Goal: Task Accomplishment & Management: Manage account settings

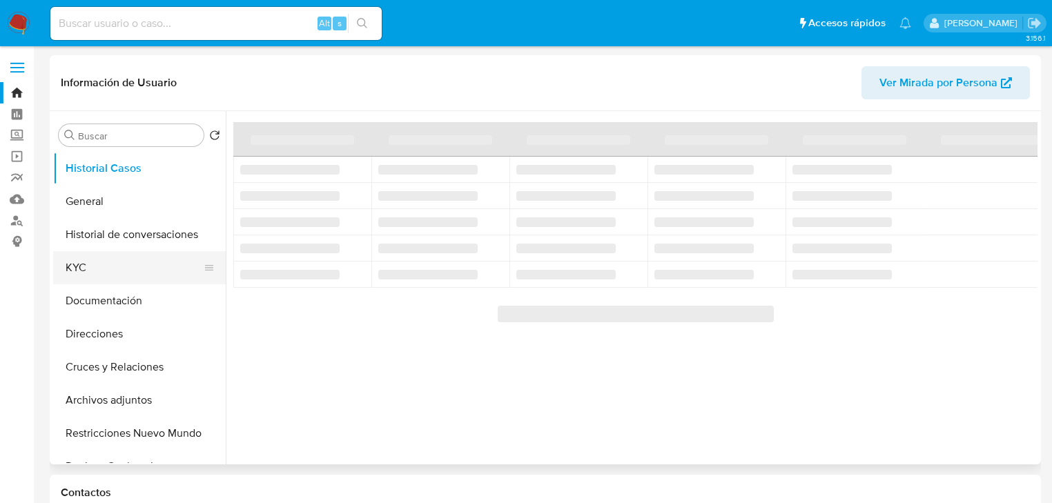
select select "10"
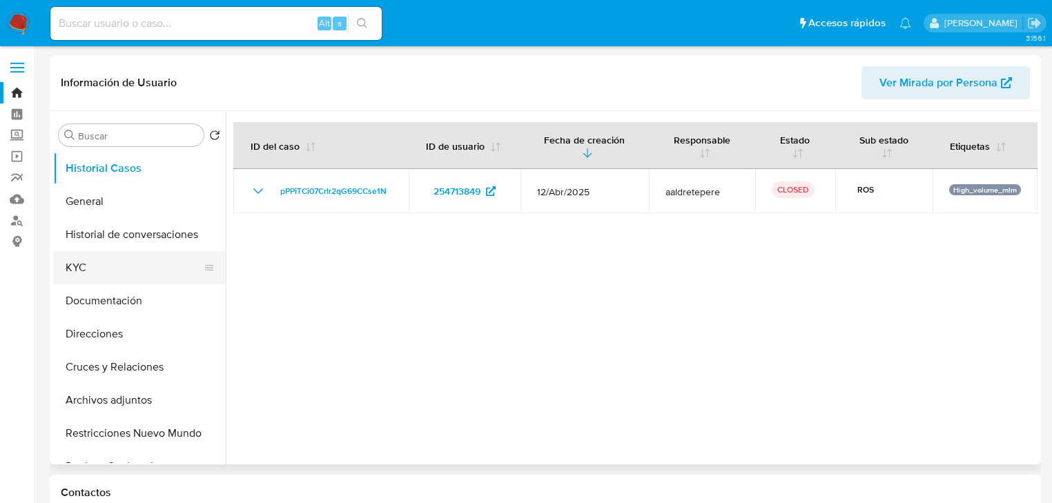
click at [102, 280] on button "KYC" at bounding box center [134, 267] width 162 height 33
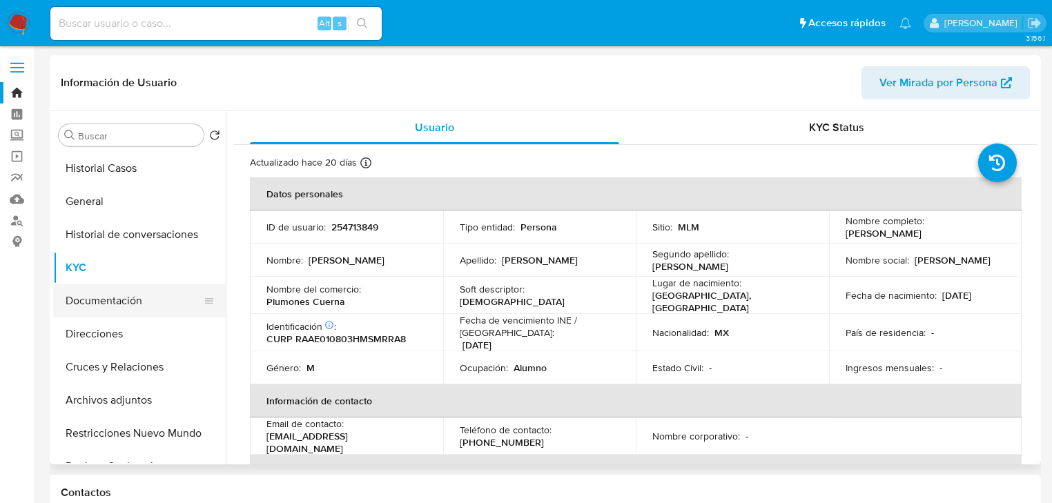
click at [104, 304] on button "Documentación" at bounding box center [134, 300] width 162 height 33
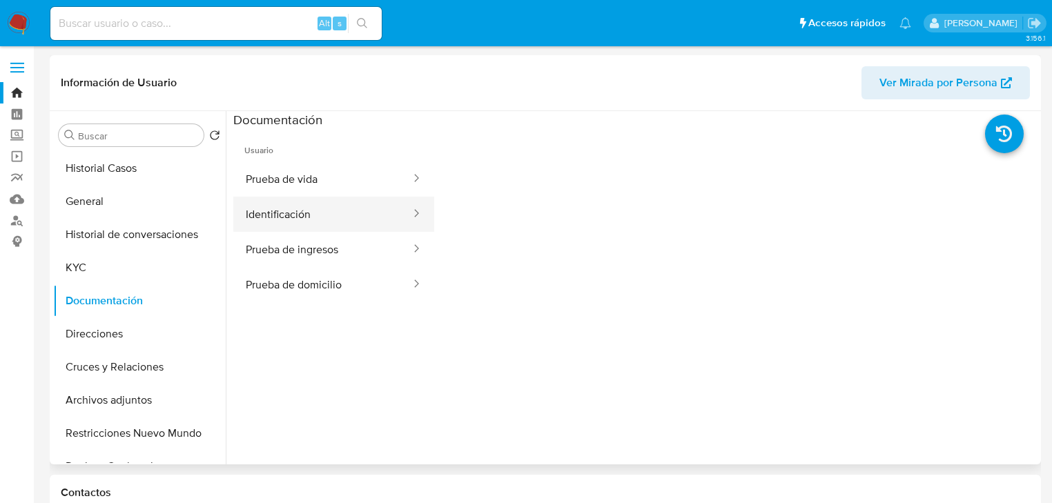
click at [280, 219] on button "Identificación" at bounding box center [322, 214] width 179 height 35
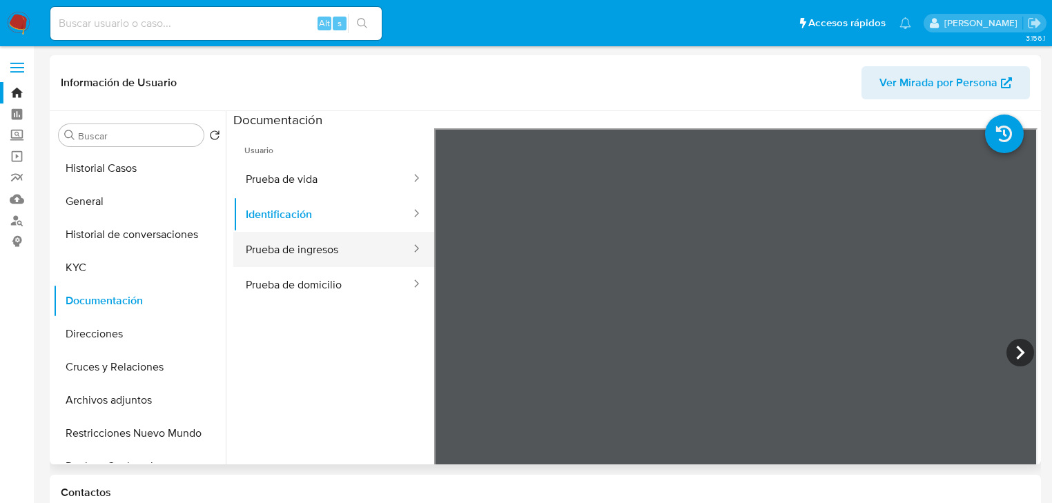
click at [338, 248] on button "Prueba de ingresos" at bounding box center [322, 249] width 179 height 35
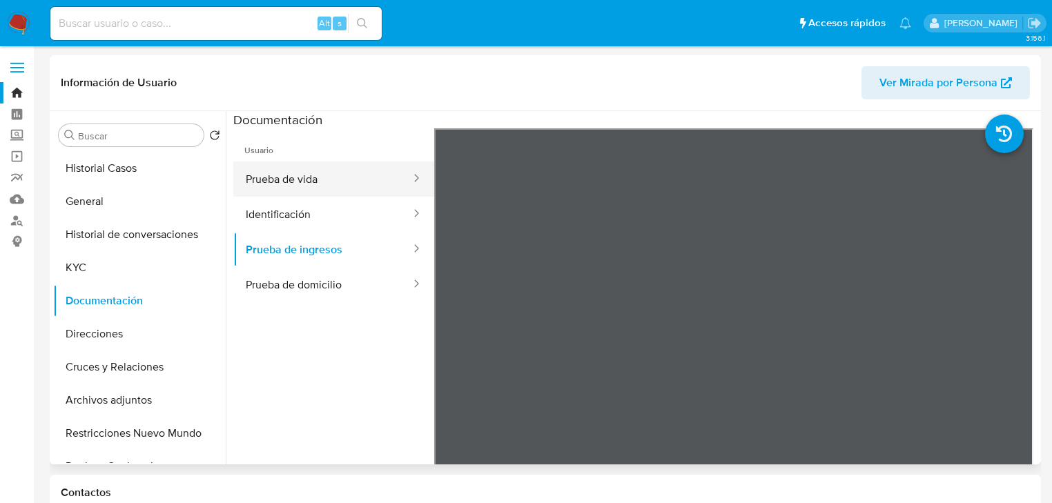
click at [257, 177] on button "Prueba de vida" at bounding box center [322, 179] width 179 height 35
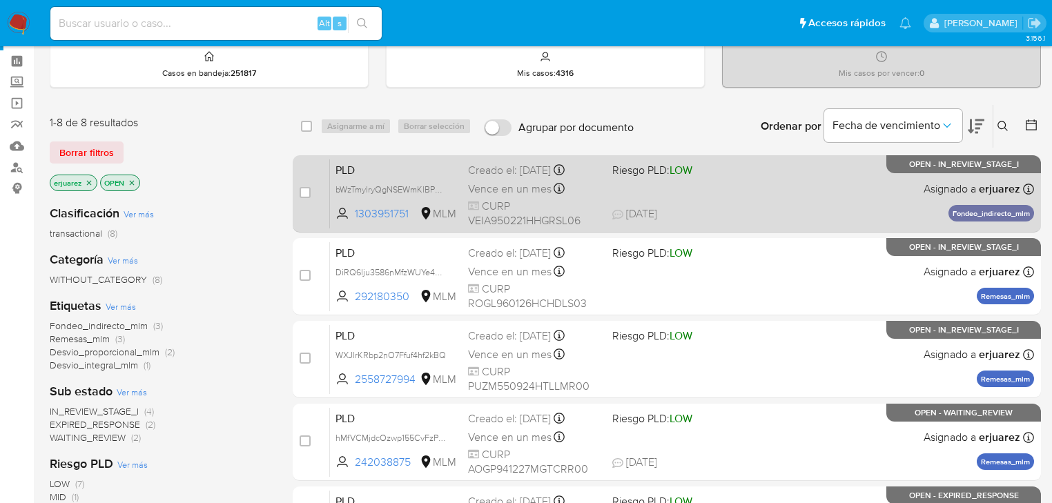
scroll to position [110, 0]
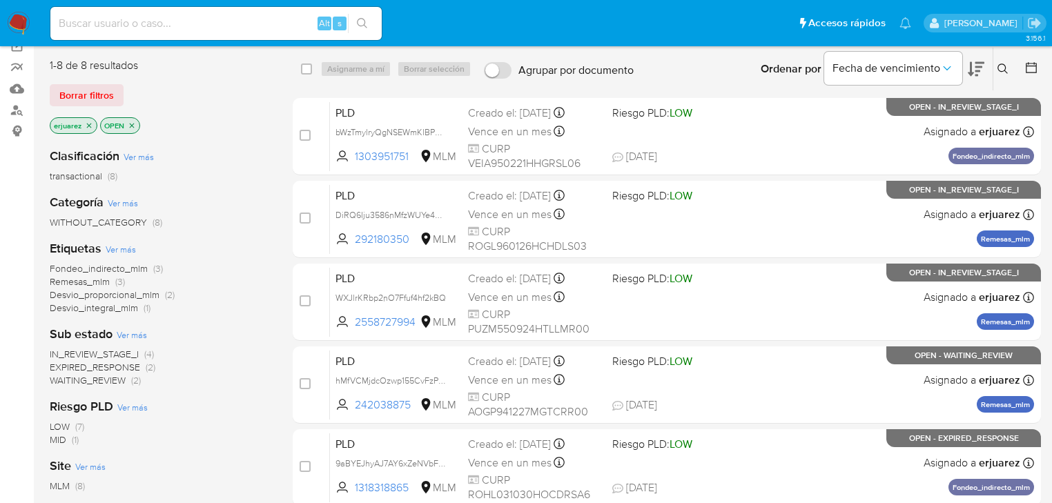
click at [1001, 68] on icon at bounding box center [1002, 69] width 11 height 11
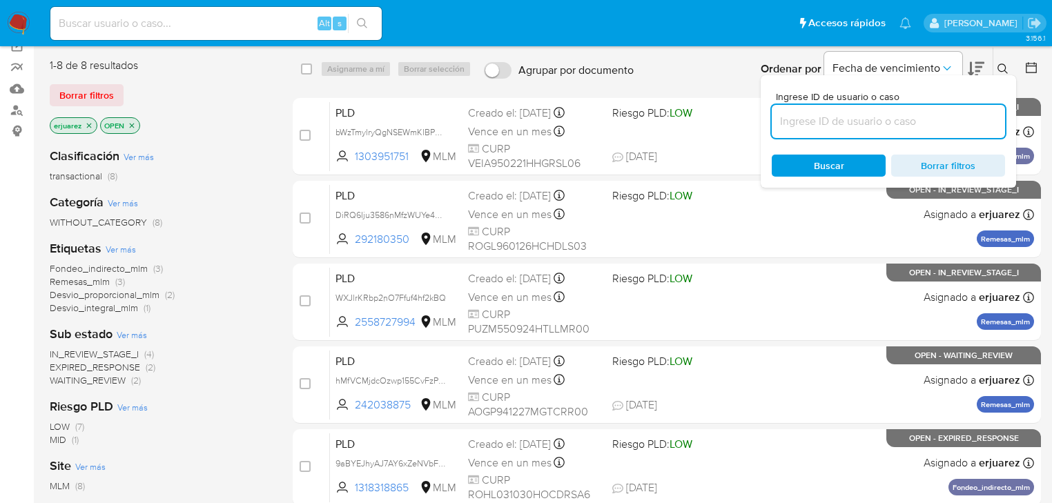
click at [910, 127] on input at bounding box center [888, 122] width 233 height 18
type input "292180350"
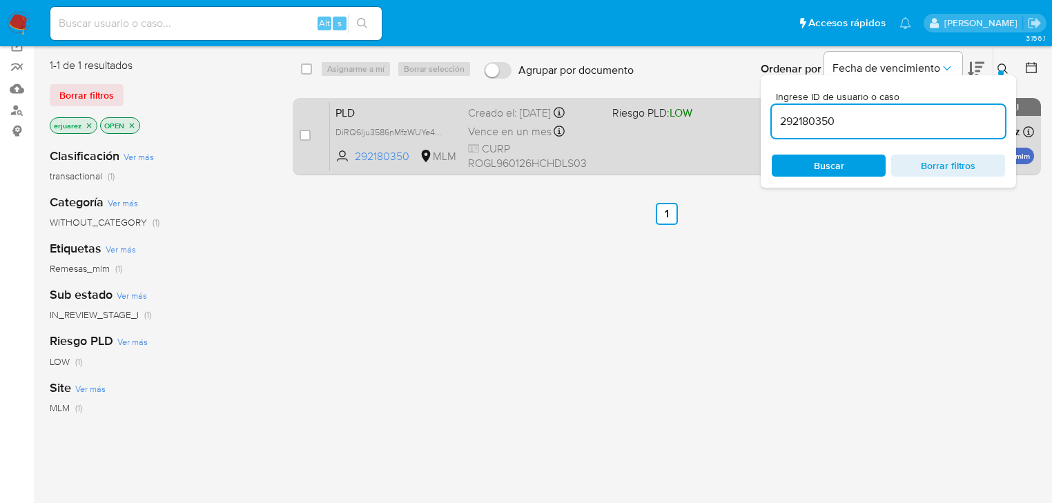
click at [693, 139] on div "PLD DiRQ6Iju3586nMfzWUYe4end 292180350 MLM Riesgo PLD: LOW Creado el: 12/08/202…" at bounding box center [682, 136] width 704 height 70
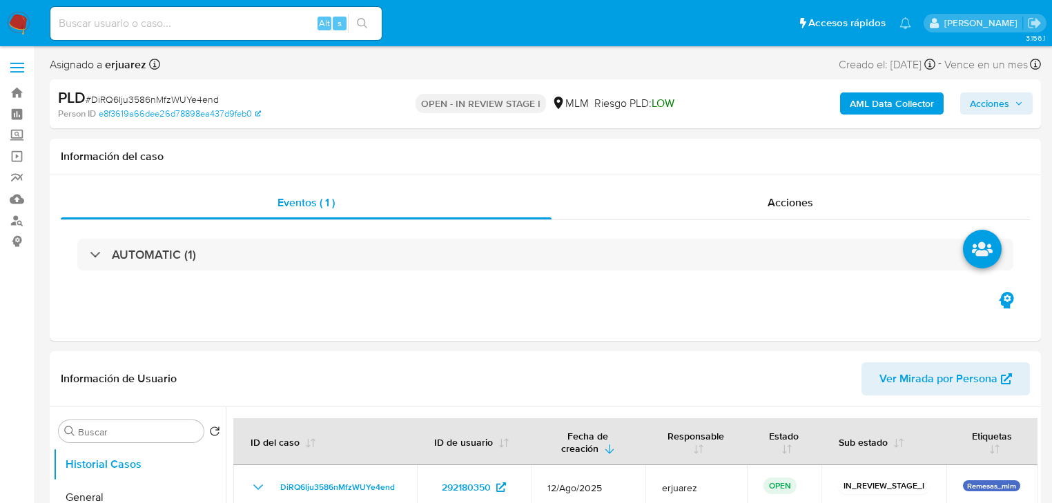
select select "10"
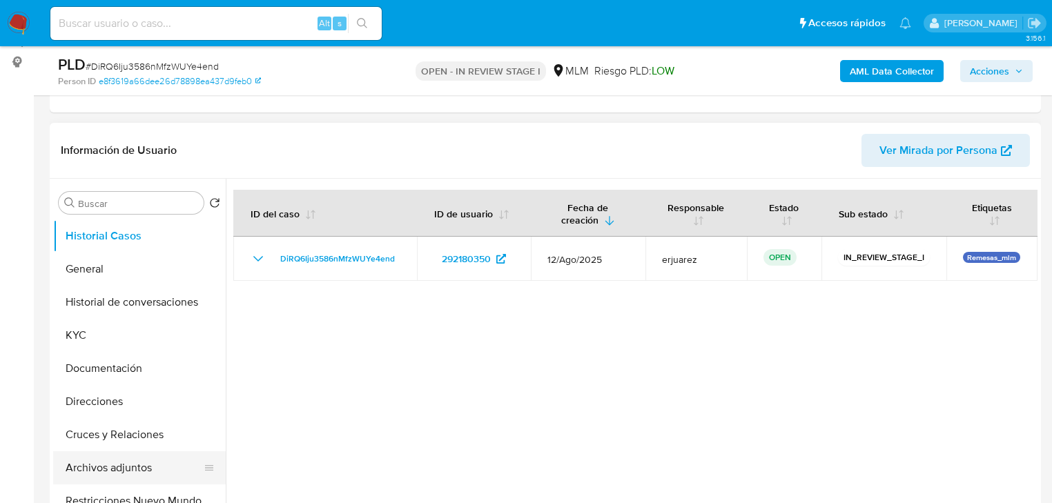
scroll to position [221, 0]
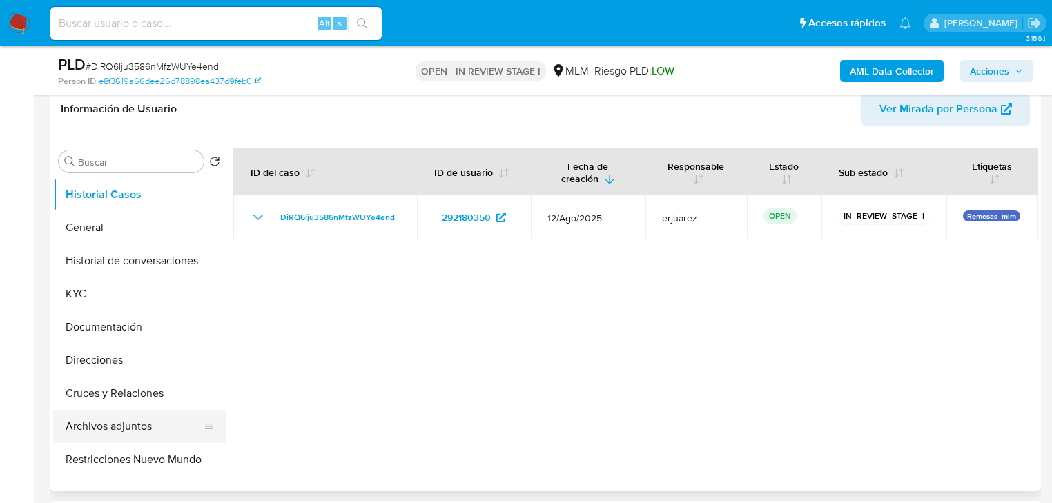
click at [133, 432] on button "Archivos adjuntos" at bounding box center [134, 426] width 162 height 33
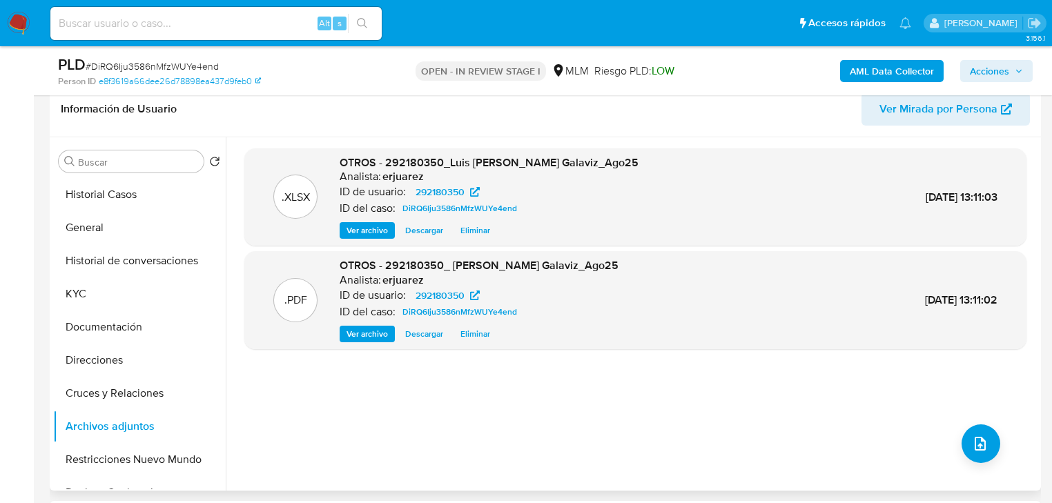
click at [373, 332] on span "Ver archivo" at bounding box center [366, 334] width 41 height 14
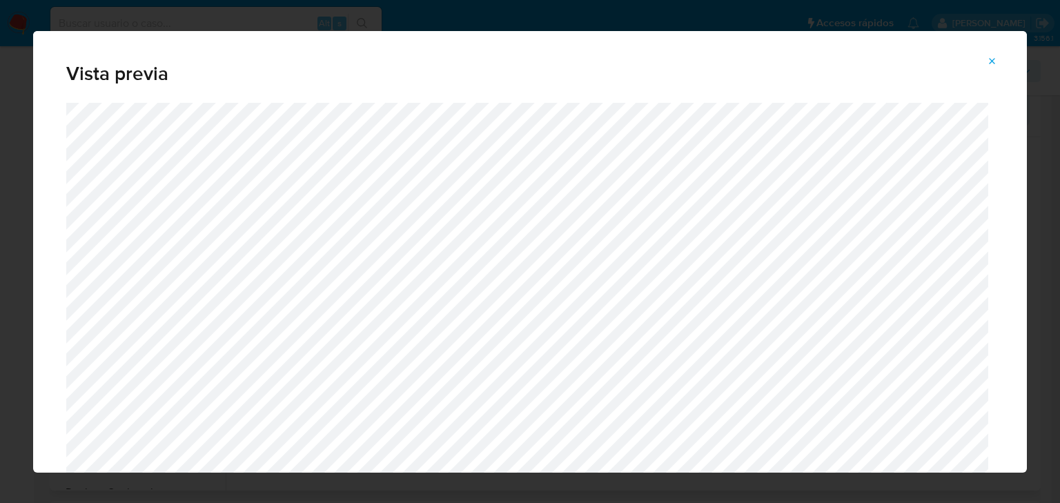
drag, startPoint x: 989, startPoint y: 54, endPoint x: 738, endPoint y: 50, distance: 251.3
click at [989, 54] on span "Attachment preview" at bounding box center [992, 61] width 11 height 19
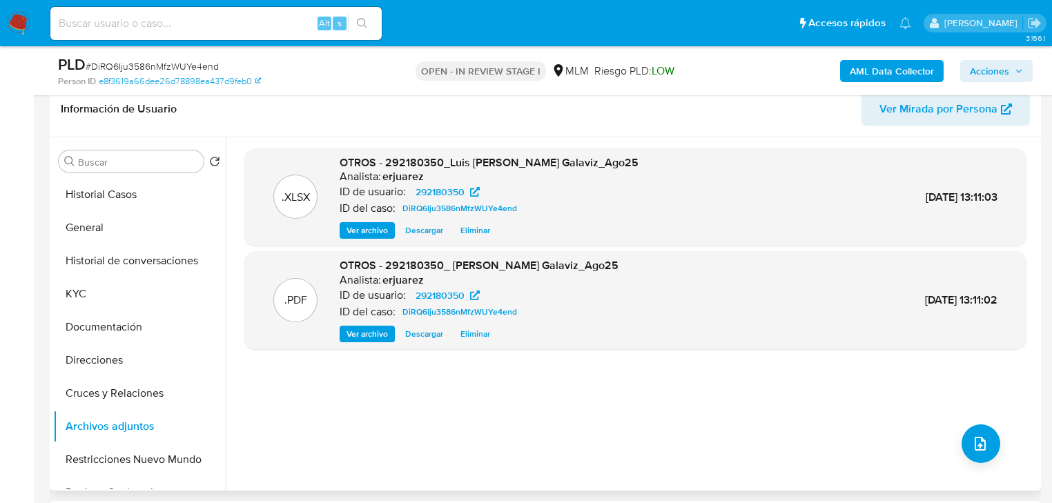
click at [999, 72] on span "Acciones" at bounding box center [989, 71] width 39 height 22
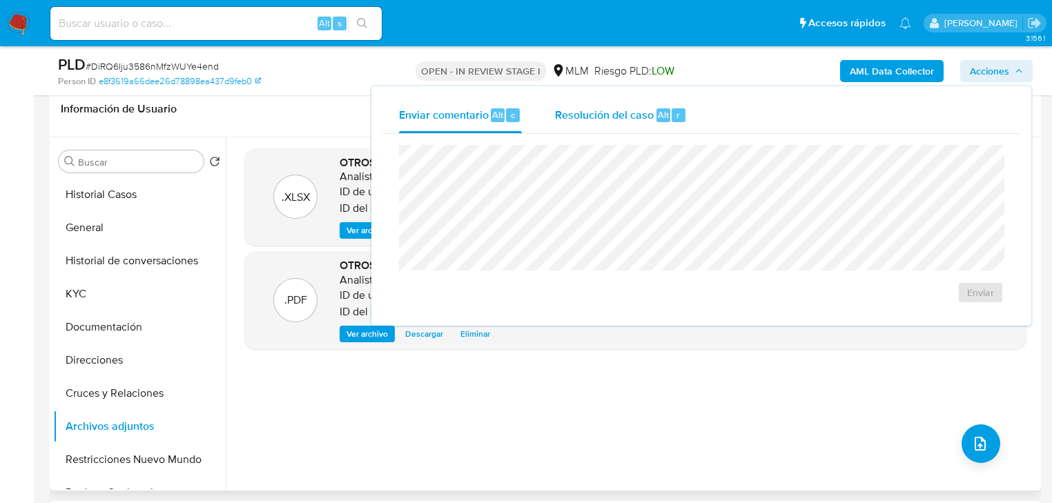
click at [632, 124] on div "Resolución del caso Alt r" at bounding box center [621, 115] width 132 height 36
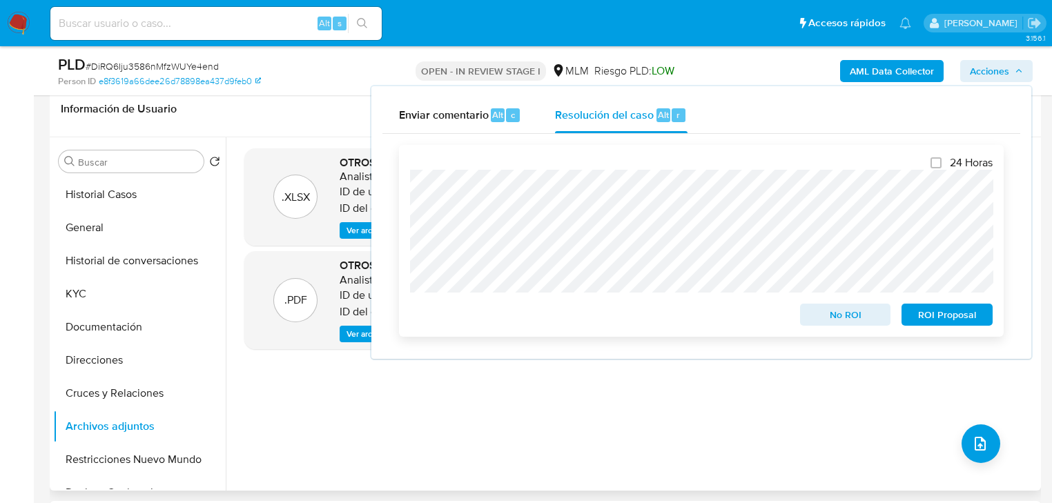
scroll to position [0, 0]
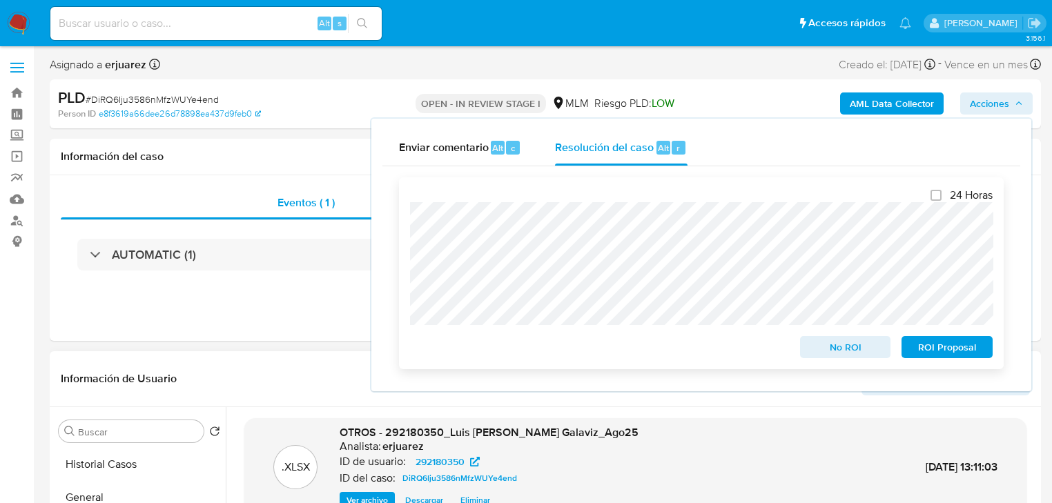
click at [831, 348] on span "No ROI" at bounding box center [846, 347] width 72 height 19
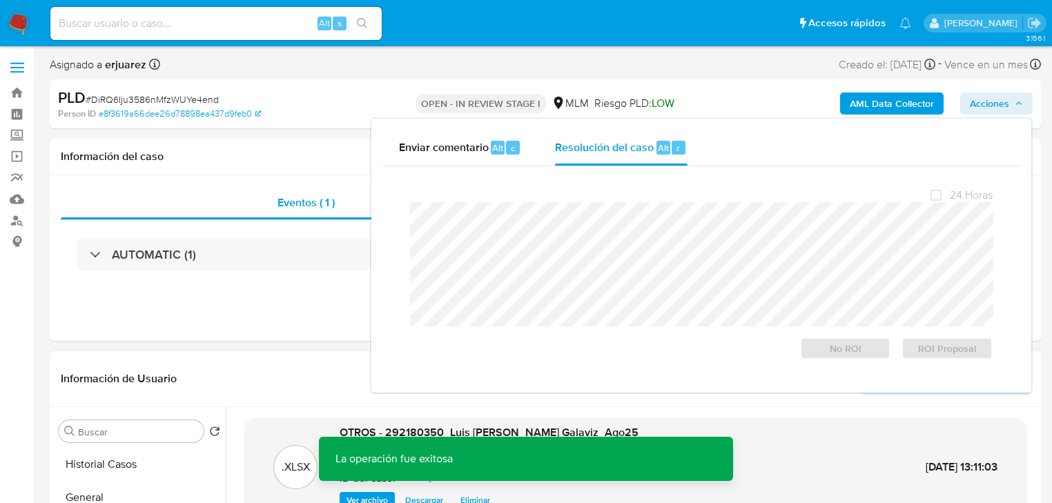
click at [303, 367] on header "Información de Usuario Ver Mirada por Persona" at bounding box center [545, 378] width 969 height 33
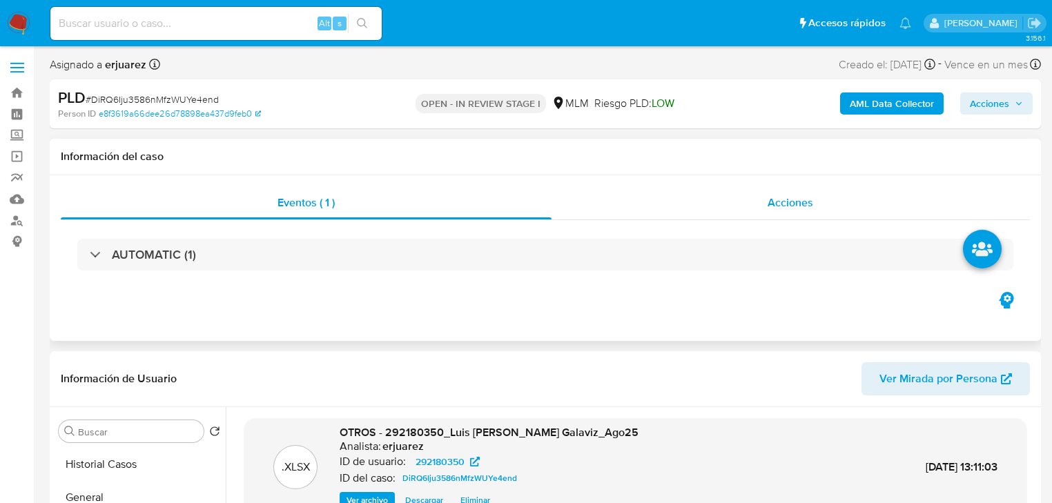
click at [645, 217] on div "Acciones" at bounding box center [790, 202] width 479 height 33
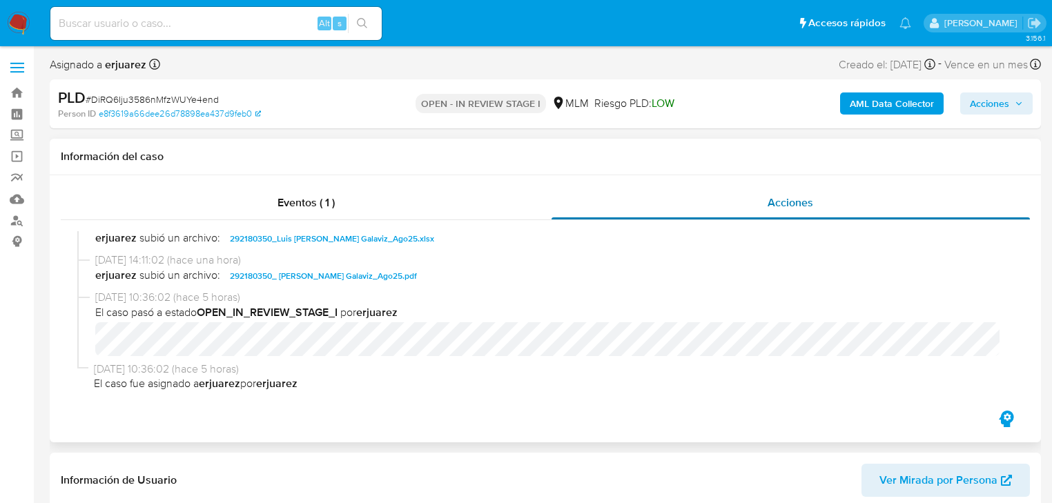
drag, startPoint x: 331, startPoint y: 195, endPoint x: 657, endPoint y: 210, distance: 326.1
click at [331, 196] on span "Eventos ( 1 )" at bounding box center [305, 203] width 57 height 16
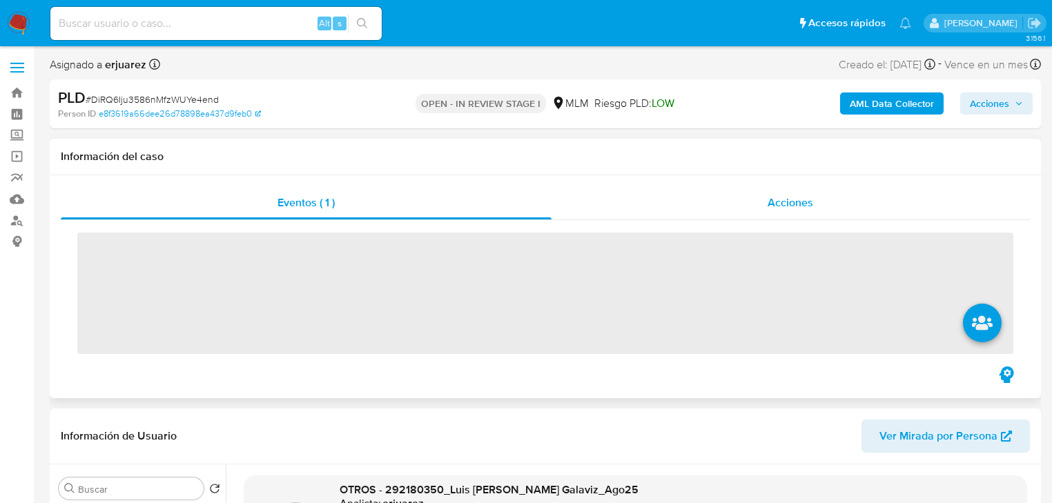
click at [699, 210] on div "Acciones" at bounding box center [790, 202] width 479 height 33
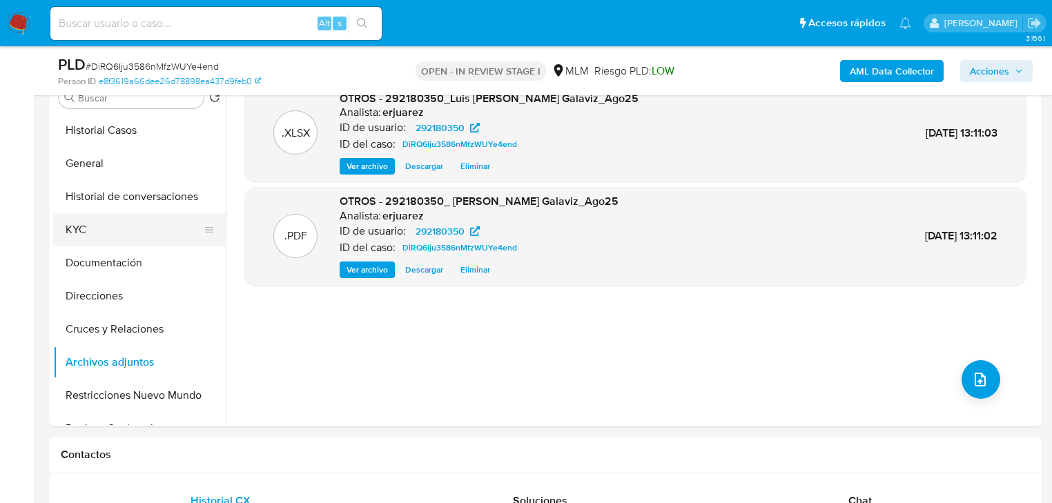
scroll to position [387, 0]
click at [105, 221] on button "KYC" at bounding box center [134, 229] width 162 height 33
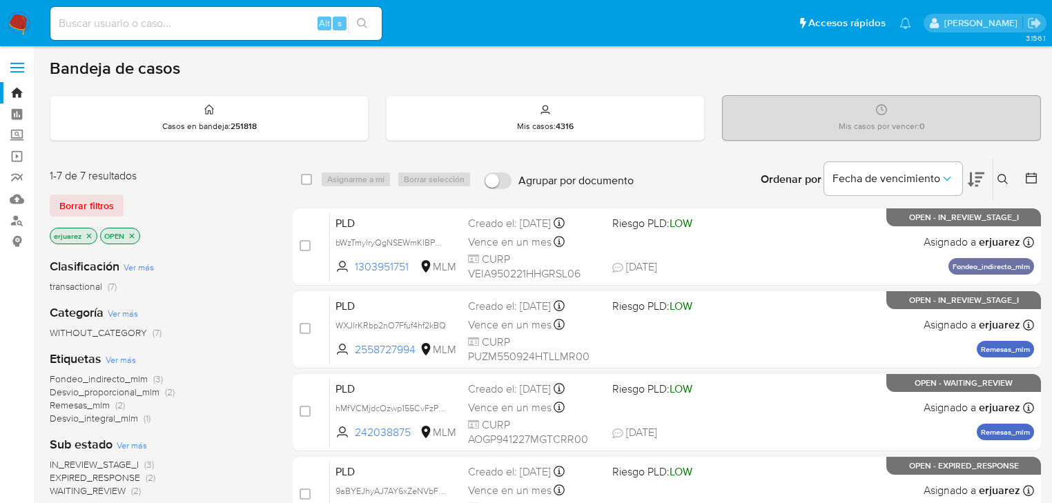
click at [848, 182] on icon at bounding box center [1002, 179] width 11 height 11
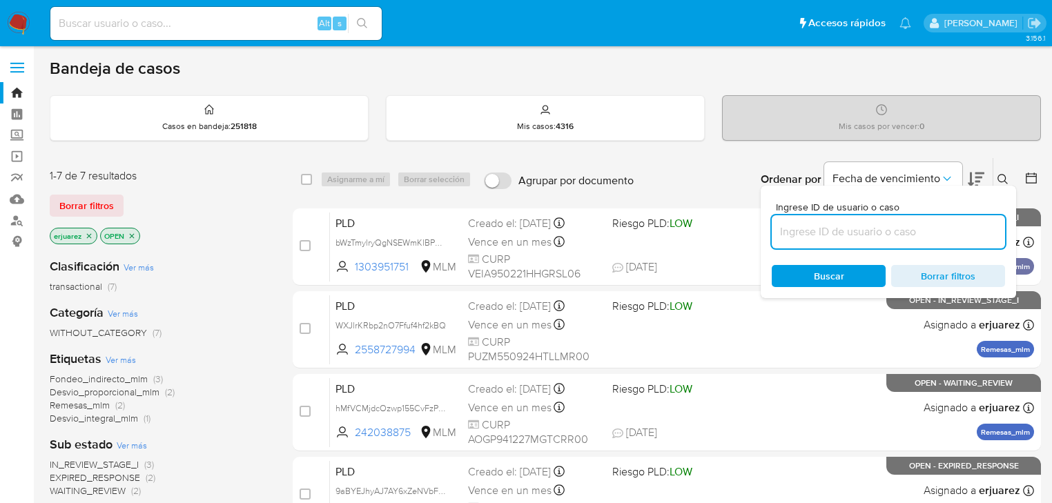
click at [844, 237] on input at bounding box center [888, 232] width 233 height 18
type input "2547281558"
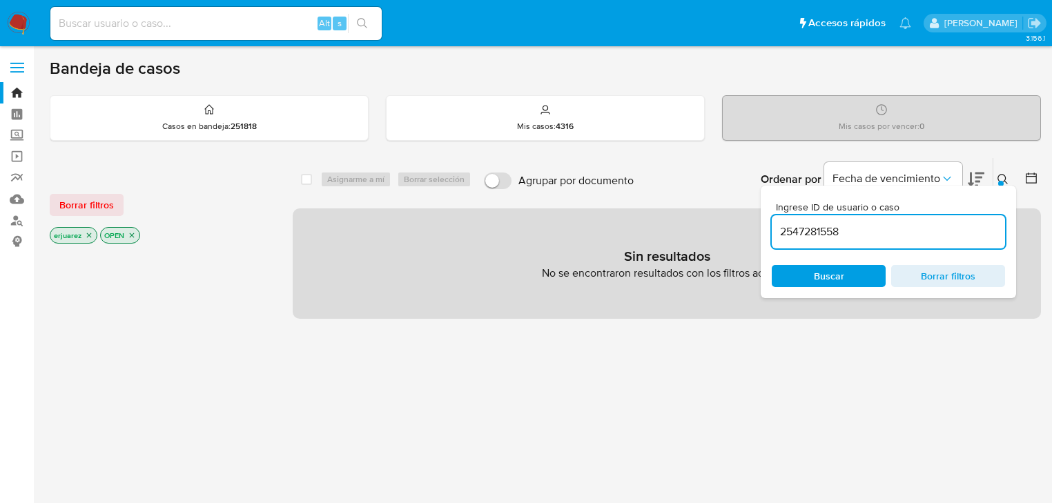
click at [88, 235] on icon "close-filter" at bounding box center [89, 235] width 8 height 8
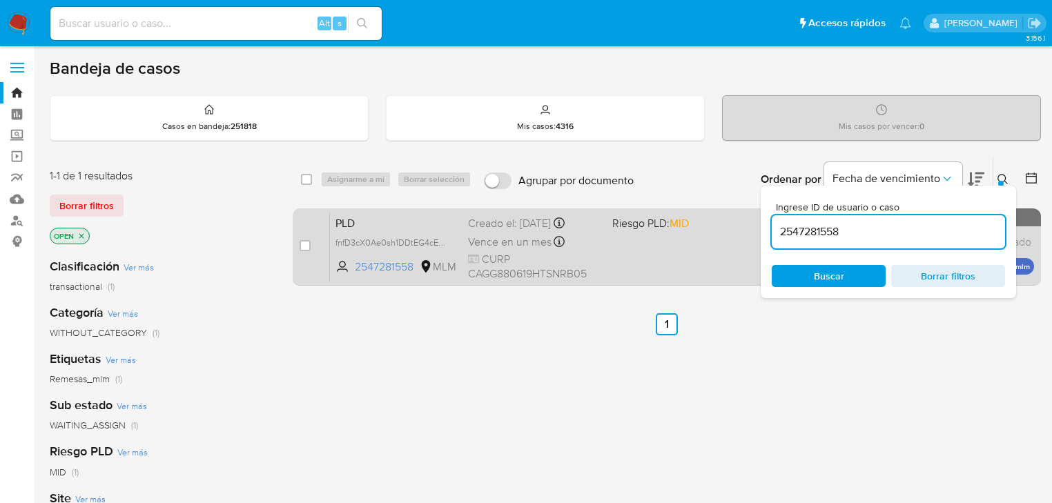
click at [554, 252] on span "CURP CAGG880619HTSNRB05" at bounding box center [534, 267] width 133 height 30
click at [302, 248] on input "checkbox" at bounding box center [305, 245] width 11 height 11
checkbox input "true"
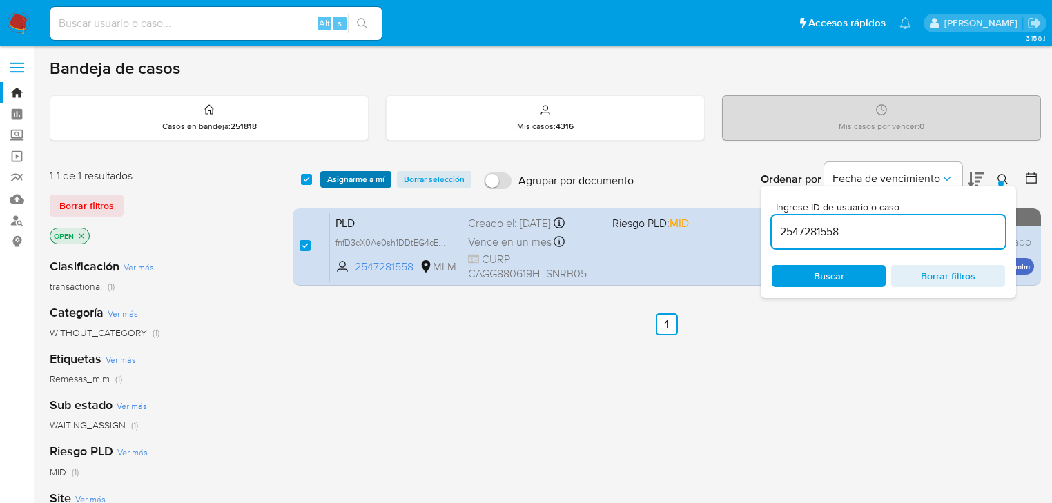
click at [342, 173] on span "Asignarme a mí" at bounding box center [355, 180] width 57 height 14
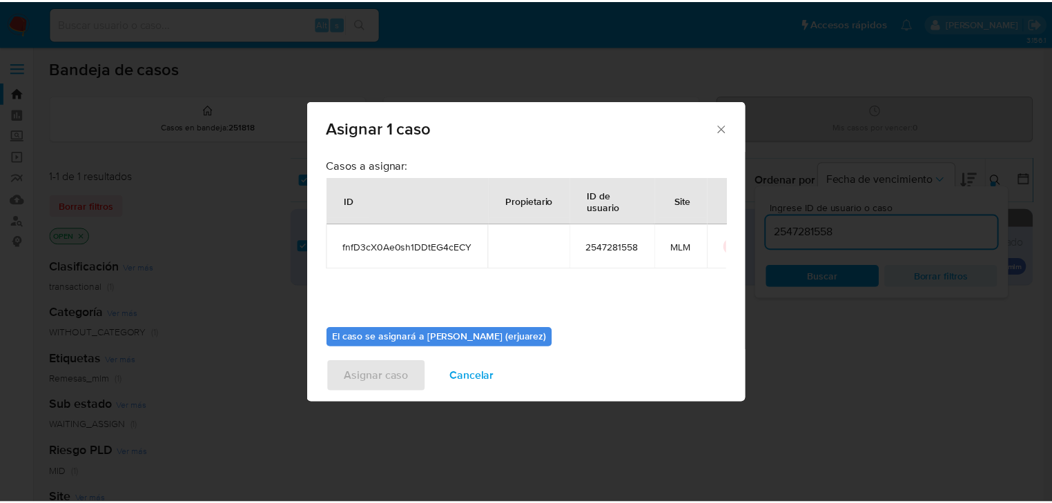
scroll to position [71, 0]
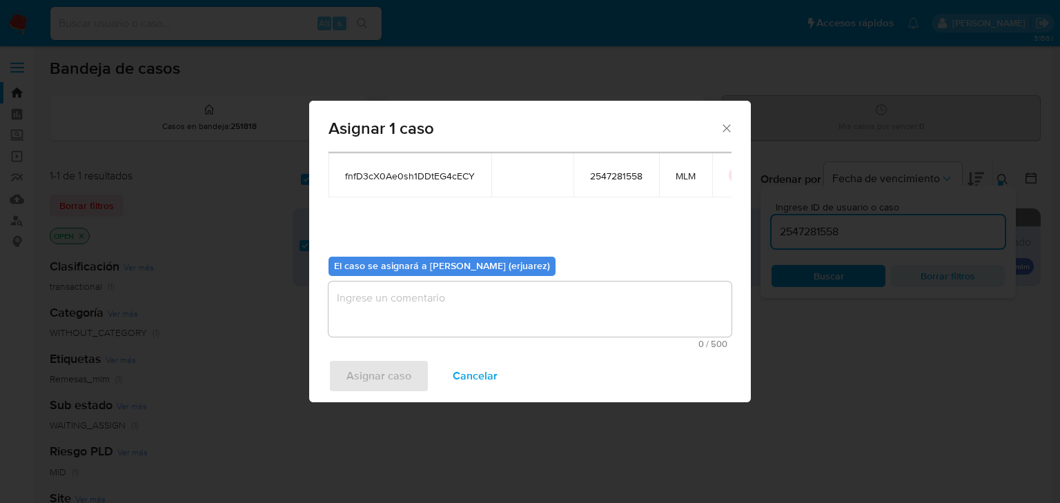
drag, startPoint x: 425, startPoint y: 338, endPoint x: 438, endPoint y: 338, distance: 12.4
click at [427, 338] on div "0 / 500 500 caracteres restantes" at bounding box center [530, 315] width 403 height 67
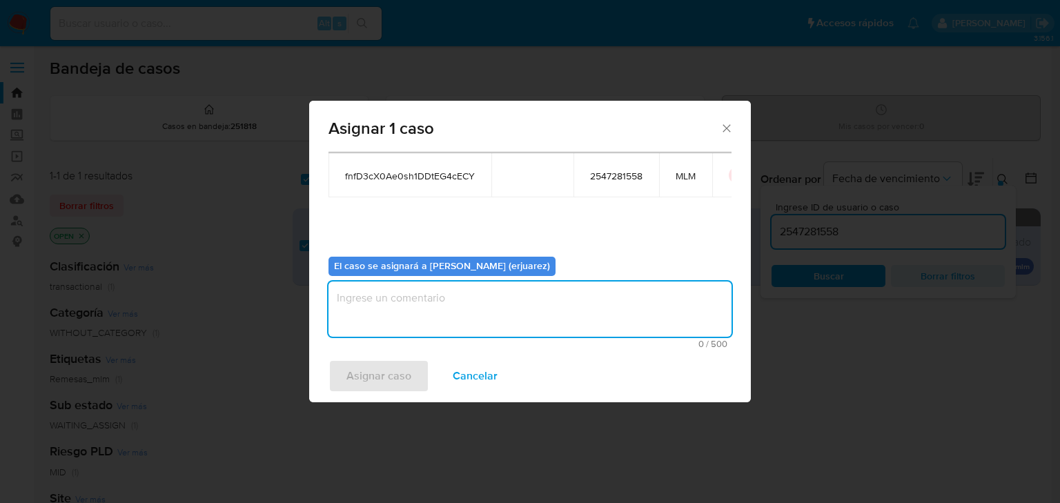
click at [418, 304] on textarea "assign-modal" at bounding box center [530, 309] width 403 height 55
type textarea "e"
type textarea "EPJU"
click at [373, 381] on span "Asignar caso" at bounding box center [378, 376] width 65 height 30
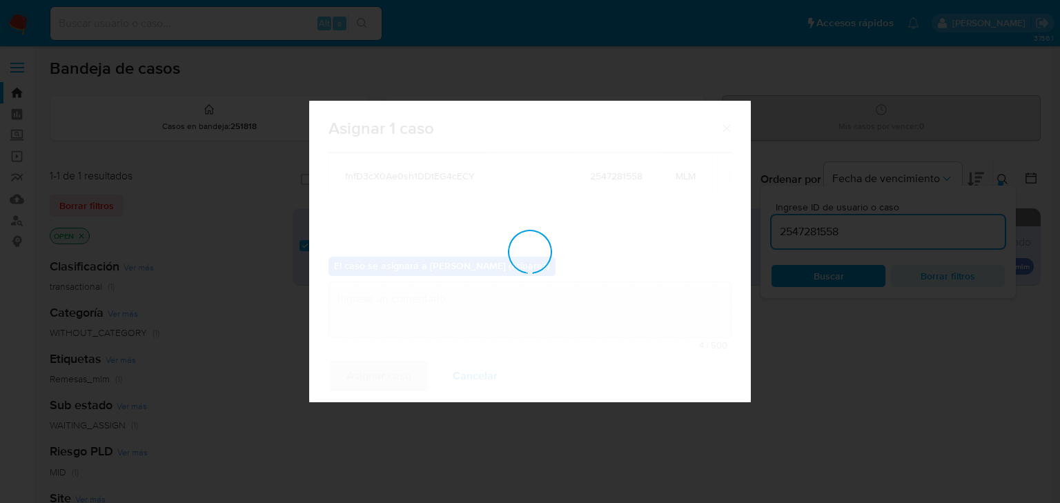
checkbox input "false"
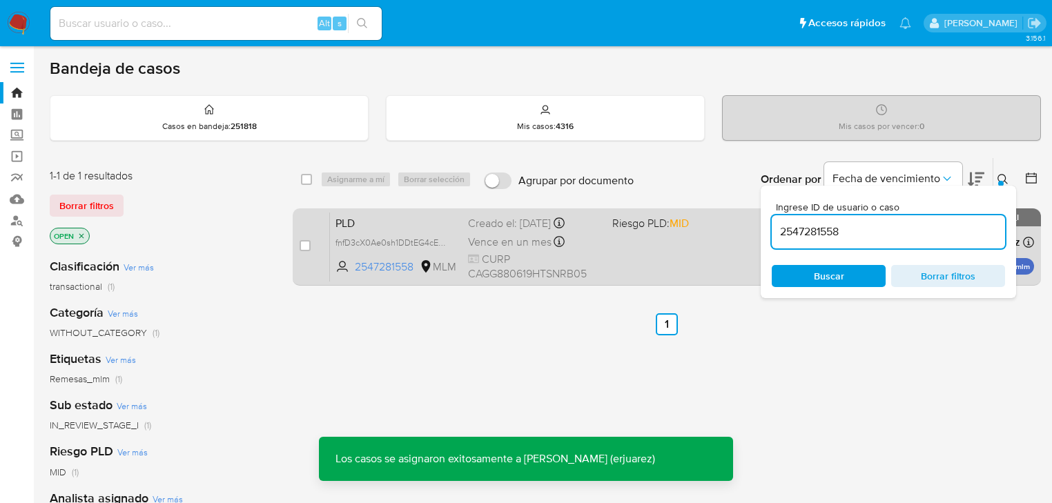
click at [651, 251] on div "PLD fnfD3cX0Ae0sh1DDtEG4cECY 2547281558 MLM Riesgo PLD: MID Creado el: 12/08/20…" at bounding box center [682, 247] width 704 height 70
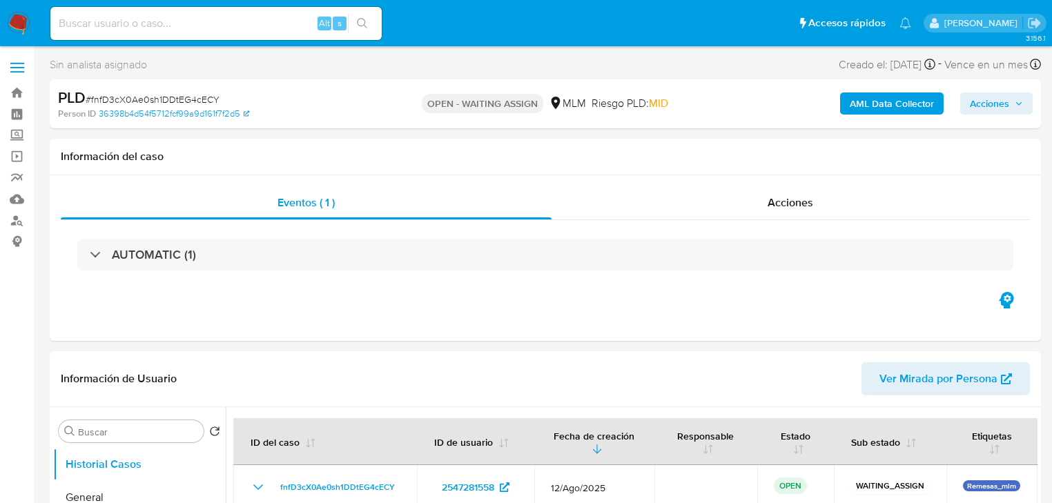
select select "10"
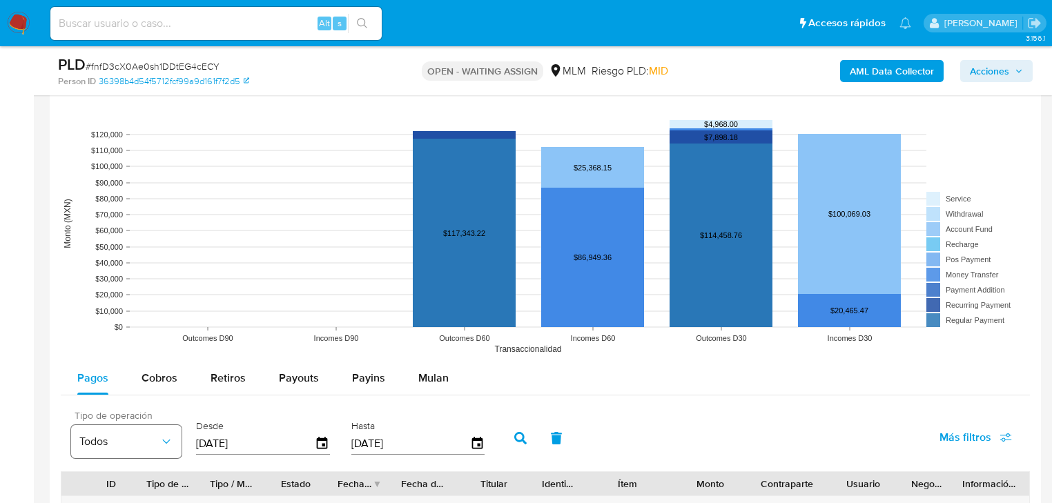
scroll to position [1270, 0]
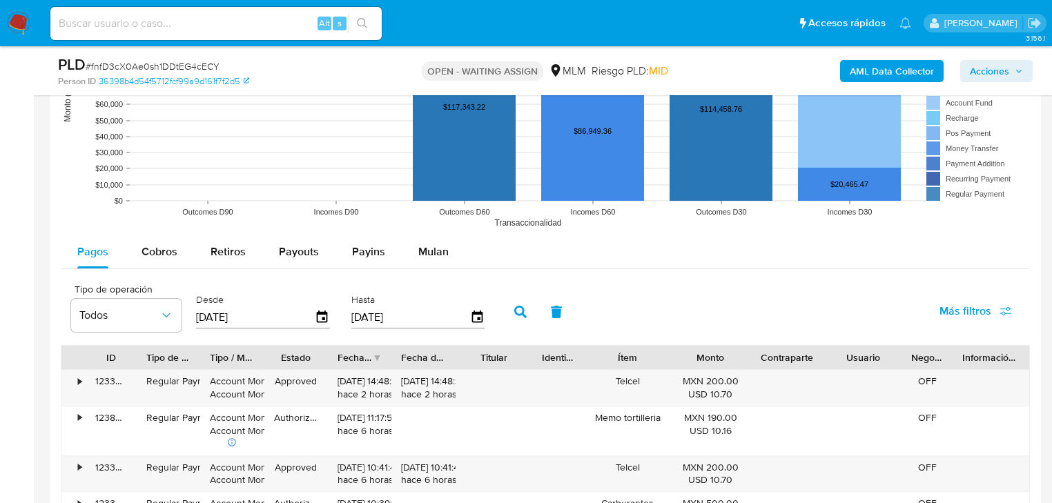
click at [162, 256] on span "Cobros" at bounding box center [159, 252] width 36 height 16
select select "10"
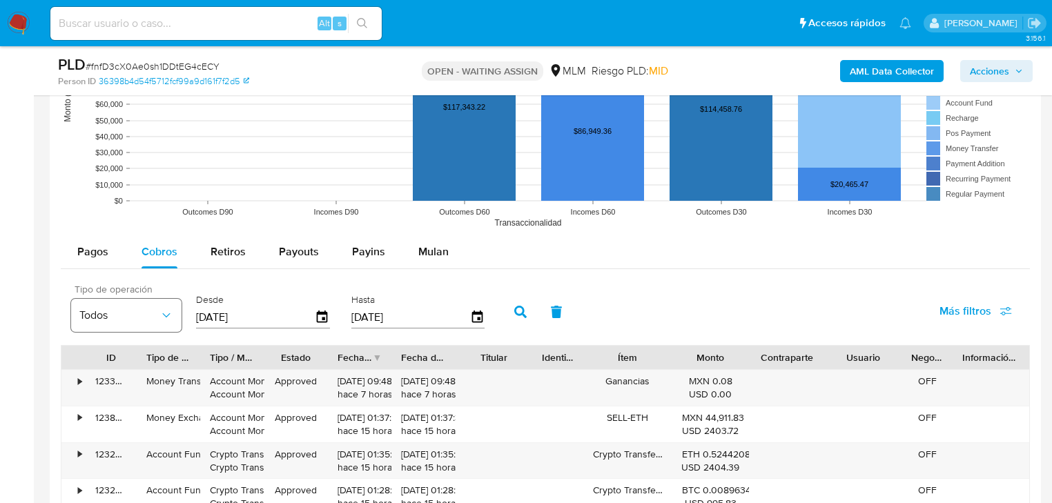
drag, startPoint x: 268, startPoint y: 312, endPoint x: 115, endPoint y: 315, distance: 152.6
click at [115, 315] on div "Tipo de operación Todos Desde [DATE] Hasta [DATE]" at bounding box center [281, 310] width 434 height 55
type input "0_/__/____"
type input "[DATE]"
click at [523, 309] on icon "button" at bounding box center [520, 312] width 12 height 12
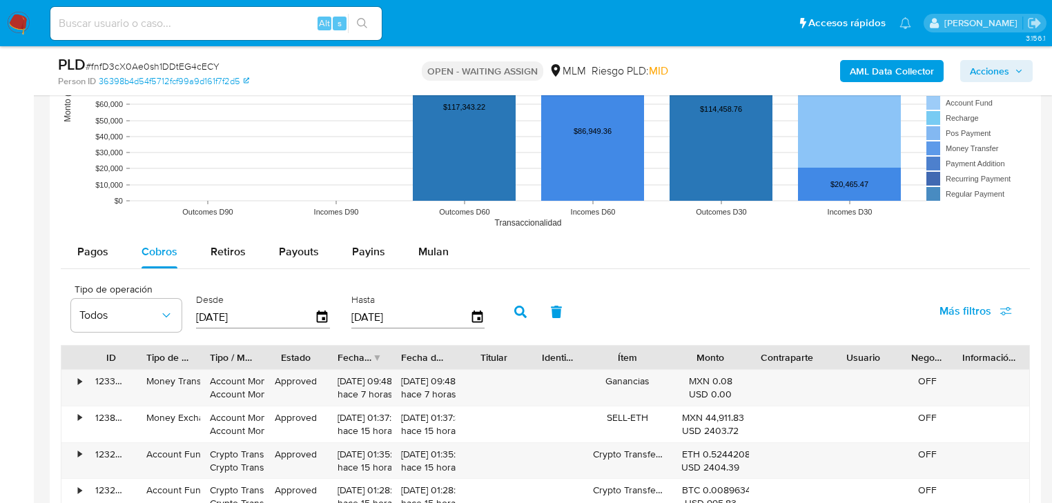
click at [387, 352] on div at bounding box center [391, 357] width 25 height 23
click at [373, 356] on div "Fecha de creación" at bounding box center [360, 357] width 64 height 23
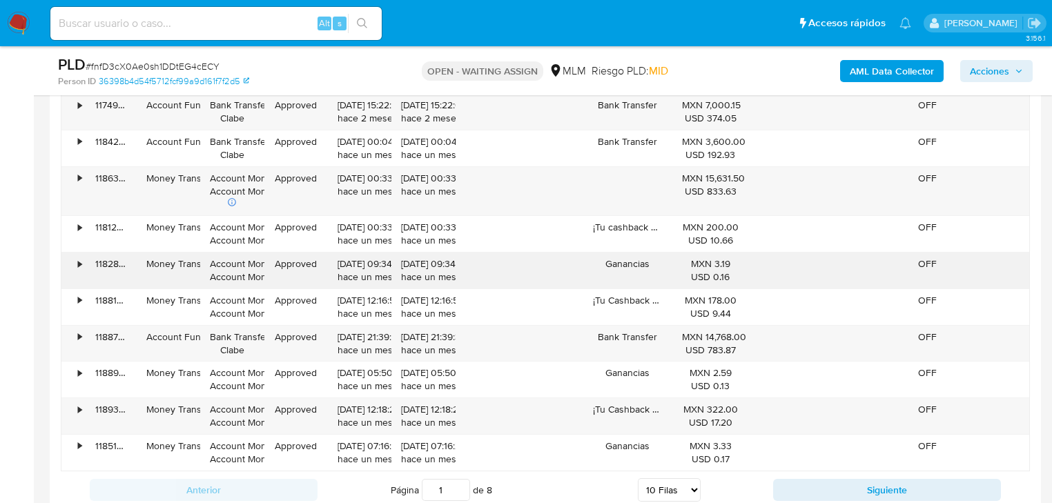
scroll to position [1601, 0]
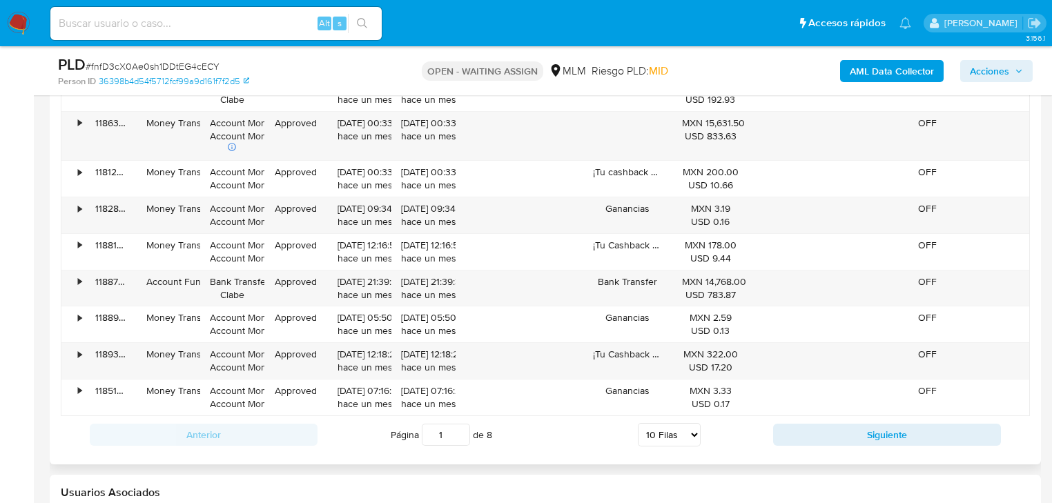
click at [818, 445] on div "Anterior Página 1 de 8 5 Filas 10 Filas 20 Filas 25 Filas 50 Filas 100 Filas Si…" at bounding box center [545, 434] width 969 height 37
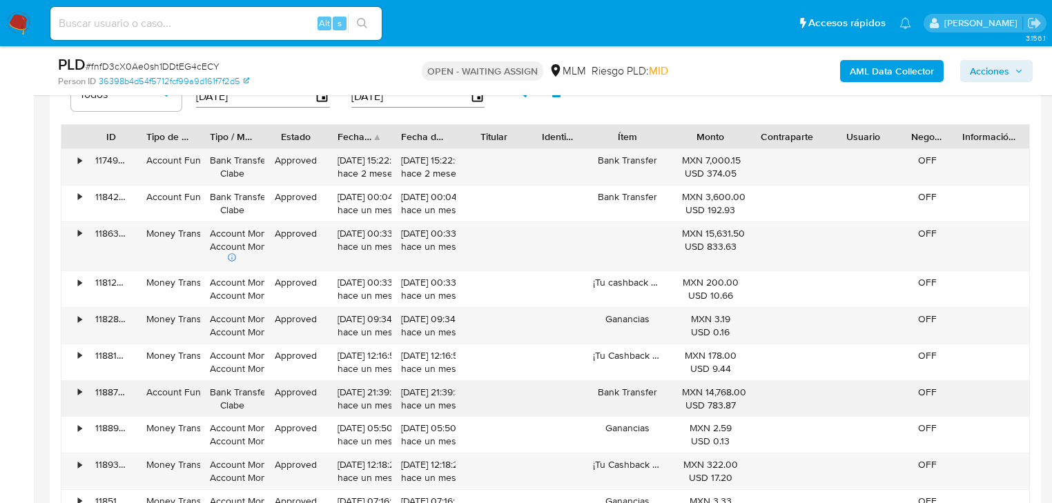
scroll to position [1657, 0]
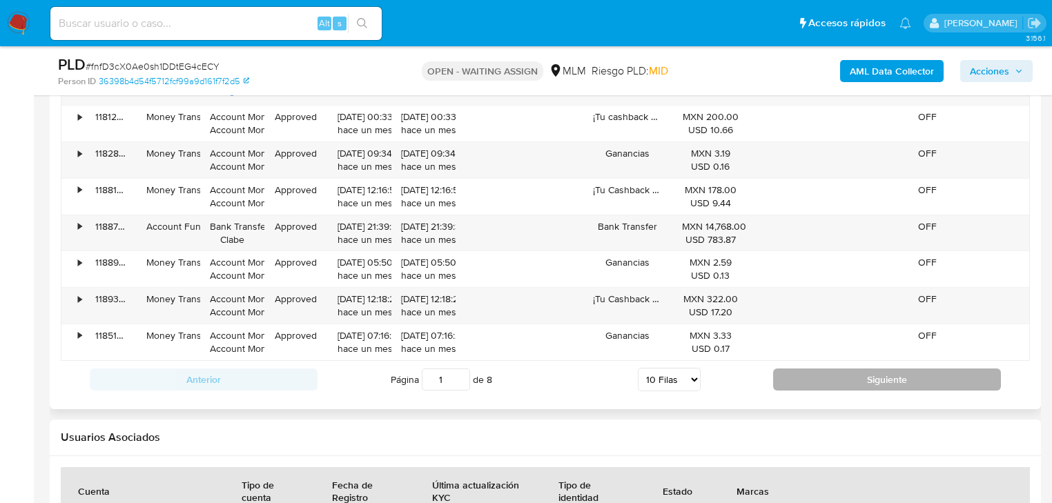
click at [830, 381] on button "Siguiente" at bounding box center [887, 380] width 228 height 22
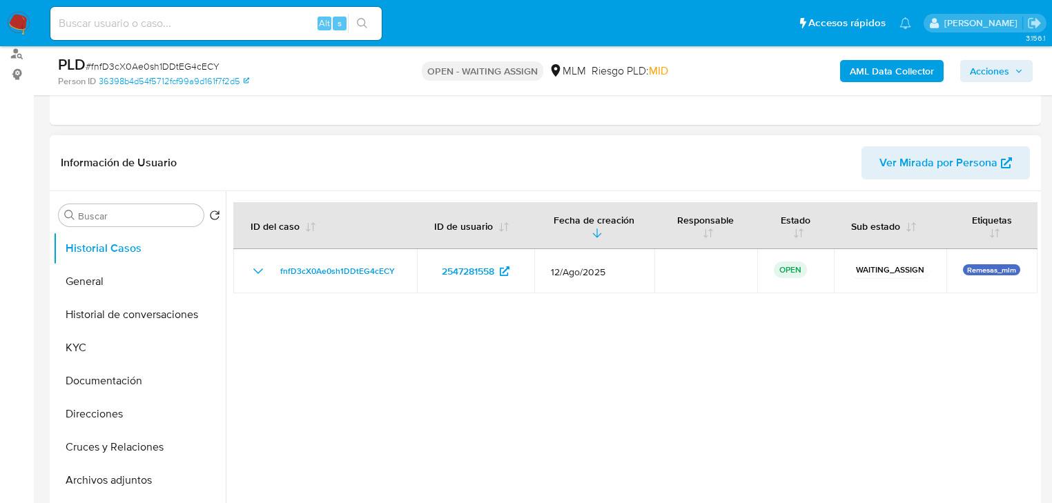
scroll to position [55, 0]
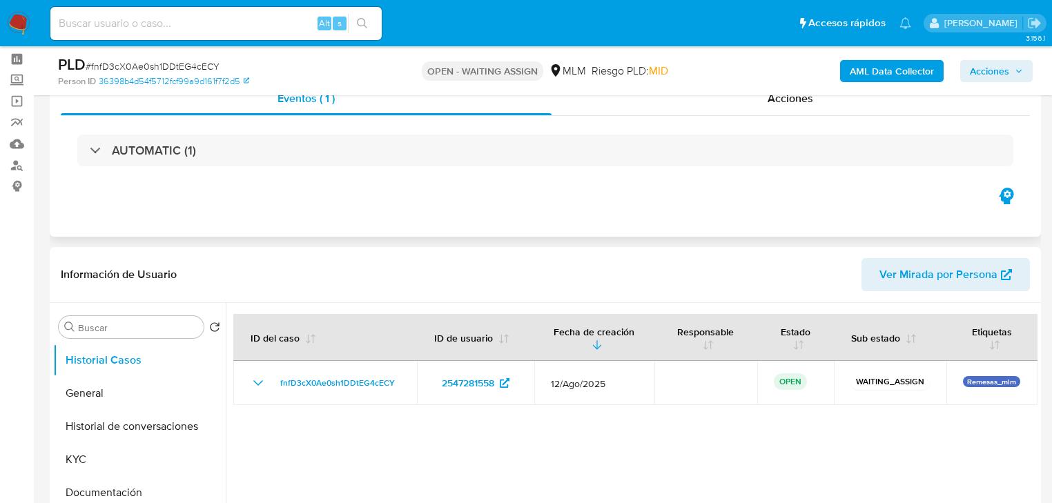
drag, startPoint x: 329, startPoint y: 226, endPoint x: 332, endPoint y: 233, distance: 7.7
click at [329, 226] on div "Eventos ( 1 ) Acciones AUTOMATIC (1)" at bounding box center [545, 154] width 991 height 166
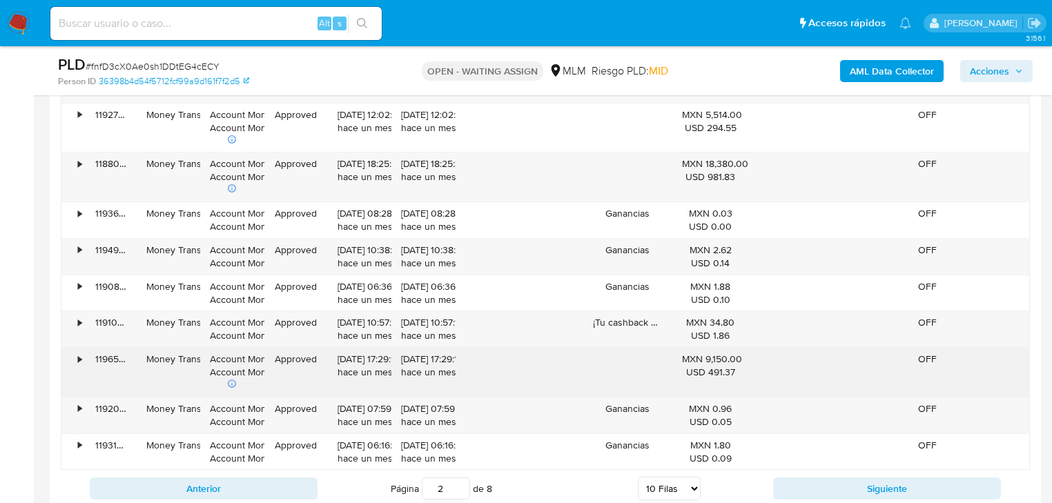
scroll to position [1657, 0]
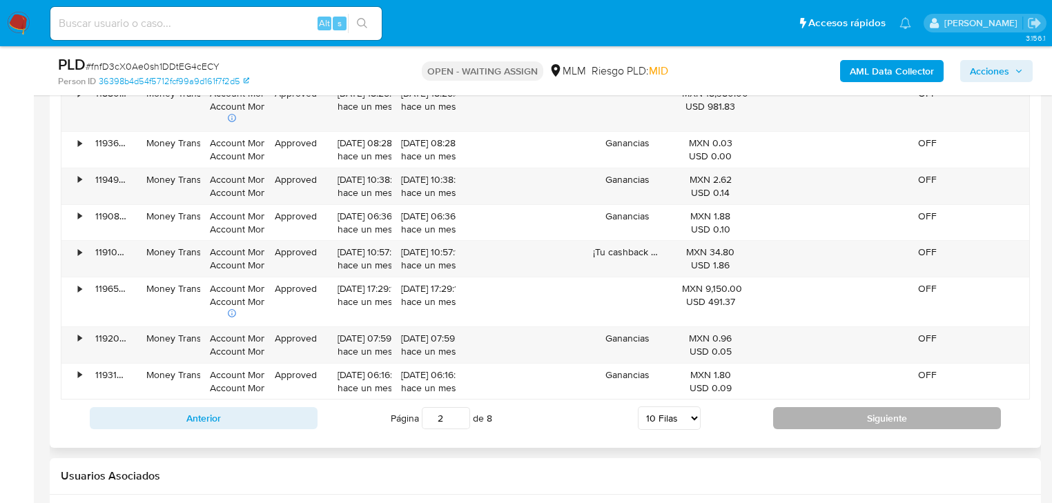
click at [813, 420] on button "Siguiente" at bounding box center [887, 418] width 228 height 22
type input "3"
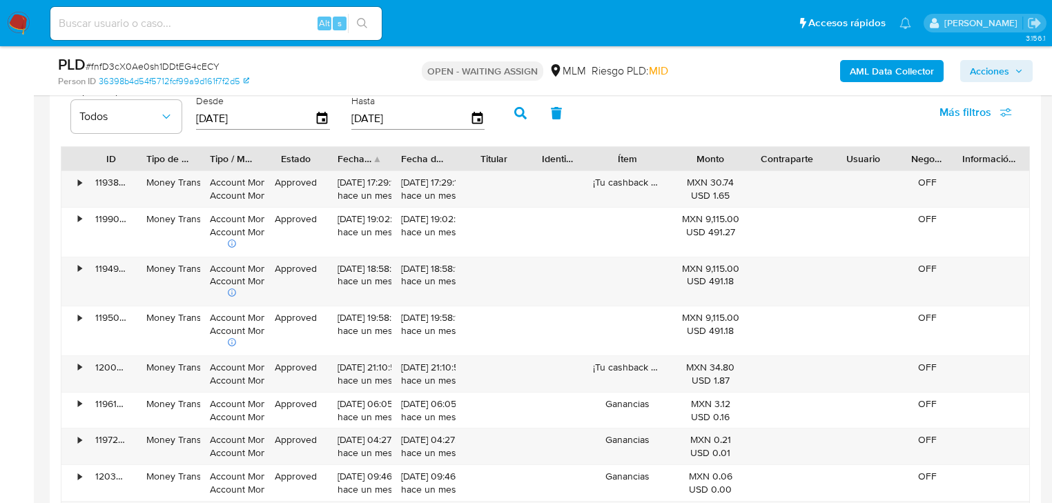
scroll to position [1270, 0]
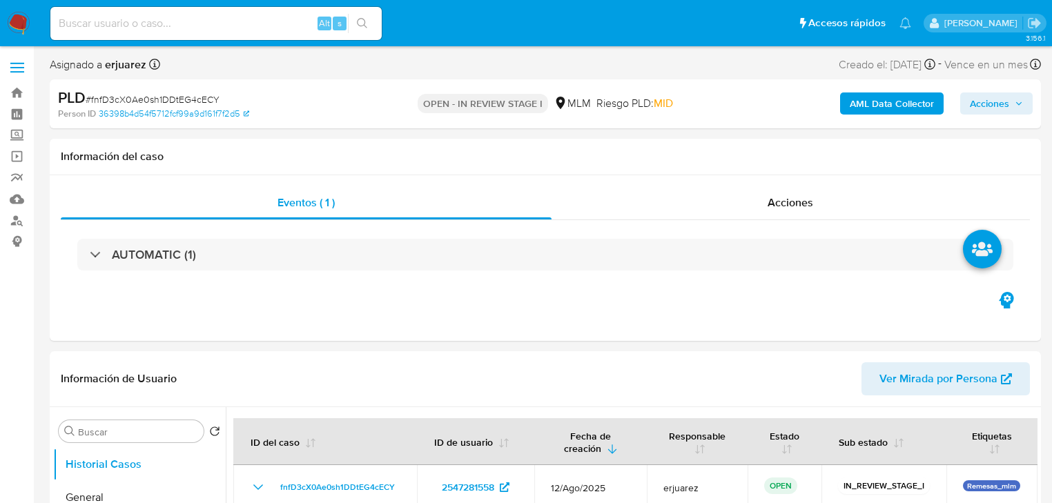
select select "10"
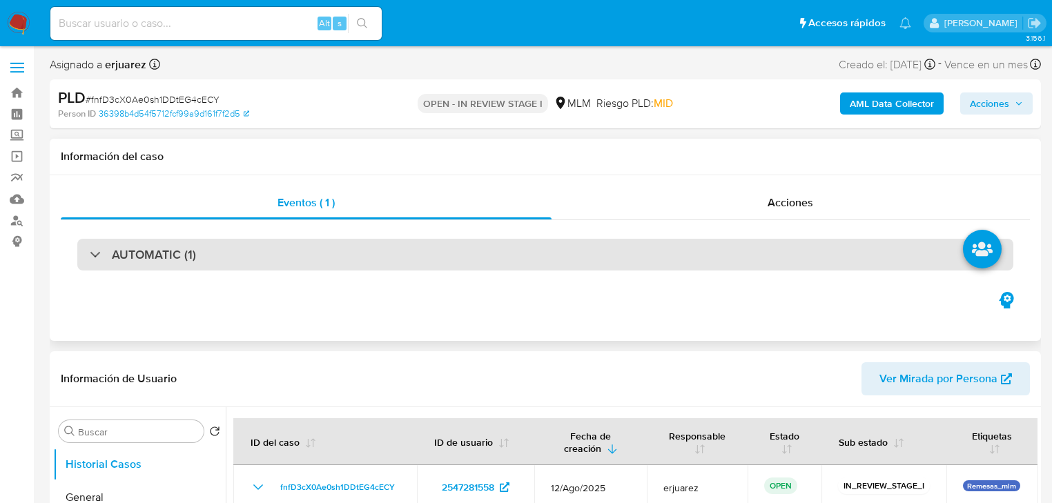
click at [658, 261] on div "AUTOMATIC (1)" at bounding box center [545, 255] width 936 height 32
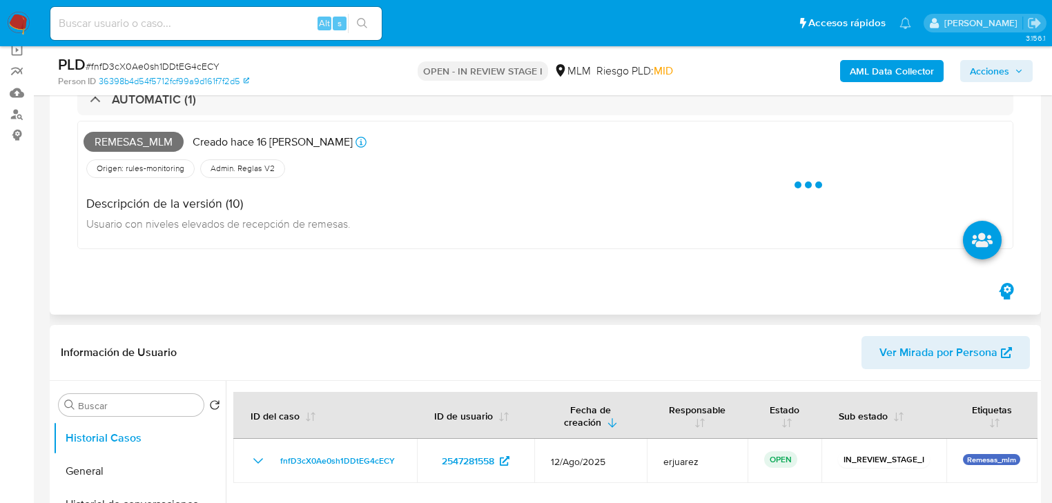
scroll to position [221, 0]
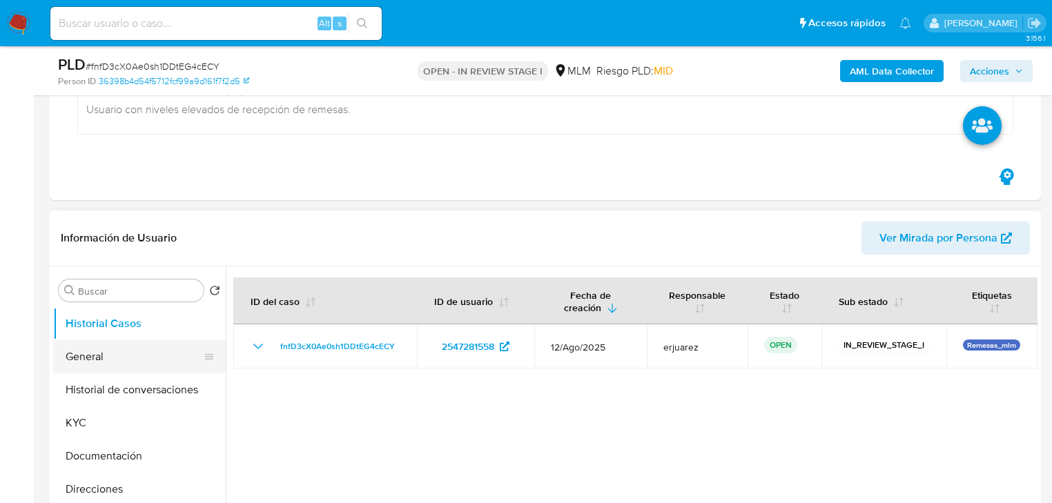
click at [88, 360] on button "General" at bounding box center [134, 356] width 162 height 33
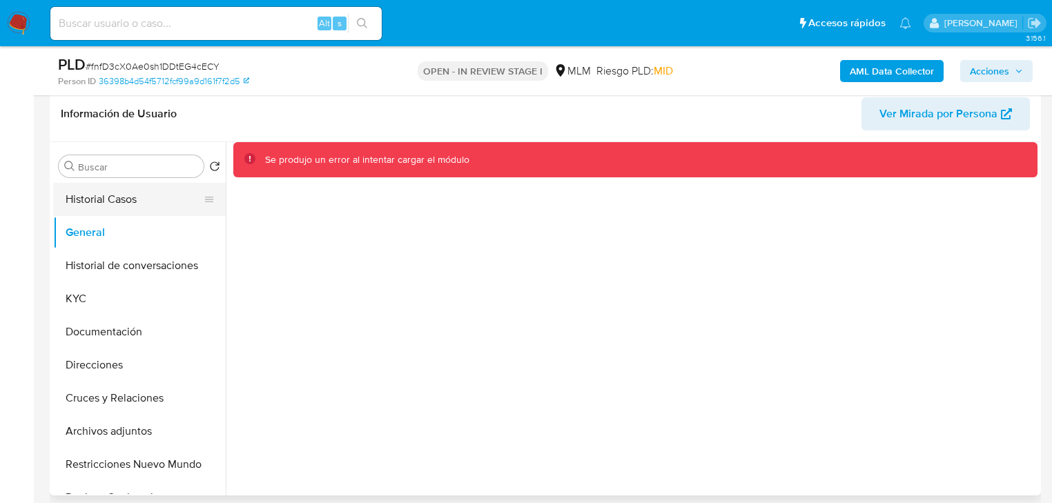
scroll to position [331, 0]
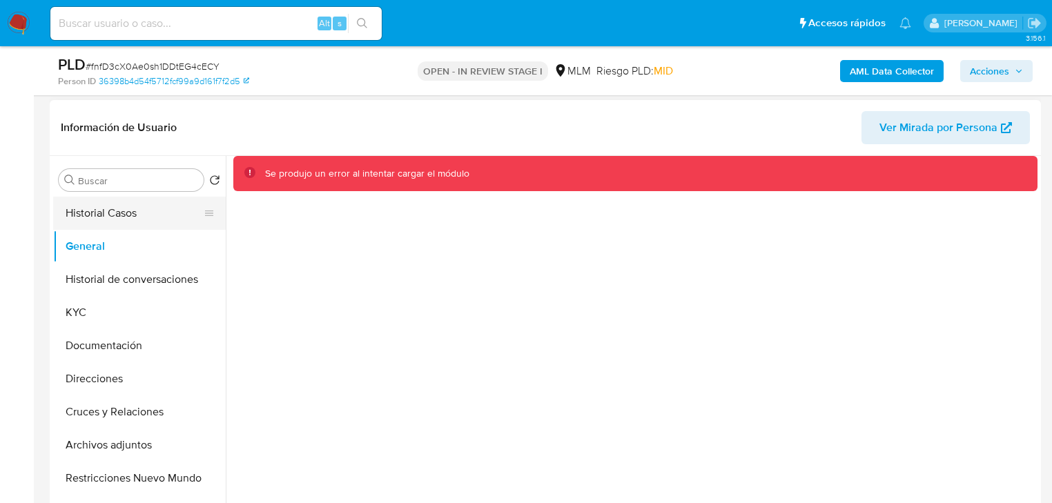
drag, startPoint x: 97, startPoint y: 204, endPoint x: 99, endPoint y: 217, distance: 12.6
click at [97, 205] on button "Historial Casos" at bounding box center [134, 213] width 162 height 33
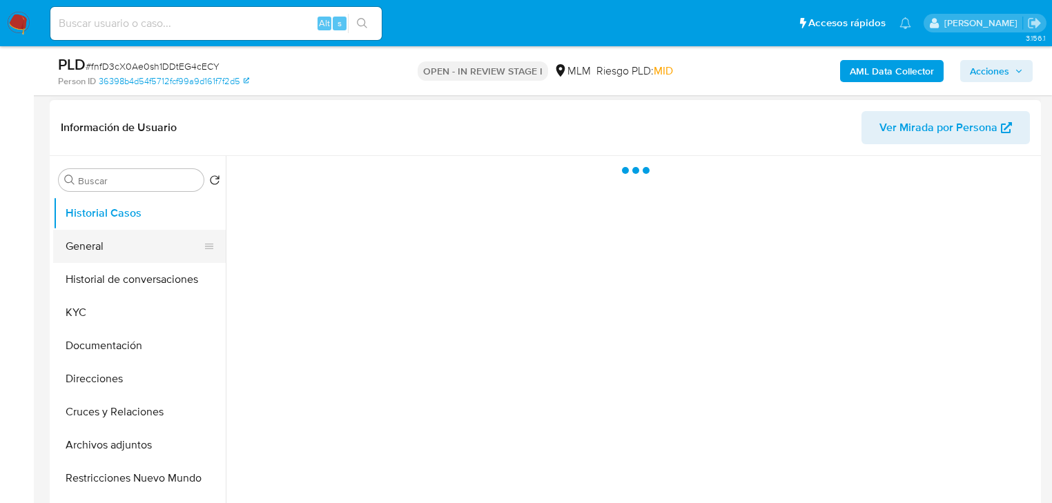
click at [97, 250] on button "General" at bounding box center [134, 246] width 162 height 33
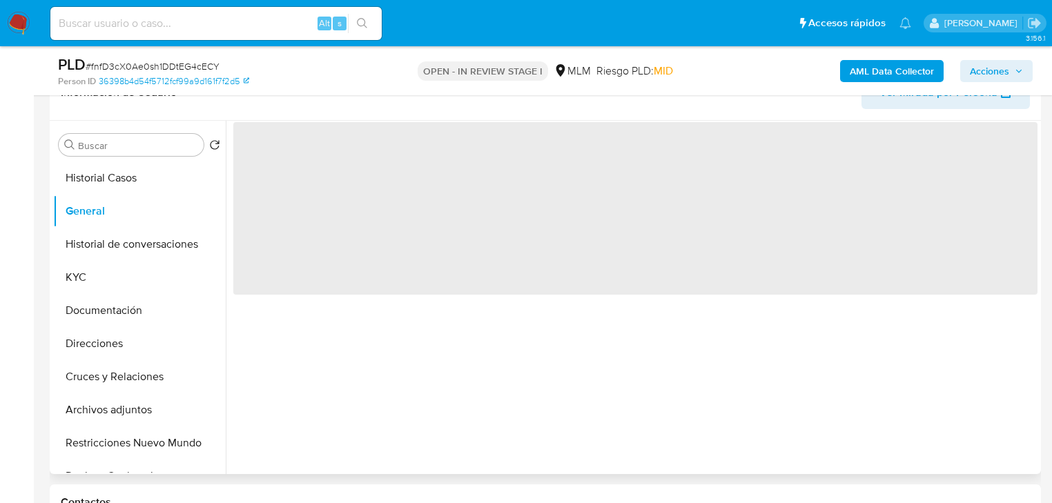
scroll to position [387, 0]
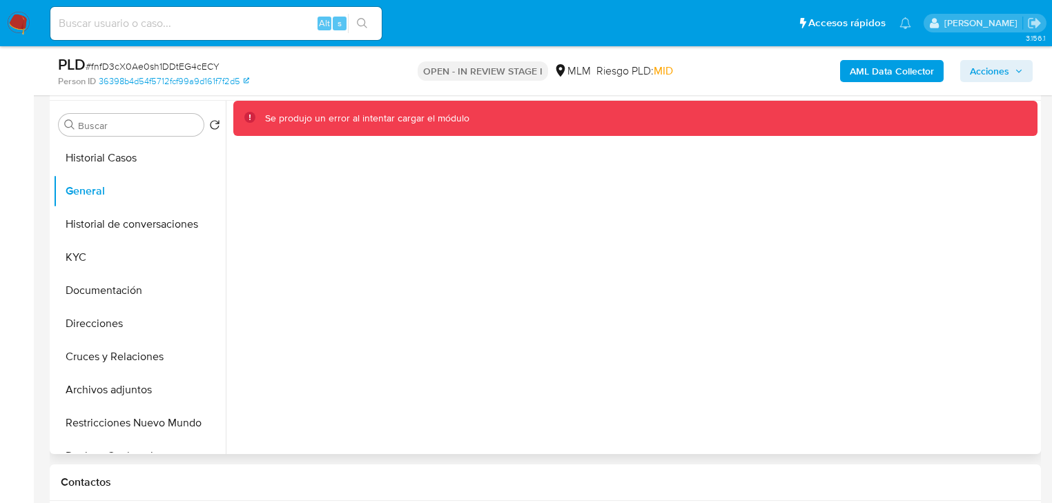
click at [19, 28] on img at bounding box center [18, 23] width 23 height 23
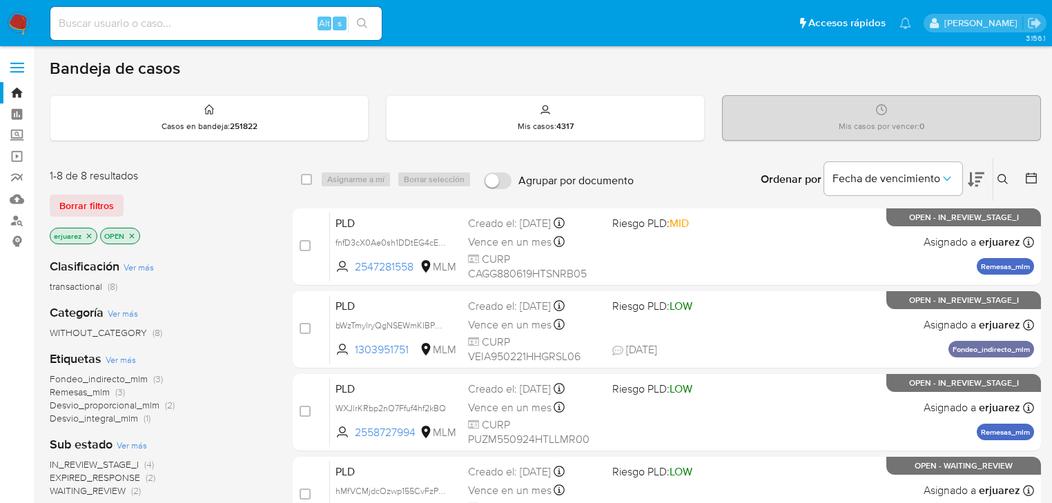
drag, startPoint x: 88, startPoint y: 232, endPoint x: 213, endPoint y: 233, distance: 124.2
click at [88, 233] on icon "close-filter" at bounding box center [89, 236] width 8 height 8
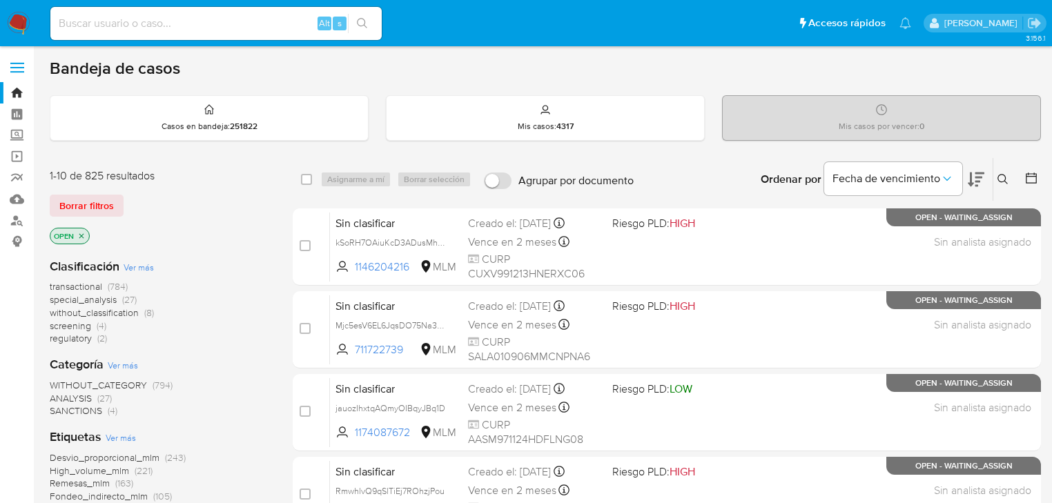
drag, startPoint x: 998, startPoint y: 174, endPoint x: 921, endPoint y: 199, distance: 80.5
click at [997, 174] on icon at bounding box center [1002, 179] width 11 height 11
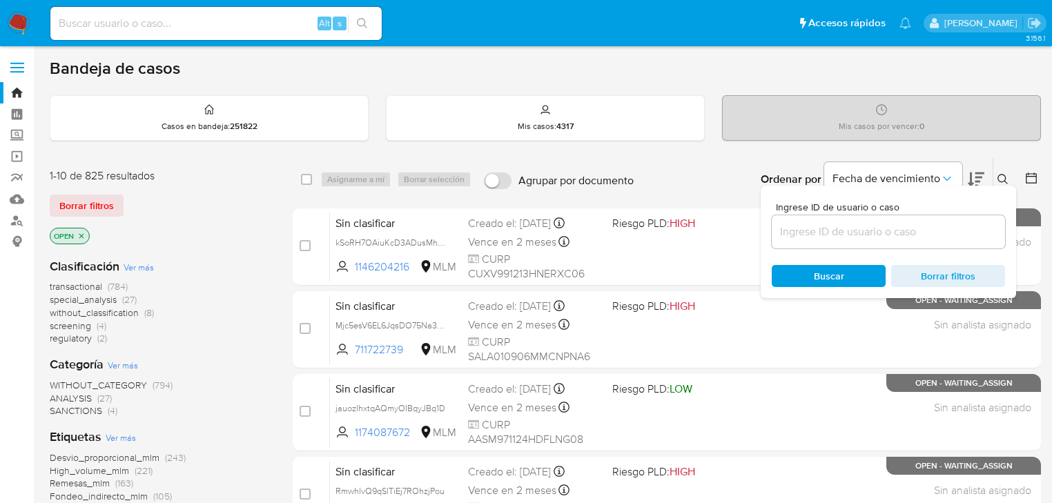
click at [813, 231] on input at bounding box center [888, 232] width 233 height 18
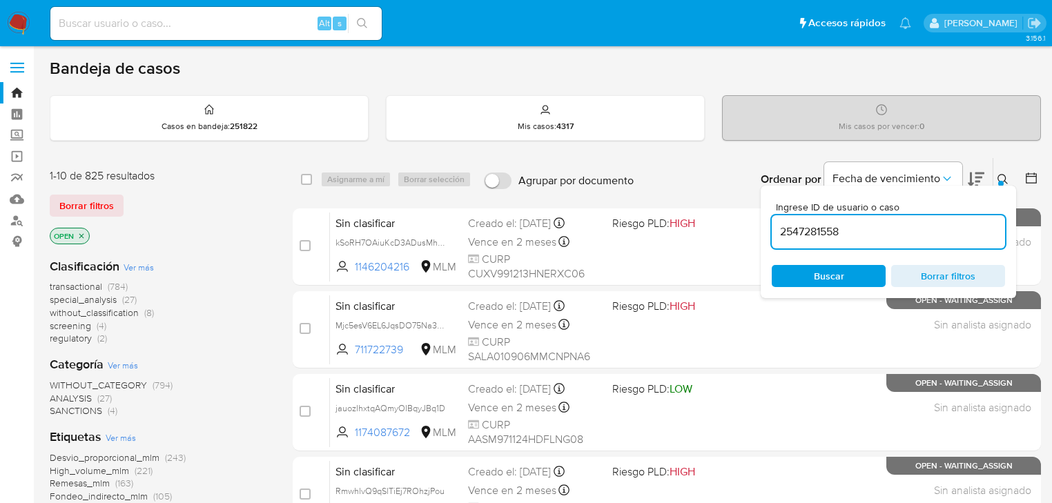
type input "2547281558"
click at [824, 286] on div "Ingrese ID de usuario o caso 2547281558 Buscar Borrar filtros" at bounding box center [888, 242] width 255 height 113
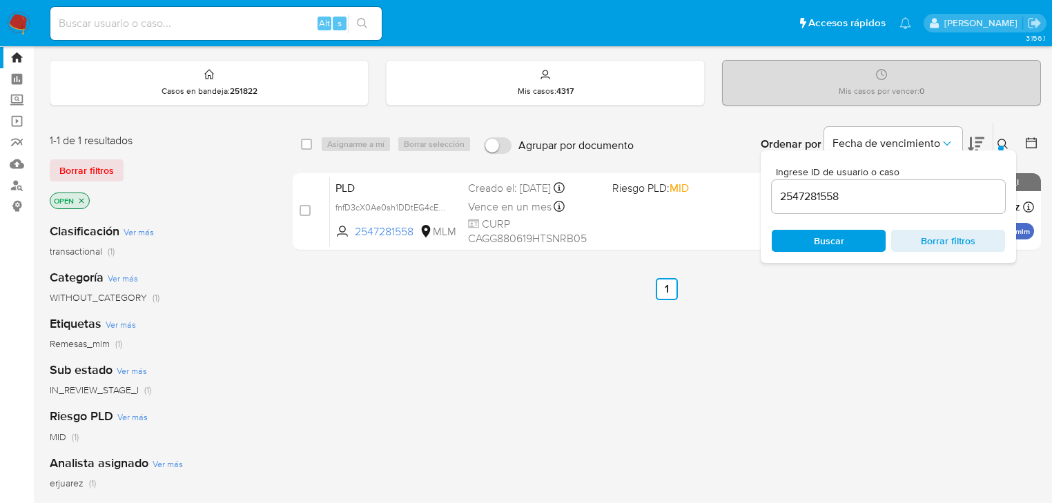
scroll to position [55, 0]
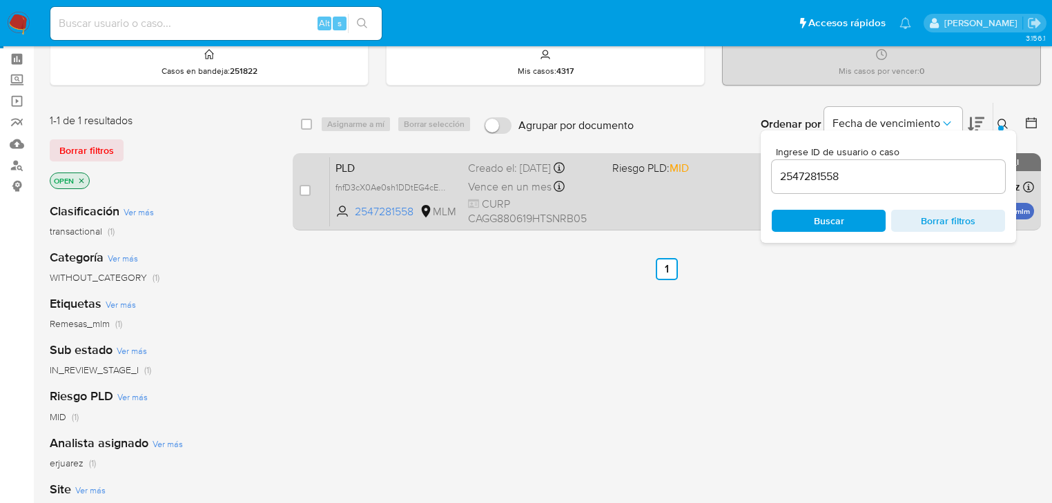
click at [665, 226] on div "case-item-checkbox No es posible asignar el caso PLD fnfD3cX0Ae0sh1DDtEG4cECY 2…" at bounding box center [667, 191] width 748 height 77
click at [676, 198] on div "PLD fnfD3cX0Ae0sh1DDtEG4cECY 2547281558 MLM Riesgo PLD: MID Creado el: 12/08/20…" at bounding box center [682, 192] width 704 height 70
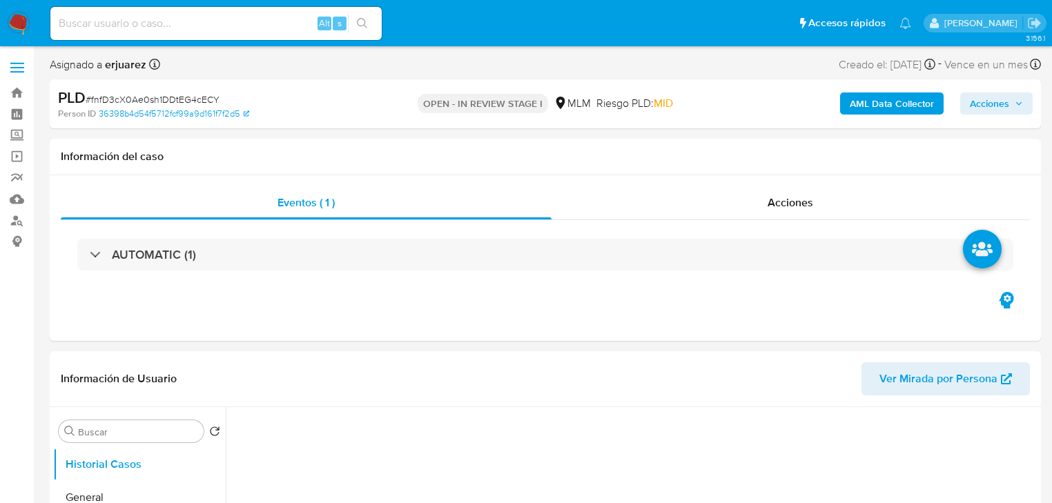
select select "10"
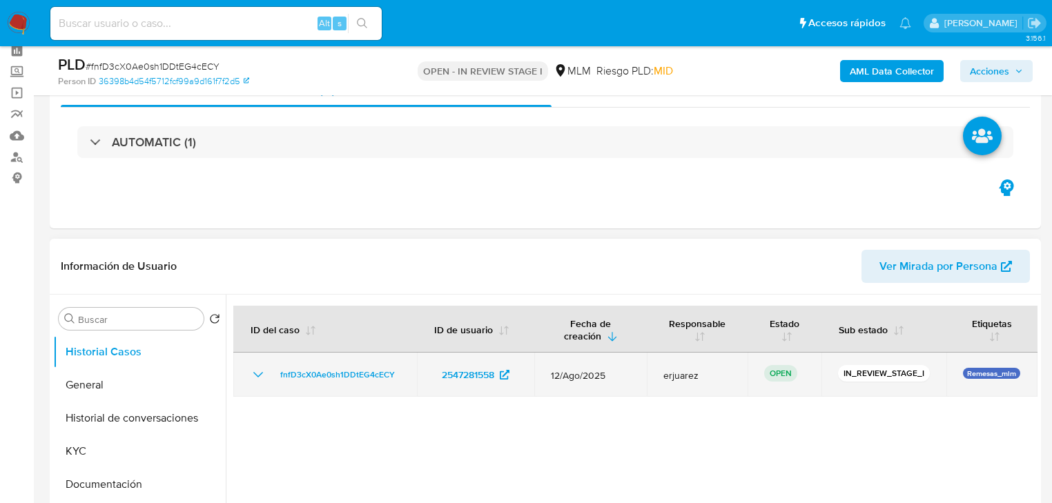
scroll to position [166, 0]
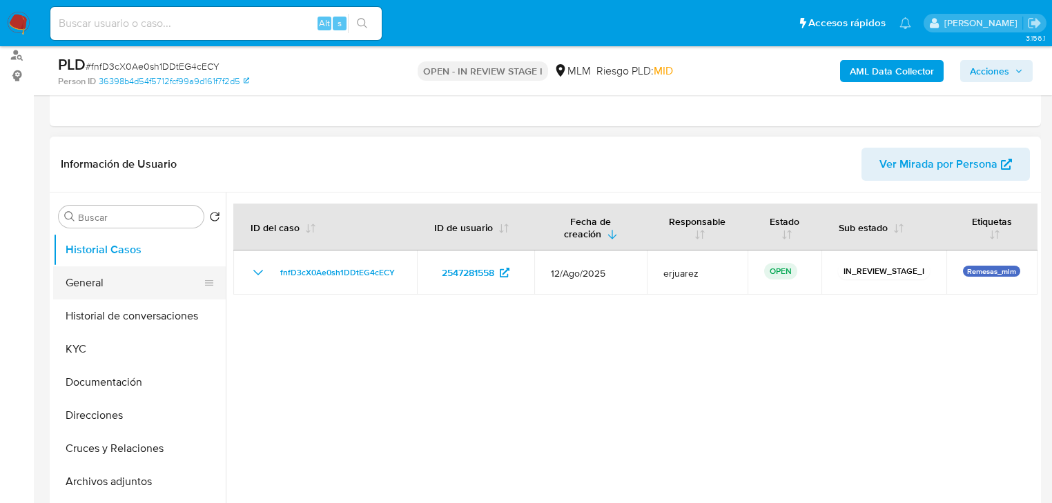
click at [101, 275] on button "General" at bounding box center [134, 282] width 162 height 33
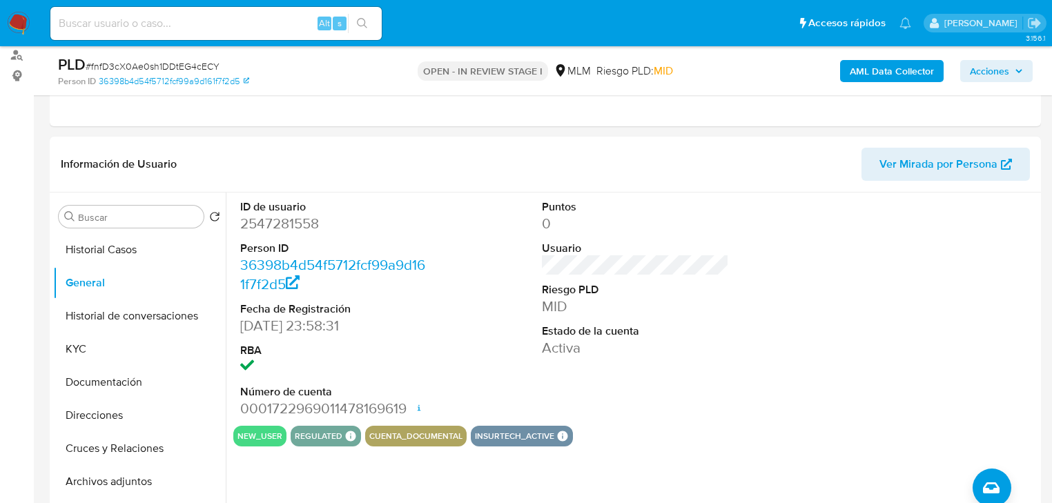
drag, startPoint x: 82, startPoint y: 250, endPoint x: 36, endPoint y: 259, distance: 47.1
click at [81, 251] on button "Historial Casos" at bounding box center [139, 249] width 173 height 33
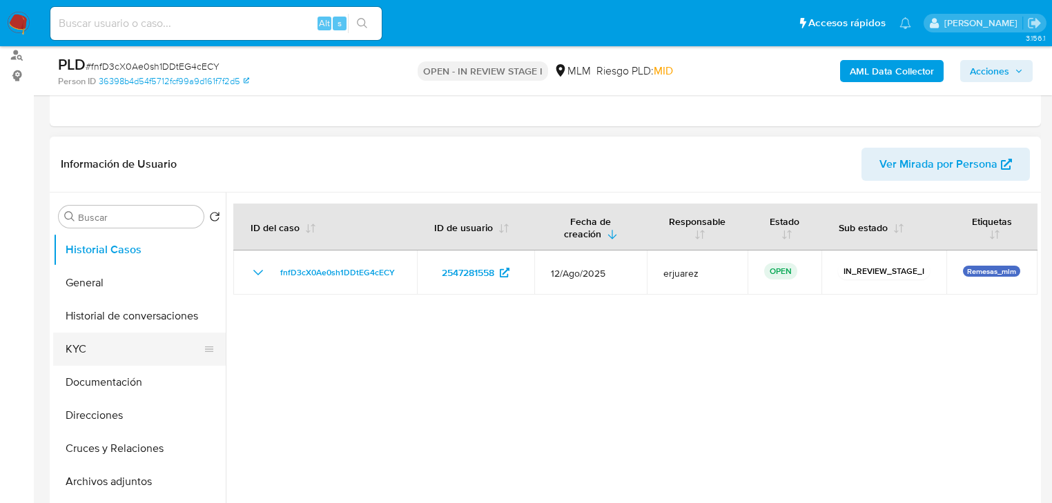
drag, startPoint x: 105, startPoint y: 342, endPoint x: 124, endPoint y: 340, distance: 19.4
click at [110, 342] on button "KYC" at bounding box center [134, 349] width 162 height 33
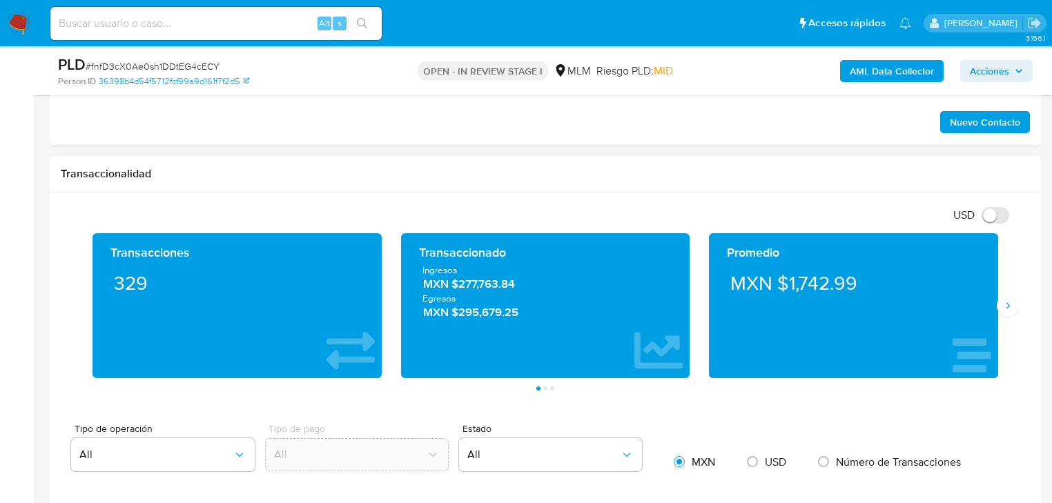
scroll to position [883, 0]
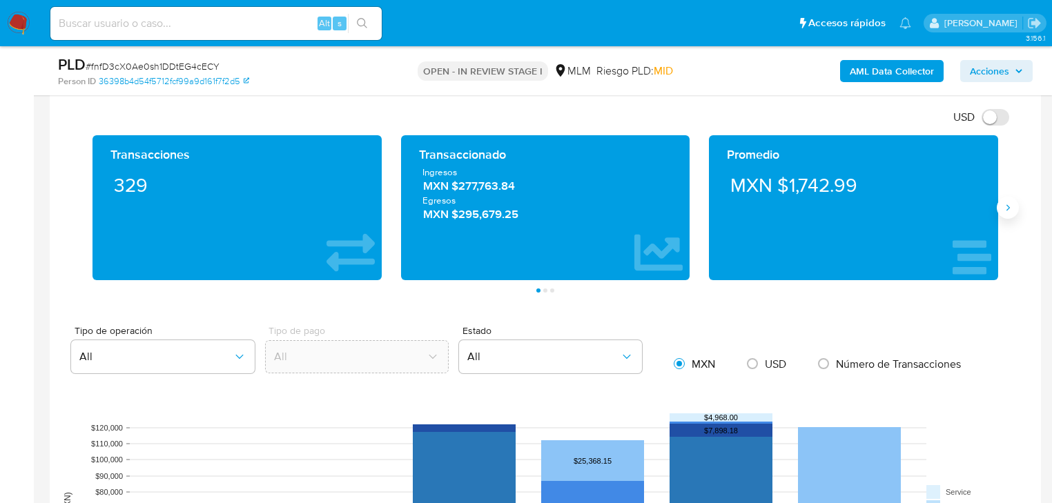
click at [1010, 211] on icon "Siguiente" at bounding box center [1007, 207] width 11 height 11
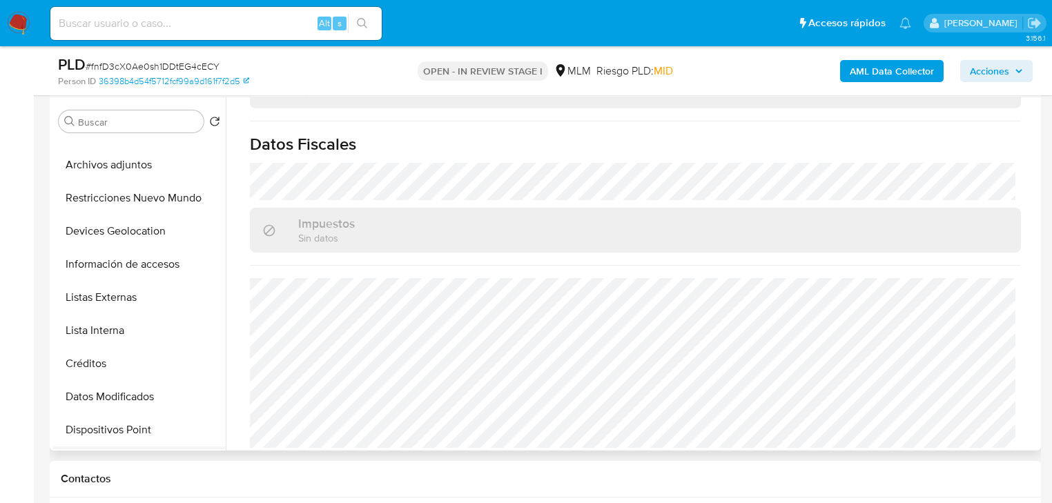
scroll to position [221, 0]
drag, startPoint x: 146, startPoint y: 293, endPoint x: 131, endPoint y: 292, distance: 14.5
click at [144, 293] on button "Listas Externas" at bounding box center [134, 298] width 162 height 33
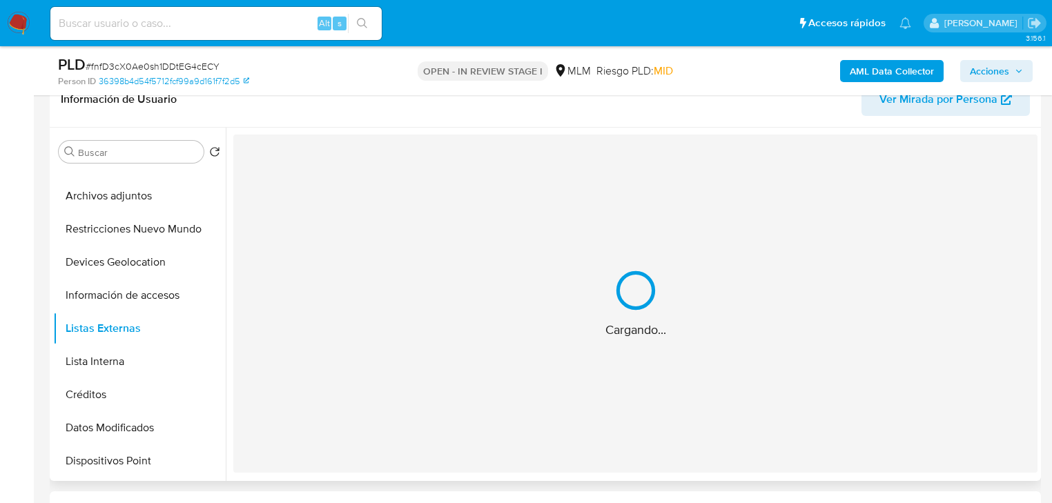
scroll to position [206, 0]
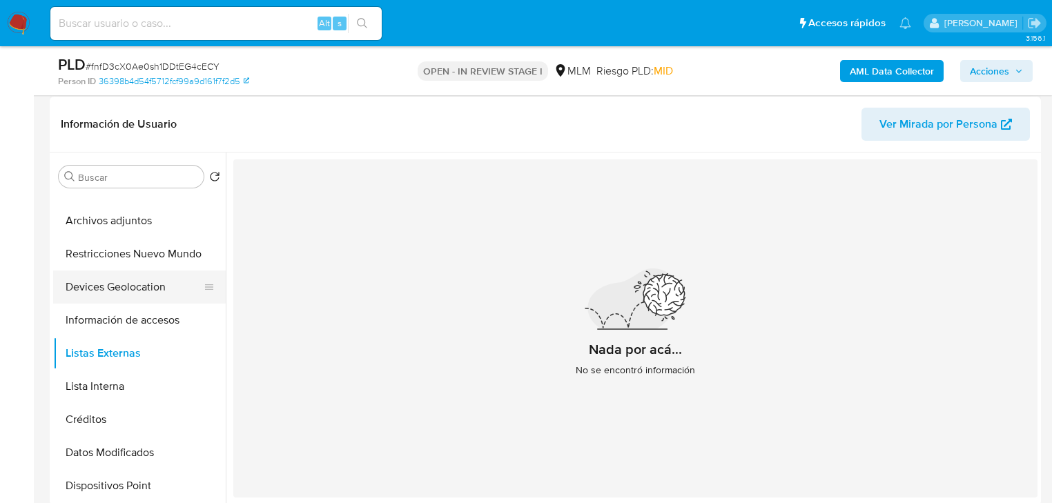
drag, startPoint x: 178, startPoint y: 297, endPoint x: 162, endPoint y: 293, distance: 16.6
click at [178, 297] on button "Devices Geolocation" at bounding box center [134, 287] width 162 height 33
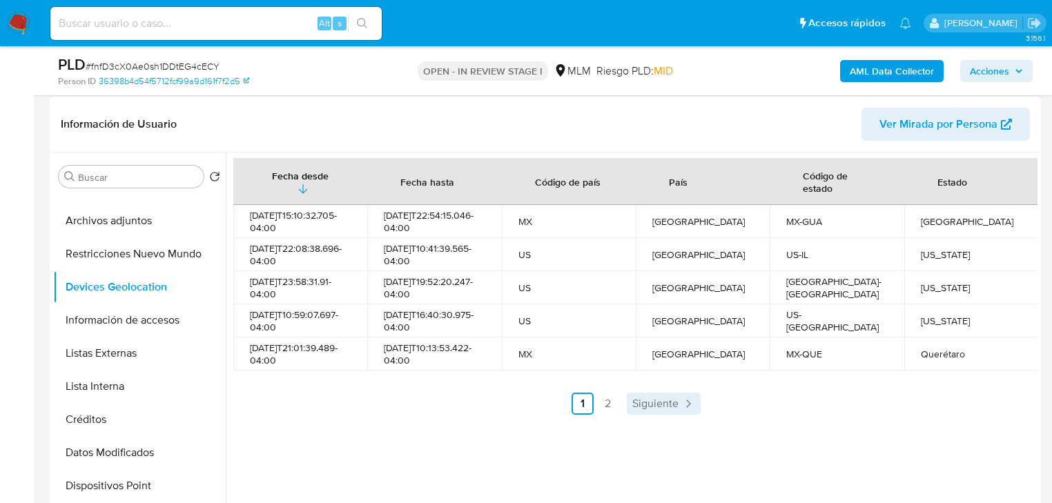
click at [674, 402] on span "Siguiente" at bounding box center [655, 403] width 46 height 11
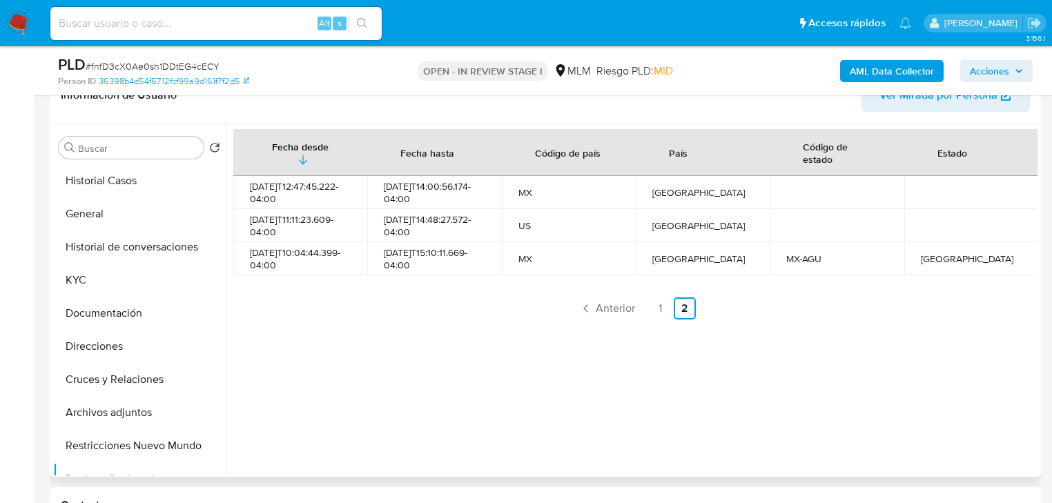
scroll to position [316, 0]
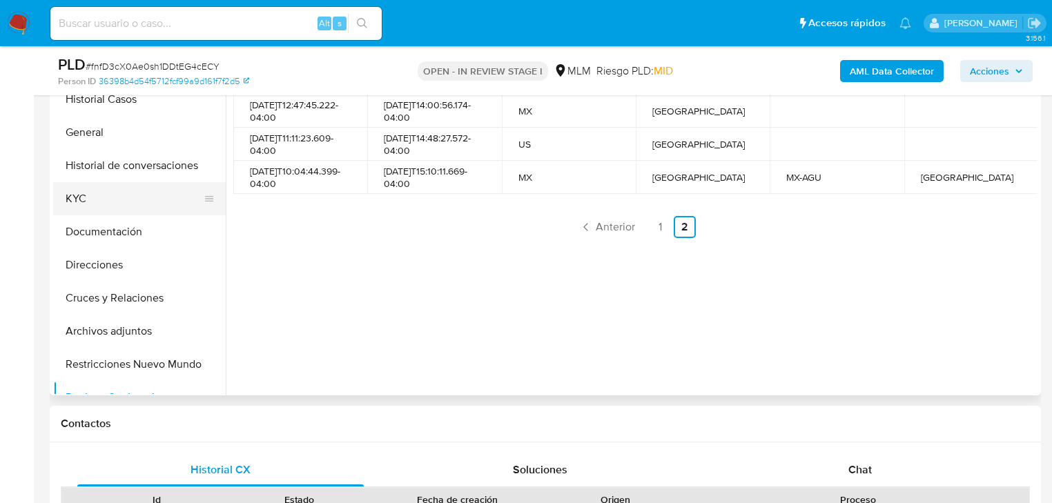
drag, startPoint x: 93, startPoint y: 191, endPoint x: 88, endPoint y: 202, distance: 12.1
click at [93, 193] on button "KYC" at bounding box center [134, 198] width 162 height 33
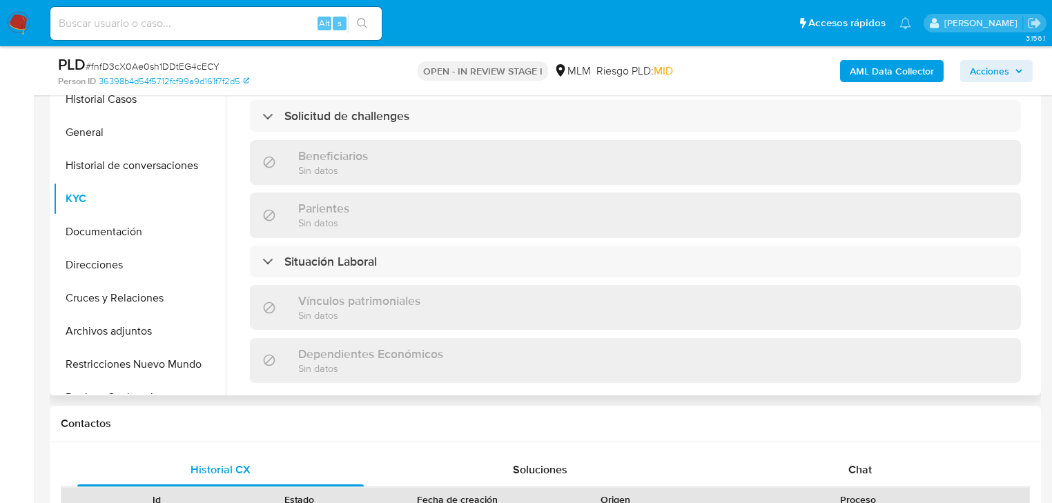
scroll to position [858, 0]
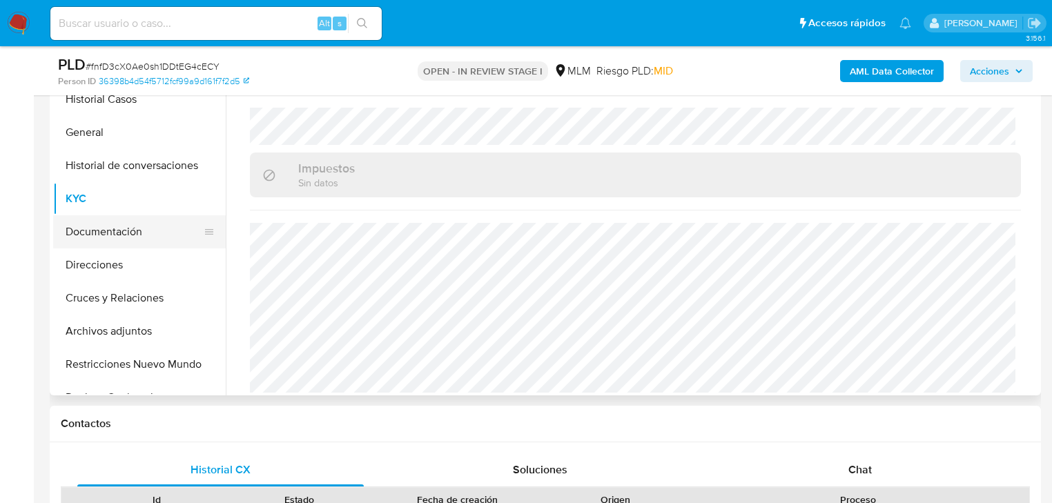
click at [110, 226] on button "Documentación" at bounding box center [134, 231] width 162 height 33
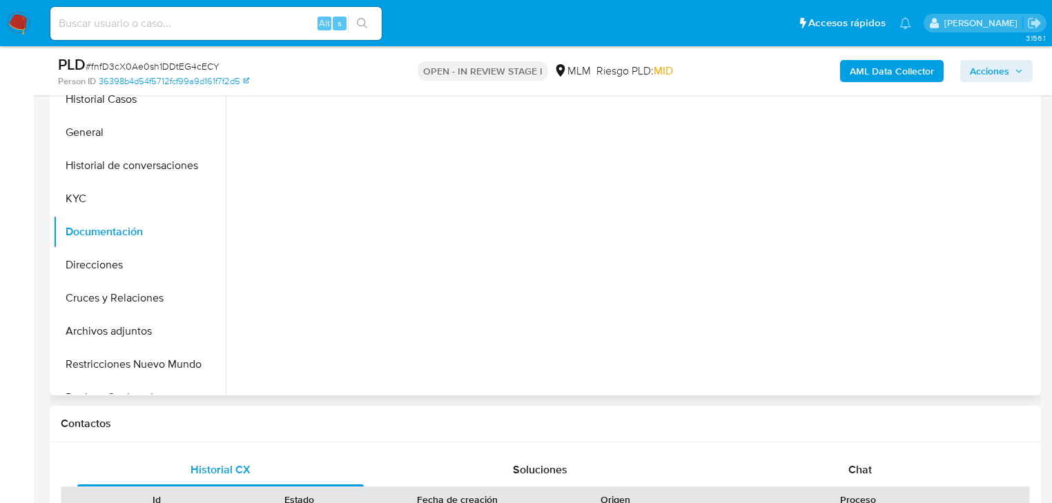
scroll to position [0, 0]
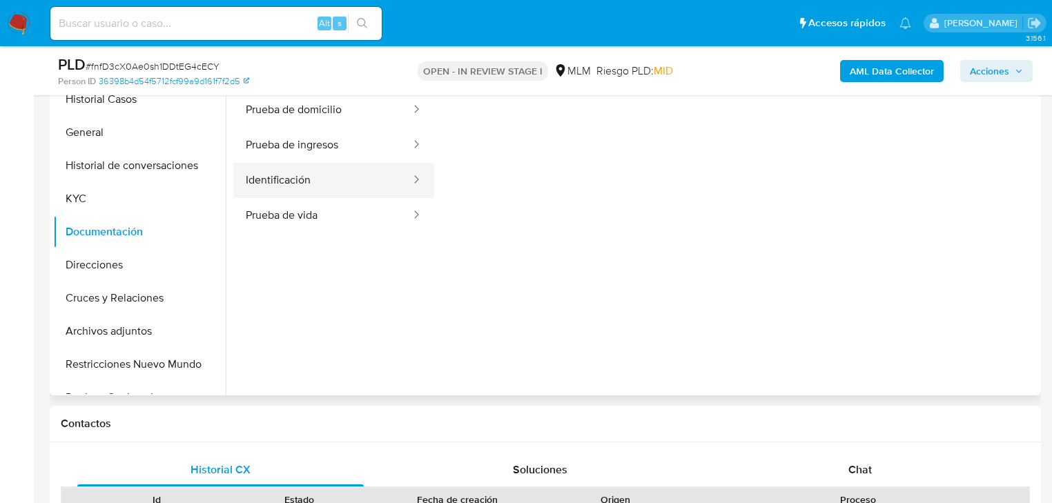
drag, startPoint x: 293, startPoint y: 182, endPoint x: 401, endPoint y: 187, distance: 108.5
click at [295, 184] on button "Identificación" at bounding box center [322, 180] width 179 height 35
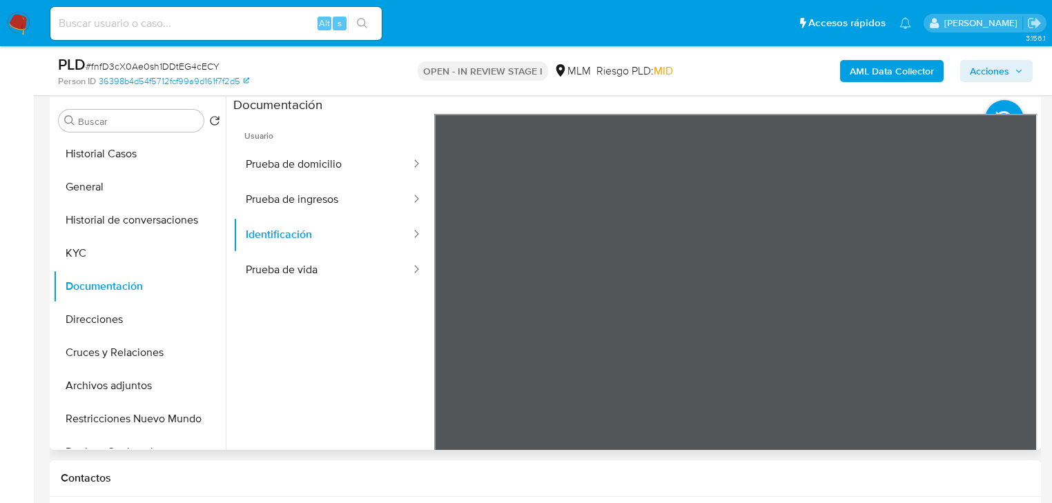
scroll to position [261, 0]
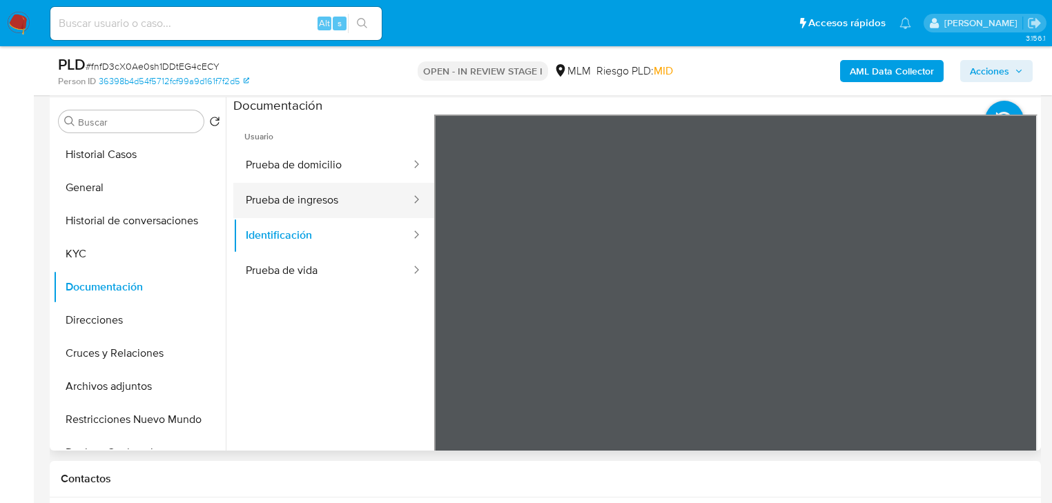
click at [315, 195] on button "Prueba de ingresos" at bounding box center [322, 200] width 179 height 35
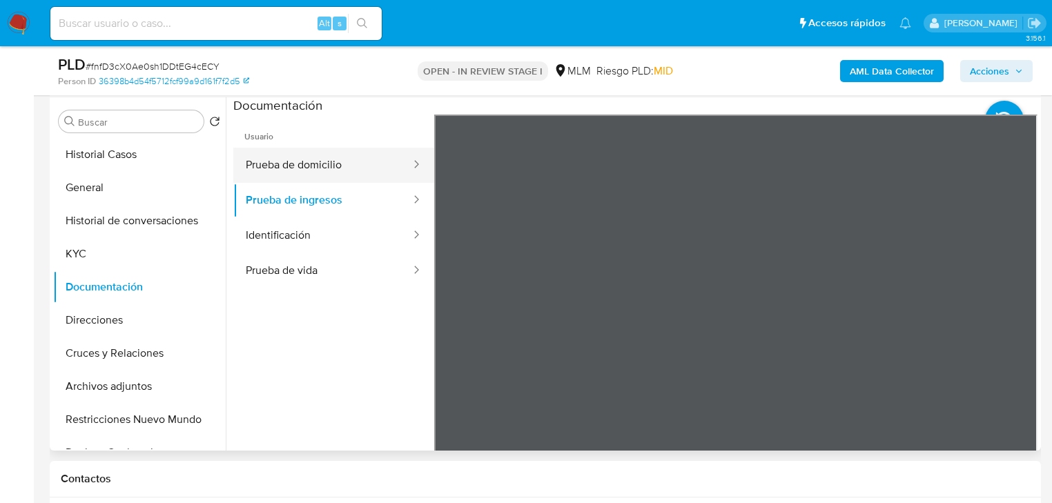
click at [339, 160] on button "Prueba de domicilio" at bounding box center [322, 165] width 179 height 35
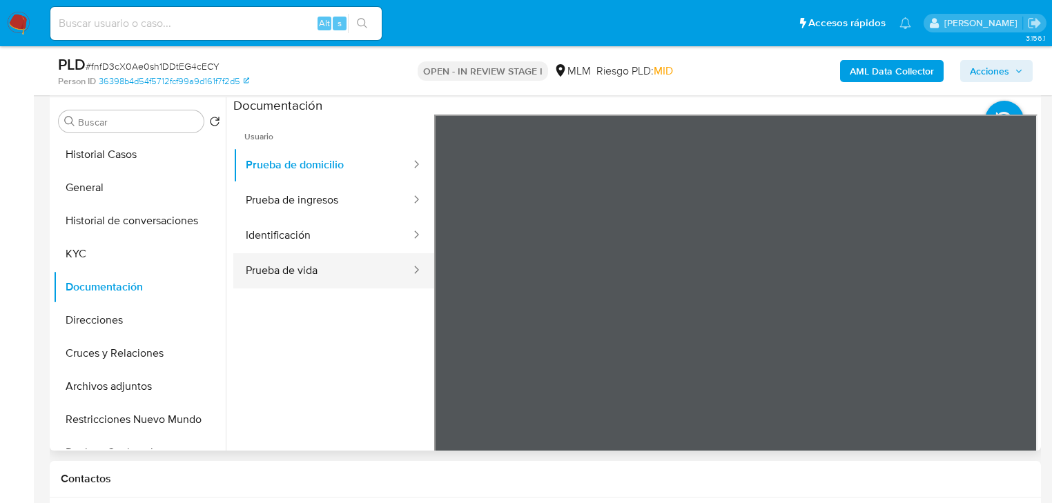
click at [333, 273] on button "Prueba de vida" at bounding box center [322, 270] width 179 height 35
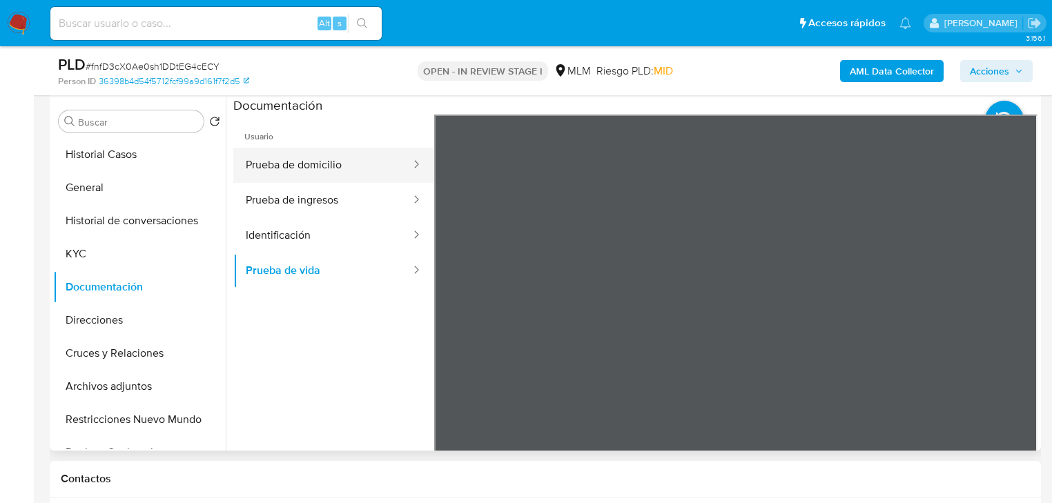
click at [318, 159] on button "Prueba de domicilio" at bounding box center [322, 165] width 179 height 35
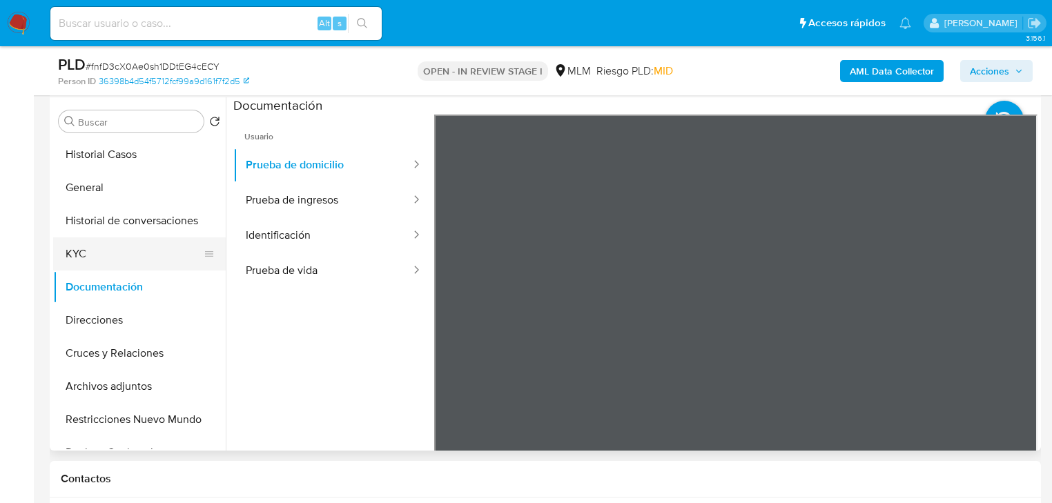
click at [104, 260] on button "KYC" at bounding box center [134, 253] width 162 height 33
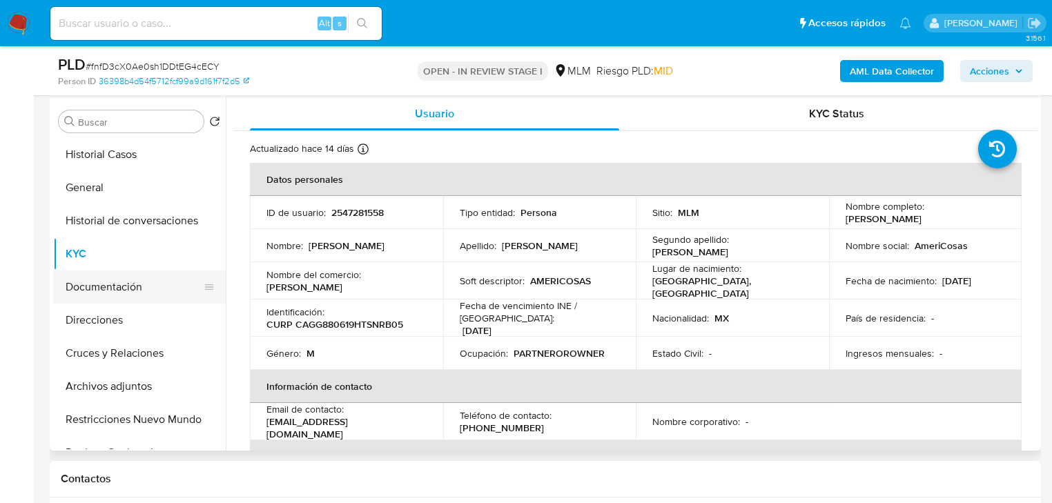
click at [135, 297] on button "Documentación" at bounding box center [134, 287] width 162 height 33
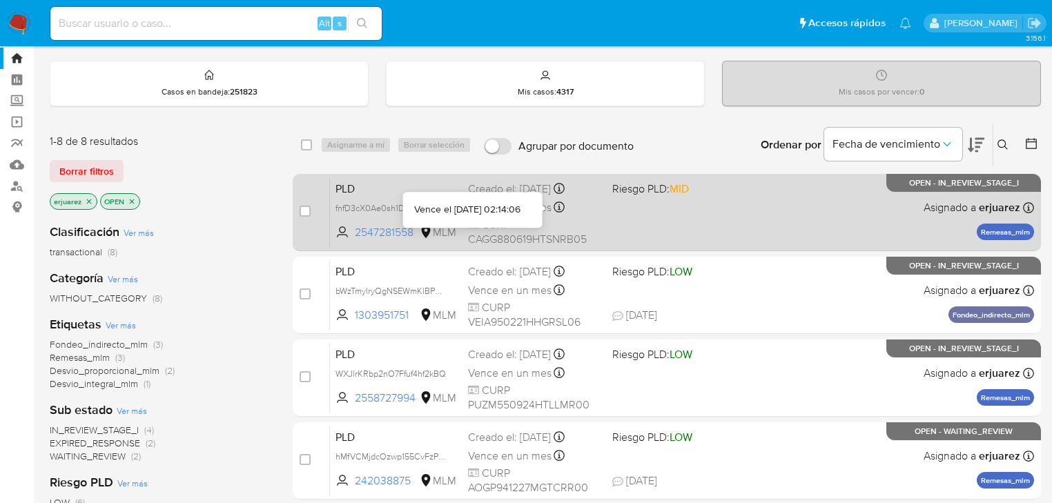
scroll to position [110, 0]
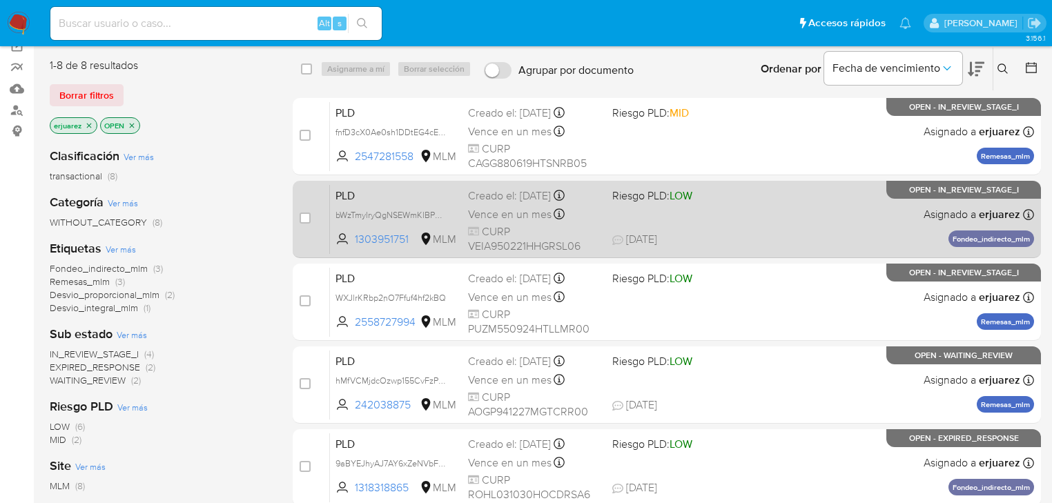
click at [687, 246] on div "PLD bWzTmylryQgNSEWmKlBPUEN7 1303951751 MLM Riesgo PLD: LOW Creado el: [DATE] C…" at bounding box center [682, 219] width 704 height 70
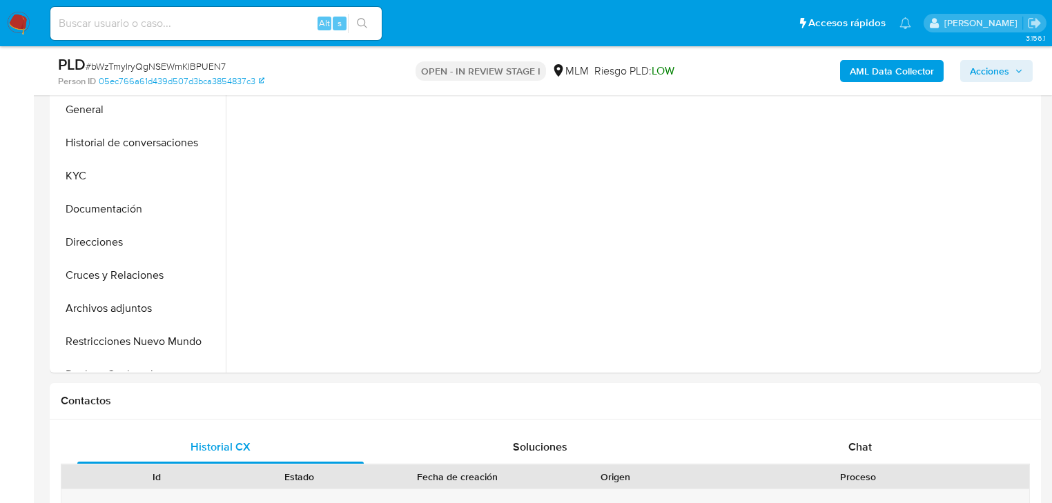
scroll to position [497, 0]
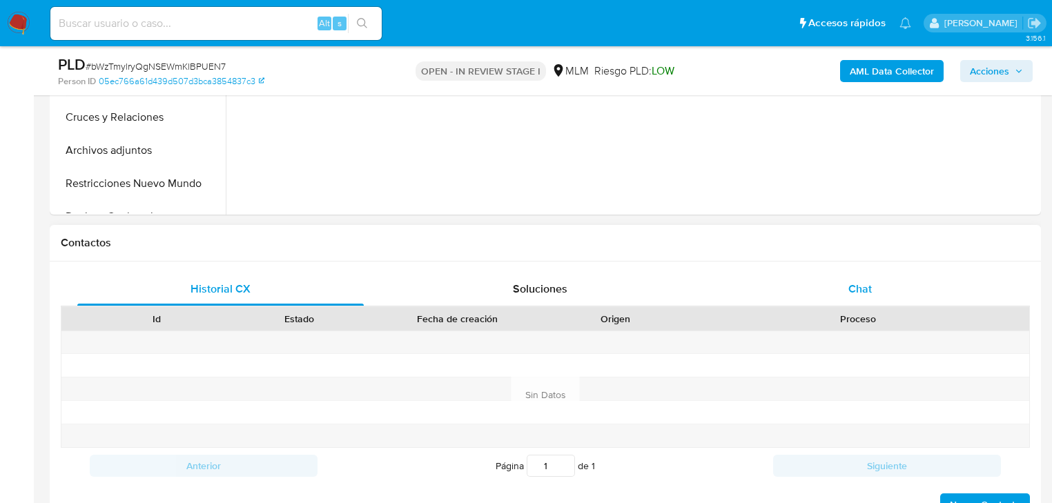
click at [868, 290] on span "Chat" at bounding box center [859, 289] width 23 height 16
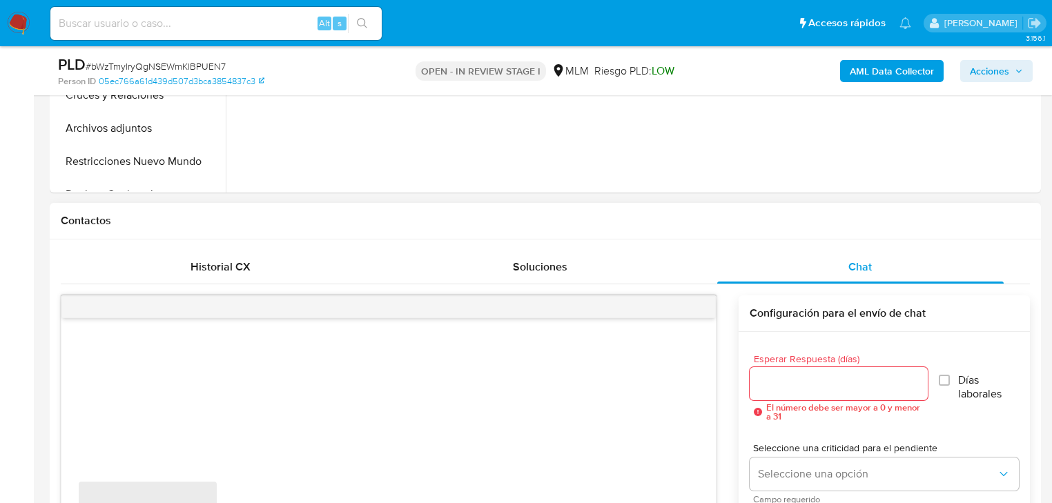
select select "10"
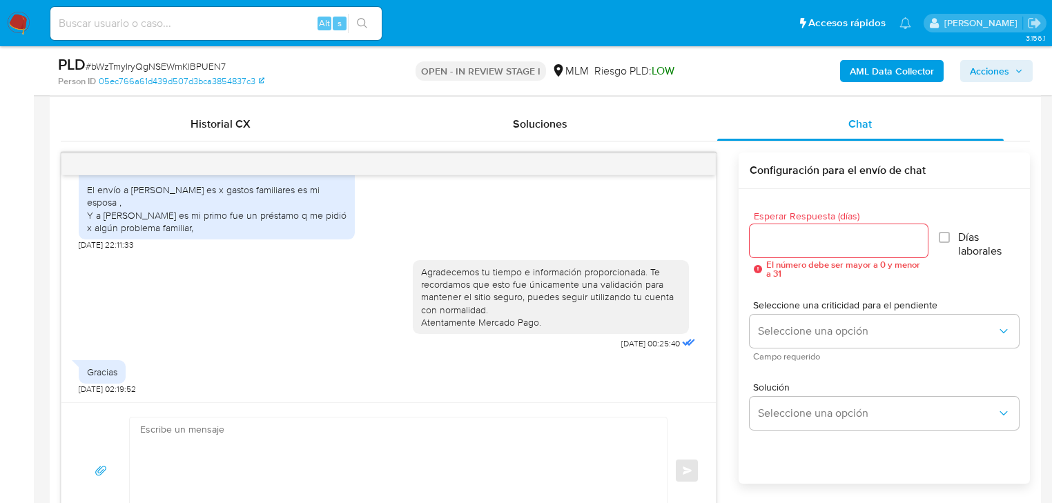
scroll to position [663, 0]
click at [704, 159] on div at bounding box center [388, 164] width 654 height 22
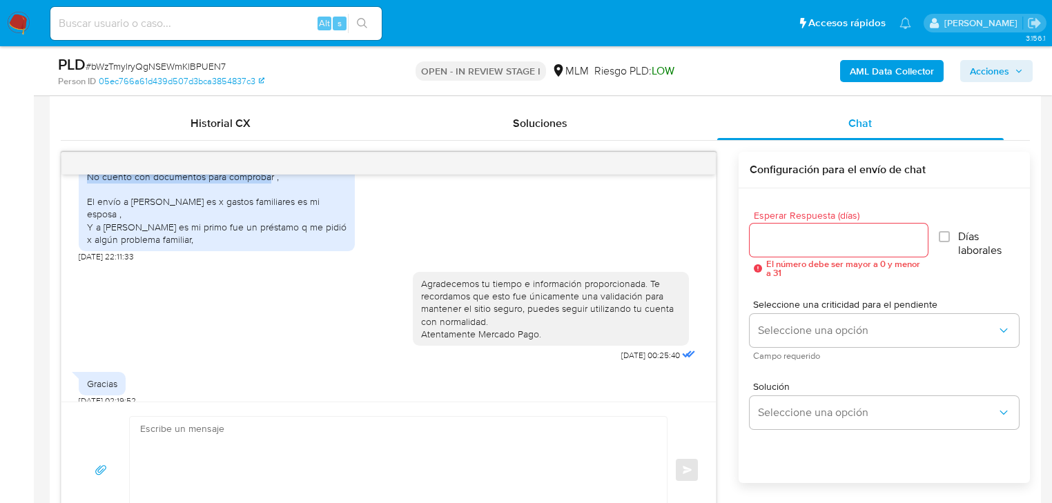
drag, startPoint x: 701, startPoint y: 154, endPoint x: 694, endPoint y: 184, distance: 30.6
click at [694, 185] on div "Estimado Alejandro se ha identificado un cambio en el uso habitual de tu cuenta…" at bounding box center [389, 345] width 656 height 387
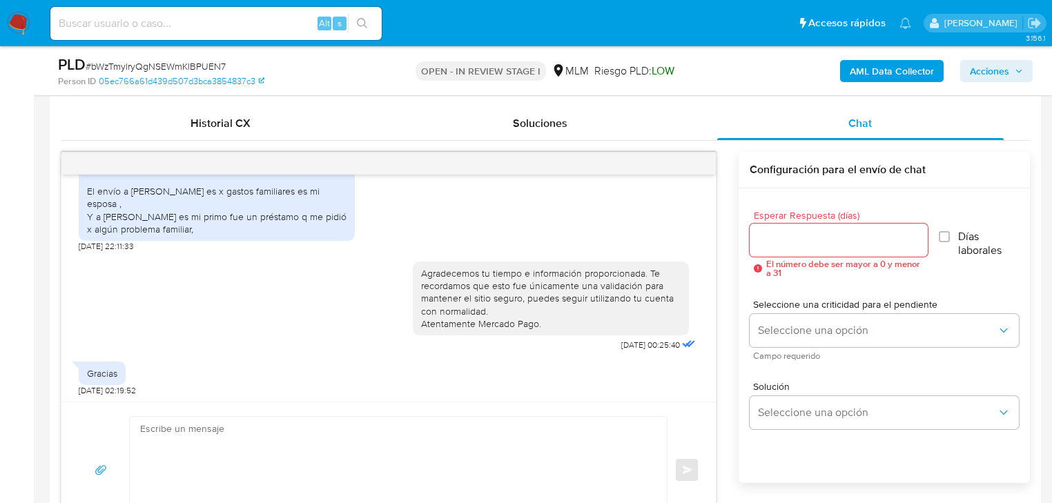
scroll to position [277, 0]
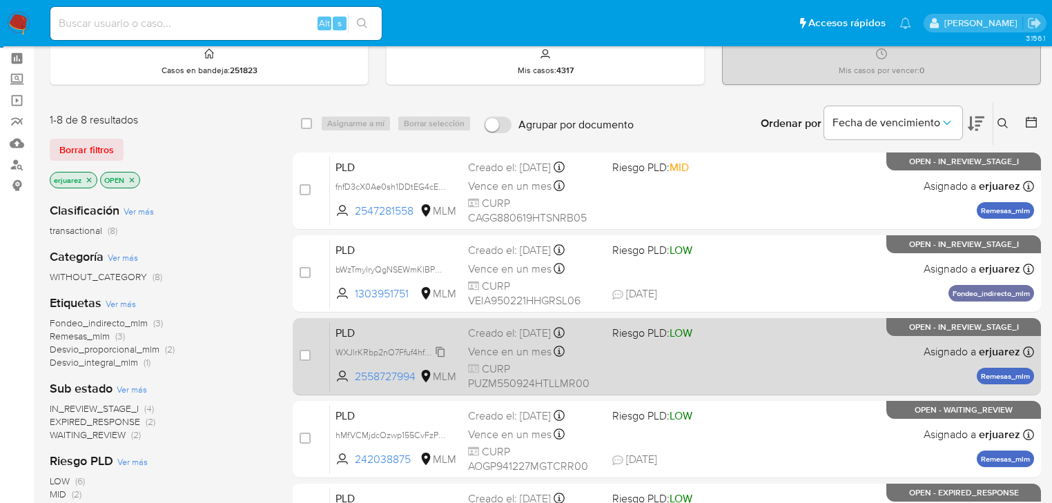
scroll to position [110, 0]
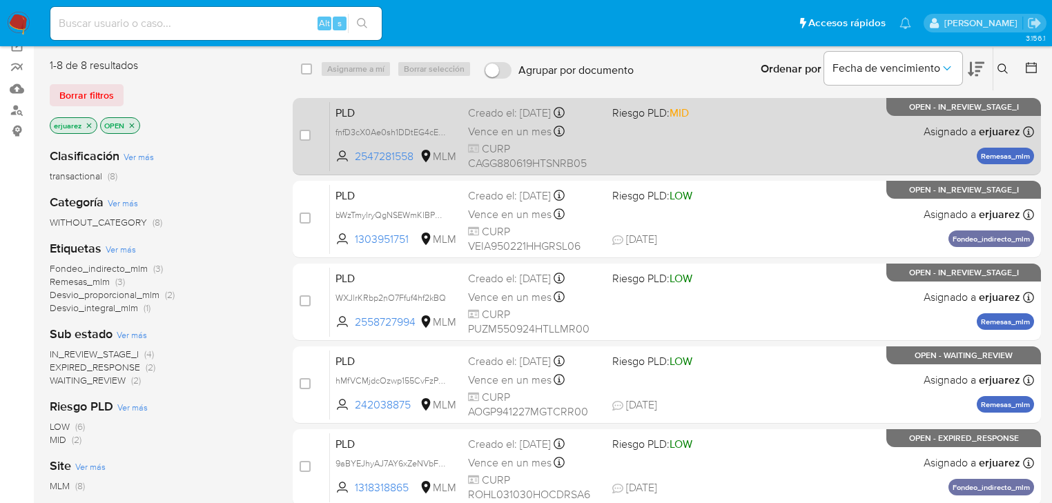
click at [739, 146] on div "PLD fnfD3cX0Ae0sh1DDtEG4cECY 2547281558 MLM Riesgo PLD: MID Creado el: [DATE] C…" at bounding box center [682, 136] width 704 height 70
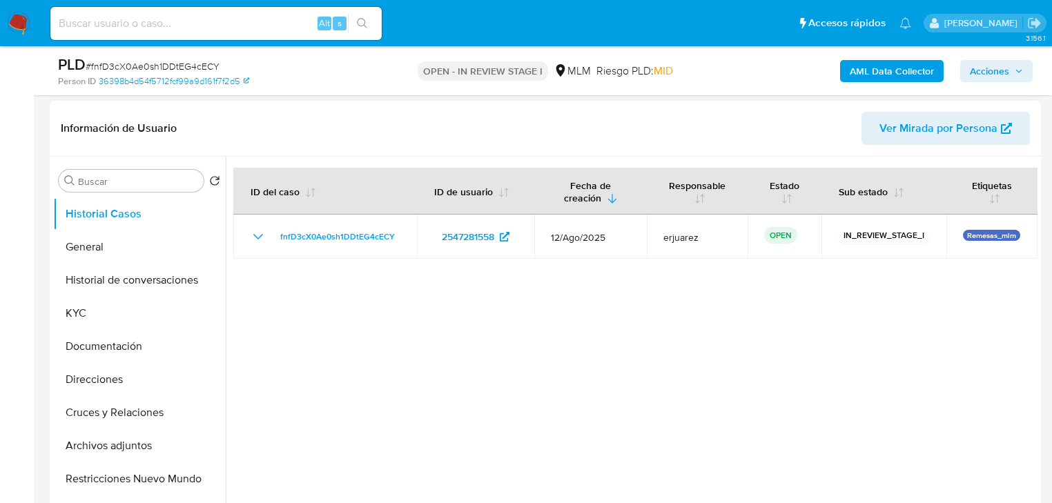
scroll to position [221, 0]
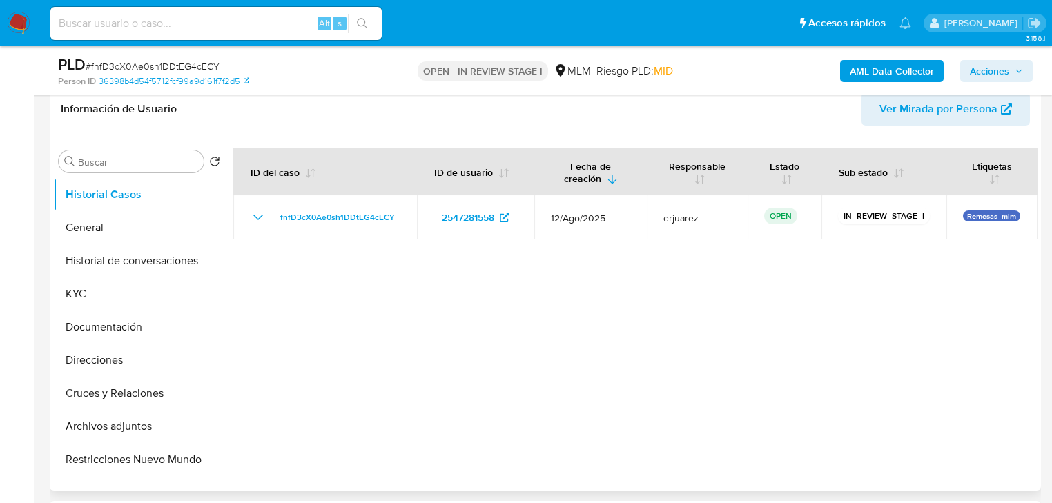
select select "10"
click at [71, 305] on button "KYC" at bounding box center [134, 293] width 162 height 33
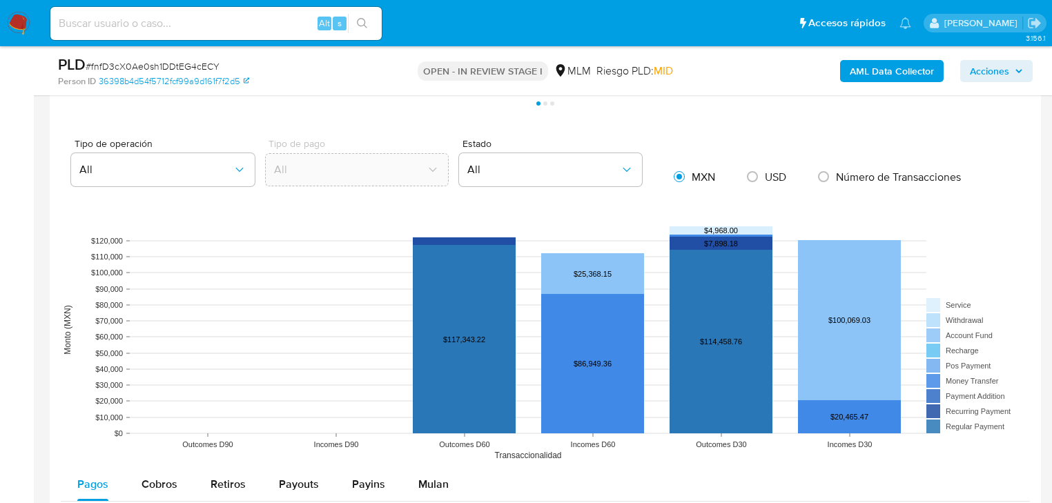
scroll to position [1325, 0]
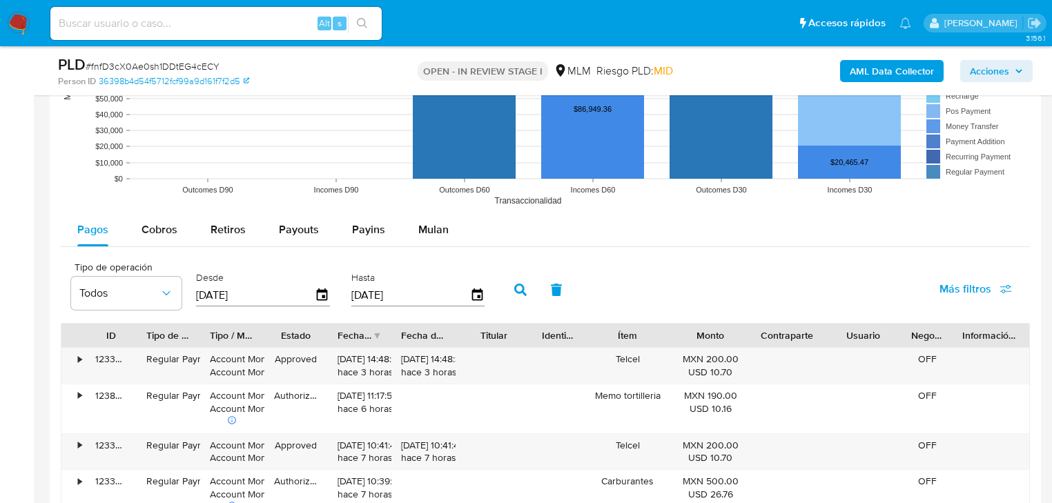
click at [163, 230] on span "Cobros" at bounding box center [159, 230] width 36 height 16
select select "10"
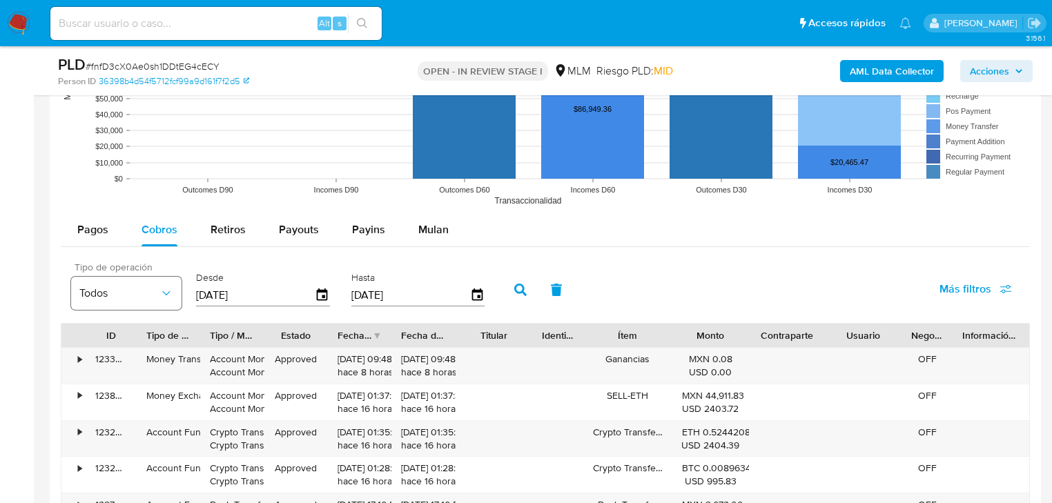
drag, startPoint x: 268, startPoint y: 293, endPoint x: 136, endPoint y: 293, distance: 132.5
click at [136, 293] on div "Tipo de operación Todos Desde 30/05/2025 Hasta 27/08/2025" at bounding box center [281, 288] width 434 height 55
type input "0_/__/____"
type input "01/08/2025"
click at [519, 290] on icon "button" at bounding box center [520, 290] width 12 height 12
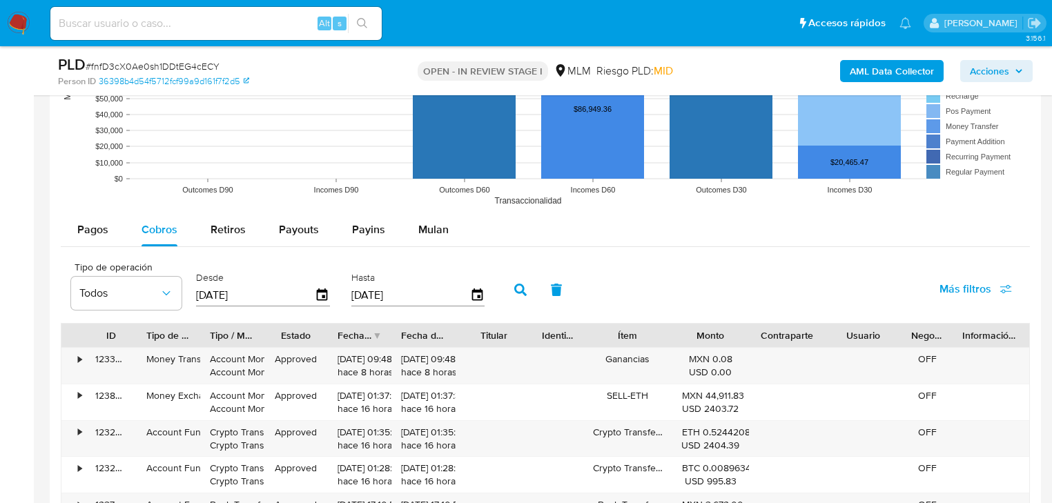
click at [369, 339] on div "Fecha de creación" at bounding box center [355, 336] width 35 height 14
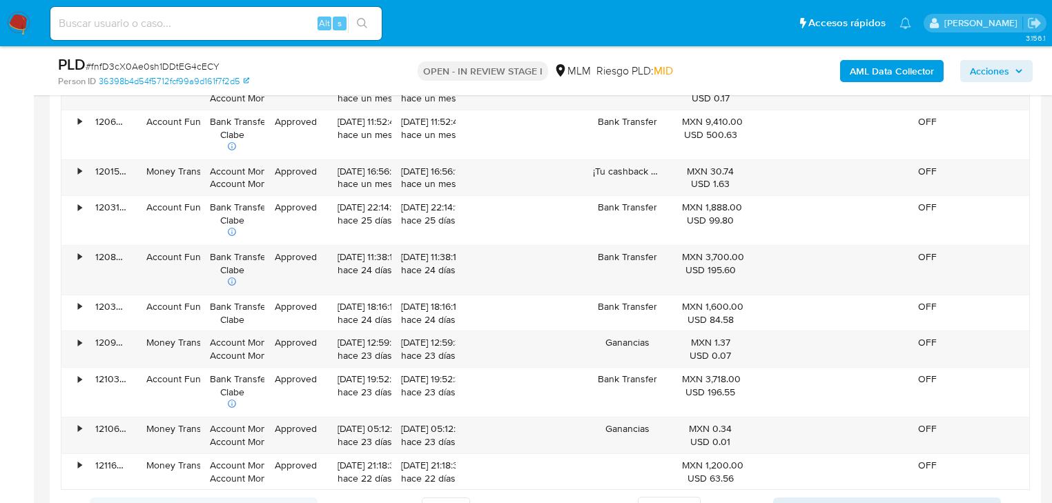
scroll to position [1657, 0]
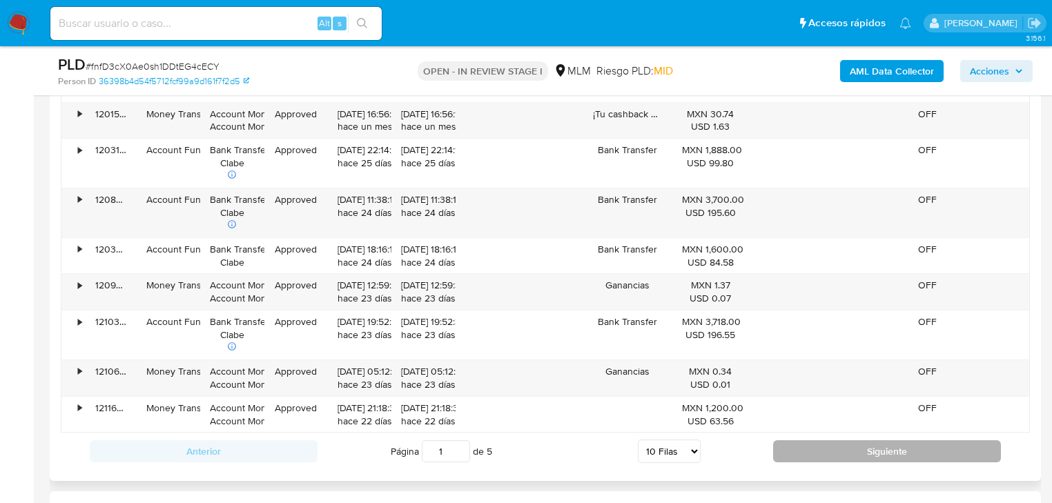
click at [848, 446] on button "Siguiente" at bounding box center [887, 451] width 228 height 22
type input "2"
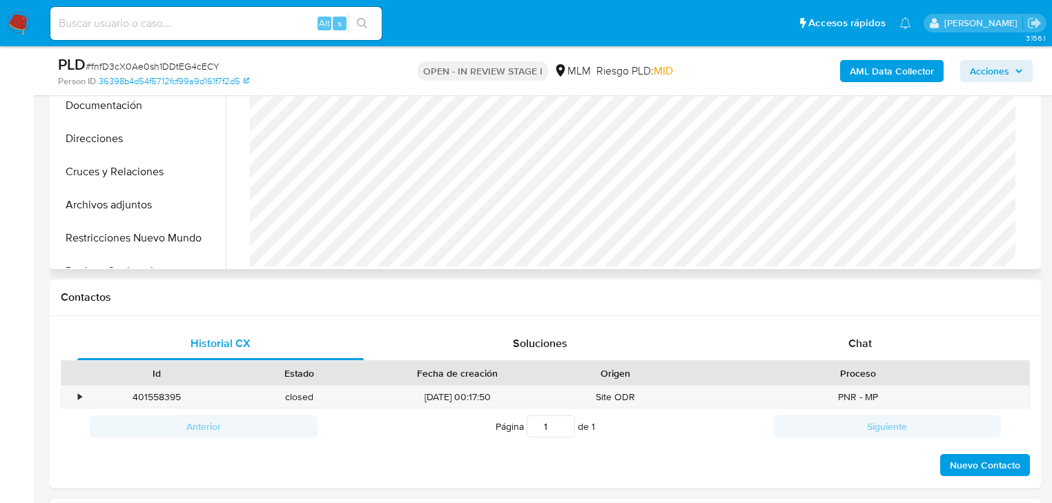
scroll to position [442, 0]
click at [858, 344] on span "Chat" at bounding box center [859, 344] width 23 height 16
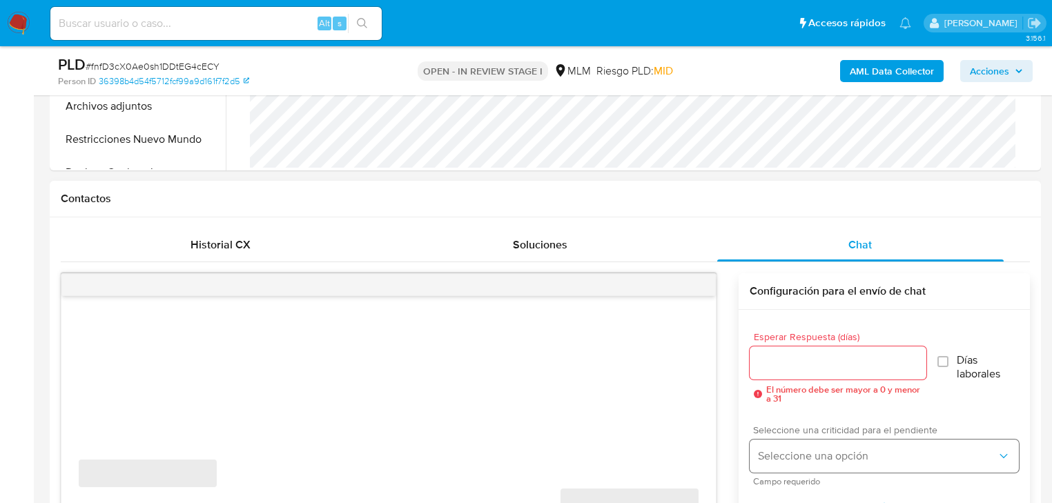
scroll to position [663, 0]
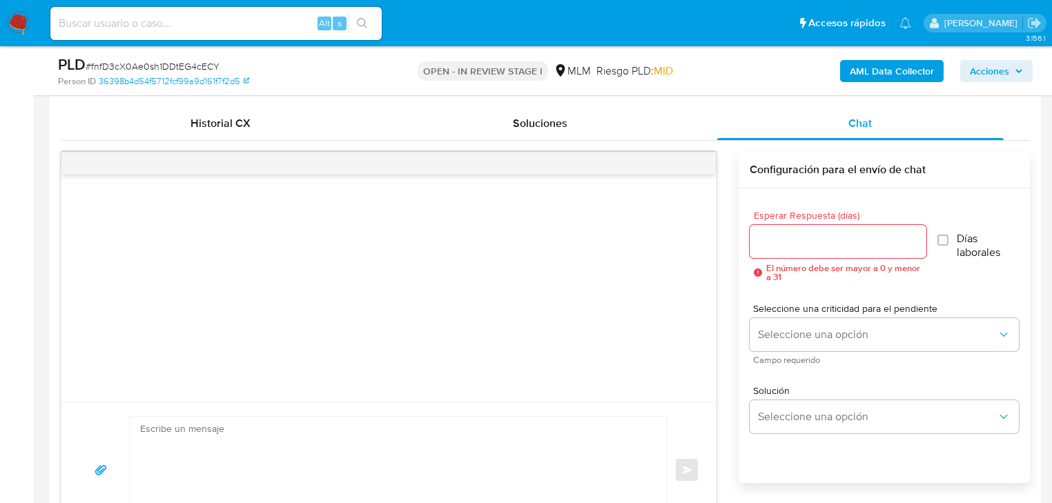
click at [797, 243] on input "Esperar Respuesta (días)" at bounding box center [838, 242] width 177 height 18
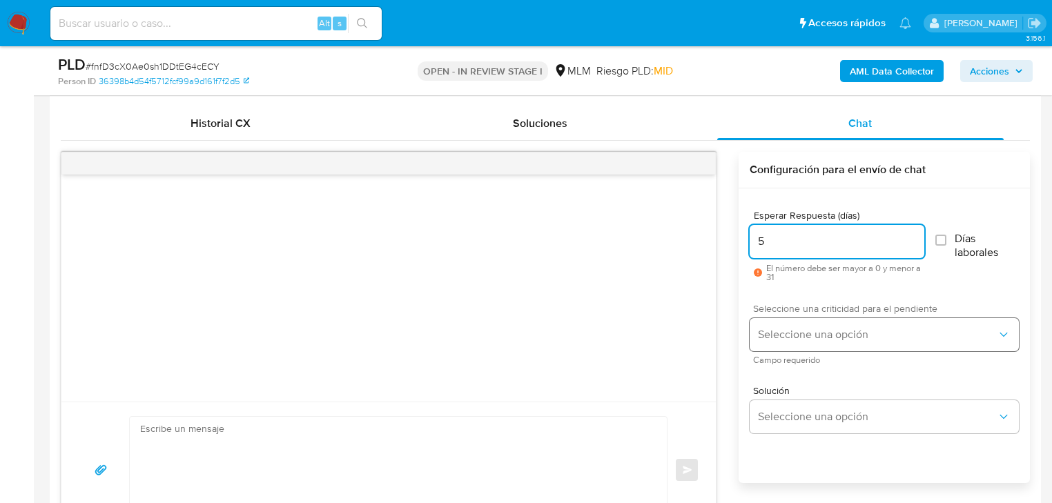
type input "5"
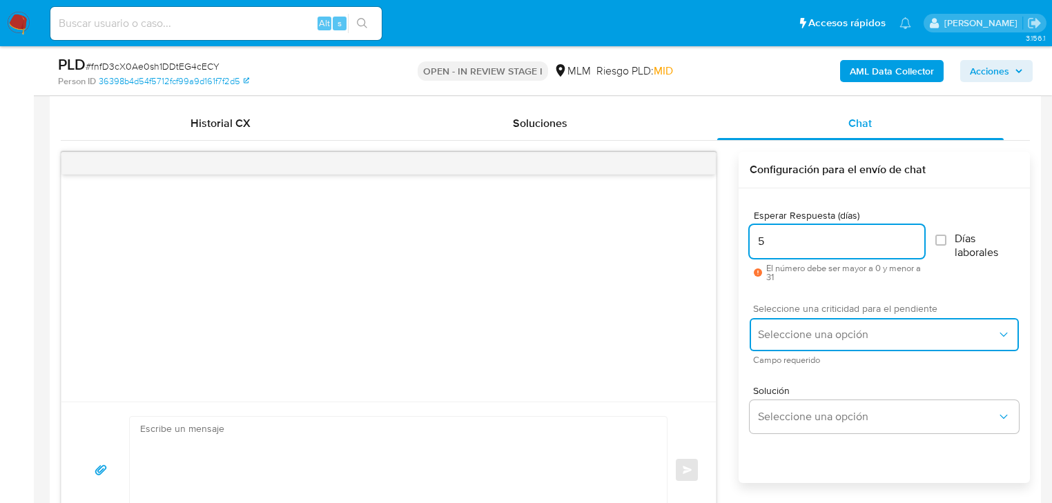
click at [762, 341] on button "Seleccione una opción" at bounding box center [884, 334] width 269 height 33
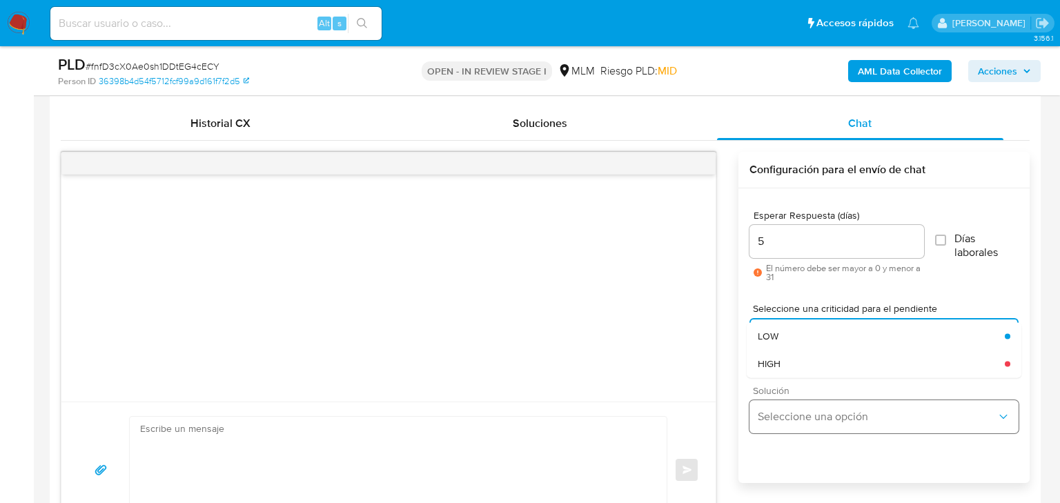
drag, startPoint x: 779, startPoint y: 359, endPoint x: 817, endPoint y: 409, distance: 63.5
click at [780, 360] on span "HIGH" at bounding box center [769, 364] width 23 height 12
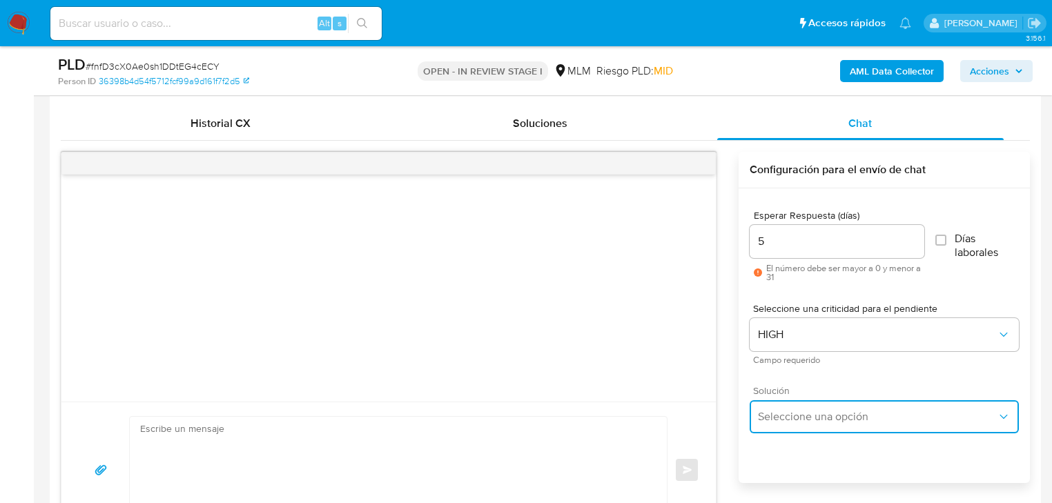
drag, startPoint x: 814, startPoint y: 409, endPoint x: 859, endPoint y: 404, distance: 44.4
click at [817, 410] on span "Seleccione una opción" at bounding box center [877, 417] width 239 height 14
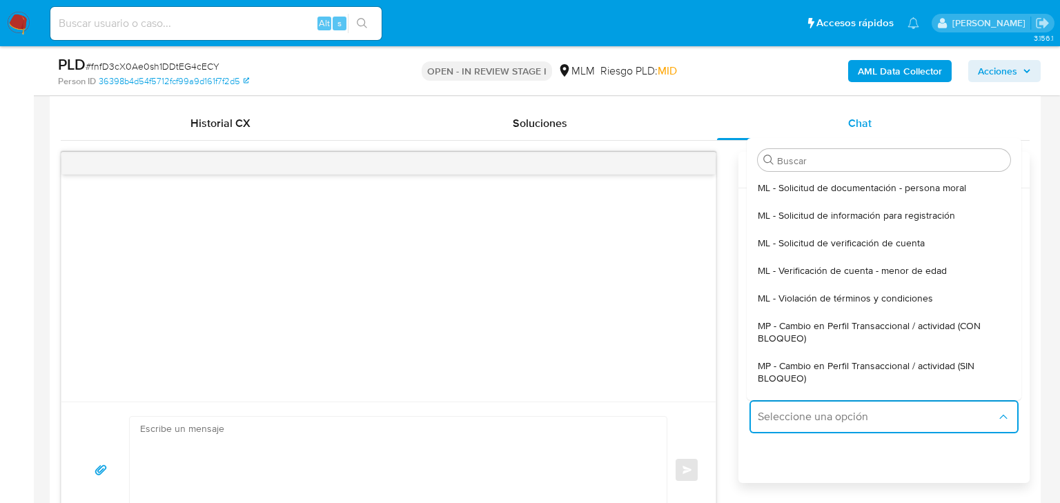
drag, startPoint x: 920, startPoint y: 367, endPoint x: 419, endPoint y: 394, distance: 501.9
click at [919, 367] on span "MP - Cambio en Perfil Transaccional / actividad (SIN BLOQUEO)" at bounding box center [884, 372] width 253 height 25
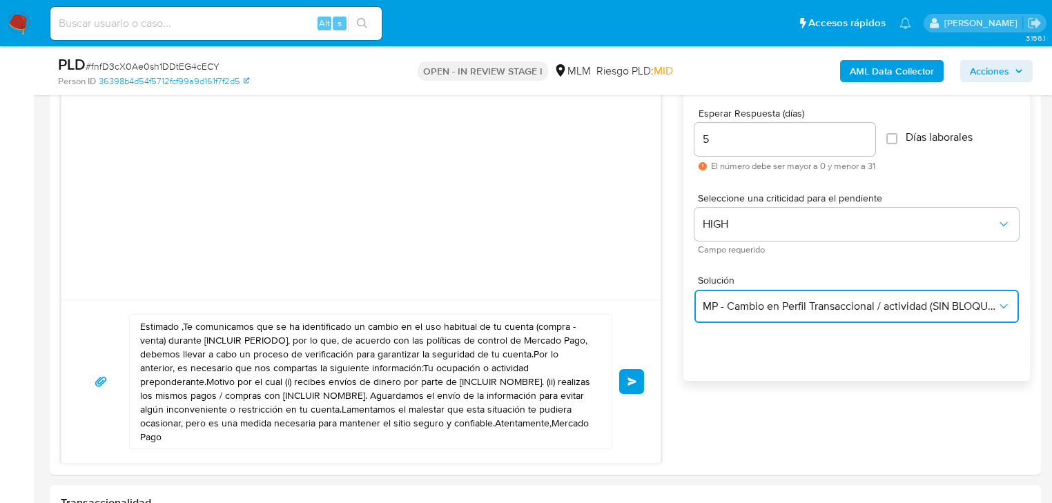
scroll to position [883, 0]
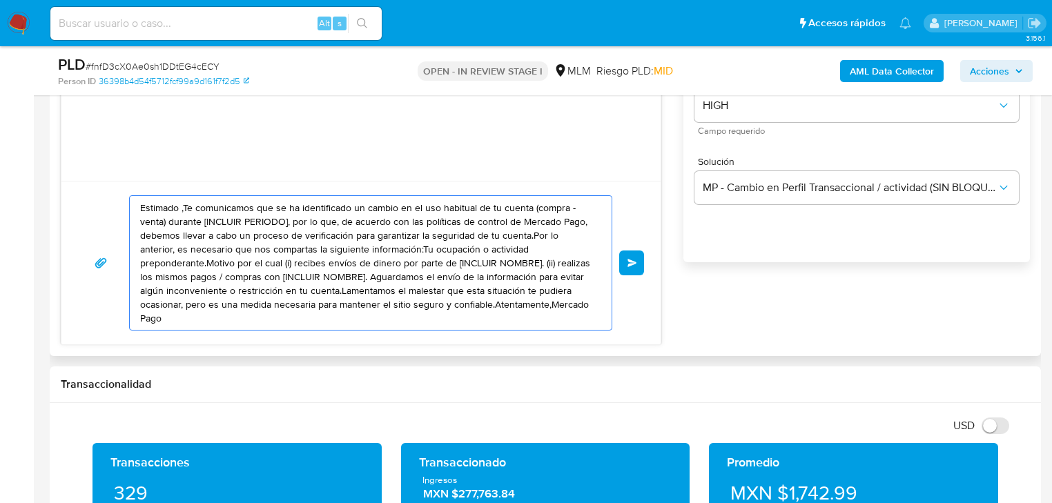
drag, startPoint x: 530, startPoint y: 312, endPoint x: 434, endPoint y: 259, distance: 109.7
paste textarea "Gabriel se ha identificado un cambio en el uso habitual de tu cuenta para garan…"
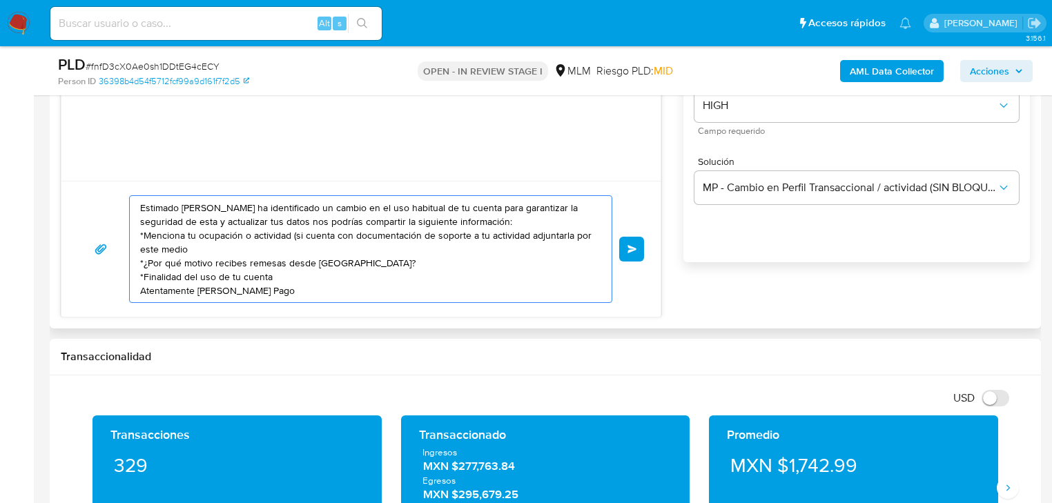
type textarea "Estimado Gabriel se ha identificado un cambio en el uso habitual de tu cuenta p…"
click at [138, 213] on div "Estimado Gabriel se ha identificado un cambio en el uso habitual de tu cuenta p…" at bounding box center [367, 249] width 475 height 106
click at [141, 208] on div "Estimado Gabriel se ha identificado un cambio en el uso habitual de tu cuenta p…" at bounding box center [367, 249] width 475 height 106
click at [638, 245] on button "Enviar" at bounding box center [631, 249] width 25 height 25
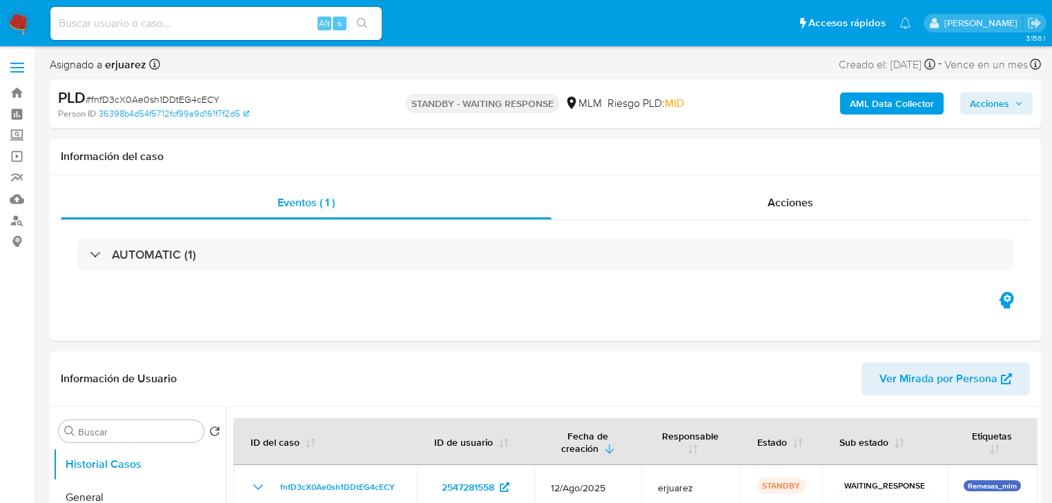
select select "10"
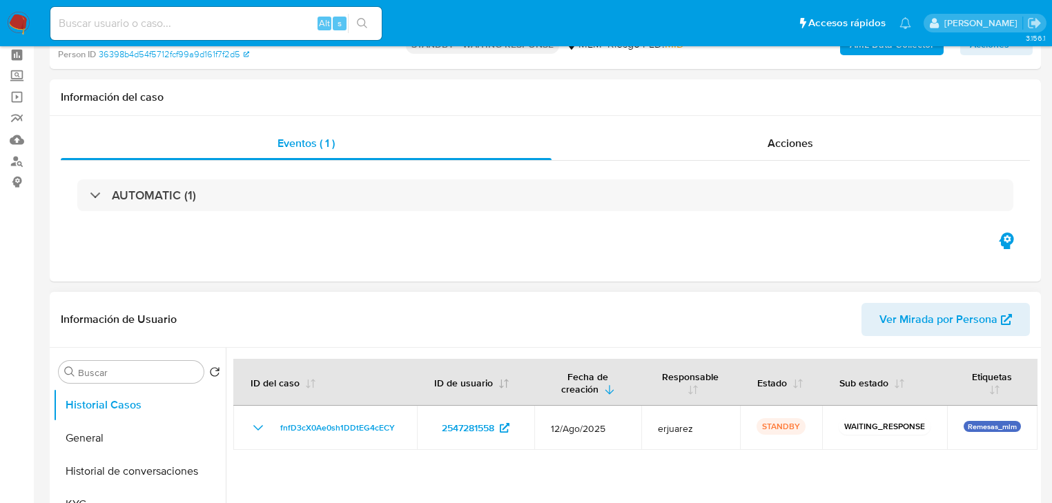
scroll to position [166, 0]
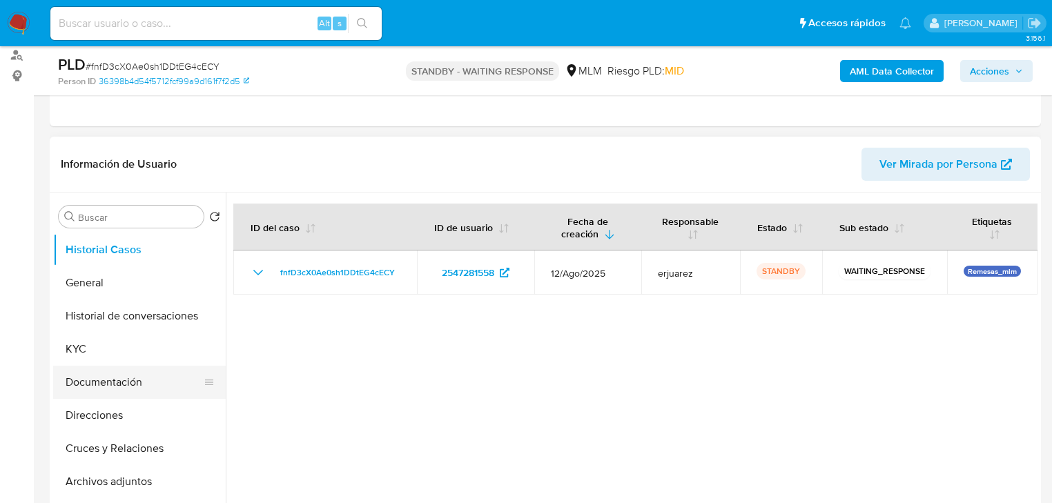
click at [99, 375] on button "Documentación" at bounding box center [134, 382] width 162 height 33
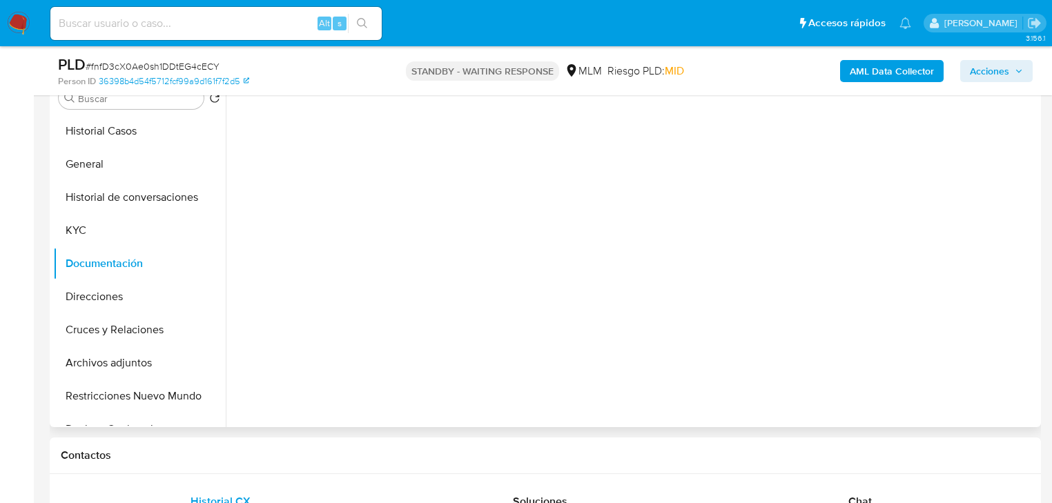
scroll to position [276, 0]
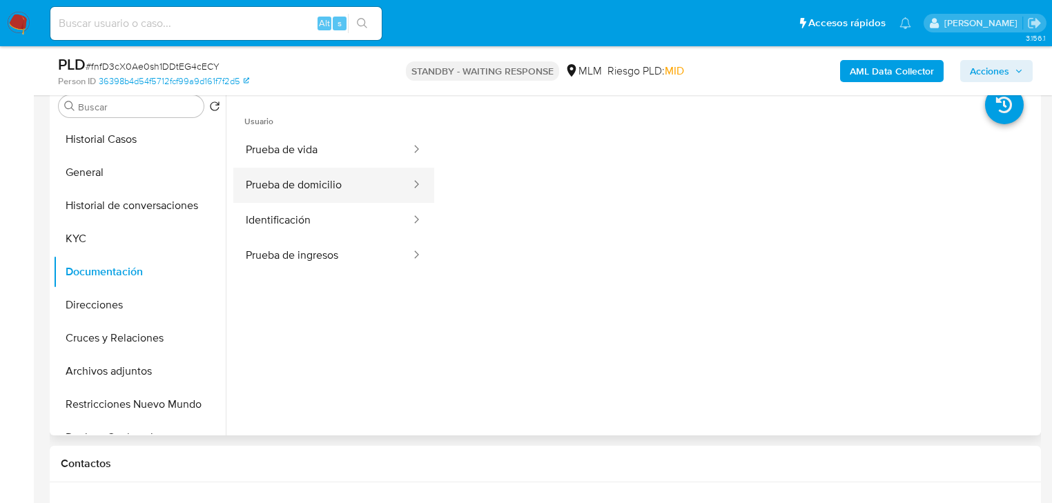
click at [358, 193] on button "Prueba de domicilio" at bounding box center [322, 185] width 179 height 35
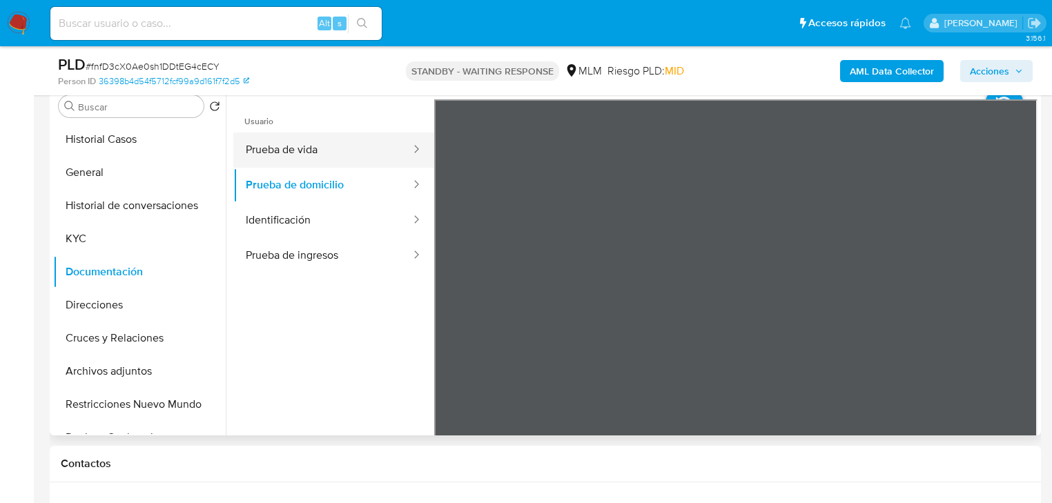
drag, startPoint x: 320, startPoint y: 154, endPoint x: 398, endPoint y: 162, distance: 78.4
click at [320, 153] on button "Prueba de vida" at bounding box center [322, 150] width 179 height 35
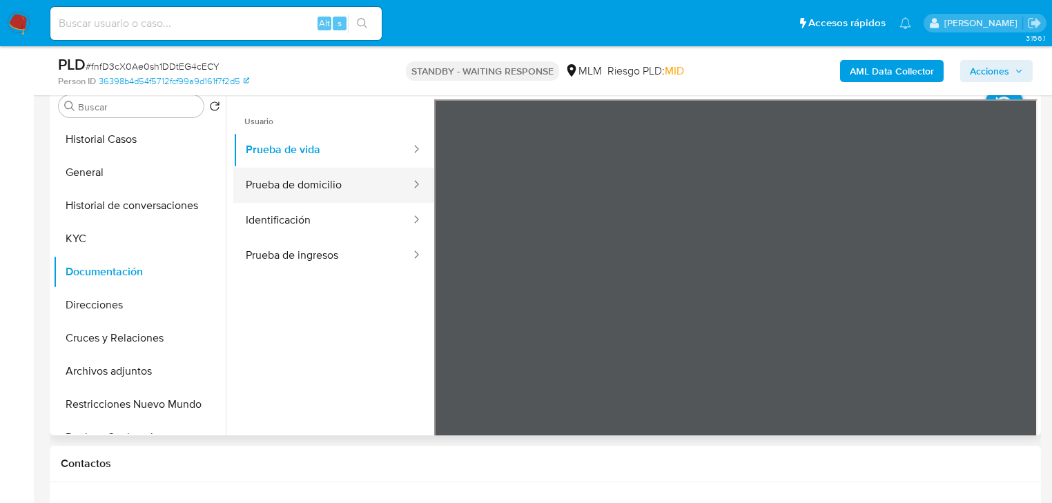
click at [319, 191] on button "Prueba de domicilio" at bounding box center [322, 185] width 179 height 35
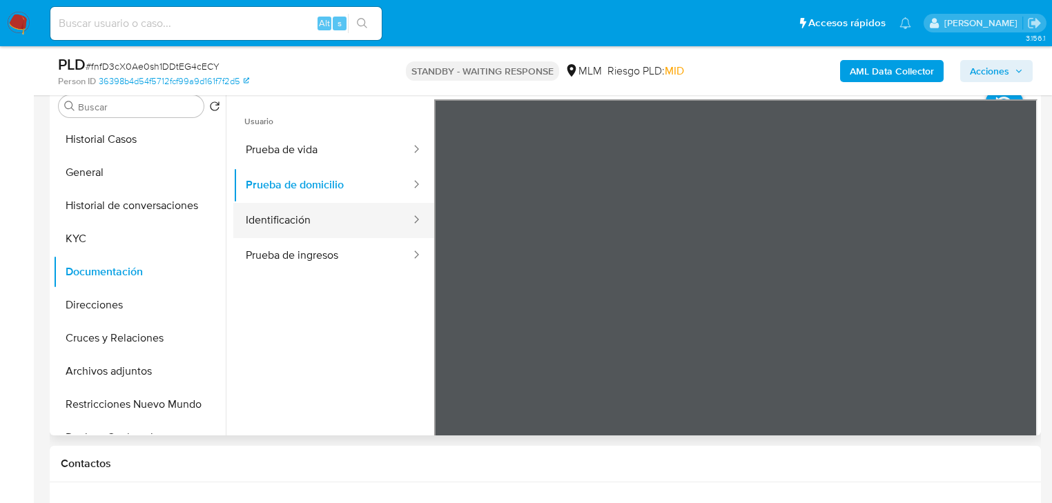
drag, startPoint x: 287, startPoint y: 225, endPoint x: 338, endPoint y: 226, distance: 51.1
click at [287, 226] on button "Identificación" at bounding box center [322, 220] width 179 height 35
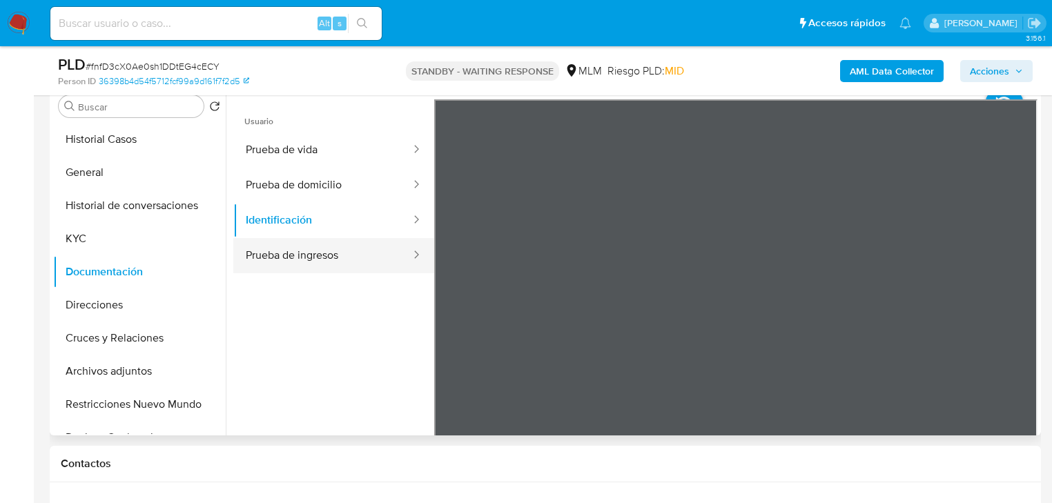
drag, startPoint x: 301, startPoint y: 260, endPoint x: 398, endPoint y: 258, distance: 96.7
click at [309, 260] on button "Prueba de ingresos" at bounding box center [322, 255] width 179 height 35
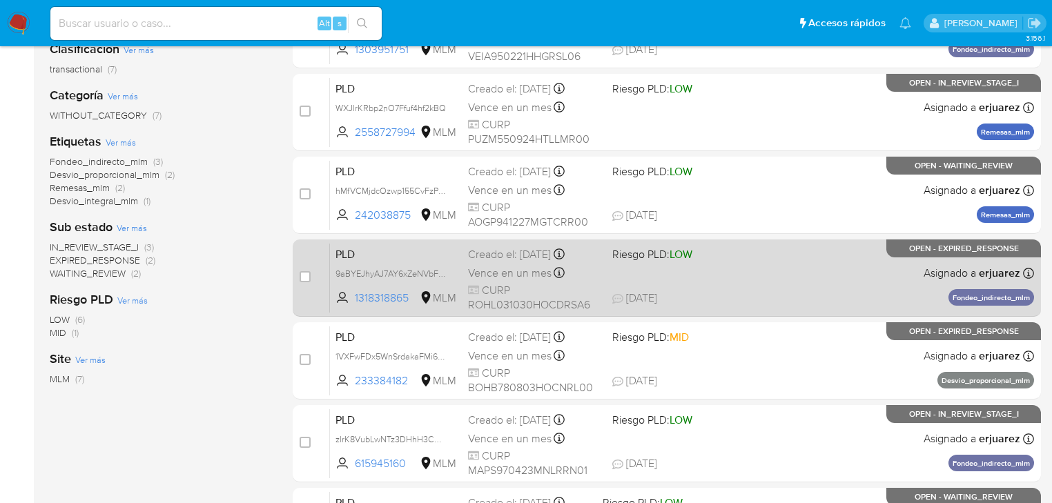
scroll to position [221, 0]
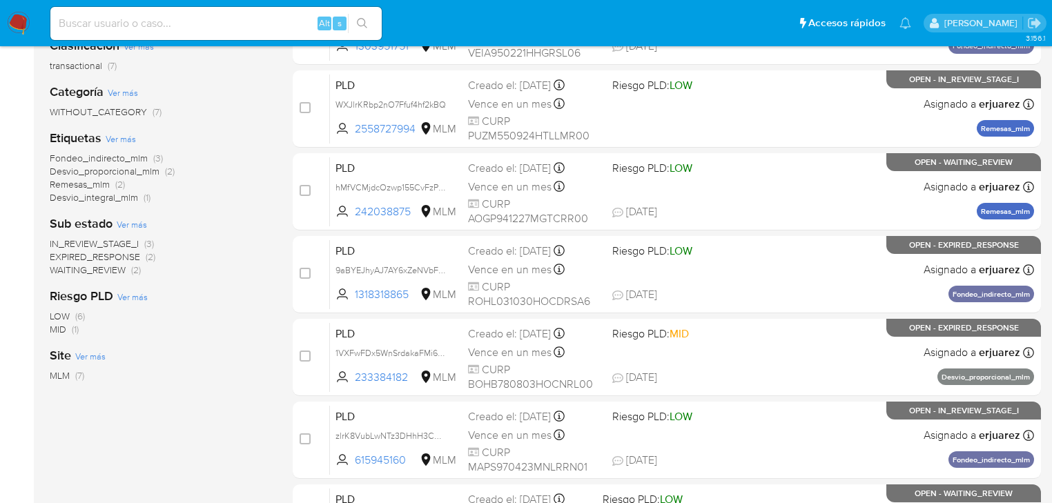
click at [117, 243] on span "IN_REVIEW_STAGE_I" at bounding box center [94, 244] width 89 height 14
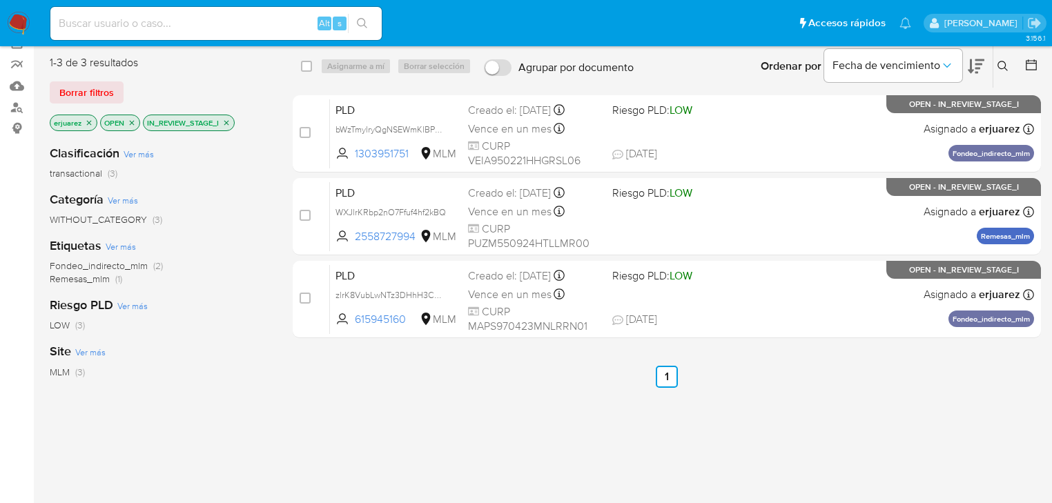
scroll to position [110, 0]
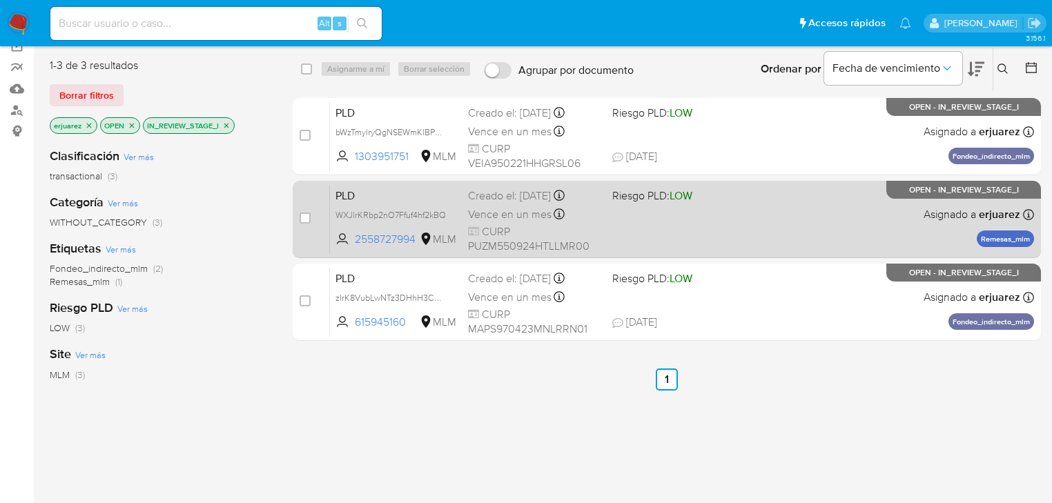
click at [615, 220] on div "PLD WXJlrKRbp2nO7Ffuf4hf2kBQ 2558727994 MLM Riesgo PLD: LOW Creado el: 12/08/20…" at bounding box center [682, 219] width 704 height 70
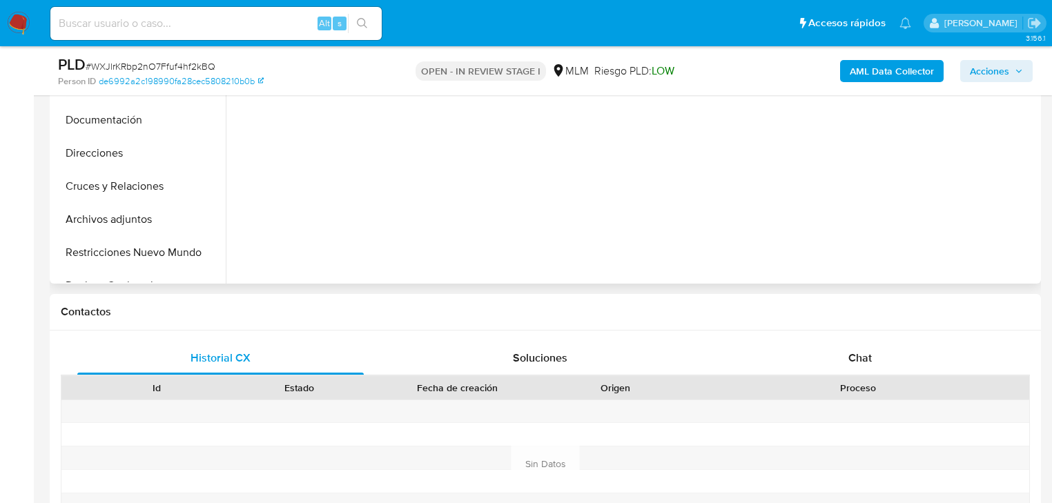
scroll to position [331, 0]
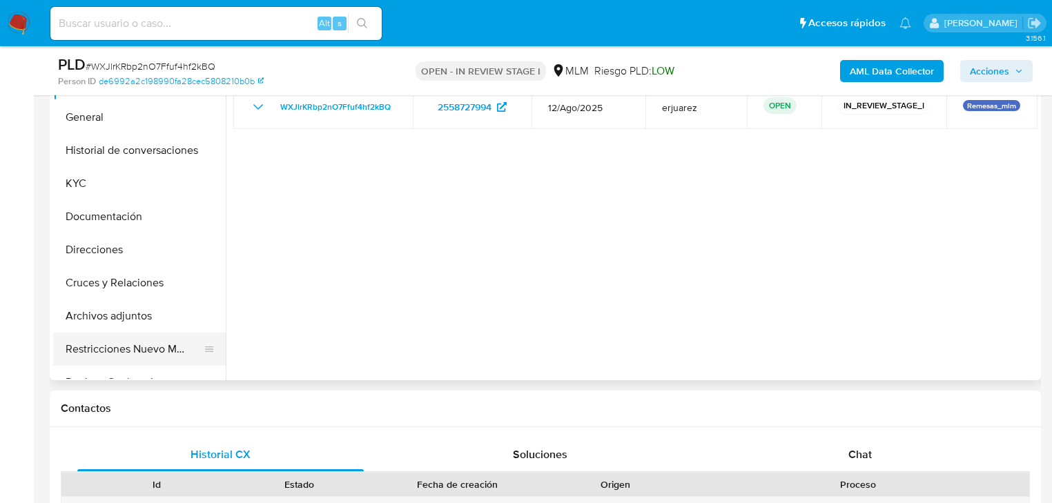
select select "10"
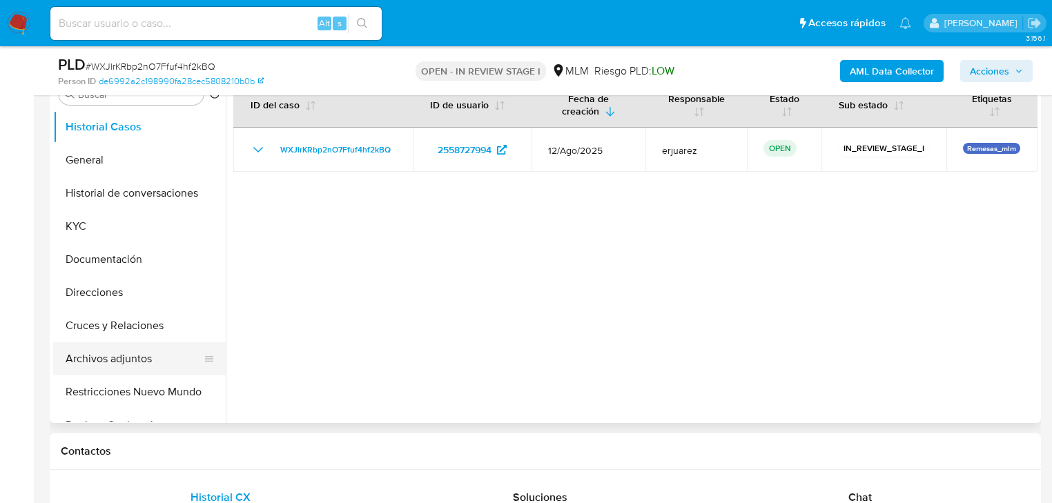
scroll to position [276, 0]
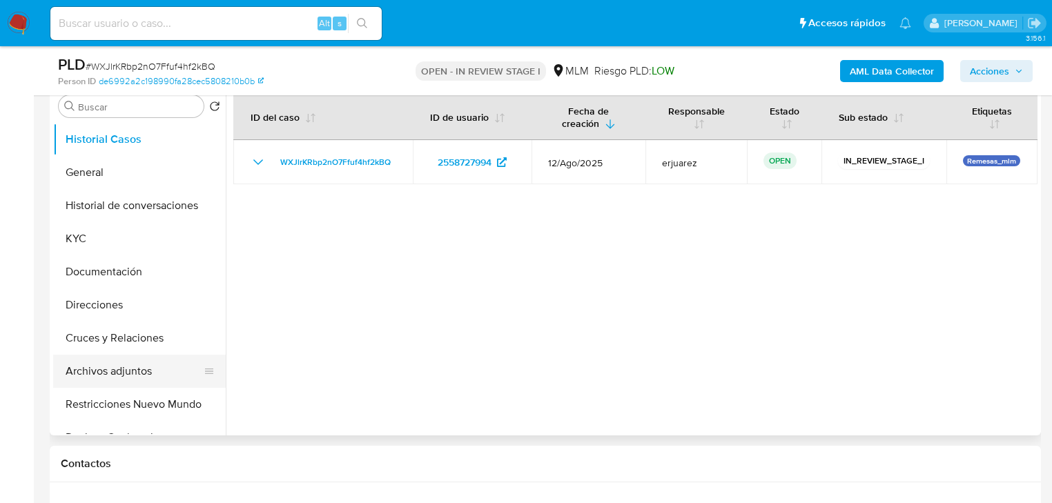
drag, startPoint x: 140, startPoint y: 374, endPoint x: 163, endPoint y: 365, distance: 24.5
click at [141, 375] on button "Archivos adjuntos" at bounding box center [134, 371] width 162 height 33
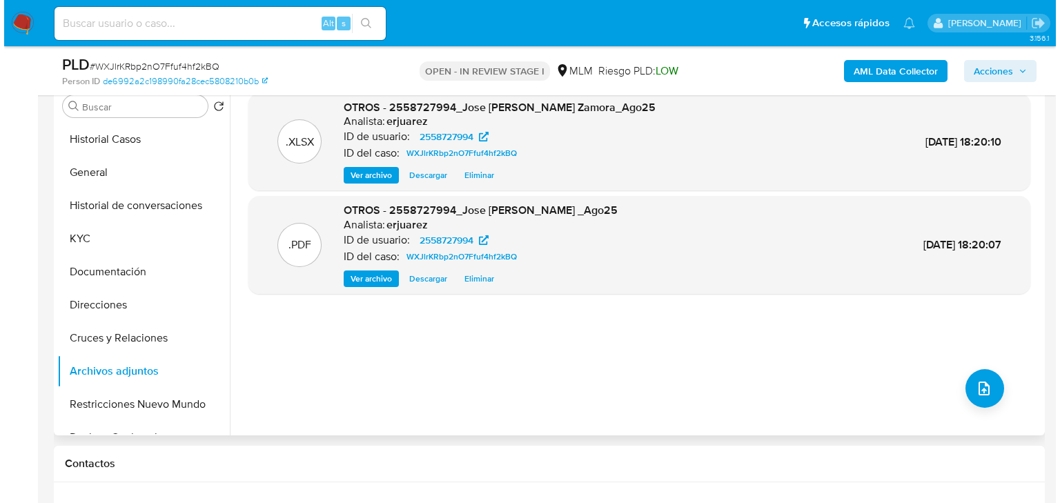
scroll to position [221, 0]
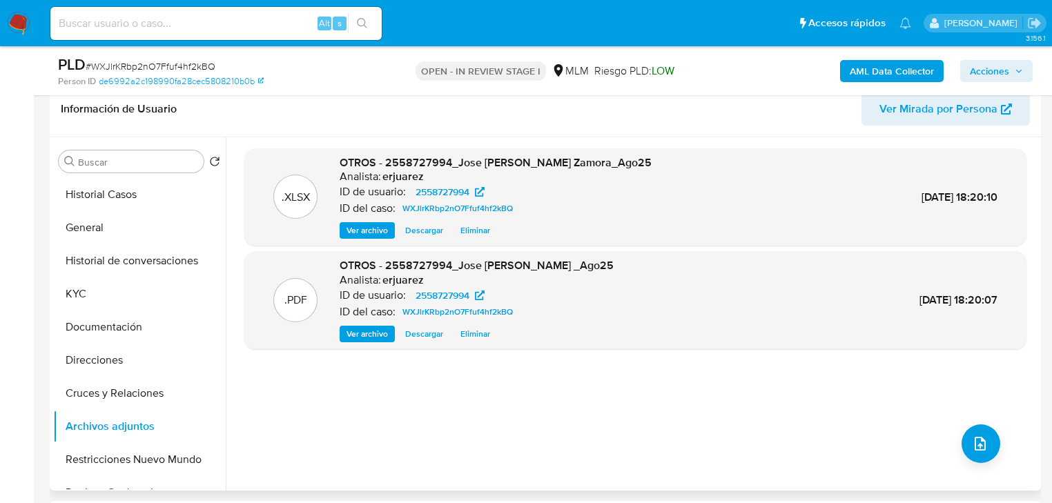
click at [474, 335] on span "Eliminar" at bounding box center [475, 334] width 30 height 14
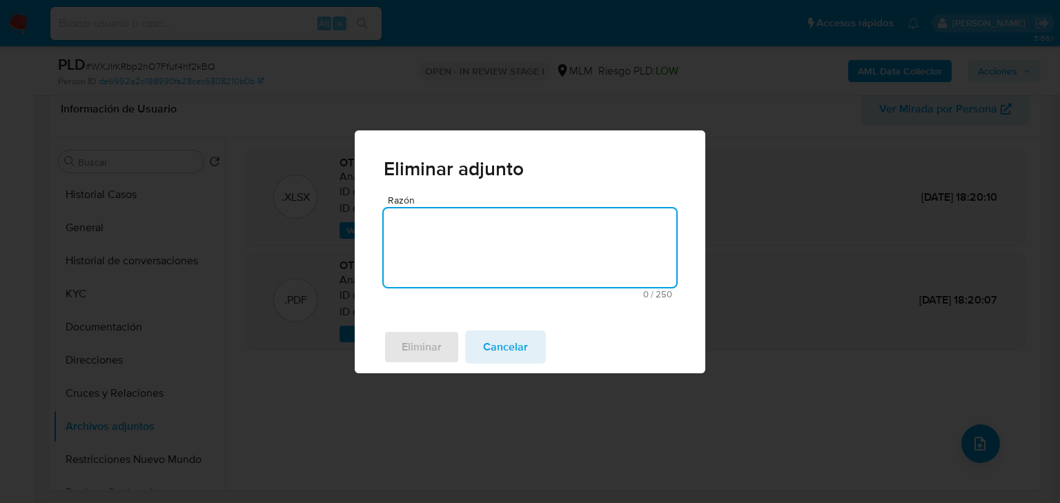
click at [498, 238] on textarea "Razón" at bounding box center [530, 247] width 293 height 79
type textarea "Se corrige narrativa y se agrega alcance"
click at [427, 349] on span "Eliminar" at bounding box center [422, 347] width 40 height 30
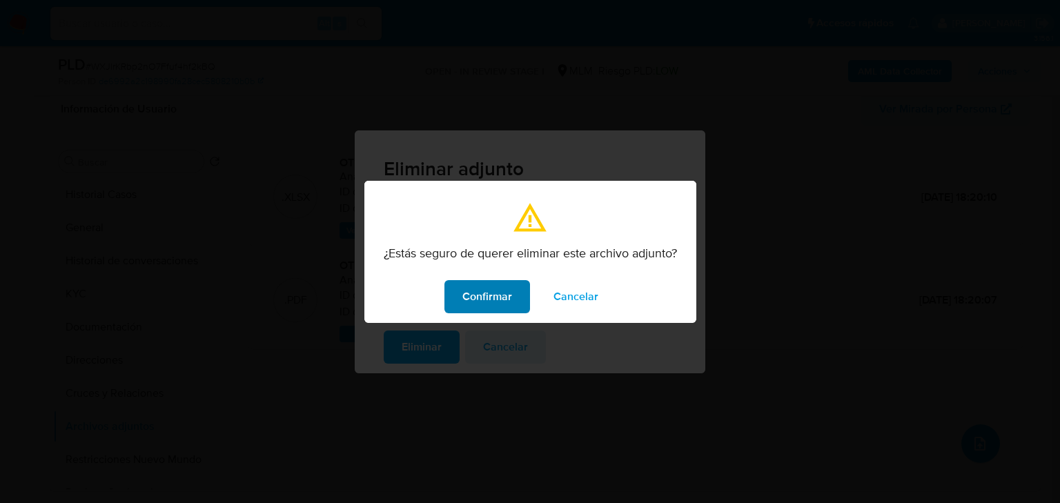
click at [487, 285] on span "Confirmar" at bounding box center [487, 297] width 50 height 30
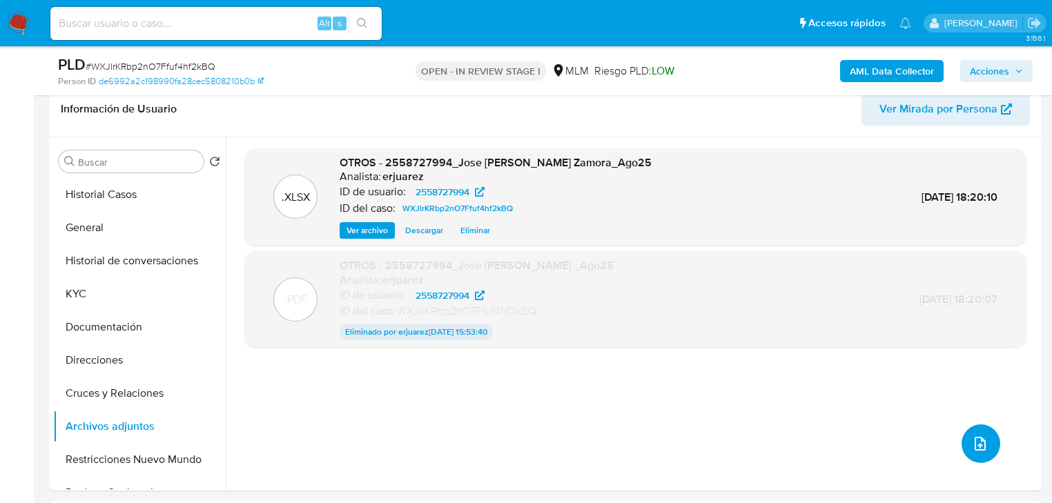
click at [965, 441] on button "upload-file" at bounding box center [980, 443] width 39 height 39
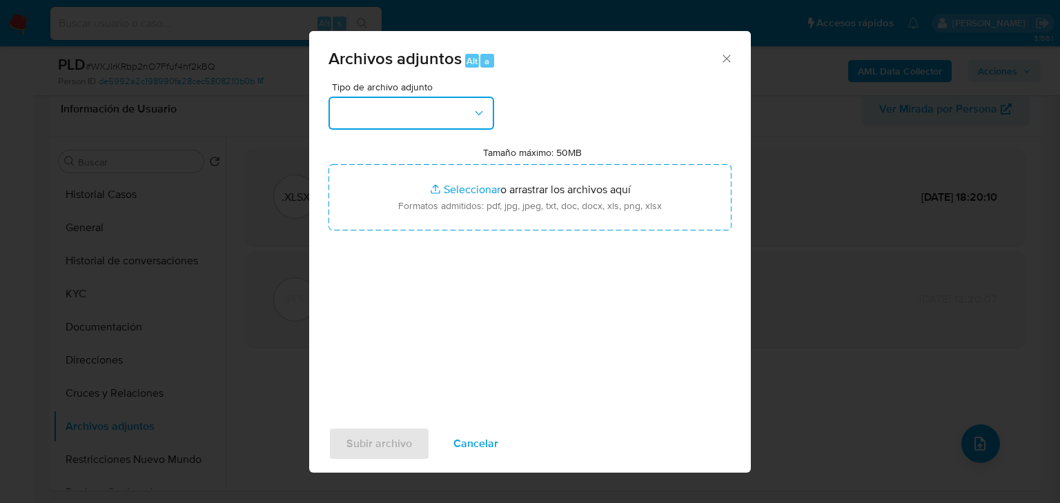
click at [375, 119] on button "button" at bounding box center [412, 113] width 166 height 33
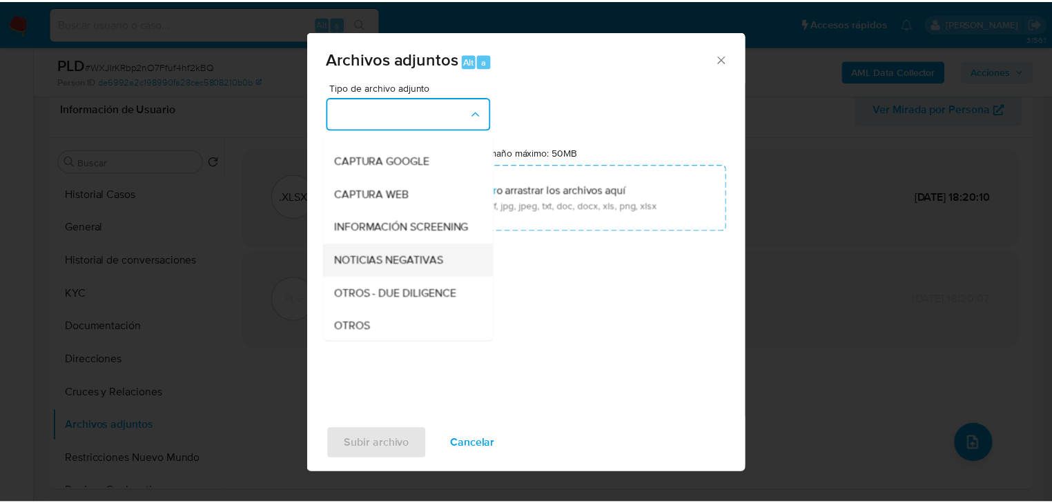
scroll to position [110, 0]
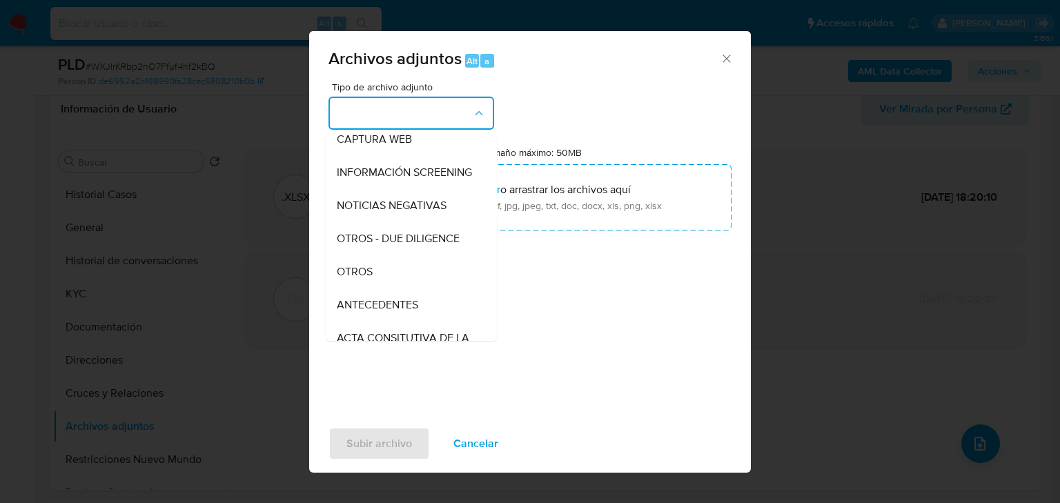
drag, startPoint x: 359, startPoint y: 295, endPoint x: 369, endPoint y: 289, distance: 11.9
click at [360, 289] on div "OTROS" at bounding box center [407, 271] width 141 height 33
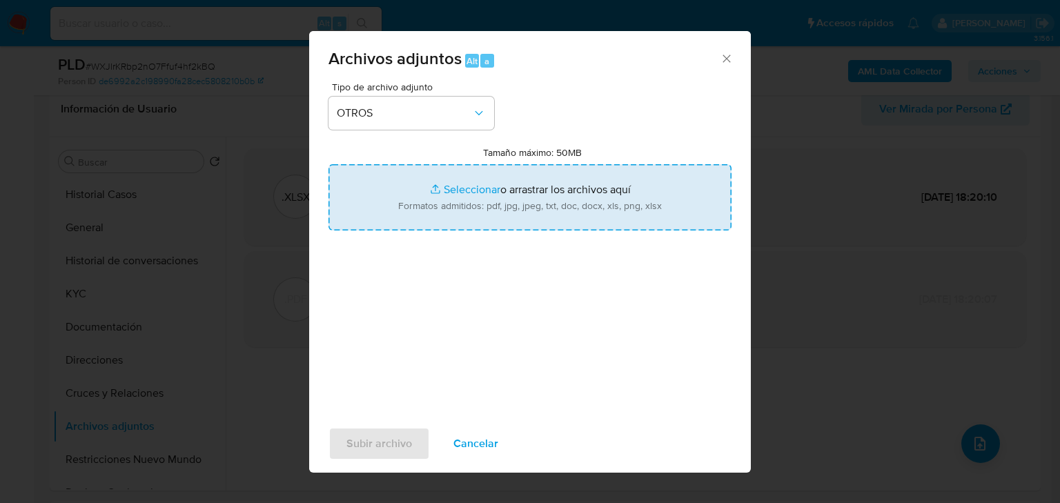
click at [471, 193] on input "Tamaño máximo: 50MB Seleccionar archivos" at bounding box center [530, 197] width 403 height 66
type input "C:\fakepath\2558727994_Jose Merced Gerardo Pluma Zamora _Ago25Final.pdf"
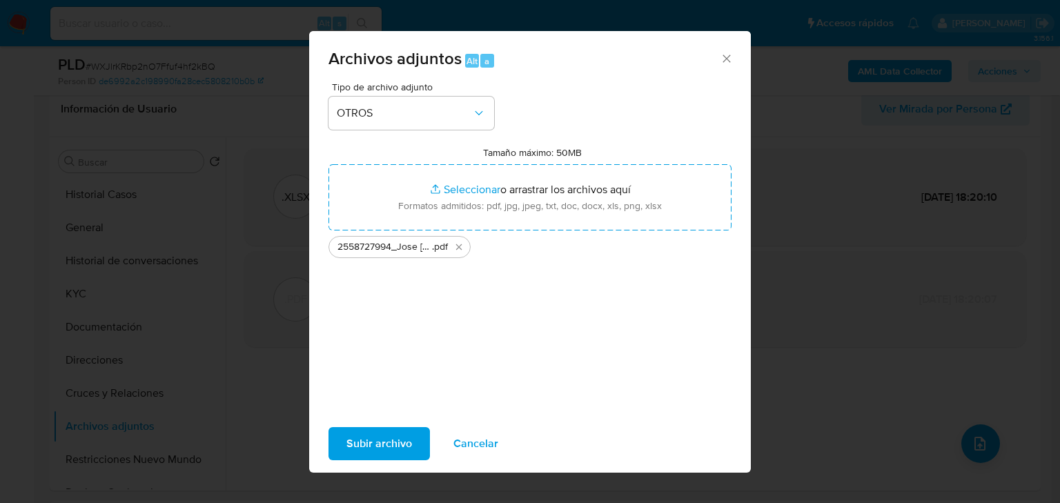
click at [376, 440] on span "Subir archivo" at bounding box center [379, 444] width 66 height 30
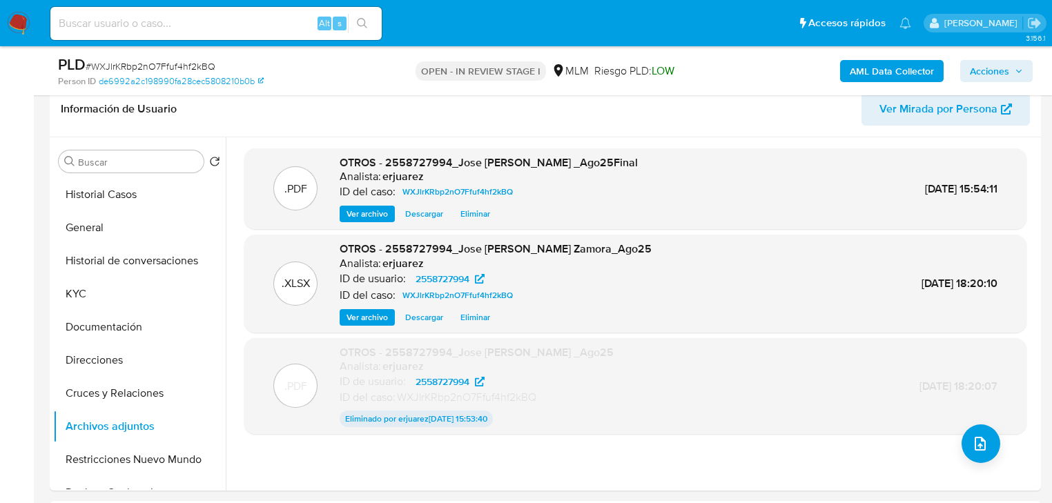
drag, startPoint x: 1012, startPoint y: 70, endPoint x: 1003, endPoint y: 69, distance: 9.0
click at [1011, 70] on span "Acciones" at bounding box center [996, 70] width 53 height 19
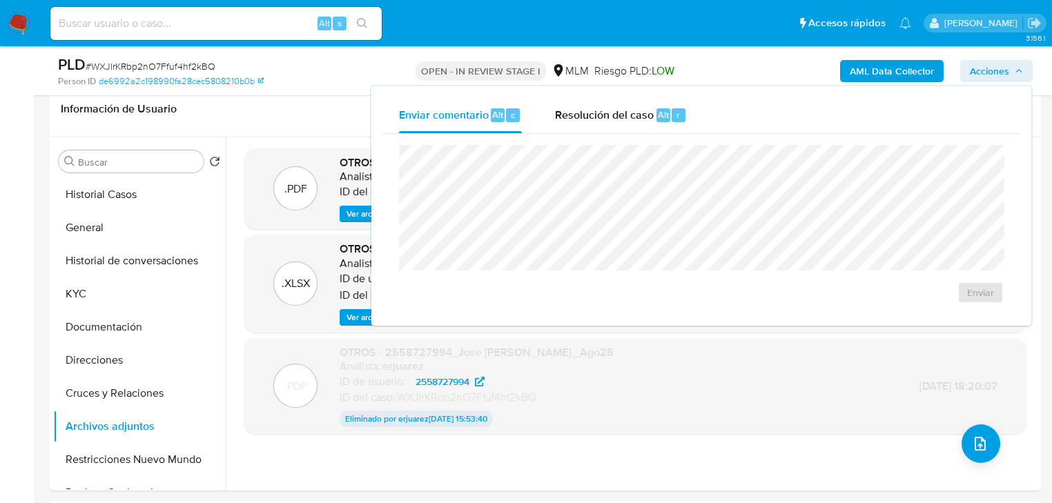
drag, startPoint x: 653, startPoint y: 113, endPoint x: 643, endPoint y: 133, distance: 21.6
click at [652, 113] on div "Resolución del caso Alt r" at bounding box center [621, 115] width 132 height 36
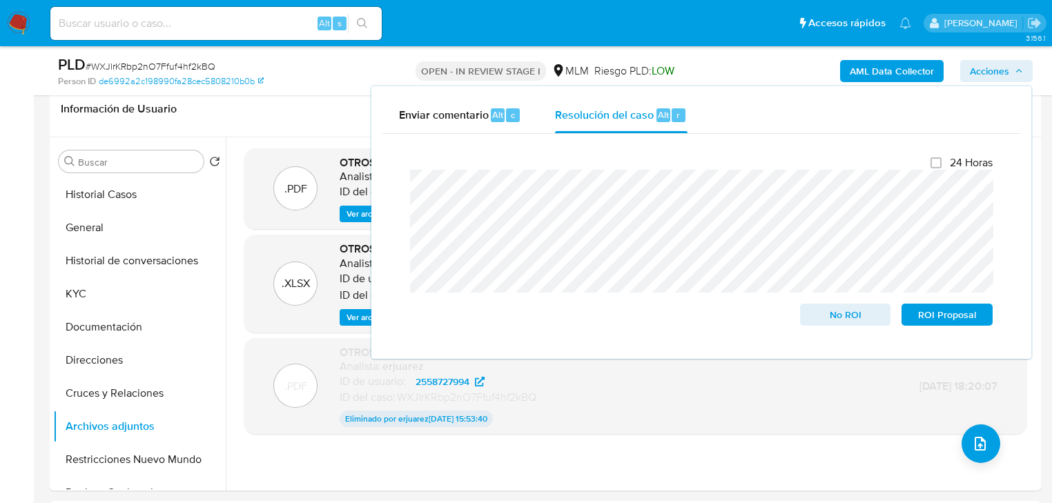
scroll to position [55, 0]
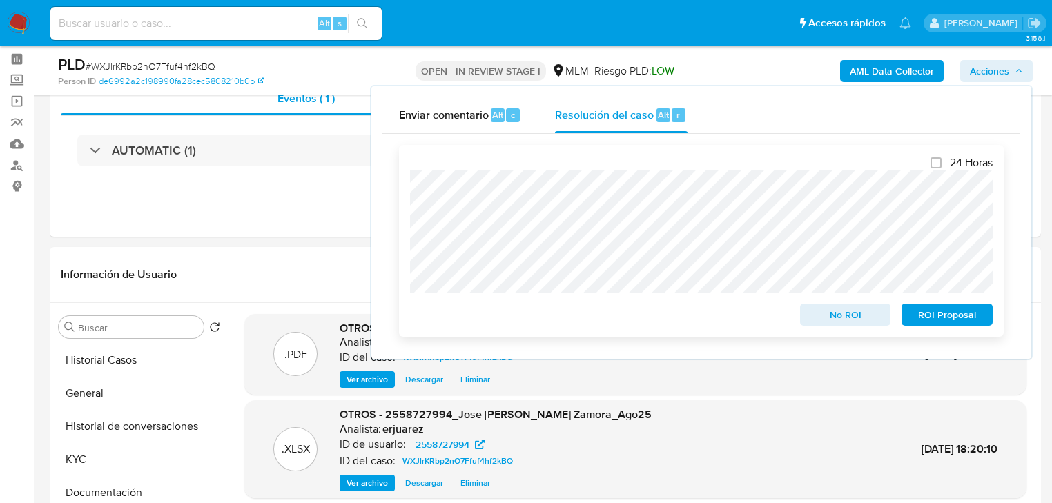
click at [953, 318] on span "ROI Proposal" at bounding box center [947, 314] width 72 height 19
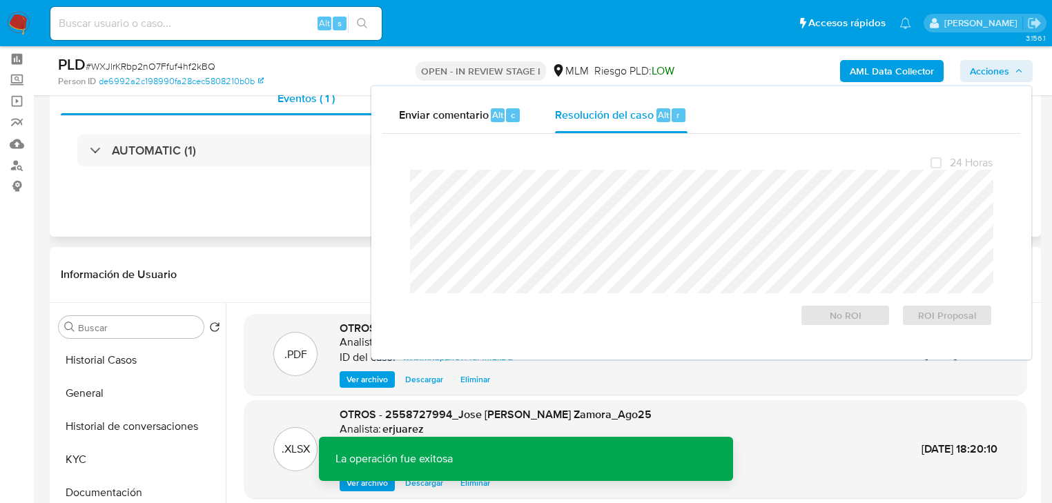
drag, startPoint x: 265, startPoint y: 220, endPoint x: 304, endPoint y: 223, distance: 39.4
click at [268, 222] on div "Eventos ( 1 ) Acciones AUTOMATIC (1)" at bounding box center [545, 154] width 991 height 166
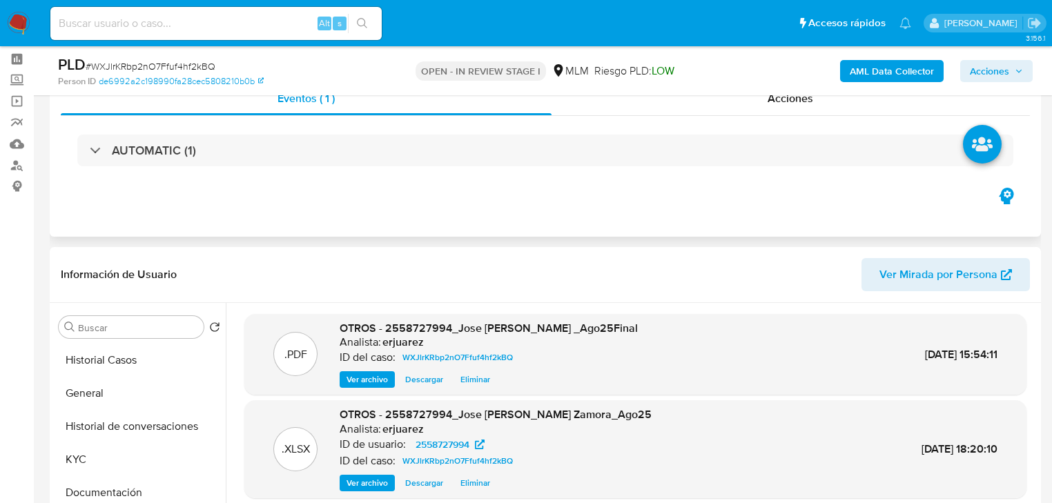
click at [631, 120] on div "AUTOMATIC (1)" at bounding box center [545, 150] width 969 height 69
click at [631, 113] on div "Acciones" at bounding box center [790, 98] width 479 height 33
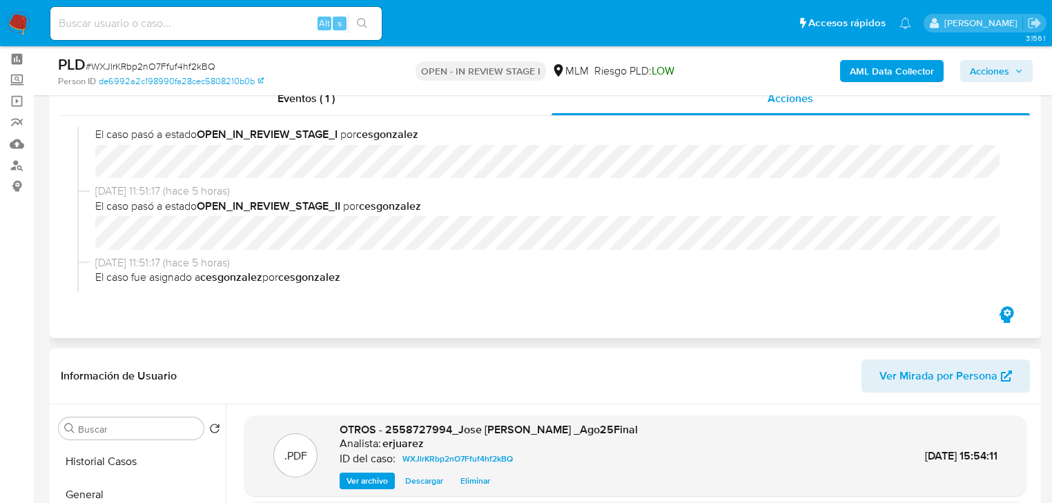
scroll to position [442, 0]
click at [16, 19] on img at bounding box center [18, 23] width 23 height 23
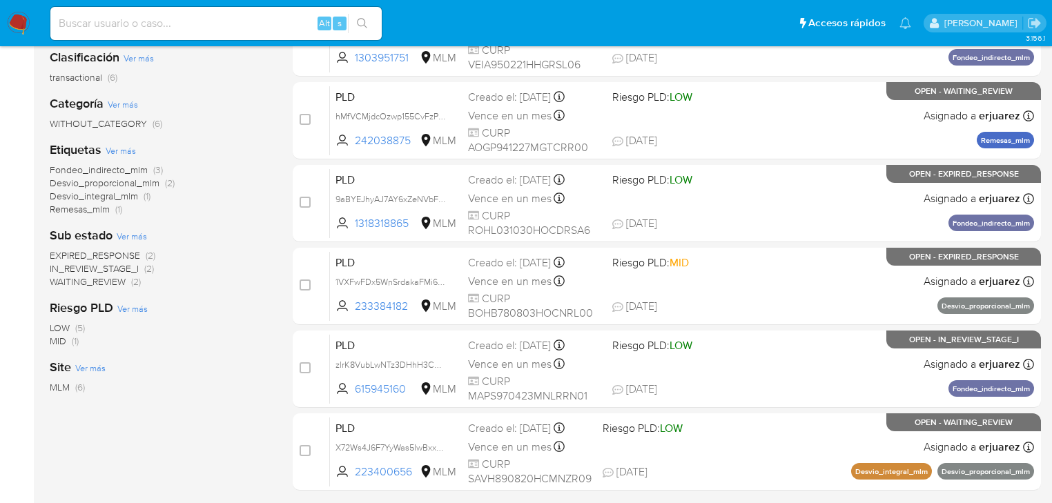
scroll to position [221, 0]
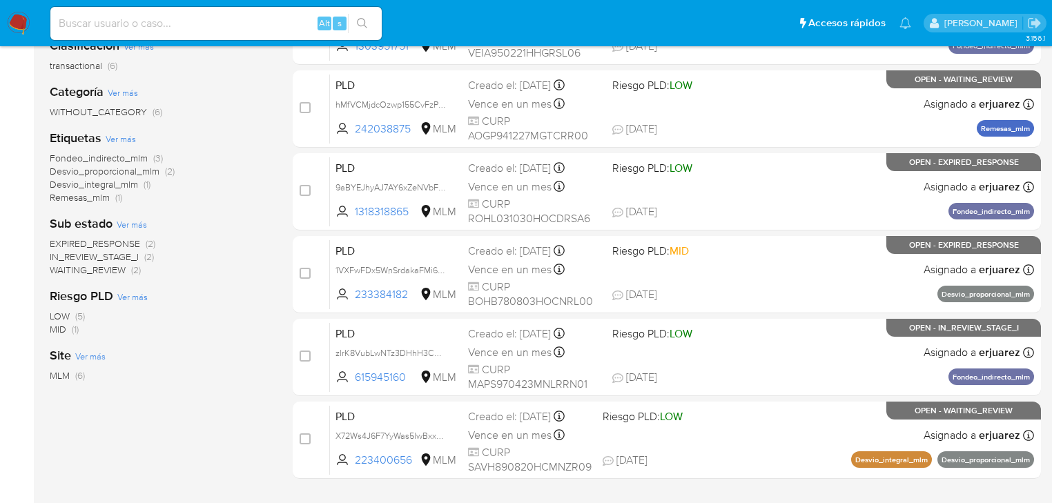
click at [126, 258] on span "IN_REVIEW_STAGE_I" at bounding box center [94, 257] width 89 height 14
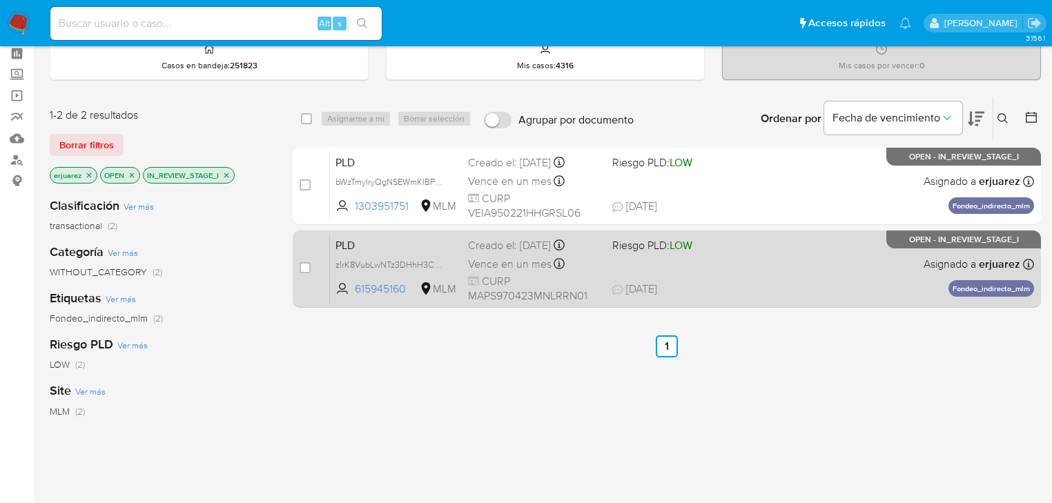
scroll to position [55, 0]
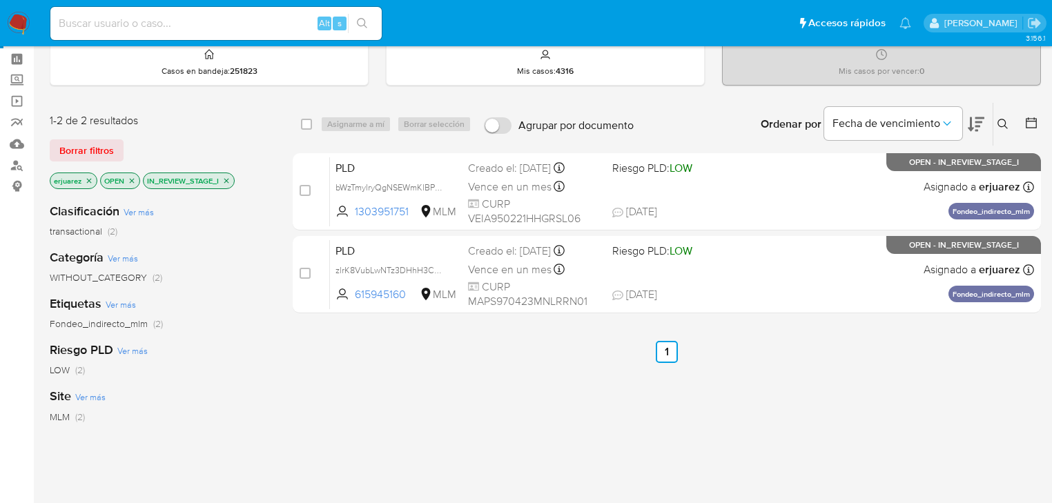
click at [226, 177] on icon "close-filter" at bounding box center [226, 181] width 8 height 8
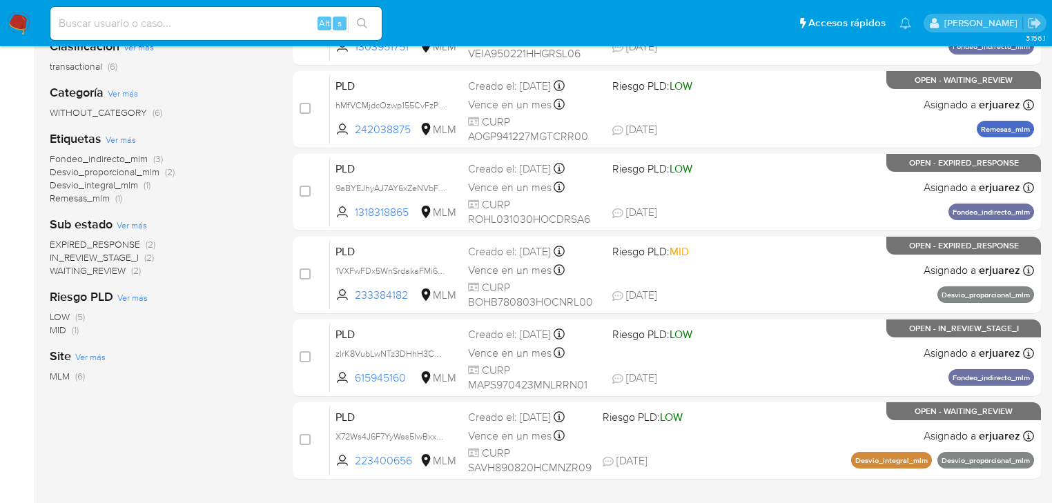
scroll to position [221, 0]
click at [110, 273] on span "WAITING_REVIEW" at bounding box center [88, 270] width 76 height 14
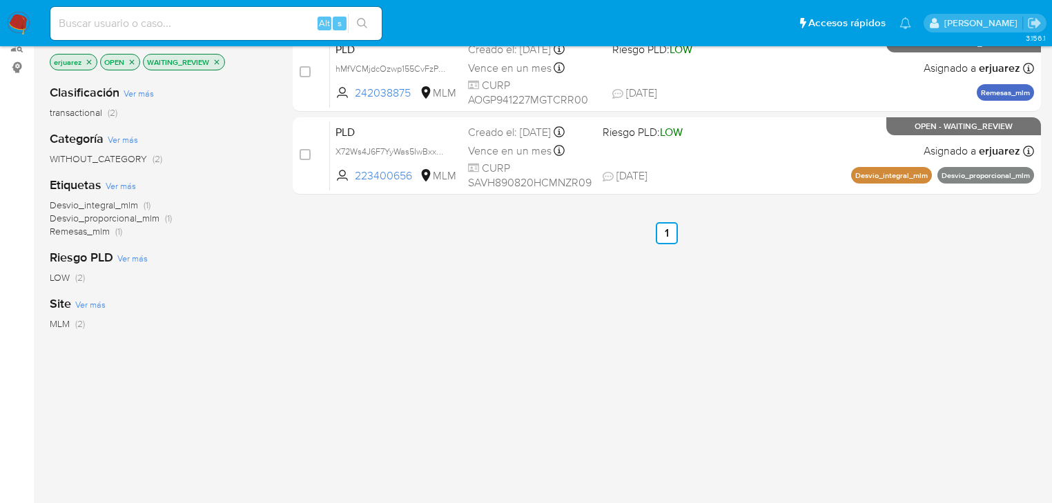
scroll to position [110, 0]
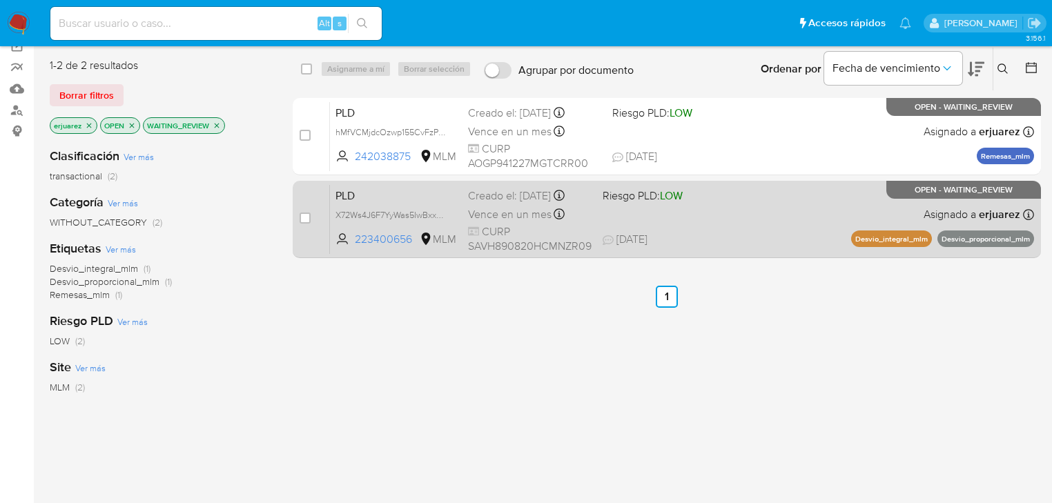
click at [732, 219] on div "PLD X72Ws4J6F7YyWas5IwBxxWFJ 223400656 MLM Riesgo PLD: LOW Creado el: [DATE] Cr…" at bounding box center [682, 219] width 704 height 70
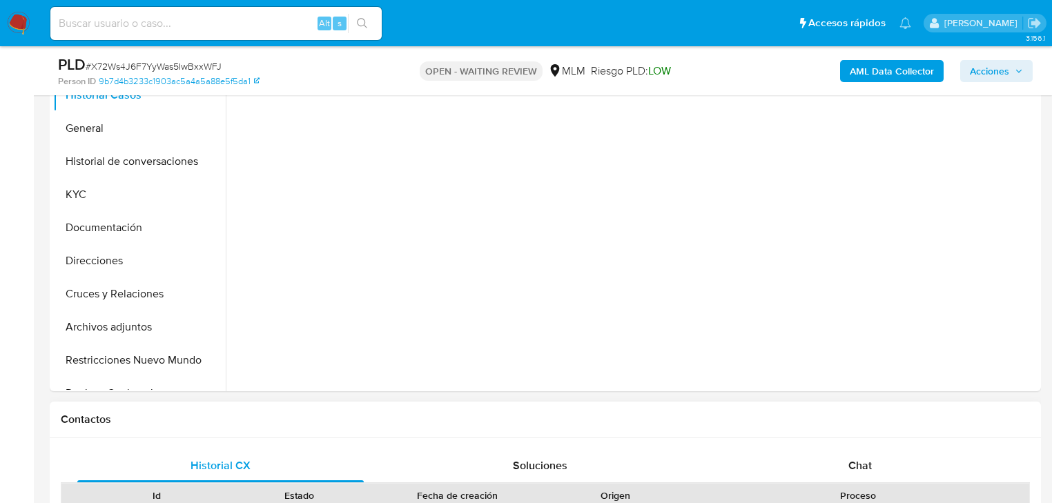
scroll to position [442, 0]
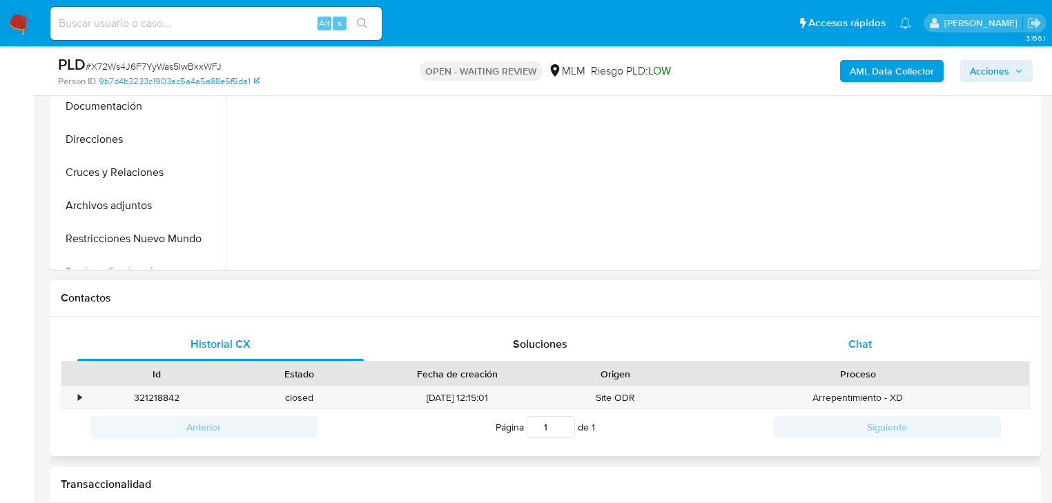
click at [852, 346] on span "Chat" at bounding box center [859, 344] width 23 height 16
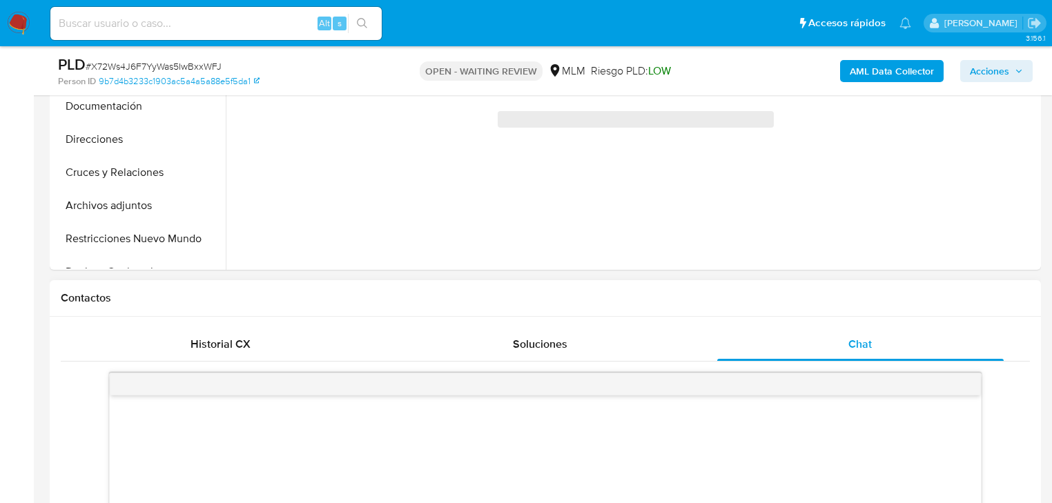
scroll to position [663, 0]
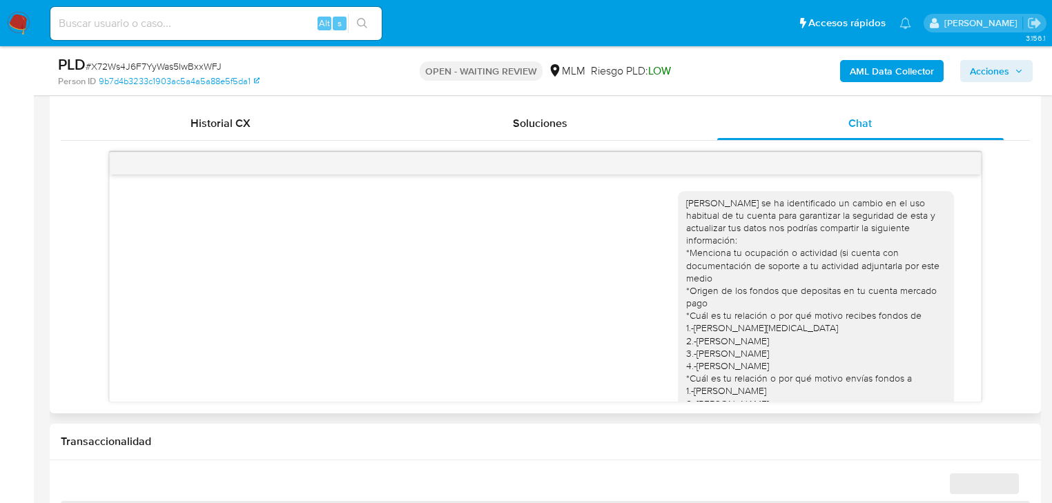
select select "10"
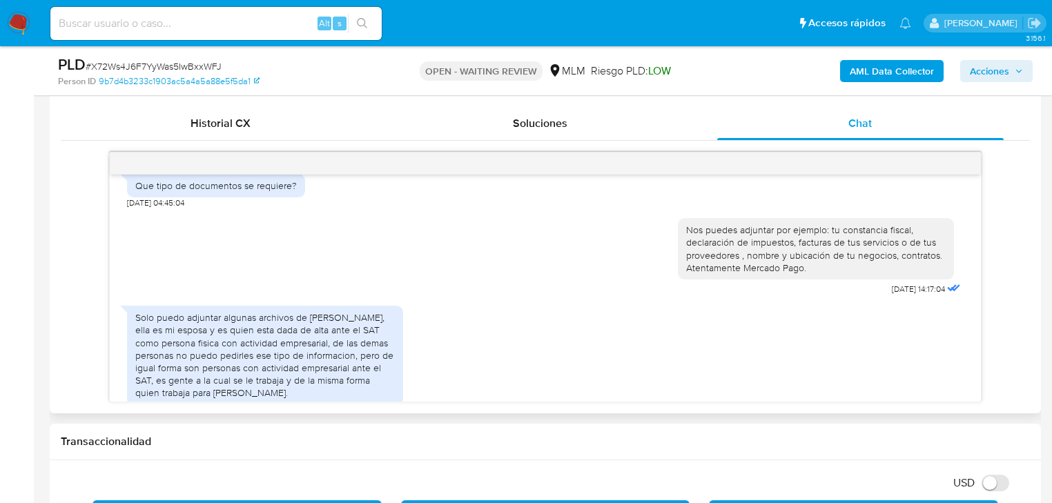
scroll to position [703, 0]
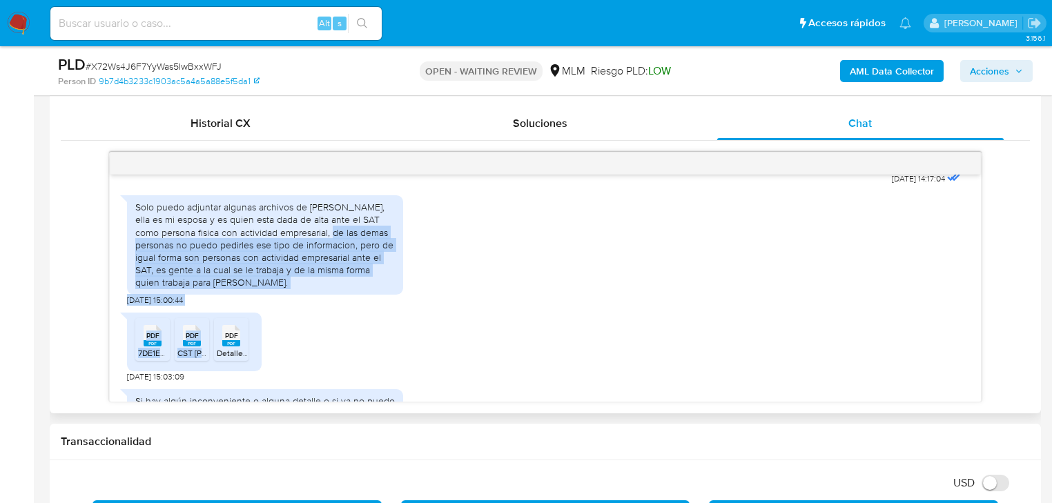
drag, startPoint x: 331, startPoint y: 237, endPoint x: 363, endPoint y: 350, distance: 117.1
click at [378, 318] on div "Estimado Heriberto se ha identificado un cambio en el uso habitual de tu cuenta…" at bounding box center [545, 288] width 871 height 227
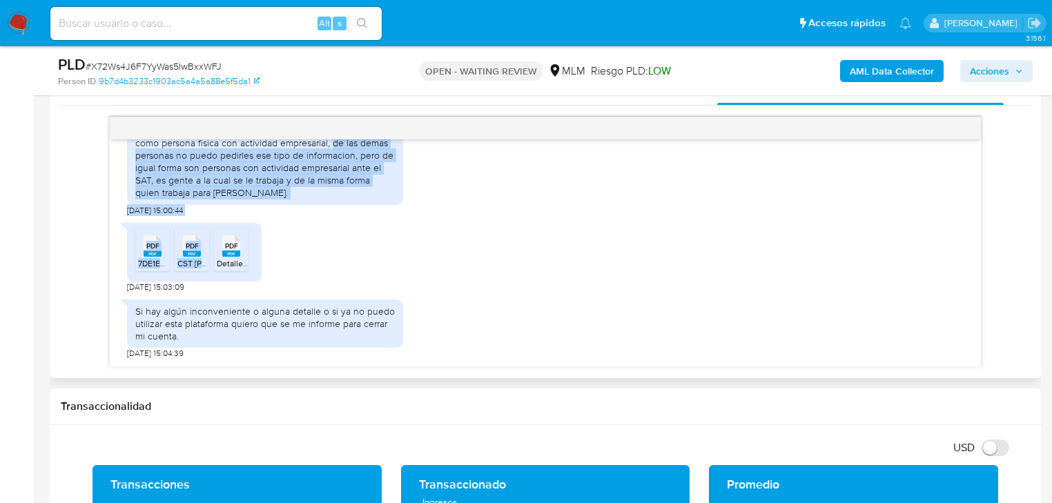
scroll to position [718, 0]
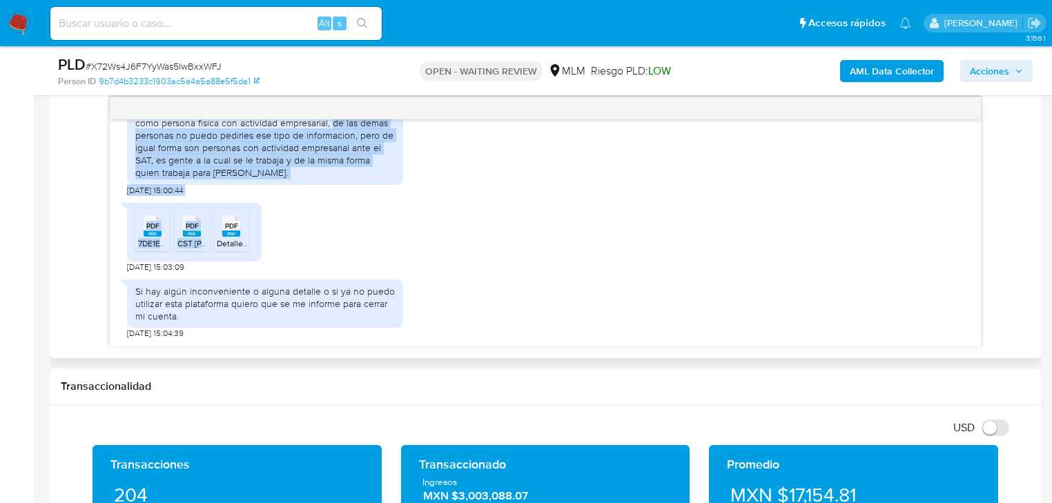
click at [152, 228] on span "PDF" at bounding box center [152, 226] width 13 height 9
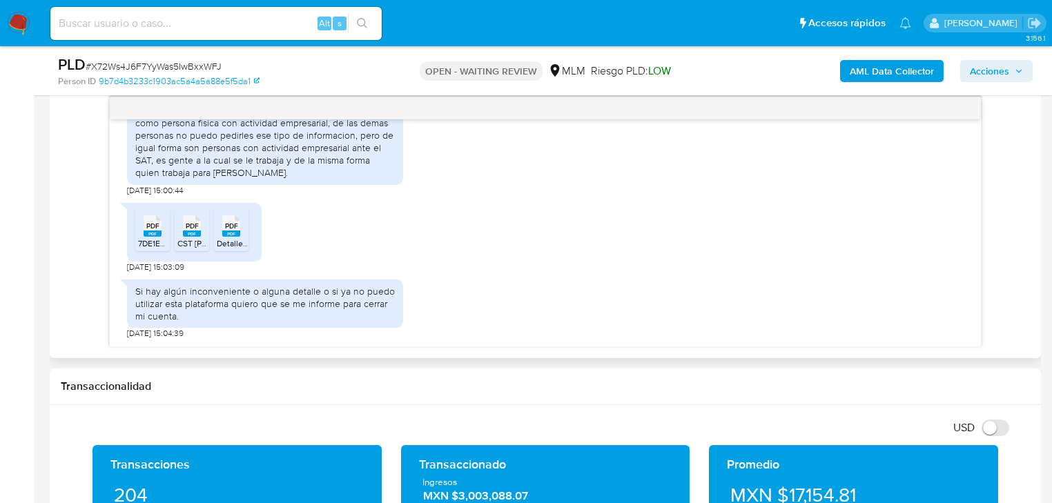
click at [192, 224] on span "PDF" at bounding box center [192, 226] width 13 height 9
click at [226, 224] on span "PDF" at bounding box center [231, 226] width 13 height 9
click at [1015, 66] on span "Acciones" at bounding box center [996, 70] width 53 height 19
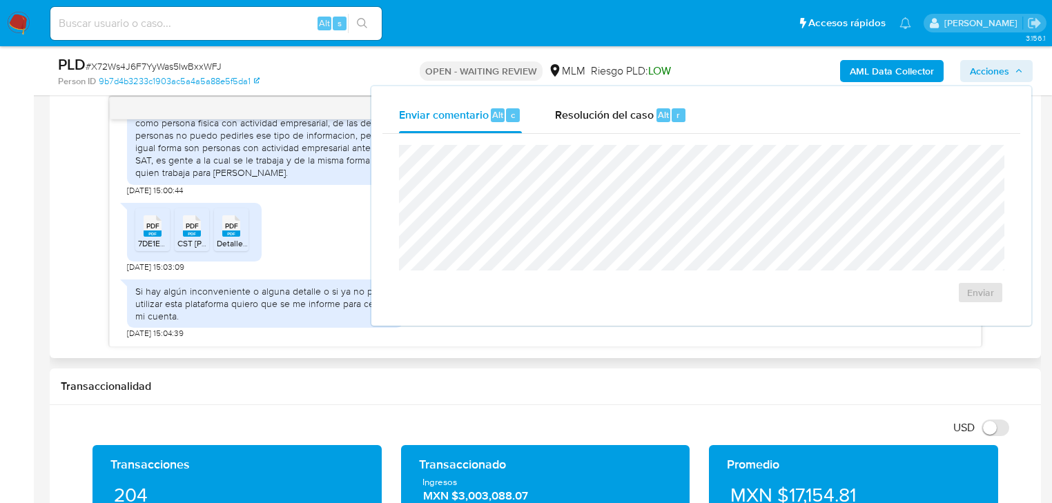
click at [239, 232] on rect at bounding box center [231, 234] width 18 height 6
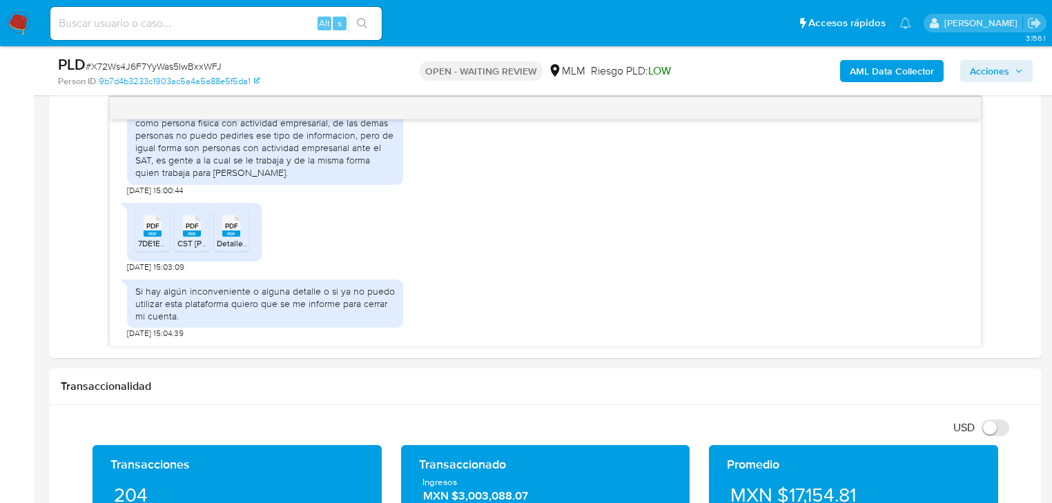
click at [12, 22] on img at bounding box center [18, 23] width 23 height 23
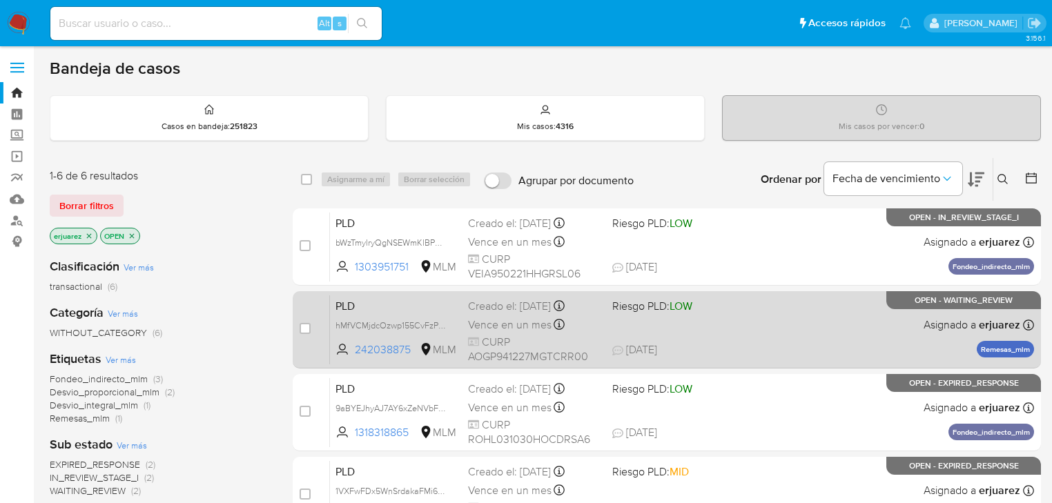
click at [692, 320] on div "PLD hMfVCMjdcOzwp155CvFzPksW 242038875 MLM Riesgo PLD: LOW Creado el: [DATE] Cr…" at bounding box center [682, 330] width 704 height 70
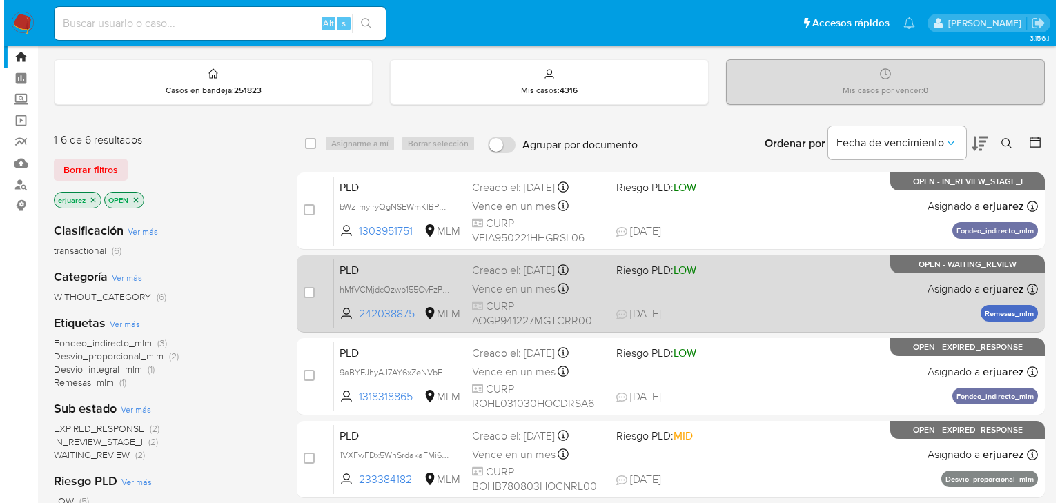
scroll to position [55, 0]
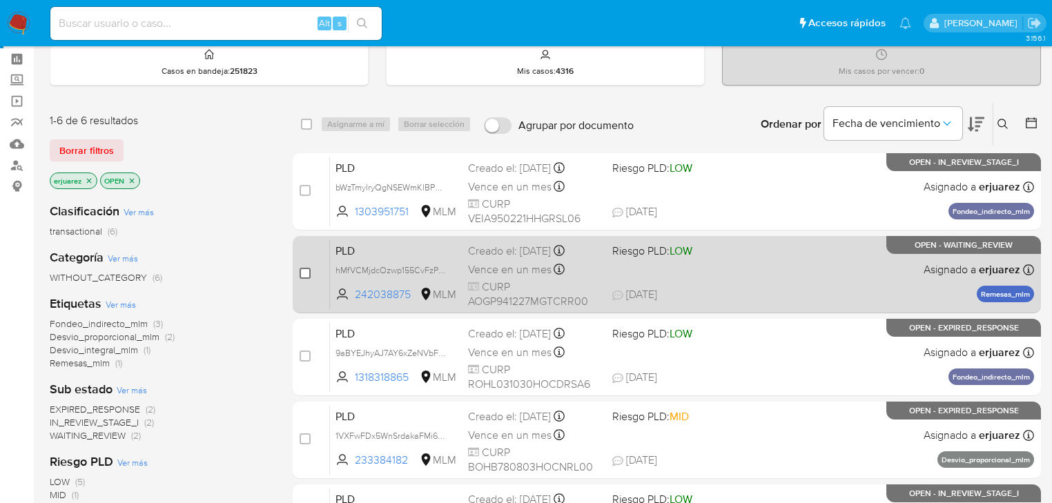
click at [300, 273] on input "checkbox" at bounding box center [305, 273] width 11 height 11
checkbox input "true"
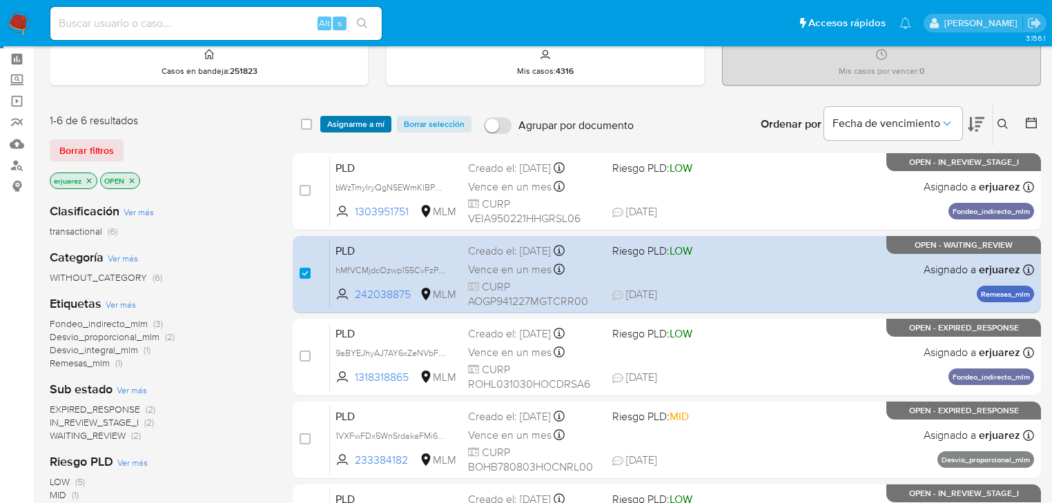
click at [354, 117] on span "Asignarme a mí" at bounding box center [355, 124] width 57 height 14
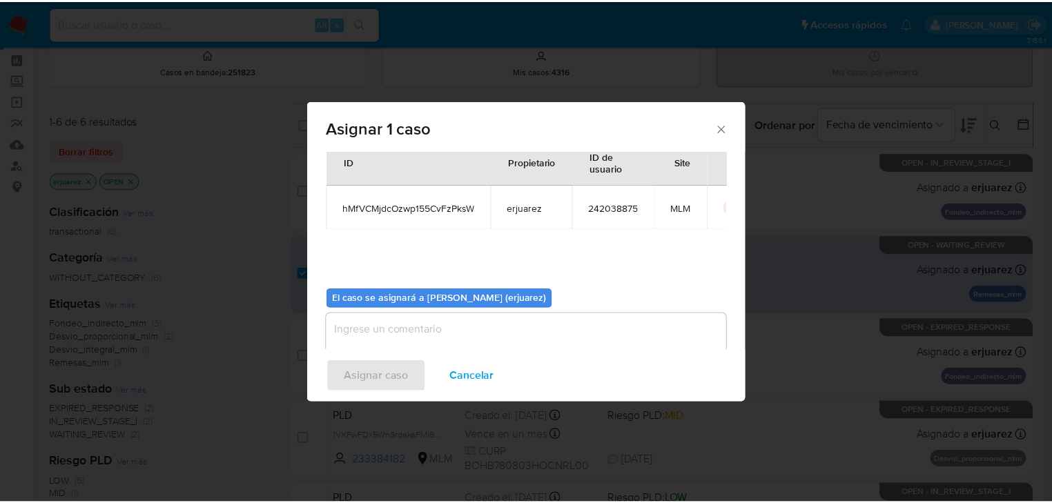
scroll to position [71, 0]
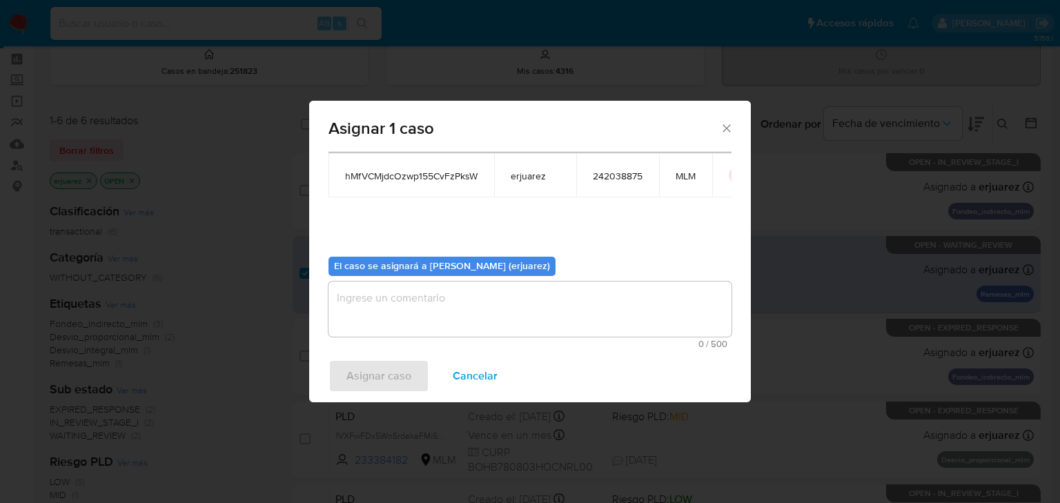
click at [440, 326] on textarea "assign-modal" at bounding box center [530, 309] width 403 height 55
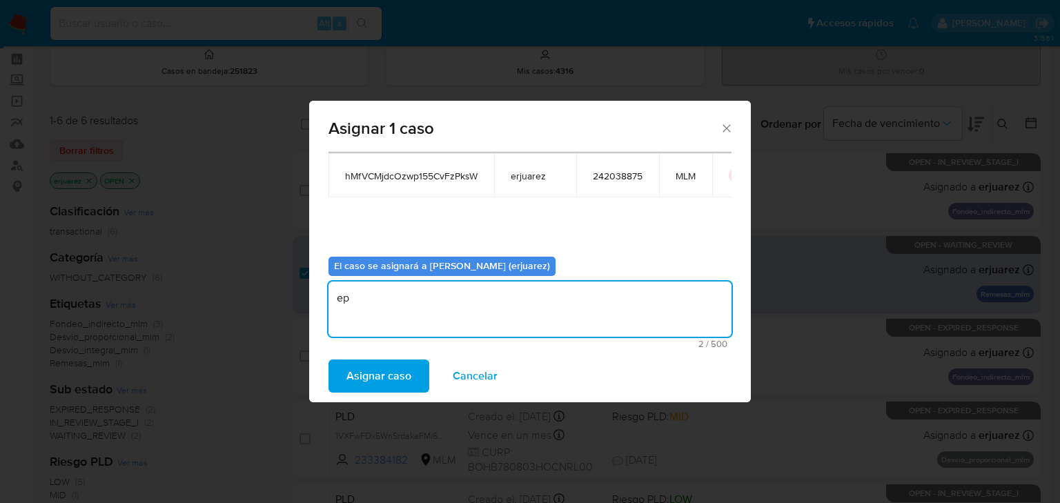
type textarea "e"
type textarea "R"
type textarea "EPJU"
click at [386, 376] on span "Asignar caso" at bounding box center [378, 376] width 65 height 30
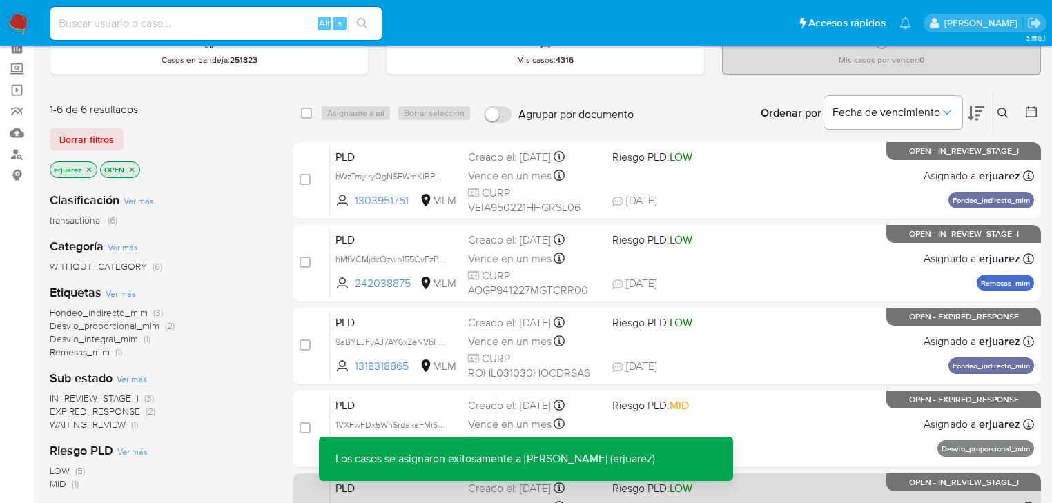
scroll to position [66, 0]
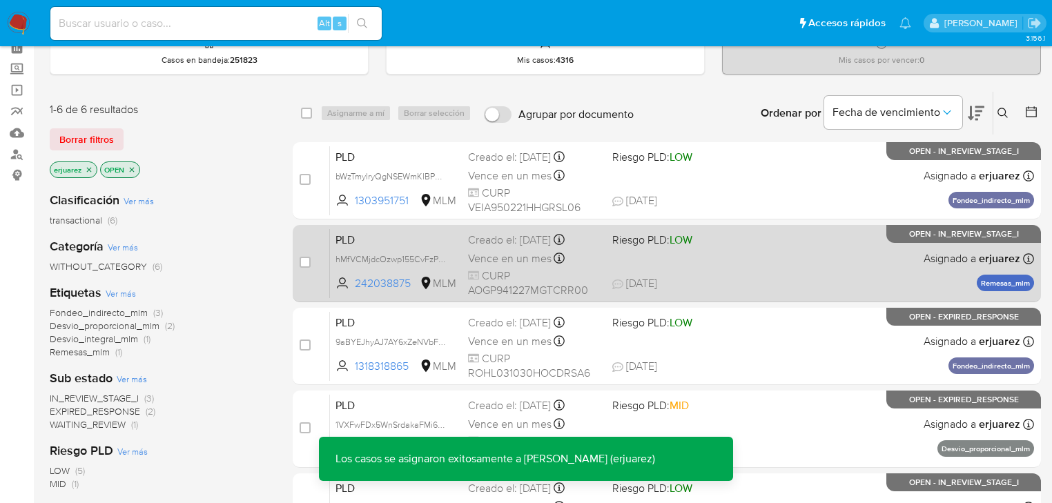
click at [616, 245] on span "Riesgo PLD: LOW" at bounding box center [652, 239] width 80 height 15
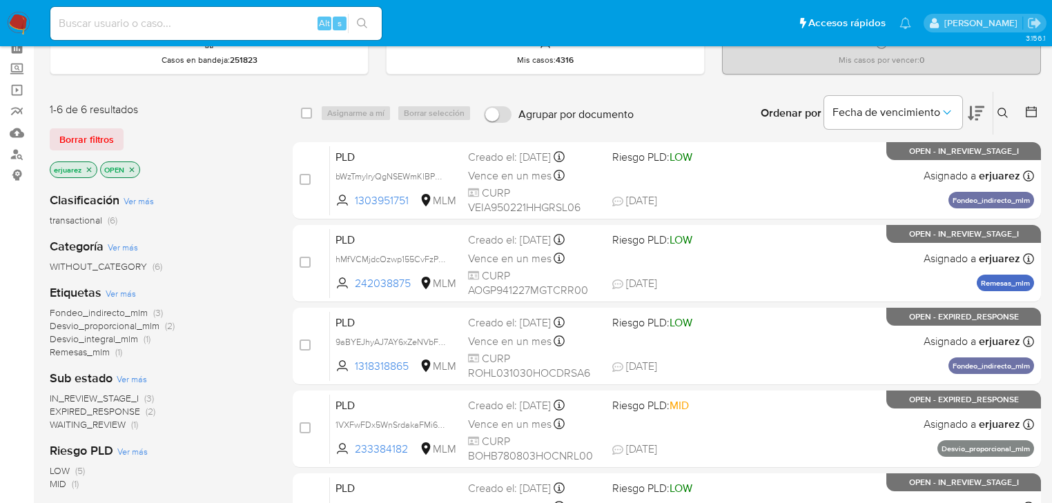
click at [8, 28] on img at bounding box center [18, 23] width 23 height 23
click at [13, 23] on img at bounding box center [18, 23] width 23 height 23
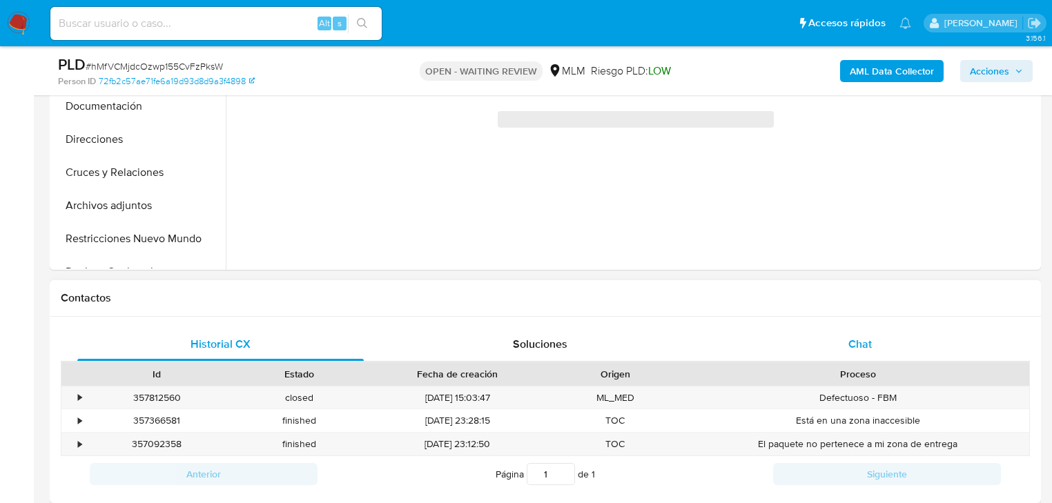
click at [853, 345] on span "Chat" at bounding box center [859, 344] width 23 height 16
select select "10"
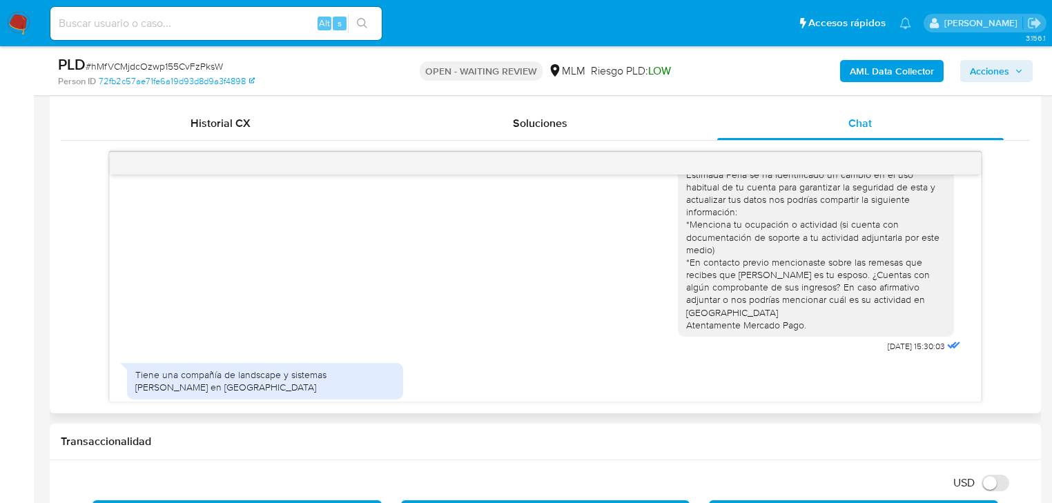
scroll to position [44, 0]
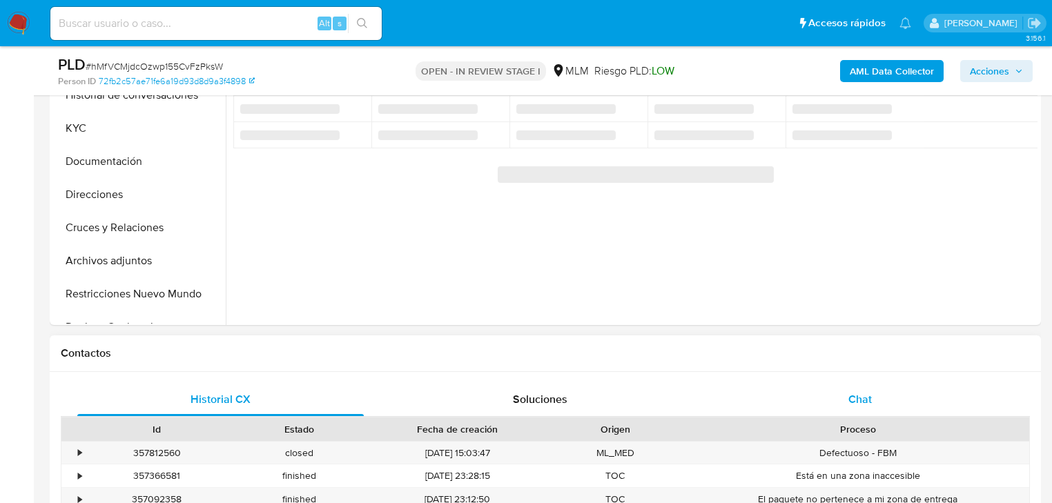
click at [851, 400] on span "Chat" at bounding box center [859, 399] width 23 height 16
select select "10"
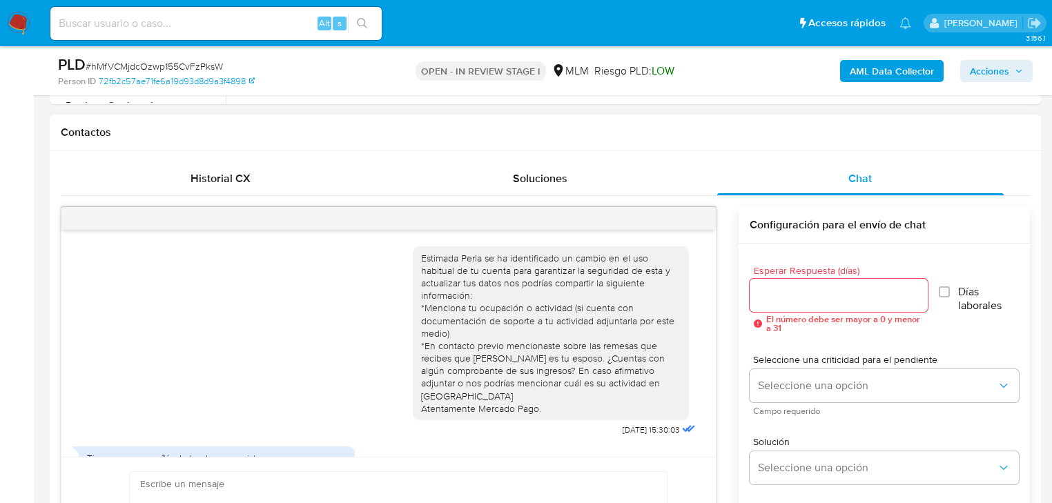
scroll to position [44, 0]
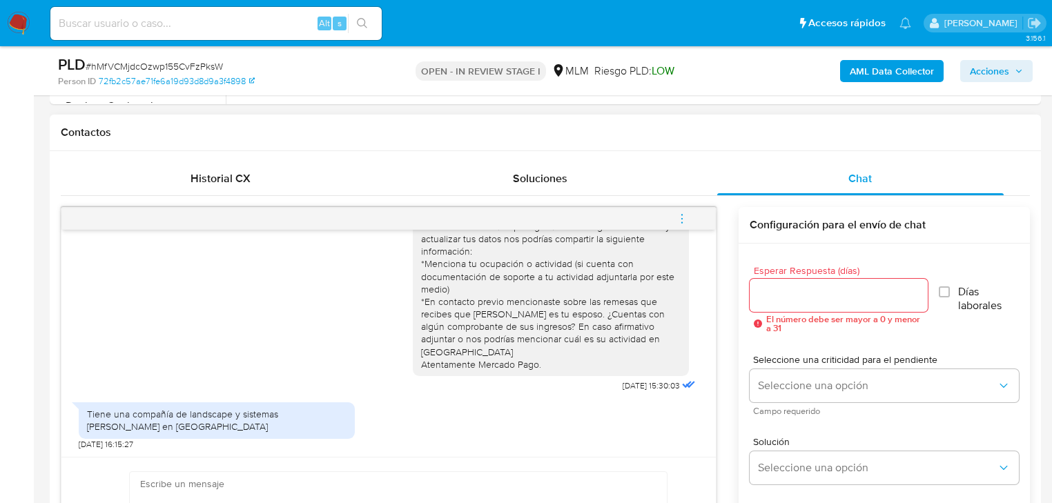
click at [779, 290] on input "Esperar Respuesta (días)" at bounding box center [839, 295] width 178 height 18
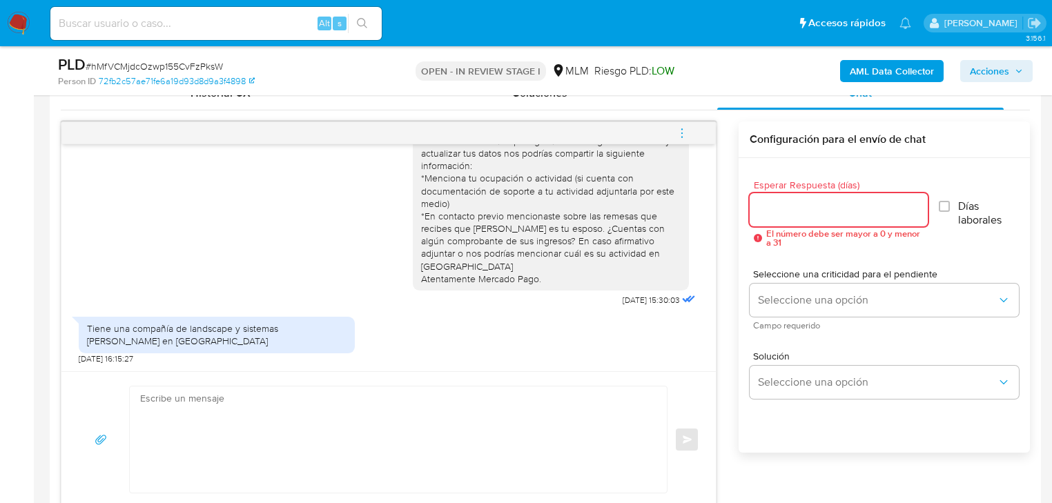
scroll to position [718, 0]
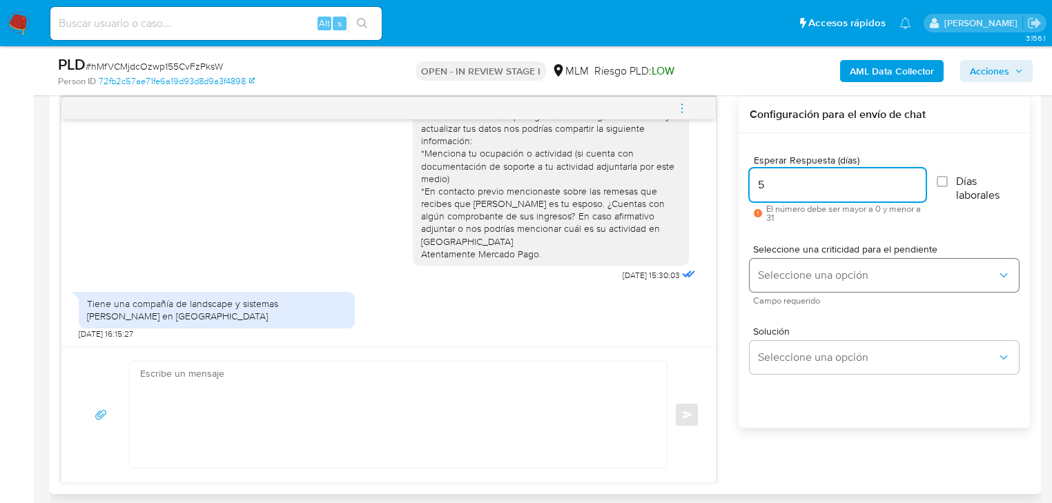
type input "5"
click at [831, 272] on span "Seleccione una opción" at bounding box center [877, 275] width 239 height 14
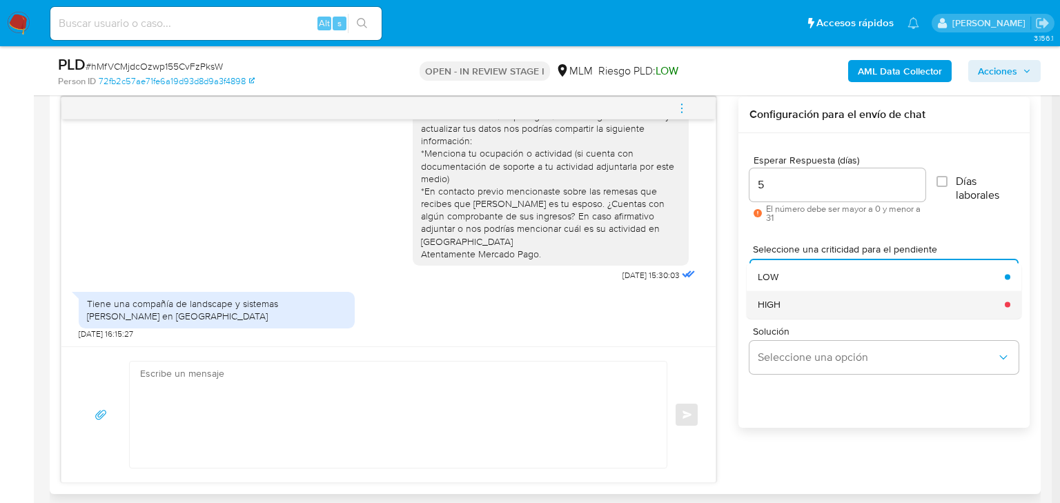
click at [794, 301] on div "HIGH" at bounding box center [877, 305] width 239 height 28
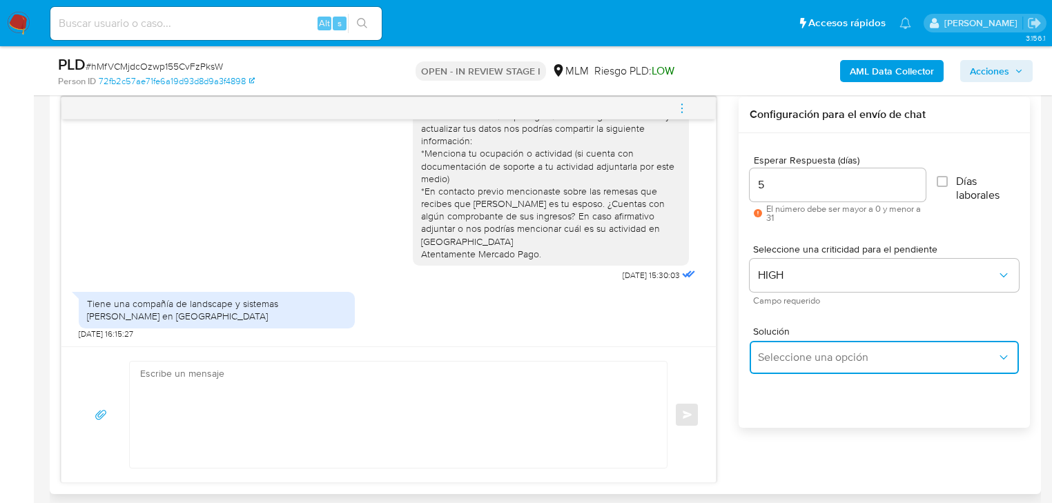
drag, startPoint x: 803, startPoint y: 360, endPoint x: 841, endPoint y: 346, distance: 39.7
click at [803, 361] on span "Seleccione una opción" at bounding box center [877, 358] width 239 height 14
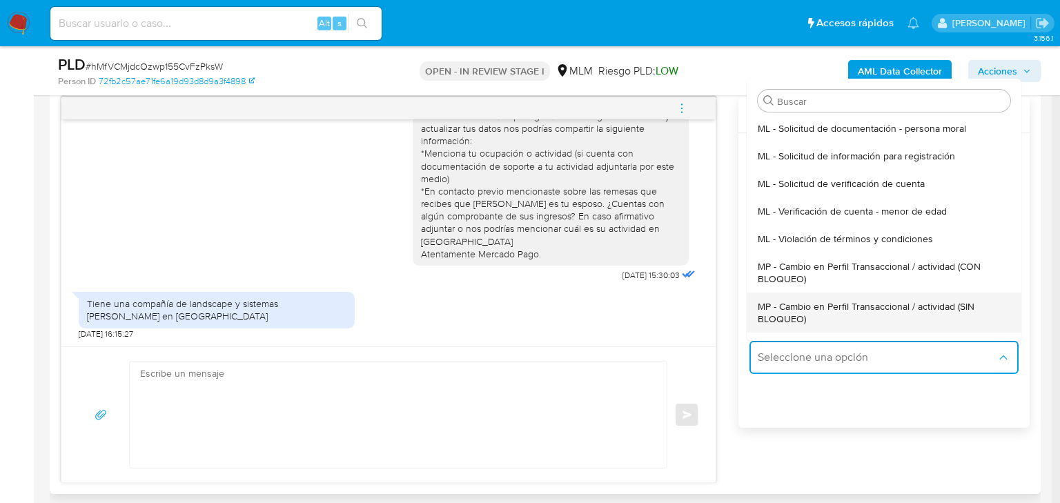
click at [912, 304] on span "MP - Cambio en Perfil Transaccional / actividad (SIN BLOQUEO)" at bounding box center [880, 312] width 244 height 25
type textarea "Estimado ,Te comunicamos que se ha identificado un cambio en el uso habitual de…"
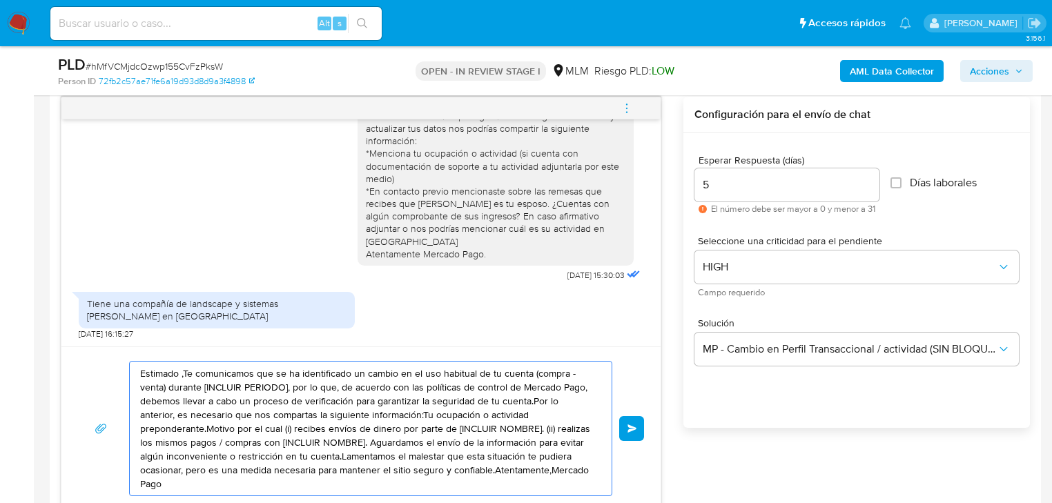
drag, startPoint x: 518, startPoint y: 465, endPoint x: 26, endPoint y: 357, distance: 504.6
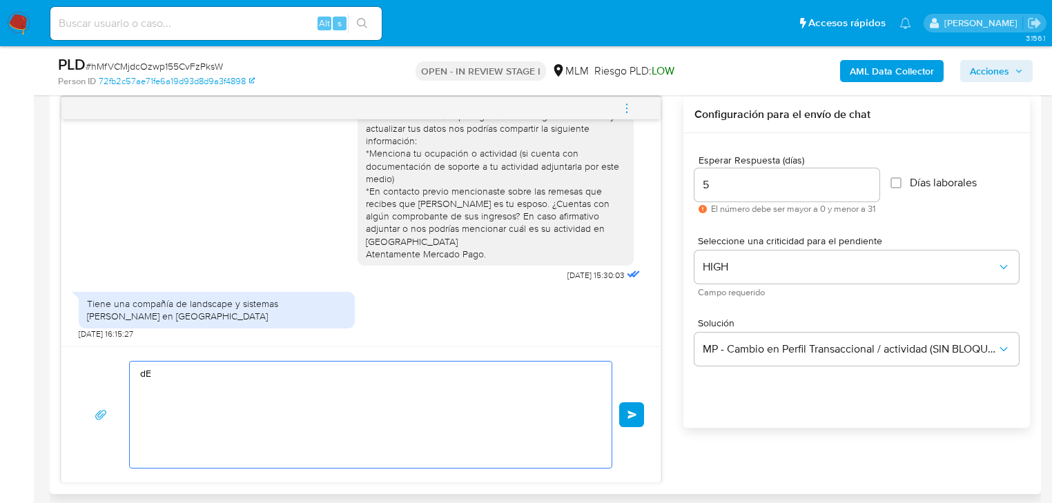
type textarea "d"
click at [219, 373] on textarea "De acuerdo Perla, cuentas con algún documento de su actividad?" at bounding box center [367, 415] width 454 height 106
click at [445, 375] on textarea "De acuerdo Perla, ¿cuentas con algún documento de su actividad?" at bounding box center [367, 415] width 454 height 106
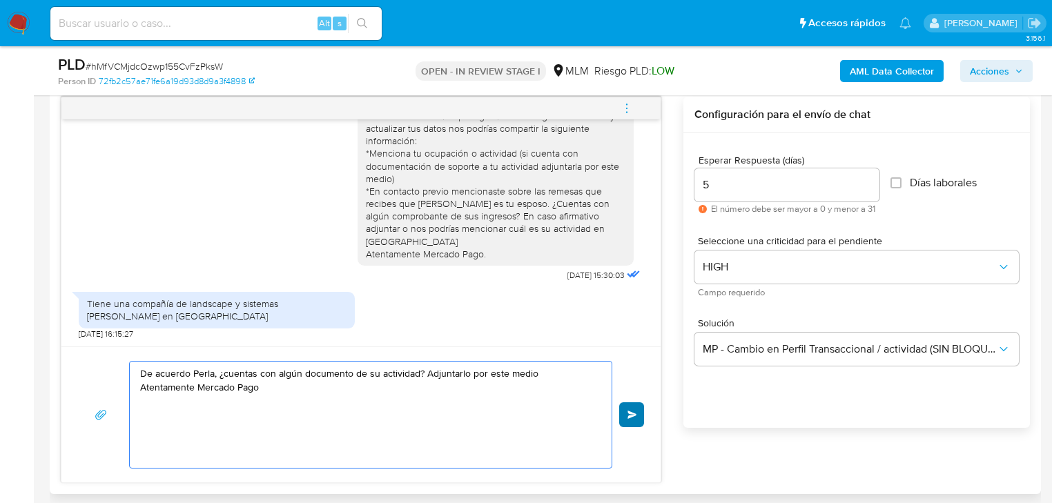
type textarea "De acuerdo Perla, ¿cuentas con algún documento de su actividad? Adjuntarlo por …"
click at [631, 415] on span "Enviar" at bounding box center [632, 415] width 10 height 8
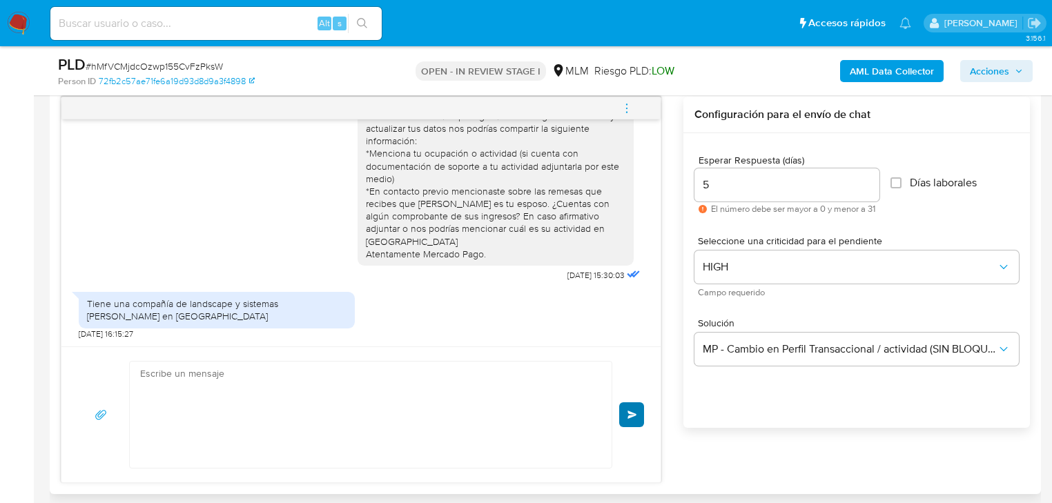
scroll to position [122, 0]
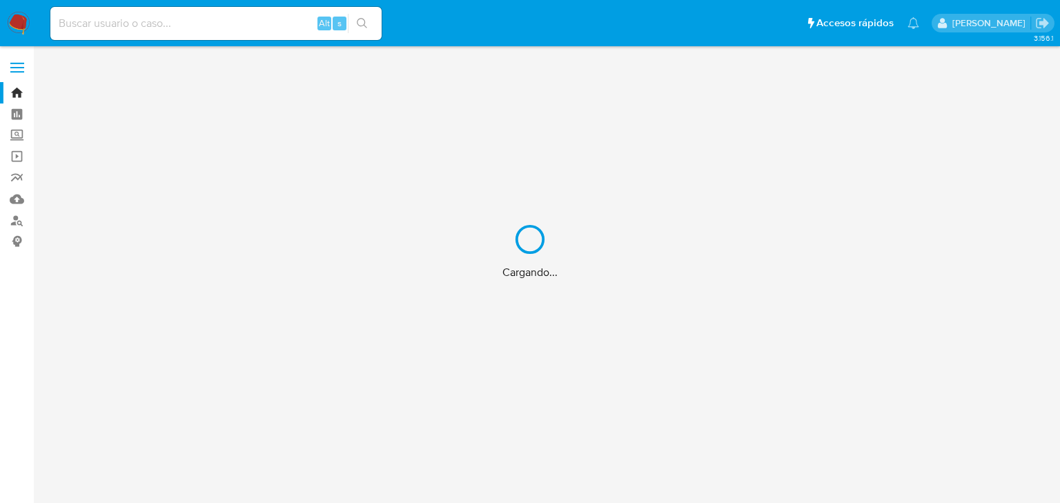
click at [128, 17] on div "Cargando..." at bounding box center [530, 251] width 1060 height 503
click at [130, 28] on div "Cargando..." at bounding box center [530, 251] width 1060 height 503
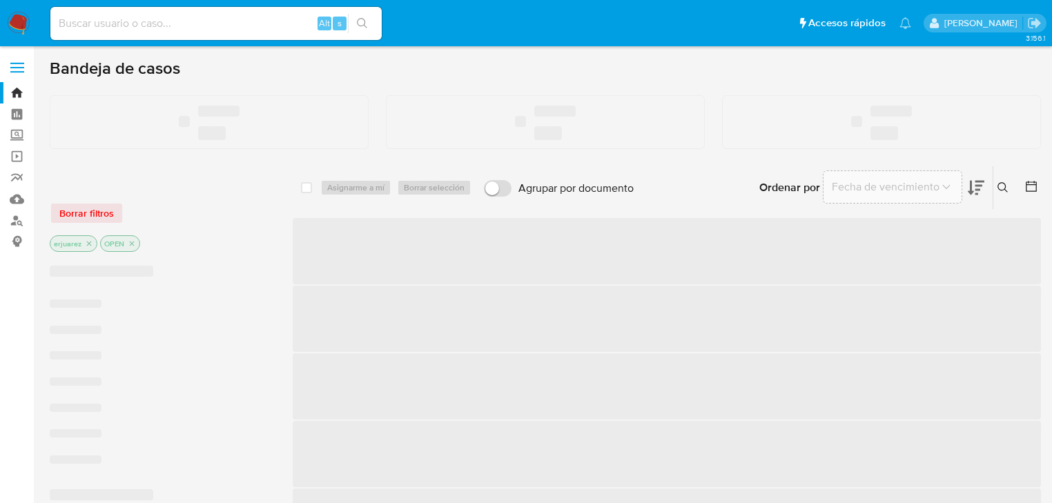
click at [132, 26] on input at bounding box center [215, 23] width 331 height 18
paste input "2547281558"
type input "2547281558"
click at [355, 17] on button "search-icon" at bounding box center [362, 23] width 28 height 19
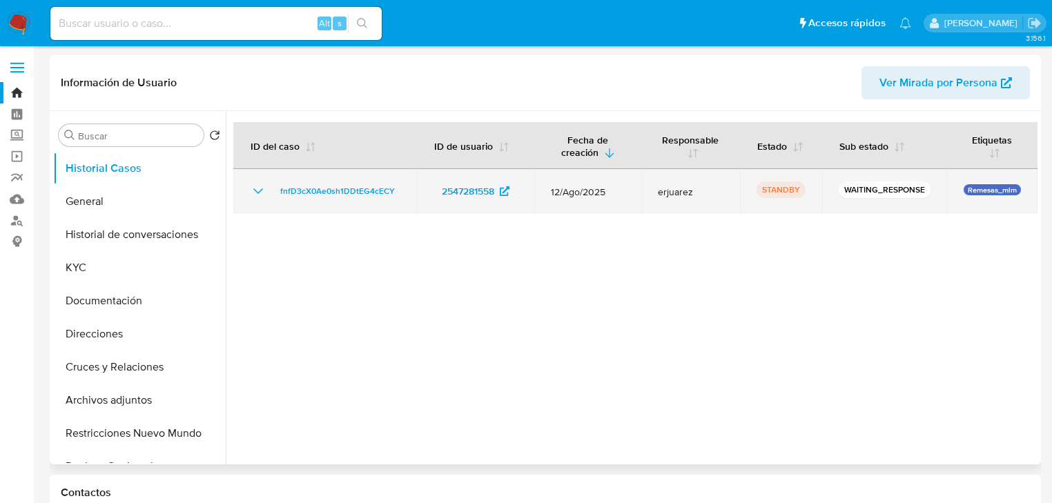
drag, startPoint x: 416, startPoint y: 192, endPoint x: 265, endPoint y: 199, distance: 151.3
click at [265, 199] on tr "fnfD3cX0Ae0sh1DDtEG4cECY 2547281558 12/Ago/2025 erjuarez STANDBY WAITING_RESPON…" at bounding box center [635, 191] width 804 height 44
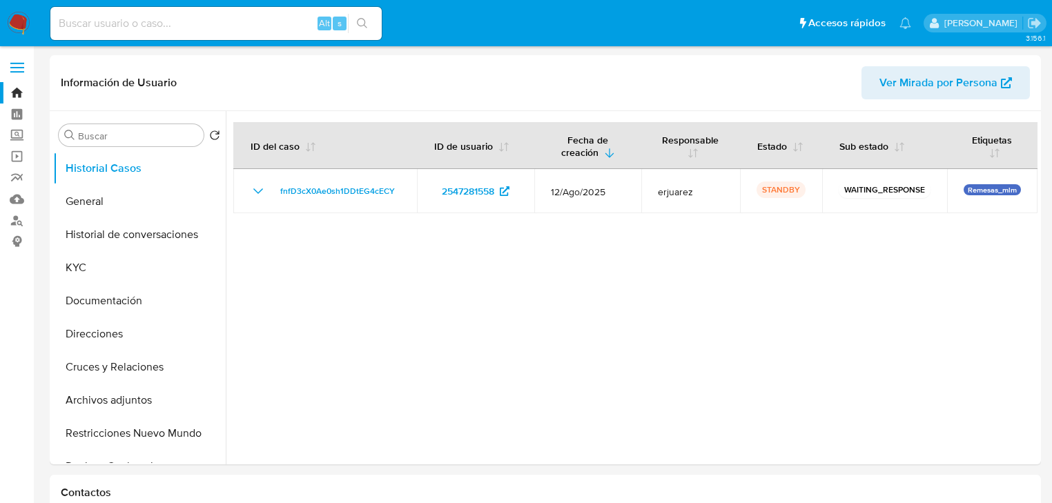
select select "10"
click at [104, 21] on input at bounding box center [215, 23] width 331 height 18
paste input "2571908974"
type input "2571908974"
click at [364, 21] on icon "search-icon" at bounding box center [362, 23] width 11 height 11
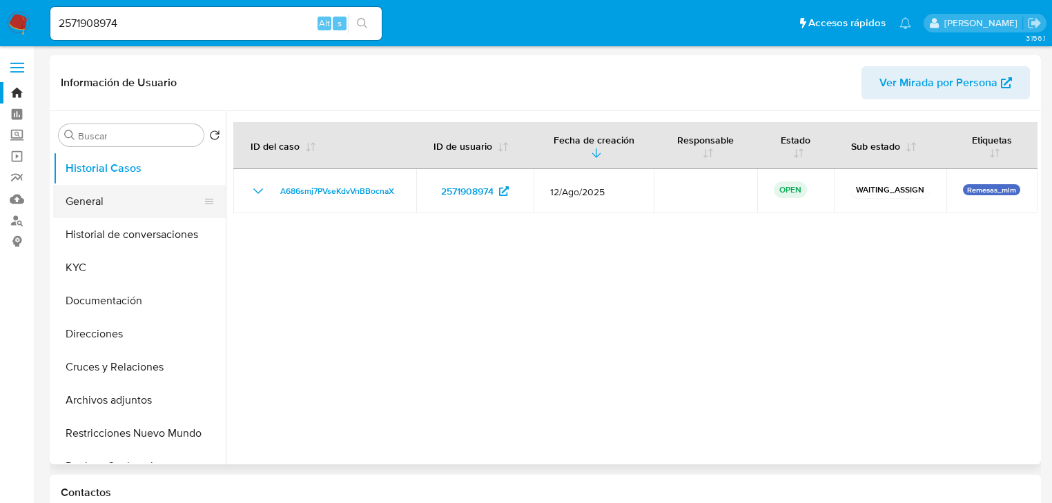
click at [90, 204] on button "General" at bounding box center [134, 201] width 162 height 33
select select "10"
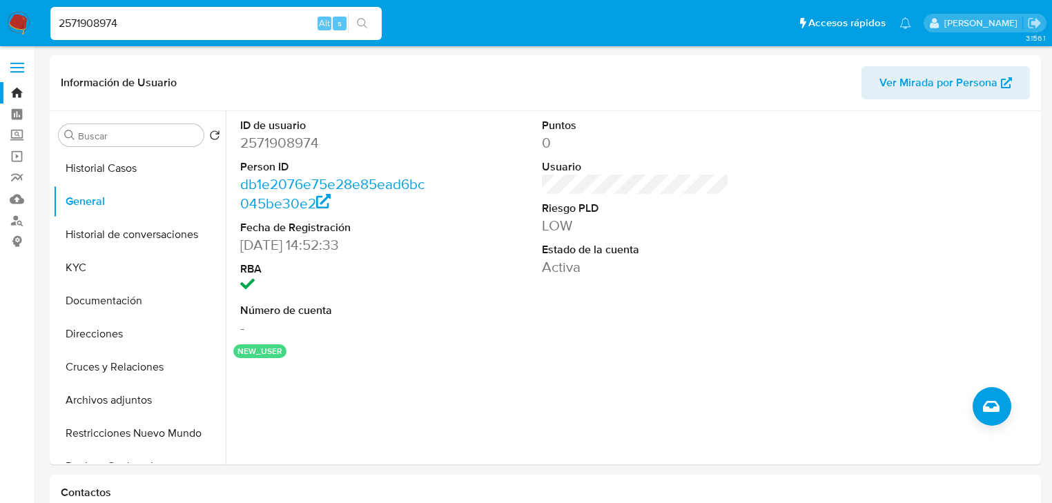
drag, startPoint x: 141, startPoint y: 26, endPoint x: 37, endPoint y: 25, distance: 103.5
click at [37, 25] on nav "Pausado Ver notificaciones 2571908974 Alt s Accesos rápidos Presiona las siguie…" at bounding box center [526, 23] width 1052 height 46
paste input "44439576"
type input "2544439576"
click at [371, 22] on button "search-icon" at bounding box center [362, 23] width 28 height 19
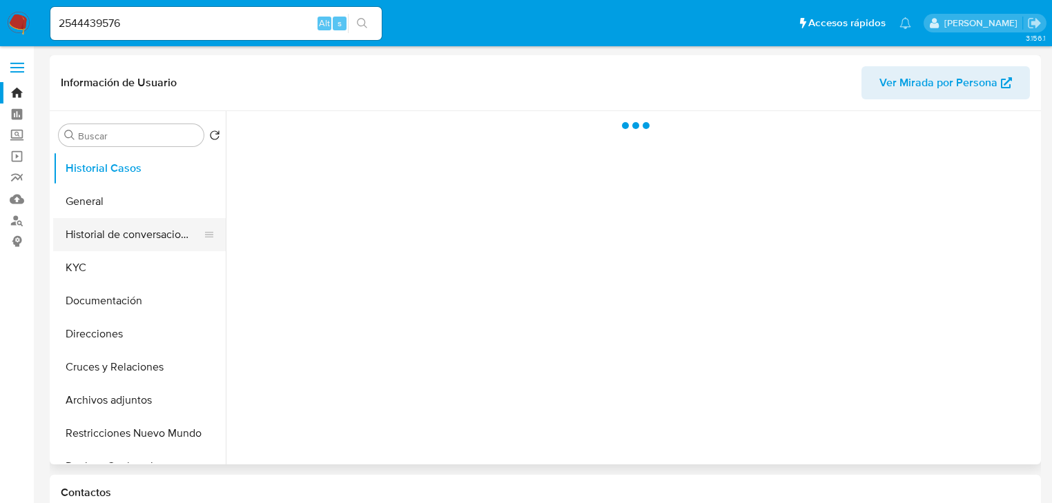
drag, startPoint x: 84, startPoint y: 200, endPoint x: 92, endPoint y: 246, distance: 46.3
click at [83, 202] on button "General" at bounding box center [139, 201] width 173 height 33
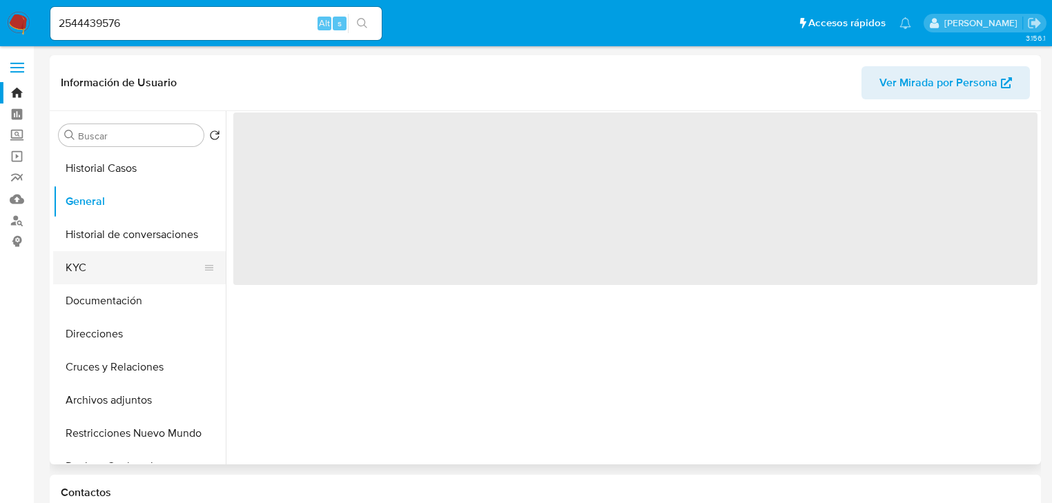
select select "10"
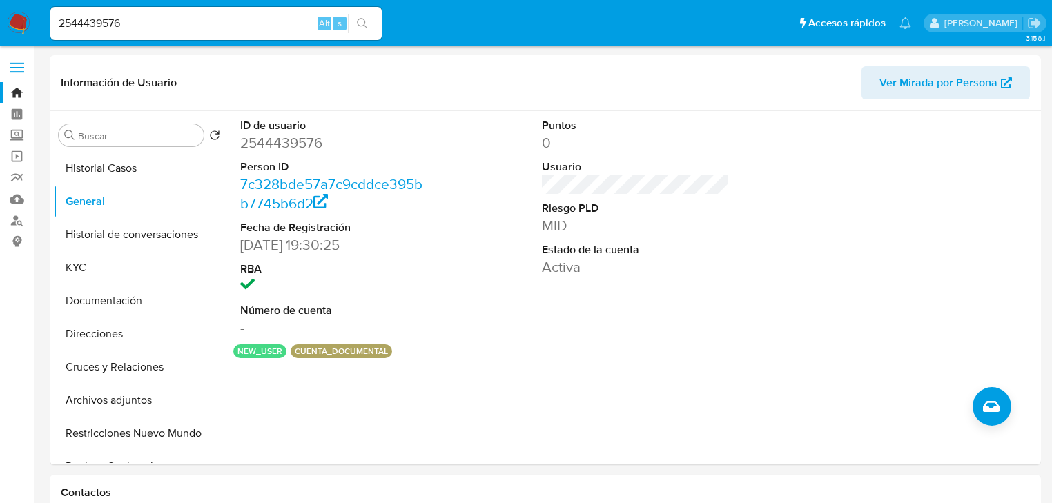
click at [23, 22] on img at bounding box center [18, 23] width 23 height 23
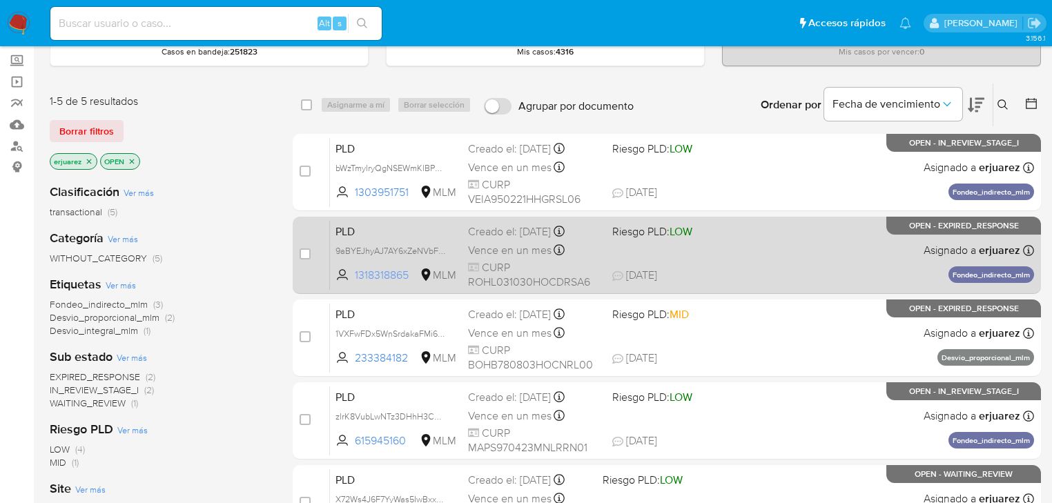
scroll to position [110, 0]
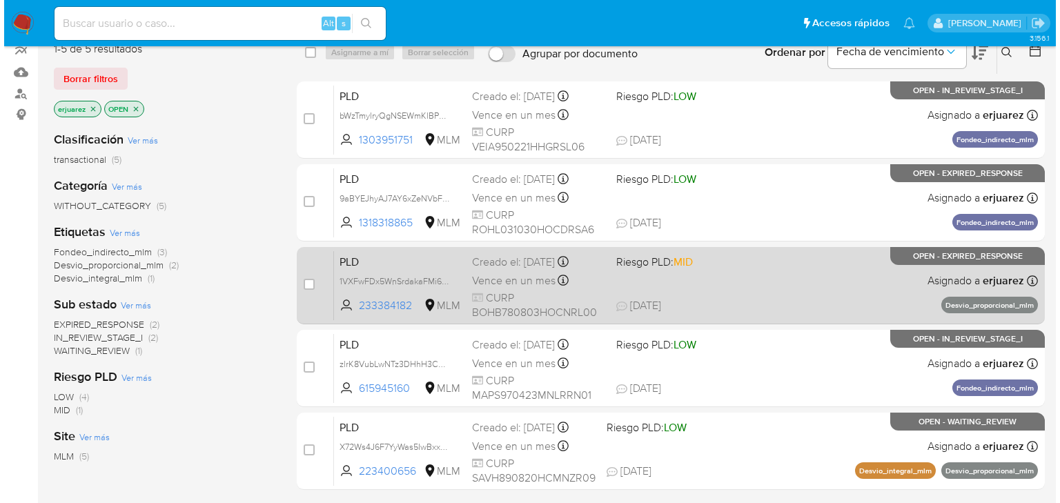
scroll to position [110, 0]
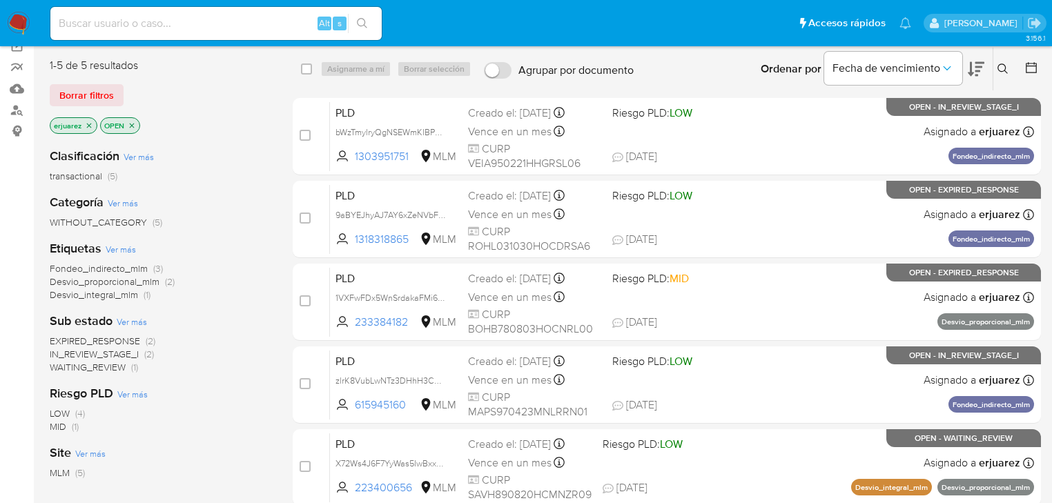
click at [1007, 61] on button at bounding box center [1004, 69] width 23 height 17
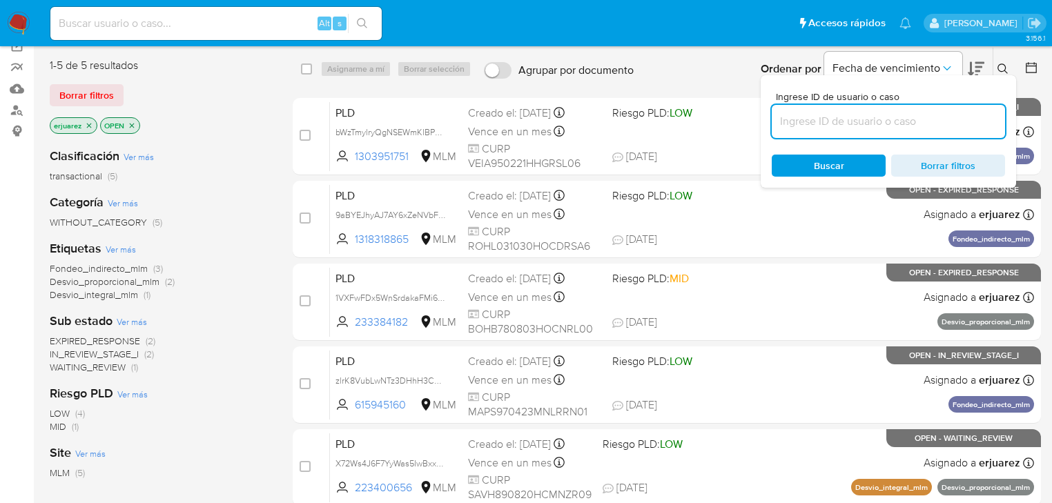
click at [888, 119] on input at bounding box center [888, 122] width 233 height 18
type input "2032709115"
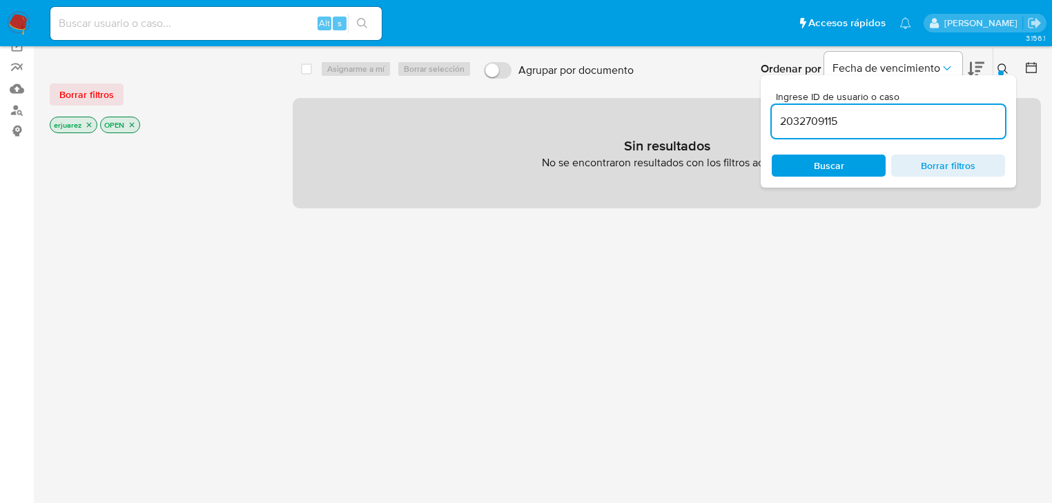
click at [86, 121] on icon "close-filter" at bounding box center [89, 125] width 8 height 8
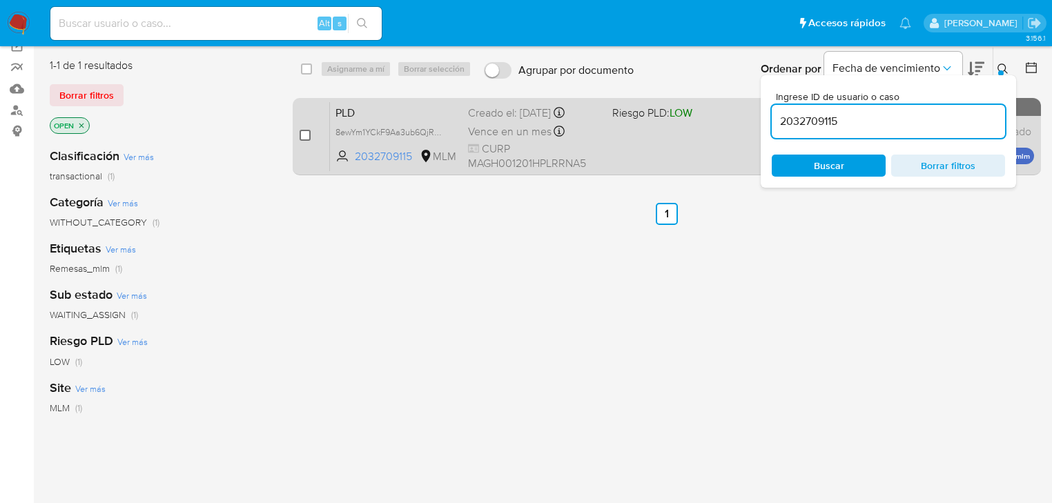
click at [304, 135] on input "checkbox" at bounding box center [305, 135] width 11 height 11
checkbox input "true"
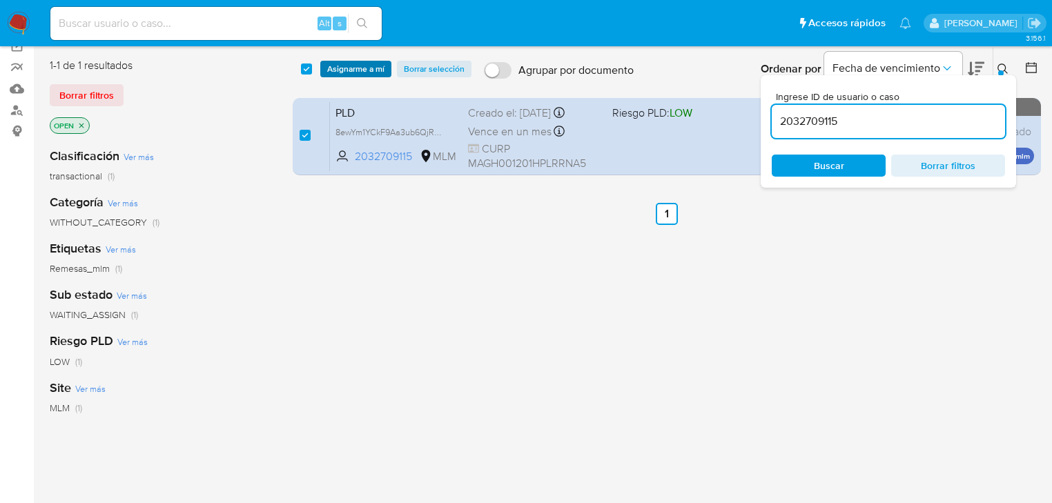
click at [353, 72] on span "Asignarme a mí" at bounding box center [355, 69] width 57 height 14
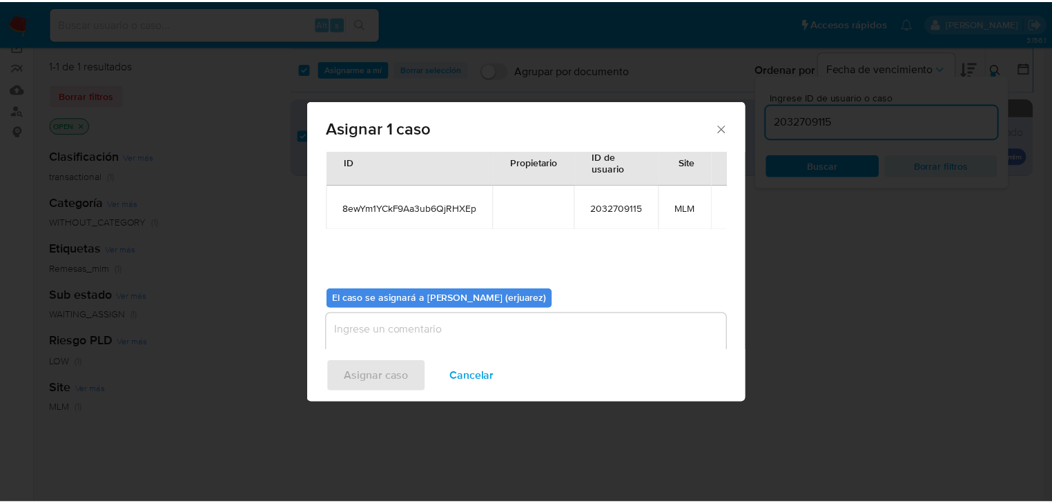
scroll to position [71, 0]
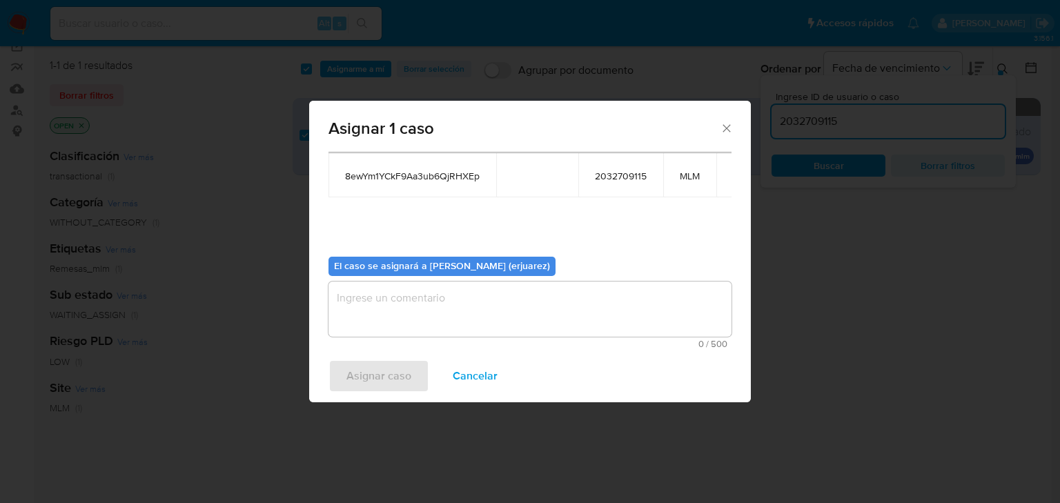
click at [389, 295] on textarea "assign-modal" at bounding box center [530, 309] width 403 height 55
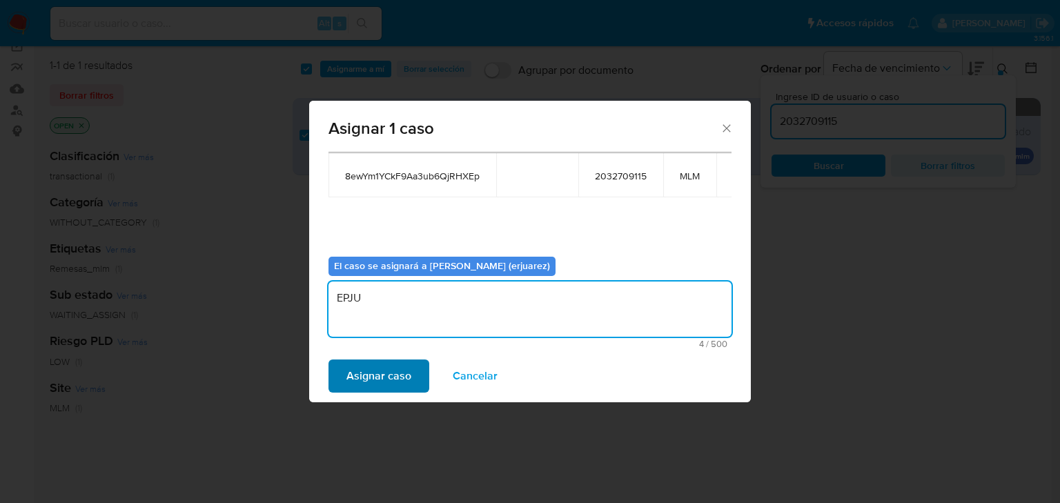
type textarea "EPJU"
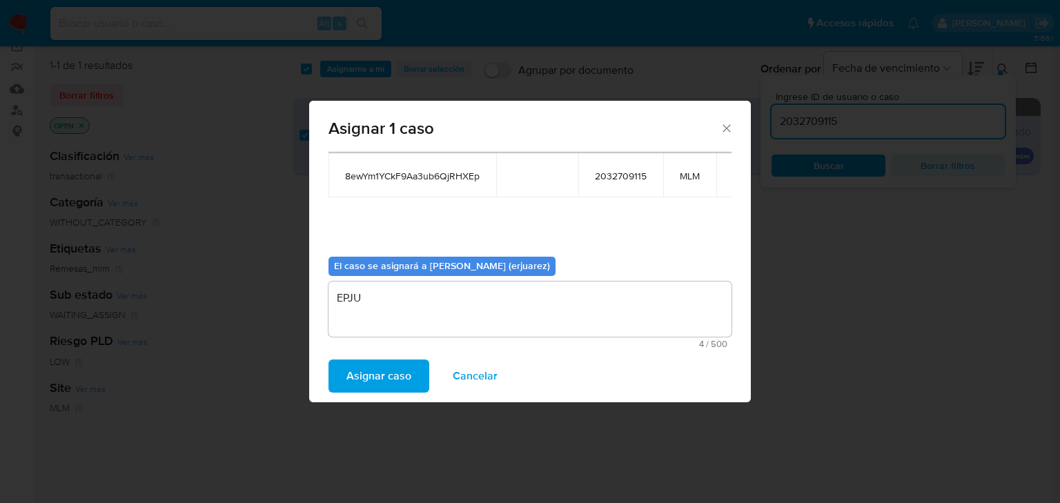
click at [389, 391] on span "Asignar caso" at bounding box center [378, 376] width 65 height 30
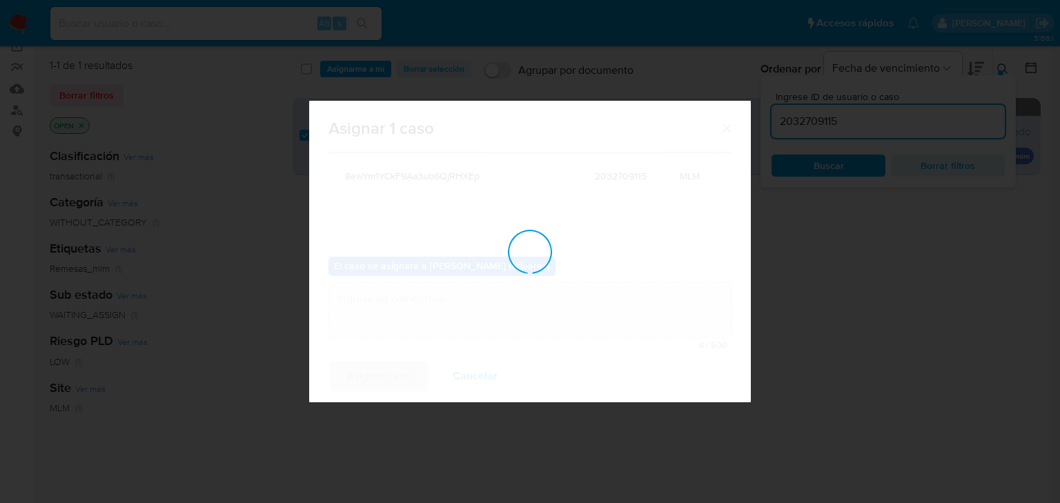
checkbox input "false"
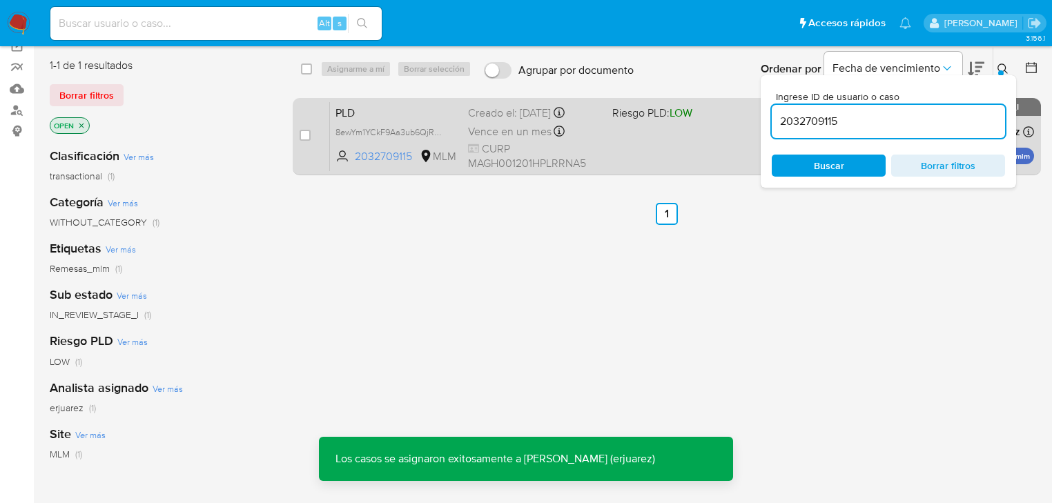
click at [613, 157] on div "PLD 8ewYm1YCkF9Aa3ub6QjRHXEp 2032709115 MLM Riesgo PLD: LOW Creado el: [DATE] C…" at bounding box center [682, 136] width 704 height 70
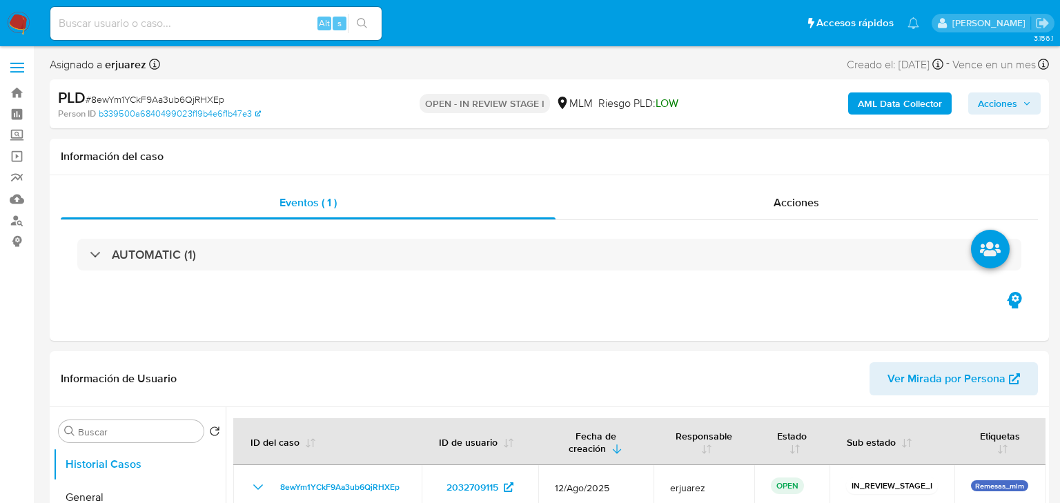
select select "10"
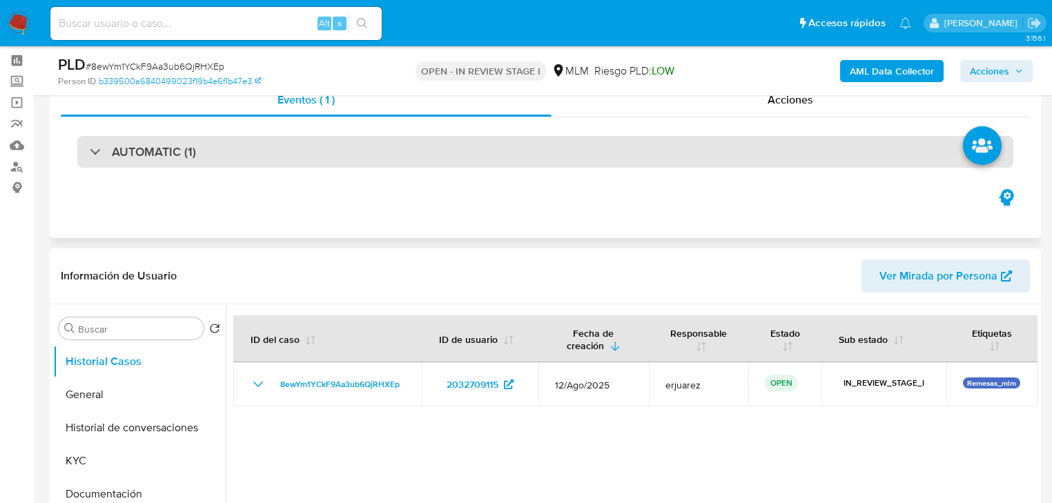
scroll to position [166, 0]
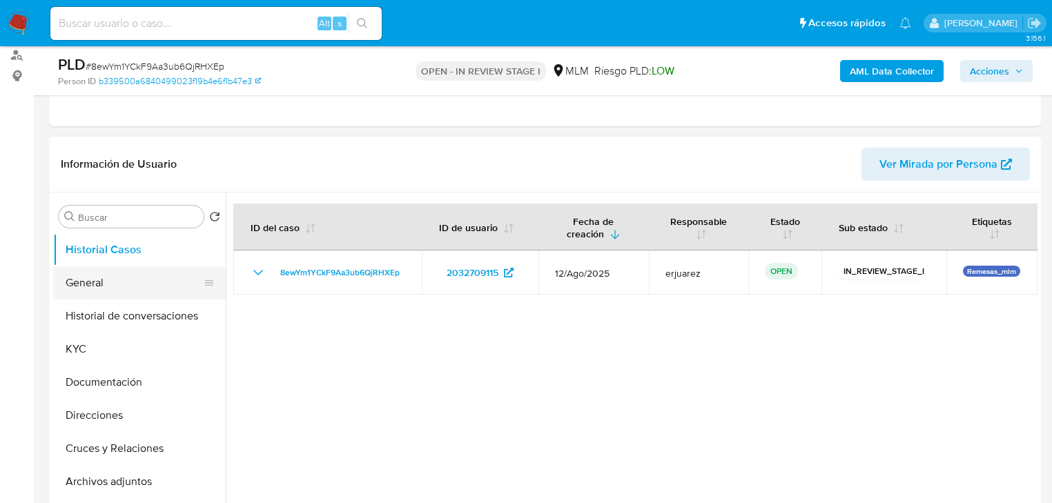
click at [101, 283] on button "General" at bounding box center [134, 282] width 162 height 33
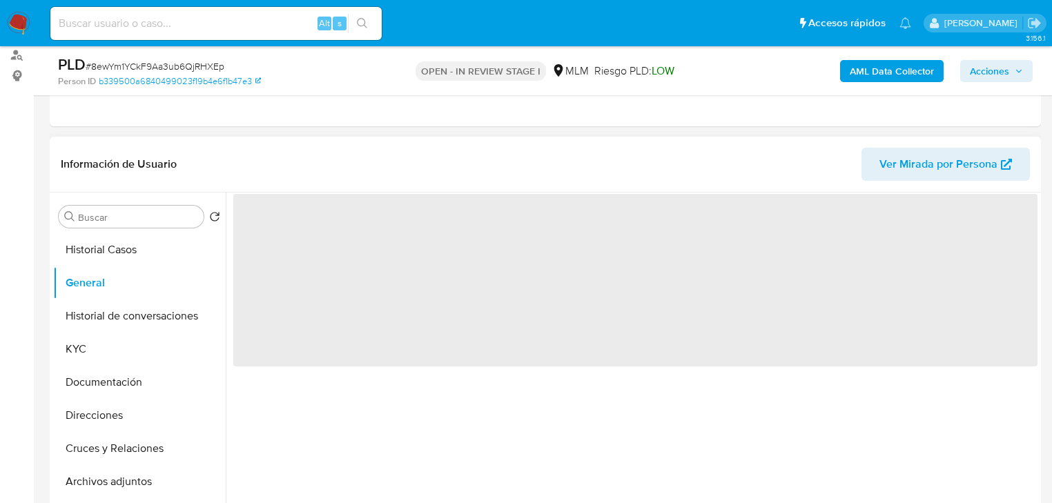
scroll to position [221, 0]
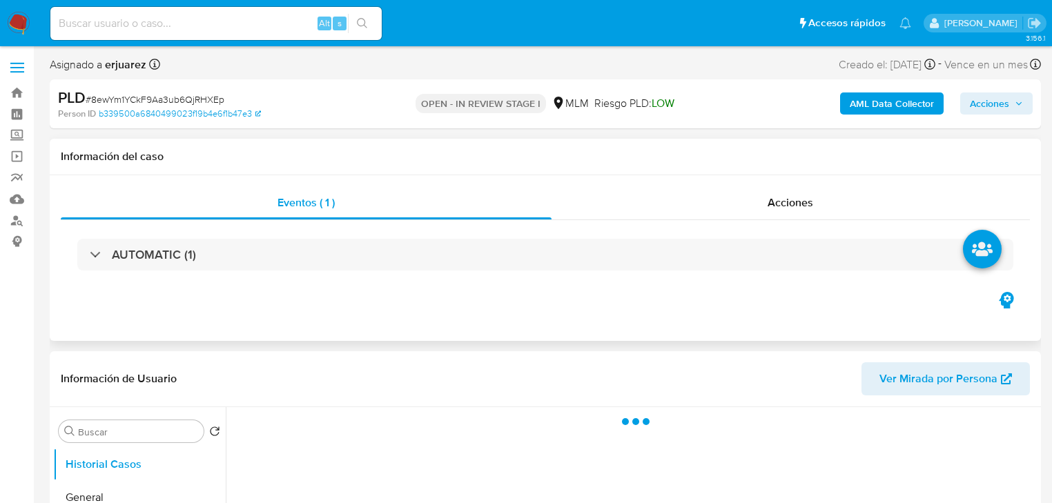
scroll to position [166, 0]
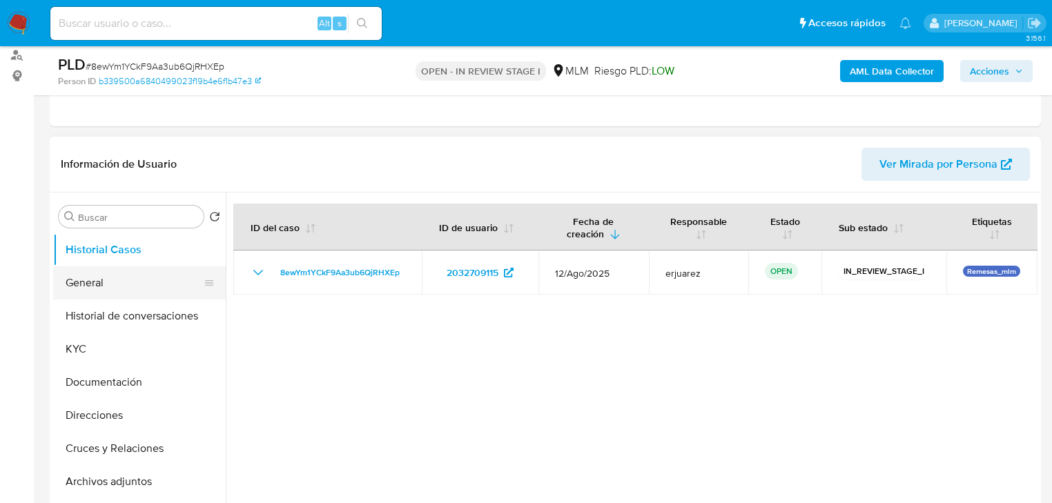
click at [104, 286] on button "General" at bounding box center [134, 282] width 162 height 33
select select "10"
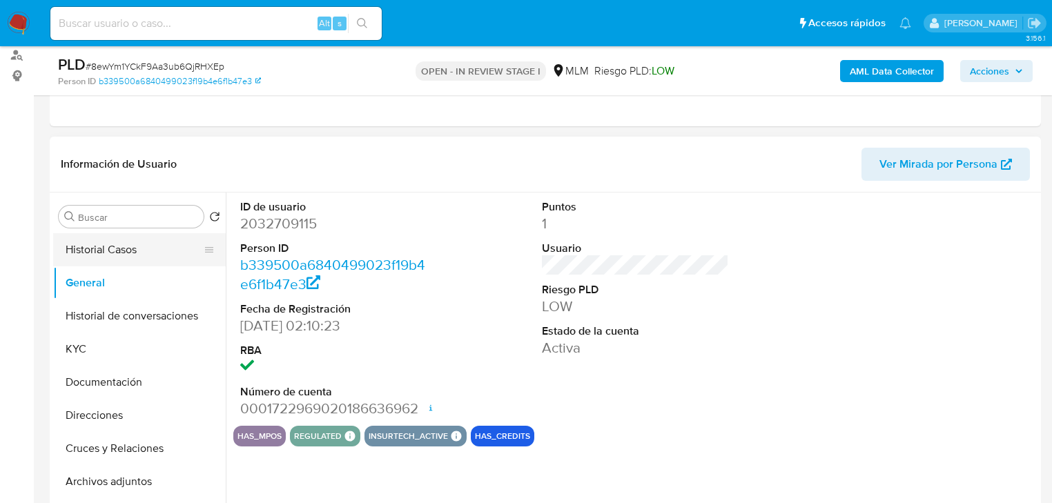
click at [119, 251] on button "Historial Casos" at bounding box center [134, 249] width 162 height 33
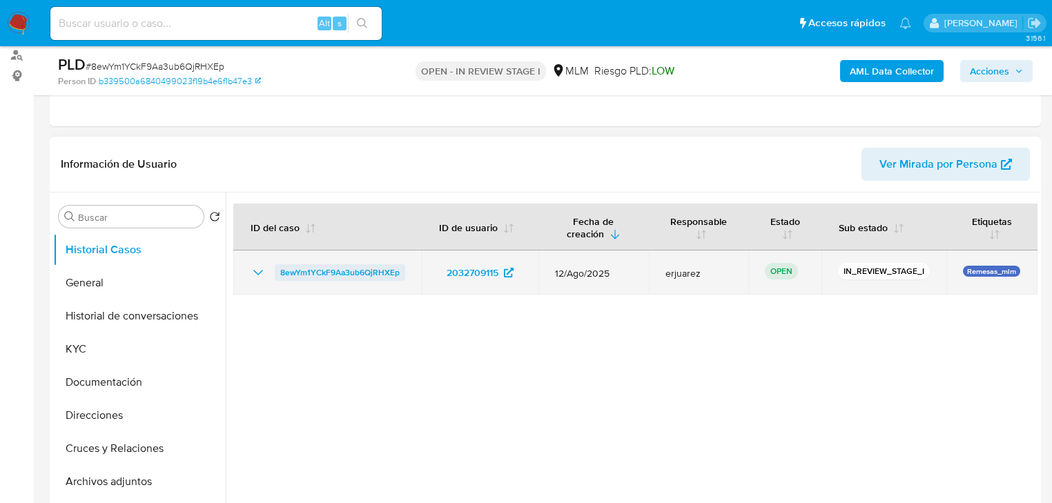
drag, startPoint x: 417, startPoint y: 275, endPoint x: 275, endPoint y: 268, distance: 142.4
click at [275, 268] on td "8ewYm1YCkF9Aa3ub6QjRHXEp" at bounding box center [327, 273] width 188 height 44
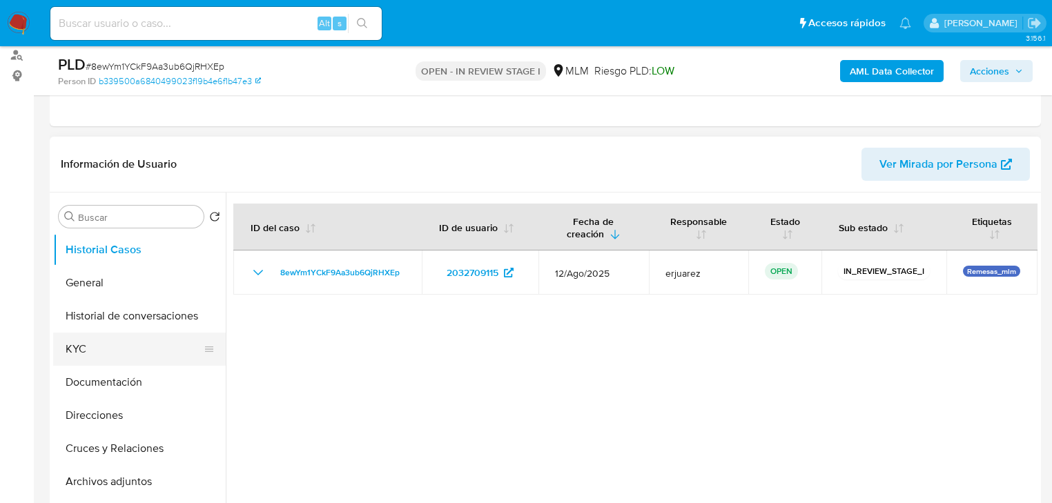
click at [111, 351] on button "KYC" at bounding box center [134, 349] width 162 height 33
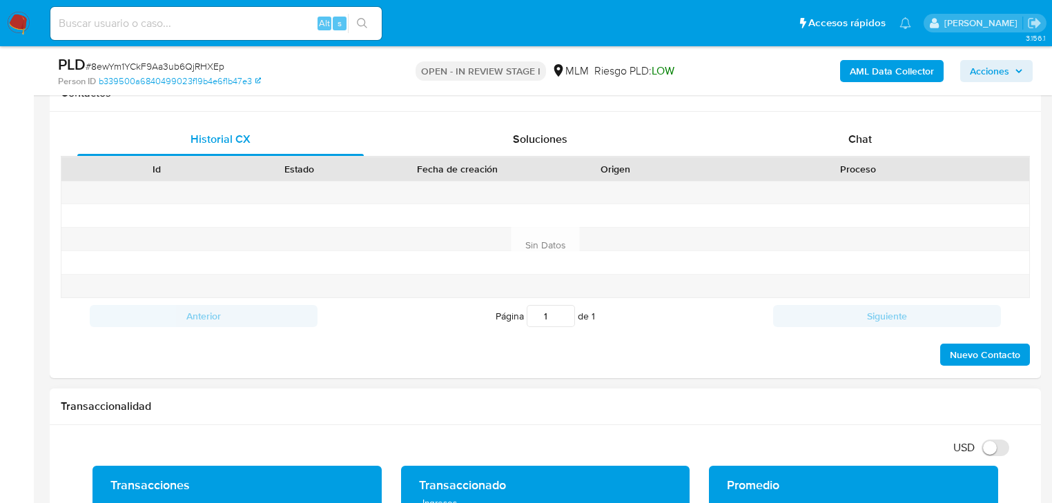
scroll to position [773, 0]
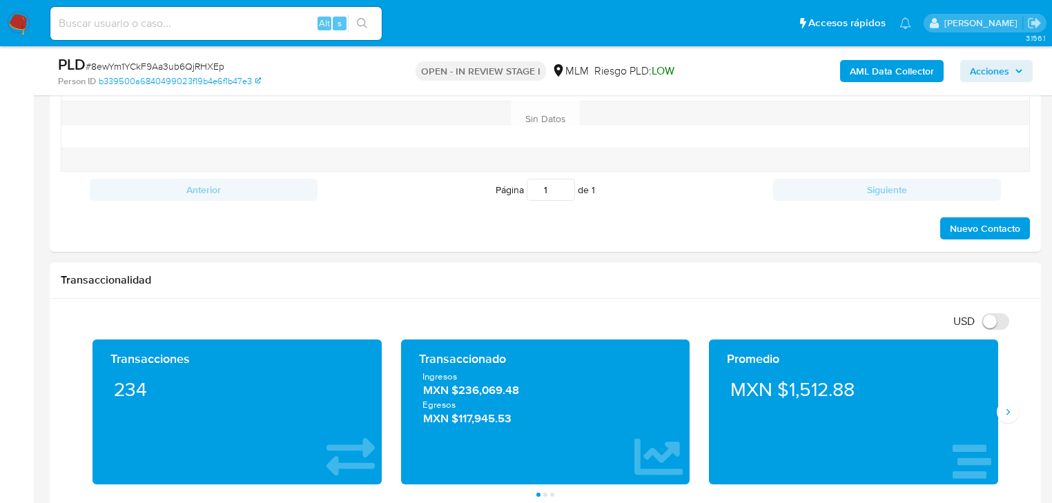
drag, startPoint x: 1005, startPoint y: 416, endPoint x: 990, endPoint y: 411, distance: 15.1
click at [1005, 416] on icon "Siguiente" at bounding box center [1007, 412] width 11 height 11
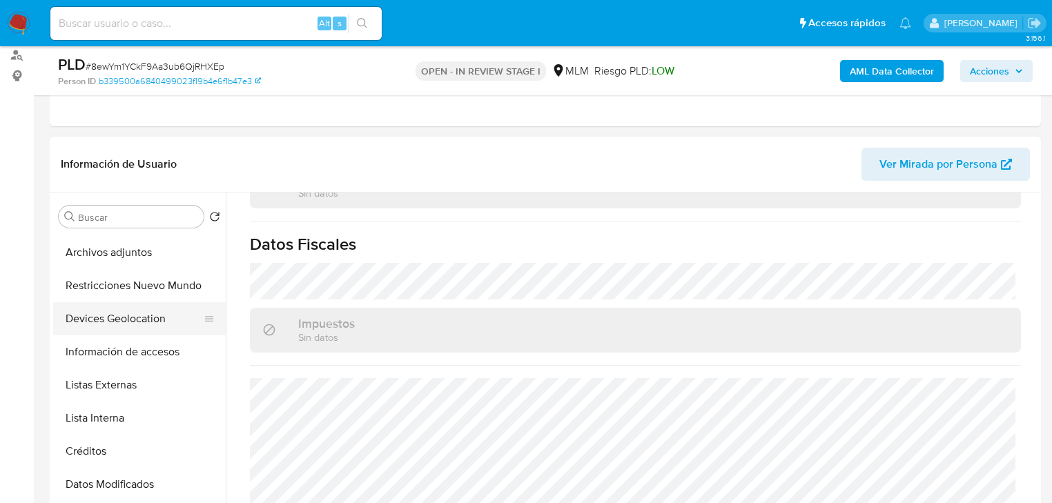
scroll to position [276, 0]
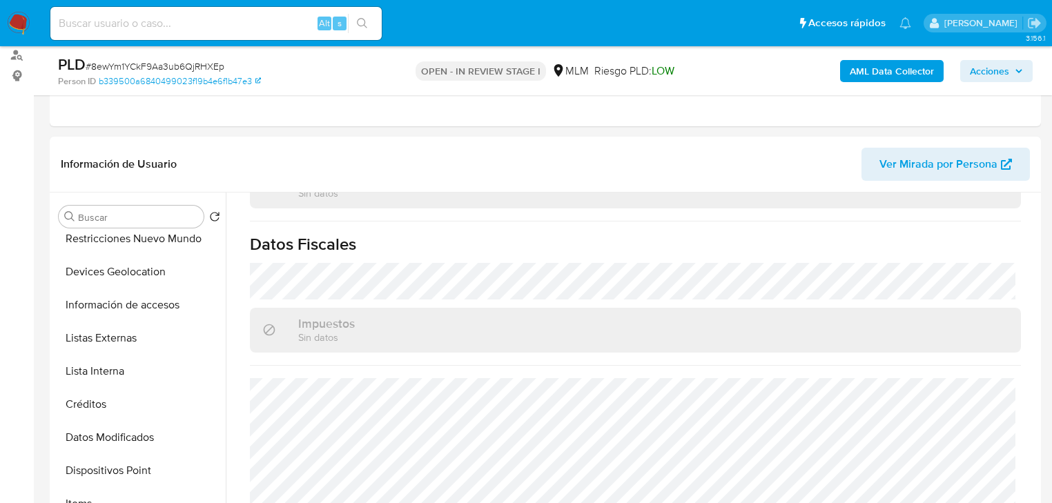
drag, startPoint x: 138, startPoint y: 346, endPoint x: 30, endPoint y: 345, distance: 107.7
click at [135, 345] on button "Listas Externas" at bounding box center [139, 338] width 173 height 33
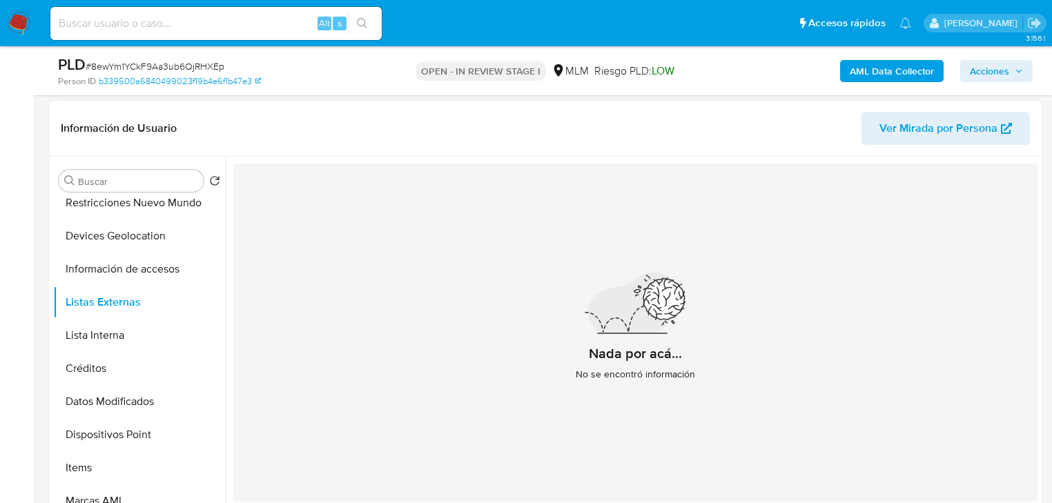
scroll to position [221, 0]
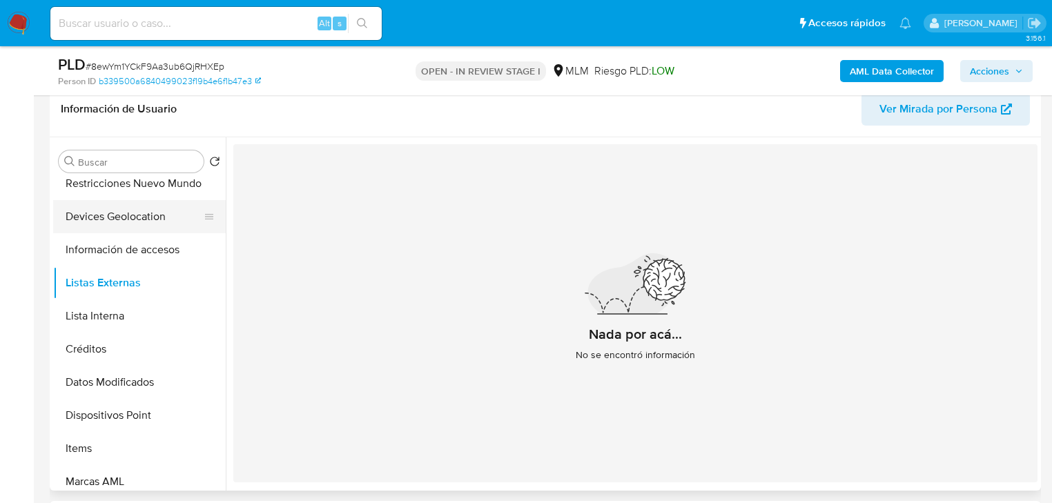
click at [160, 224] on button "Devices Geolocation" at bounding box center [134, 216] width 162 height 33
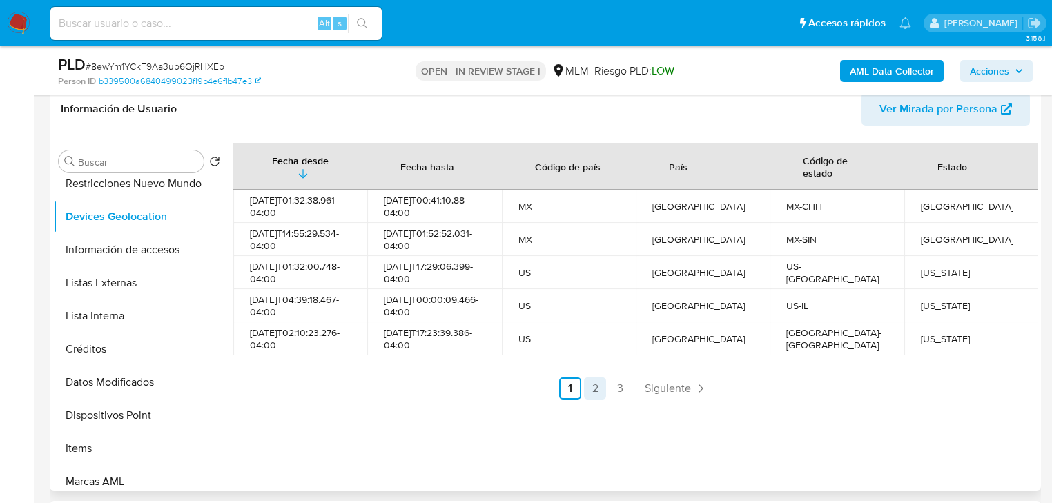
click at [592, 396] on link "2" at bounding box center [595, 389] width 22 height 22
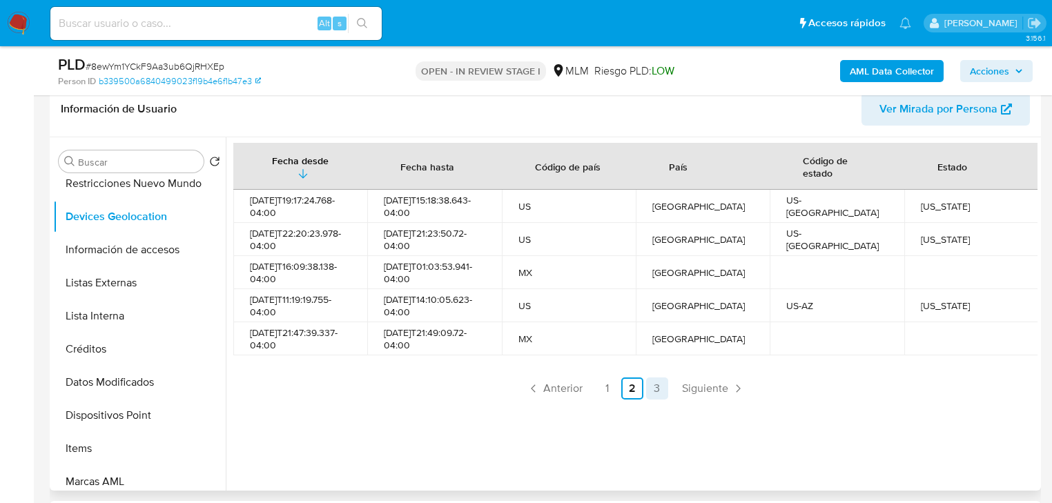
click at [652, 387] on link "3" at bounding box center [657, 389] width 22 height 22
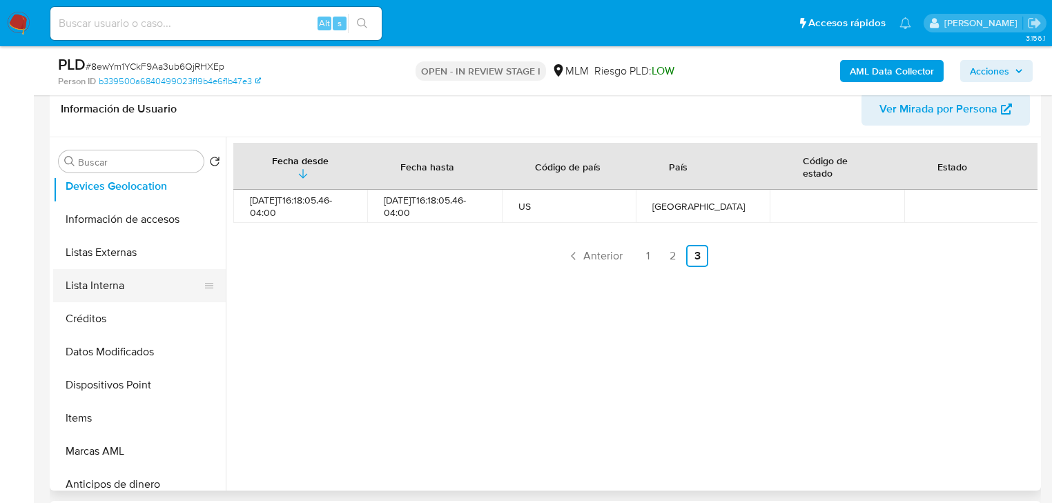
scroll to position [86, 0]
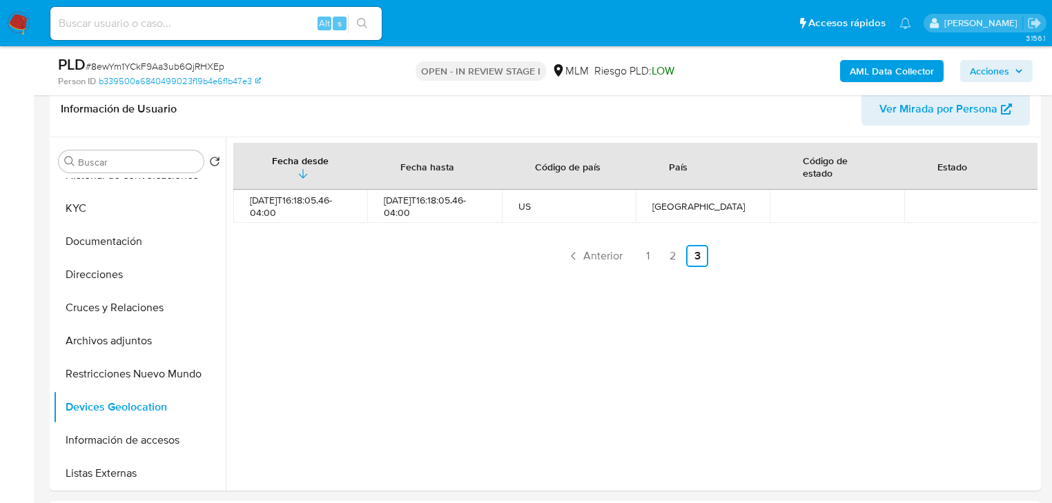
click at [93, 204] on button "KYC" at bounding box center [139, 208] width 173 height 33
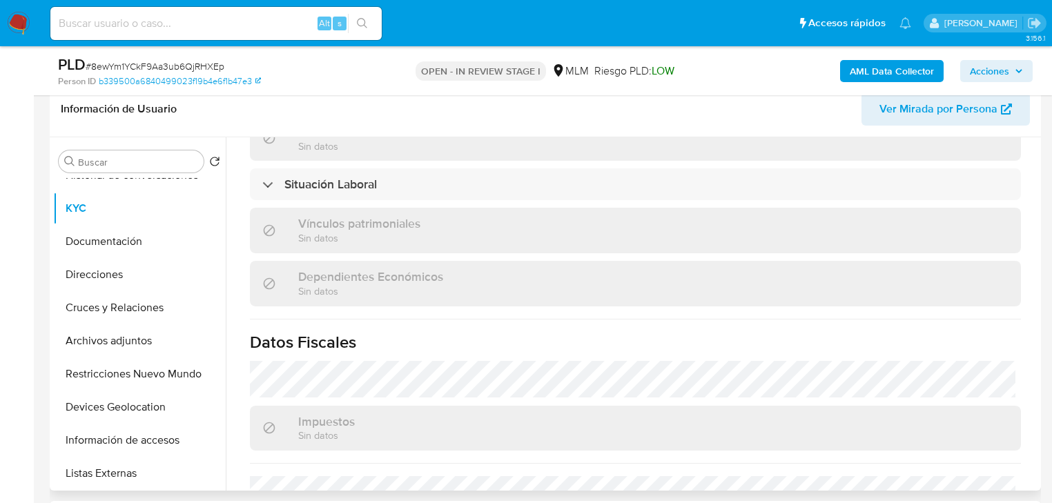
scroll to position [871, 0]
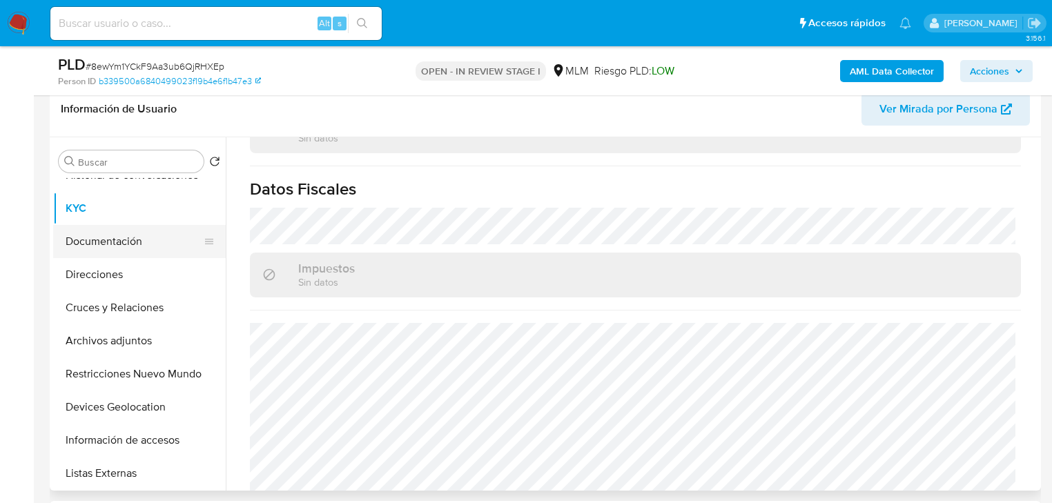
click at [124, 236] on button "Documentación" at bounding box center [134, 241] width 162 height 33
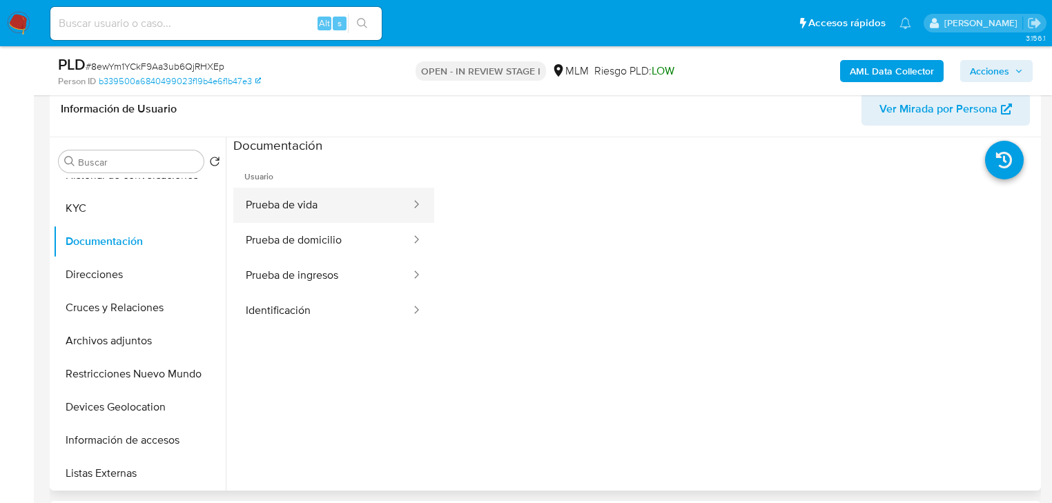
click at [283, 206] on button "Prueba de vida" at bounding box center [322, 205] width 179 height 35
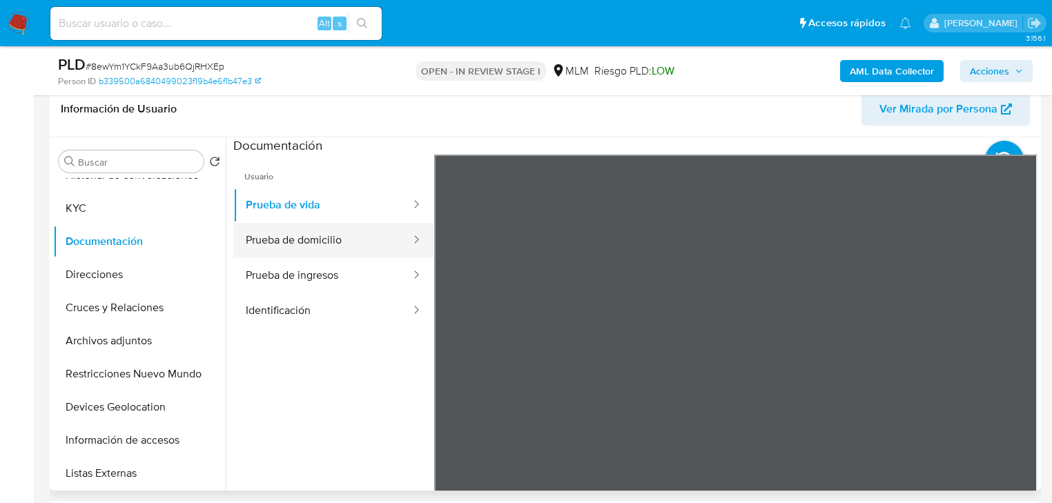
drag, startPoint x: 295, startPoint y: 234, endPoint x: 342, endPoint y: 233, distance: 46.3
click at [297, 233] on button "Prueba de domicilio" at bounding box center [322, 240] width 179 height 35
click at [298, 254] on button "Prueba de domicilio" at bounding box center [322, 240] width 179 height 35
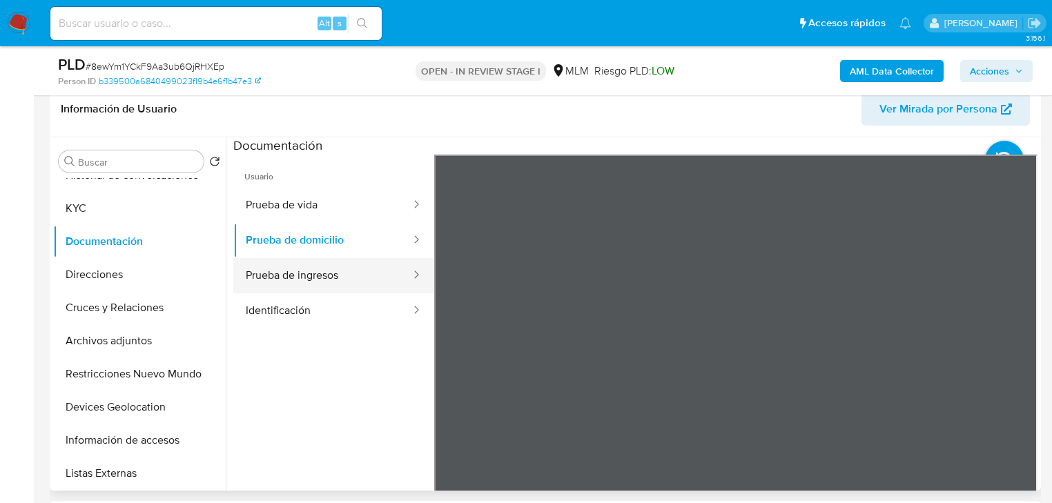
click at [305, 277] on button "Prueba de ingresos" at bounding box center [322, 275] width 179 height 35
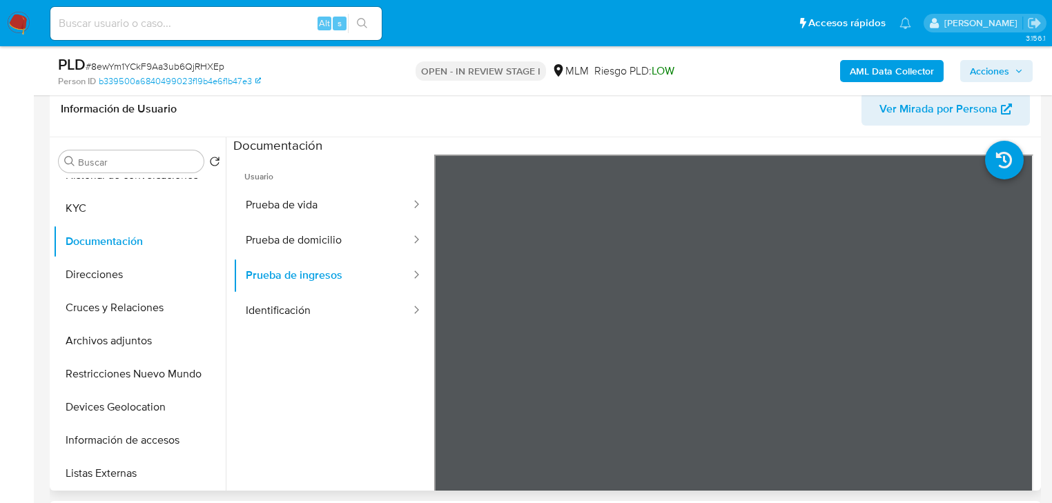
click at [1031, 347] on div "Usuario Prueba de vida Prueba de domicilio Prueba de ingresos Identificación" at bounding box center [635, 376] width 804 height 442
click at [304, 306] on button "Identificación" at bounding box center [322, 310] width 179 height 35
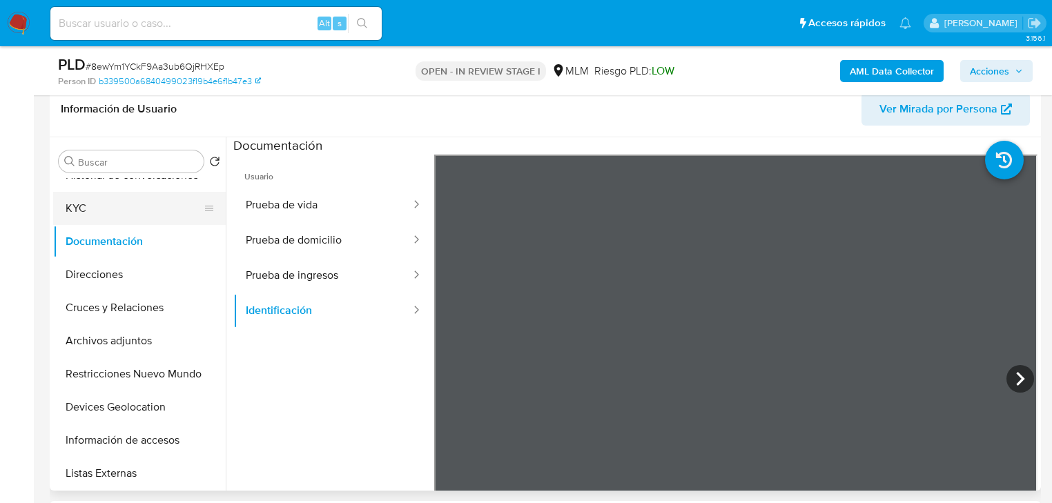
click at [97, 204] on button "KYC" at bounding box center [134, 208] width 162 height 33
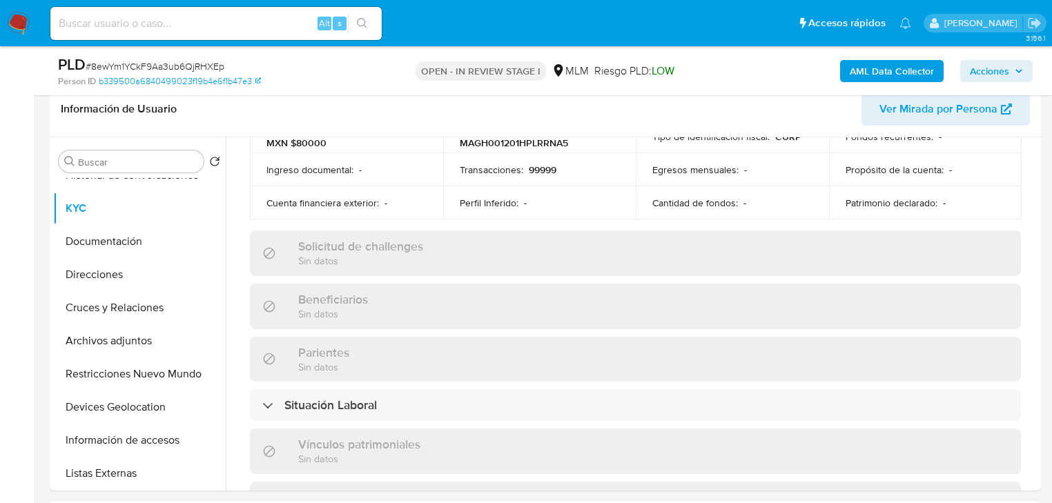
scroll to position [826, 0]
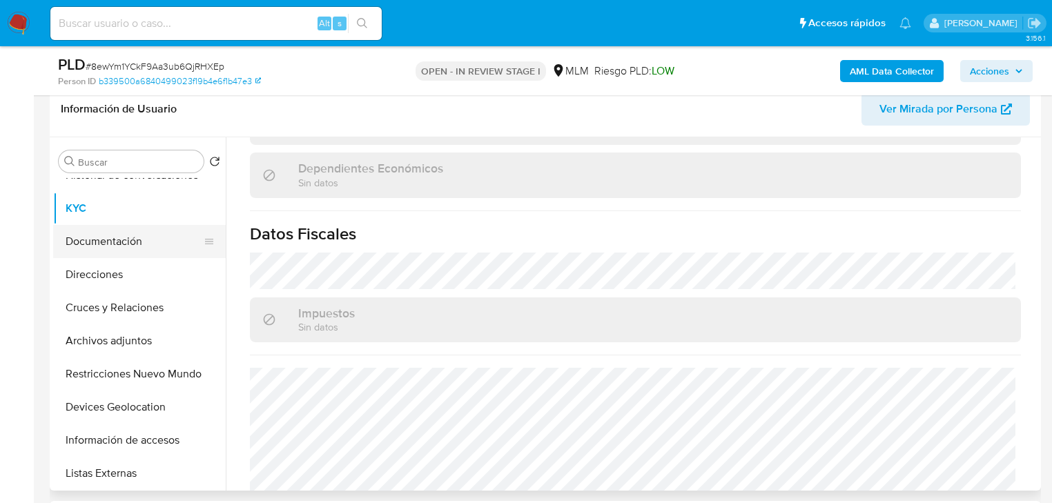
click at [133, 243] on button "Documentación" at bounding box center [134, 241] width 162 height 33
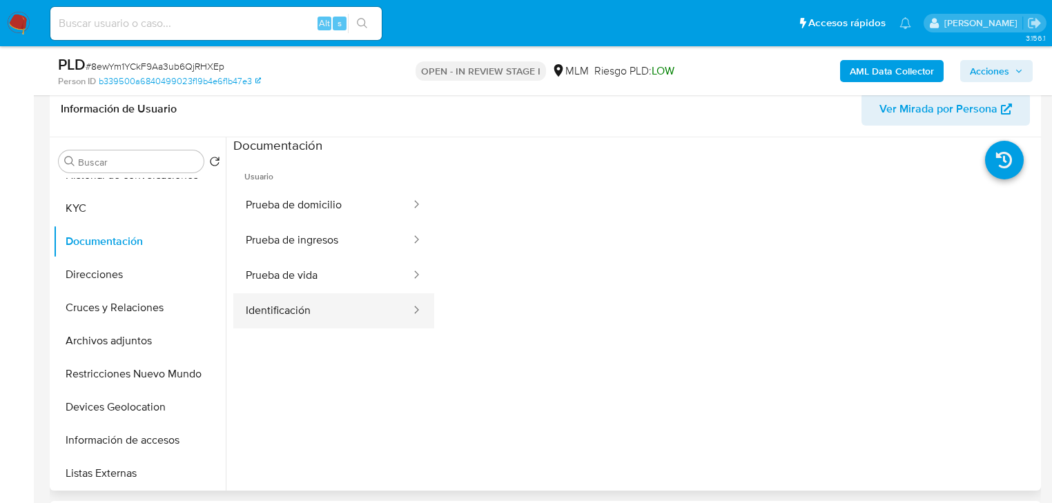
click at [291, 313] on button "Identificación" at bounding box center [322, 310] width 179 height 35
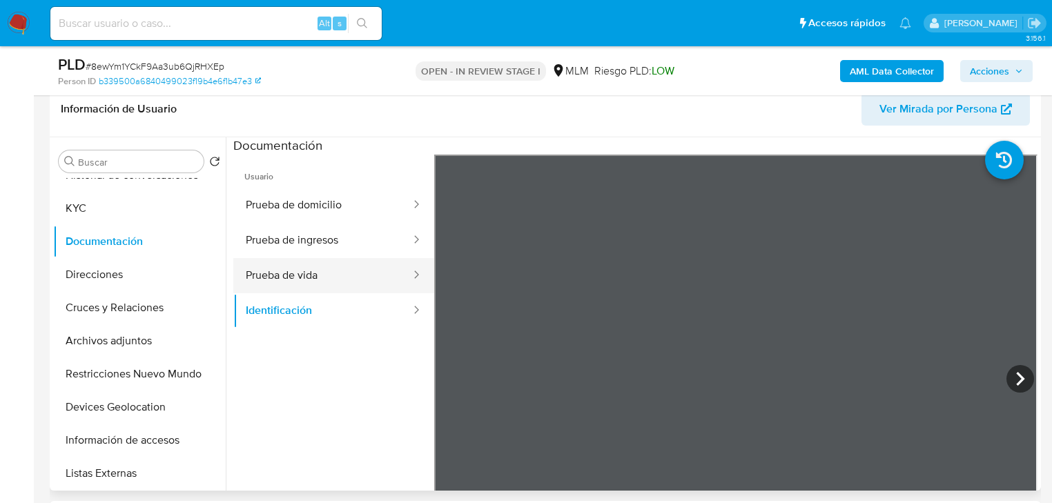
click at [309, 266] on button "Prueba de vida" at bounding box center [322, 275] width 179 height 35
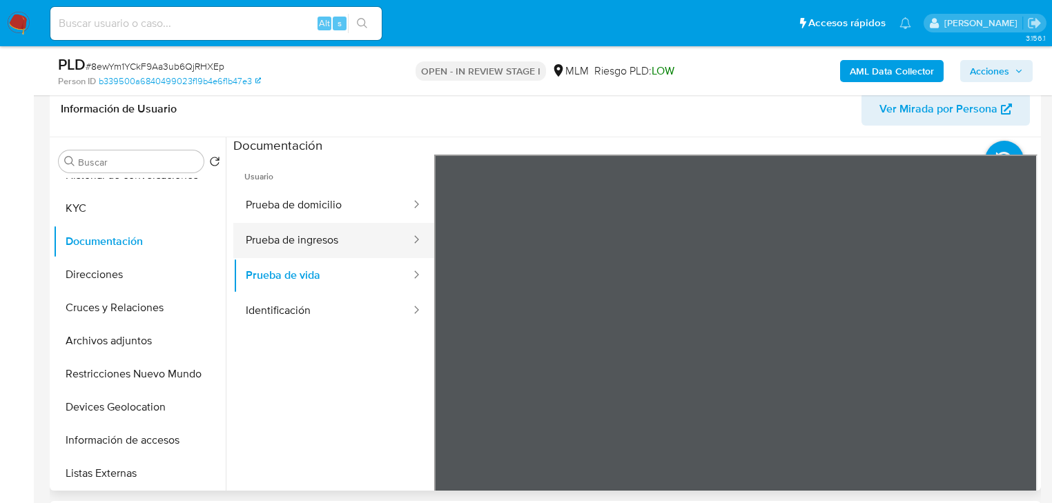
drag, startPoint x: 278, startPoint y: 228, endPoint x: 392, endPoint y: 226, distance: 113.9
click at [279, 228] on button "Prueba de ingresos" at bounding box center [322, 240] width 179 height 35
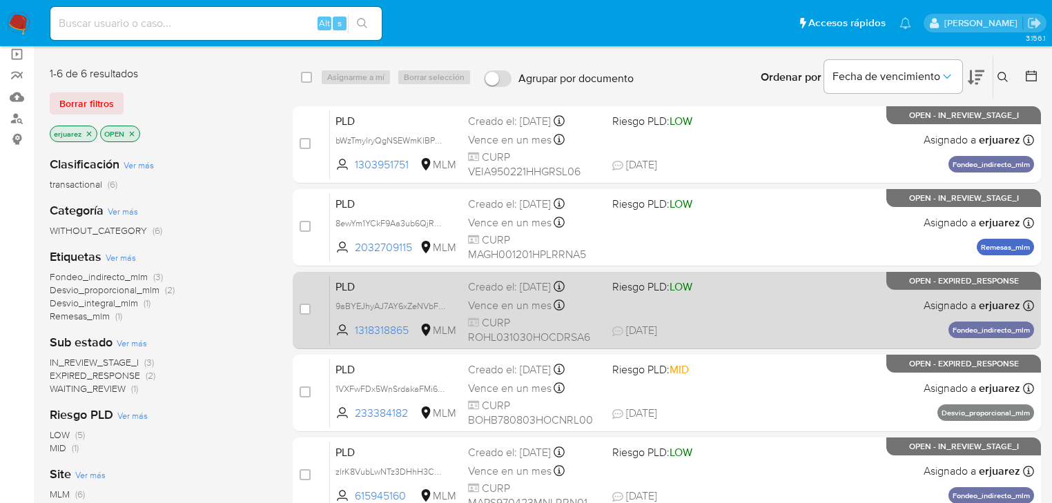
scroll to position [166, 0]
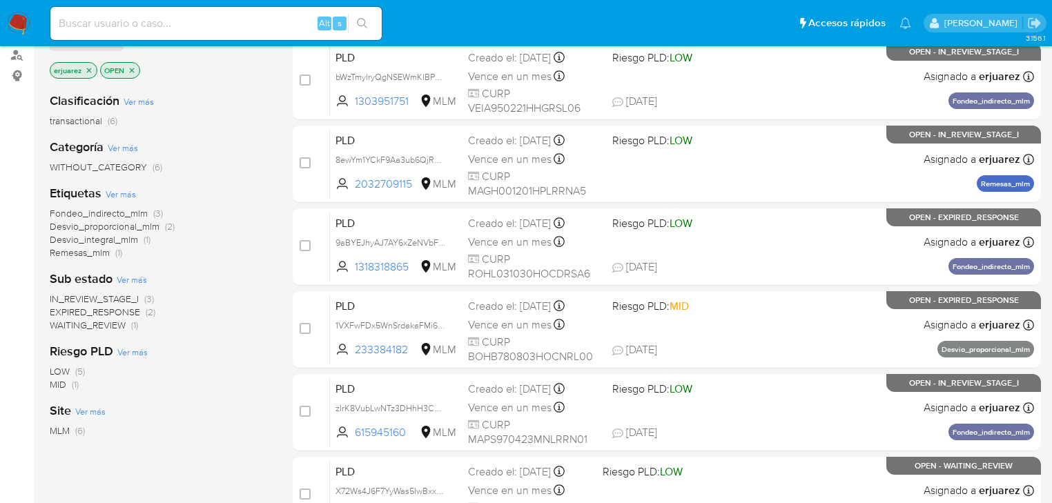
click at [87, 68] on icon "close-filter" at bounding box center [89, 70] width 5 height 5
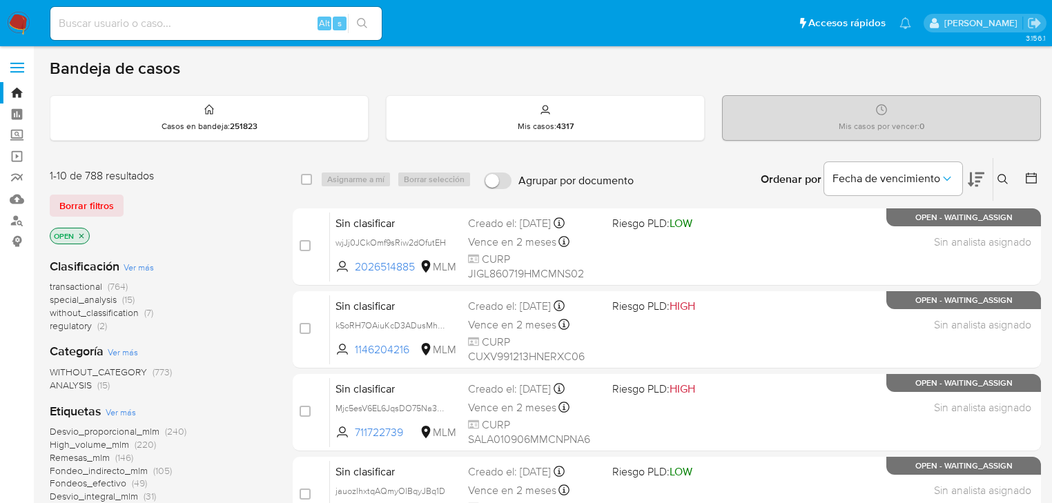
click at [999, 168] on div "Ingrese ID de usuario o caso Buscar Borrar filtros" at bounding box center [1004, 179] width 23 height 43
click at [1000, 171] on button at bounding box center [1004, 179] width 23 height 17
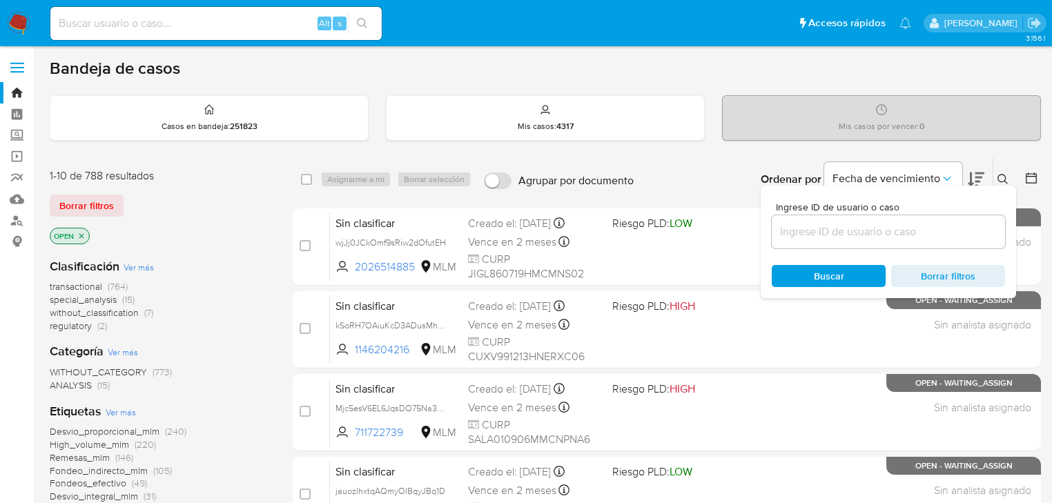
click at [841, 227] on input at bounding box center [888, 232] width 233 height 18
type input "2032709115"
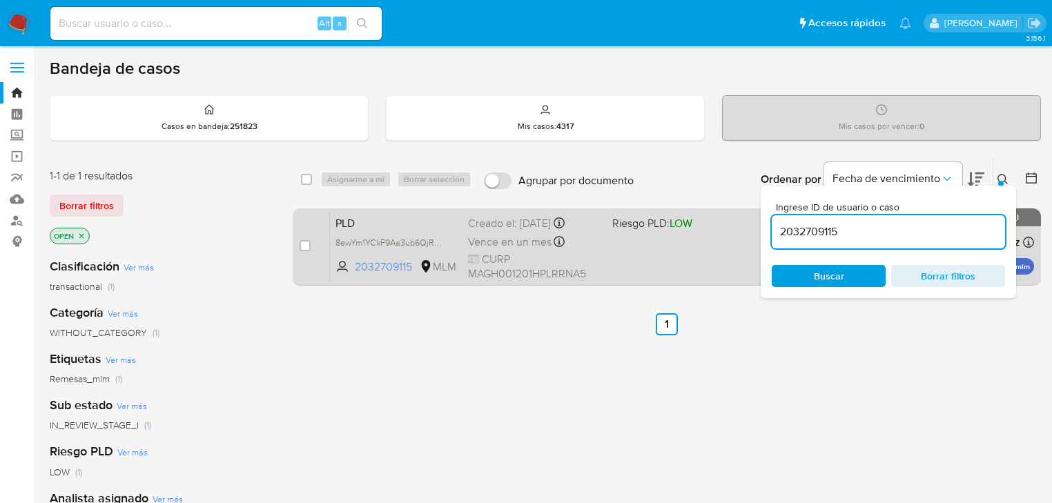
click at [693, 235] on div "PLD 8ewYm1YCkF9Aa3ub6QjRHXEp 2032709115 MLM Riesgo PLD: LOW Creado el: 12/08/20…" at bounding box center [682, 247] width 704 height 70
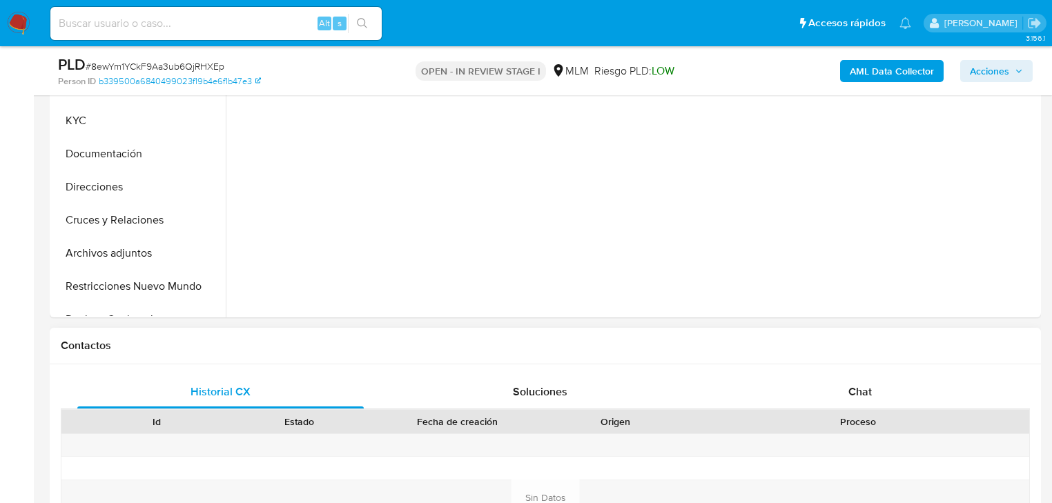
scroll to position [497, 0]
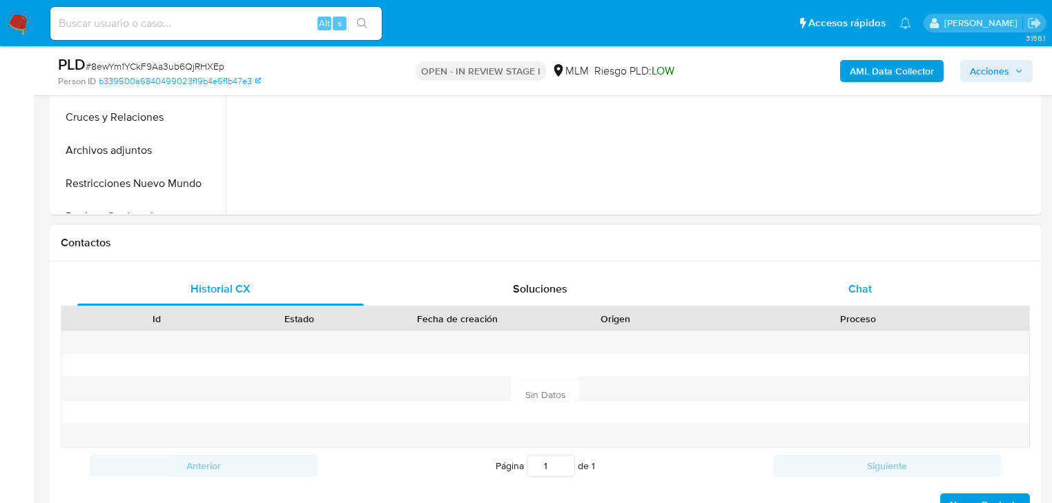
click at [853, 286] on span "Chat" at bounding box center [859, 289] width 23 height 16
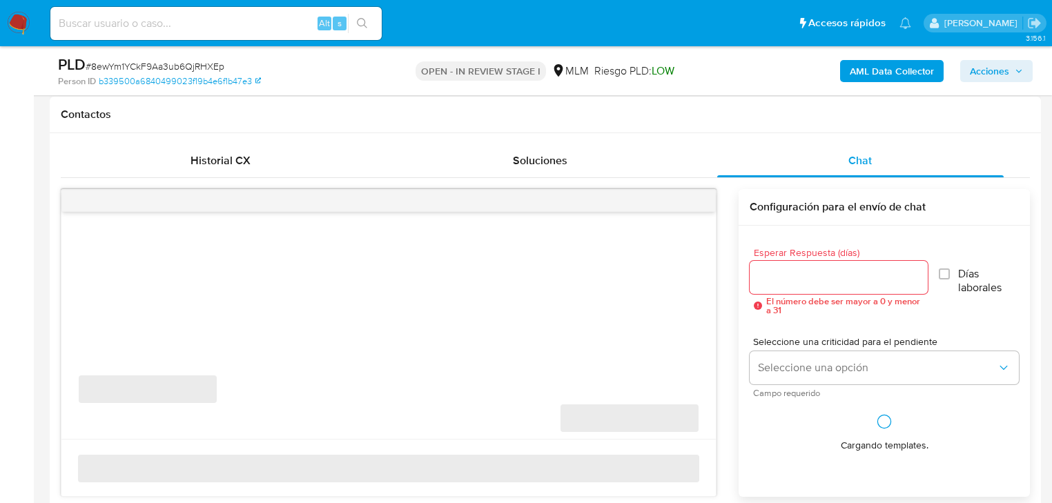
scroll to position [718, 0]
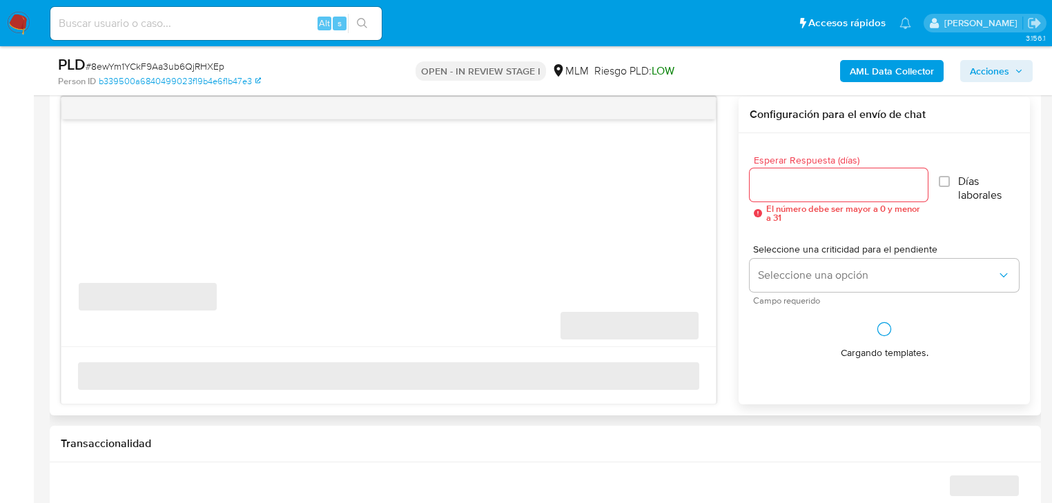
select select "10"
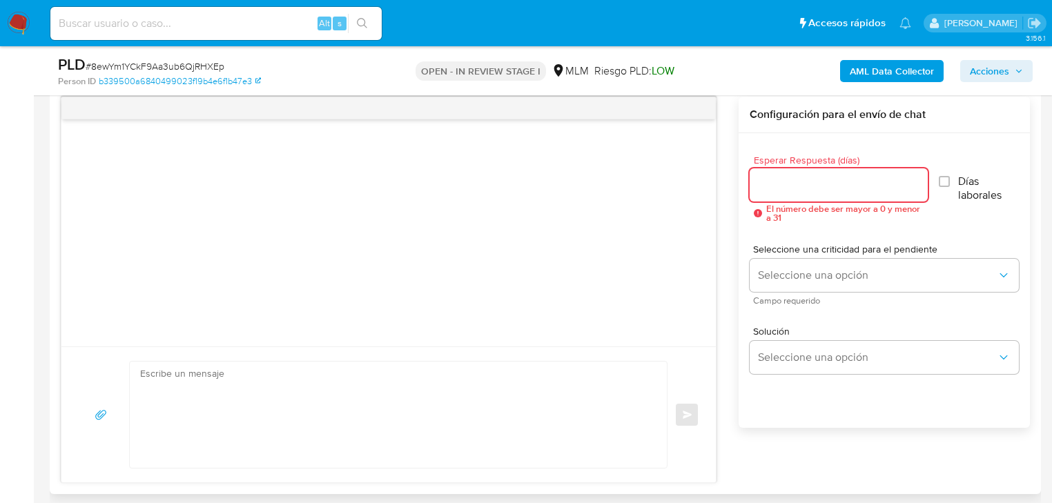
click at [824, 188] on input "Esperar Respuesta (días)" at bounding box center [839, 185] width 178 height 18
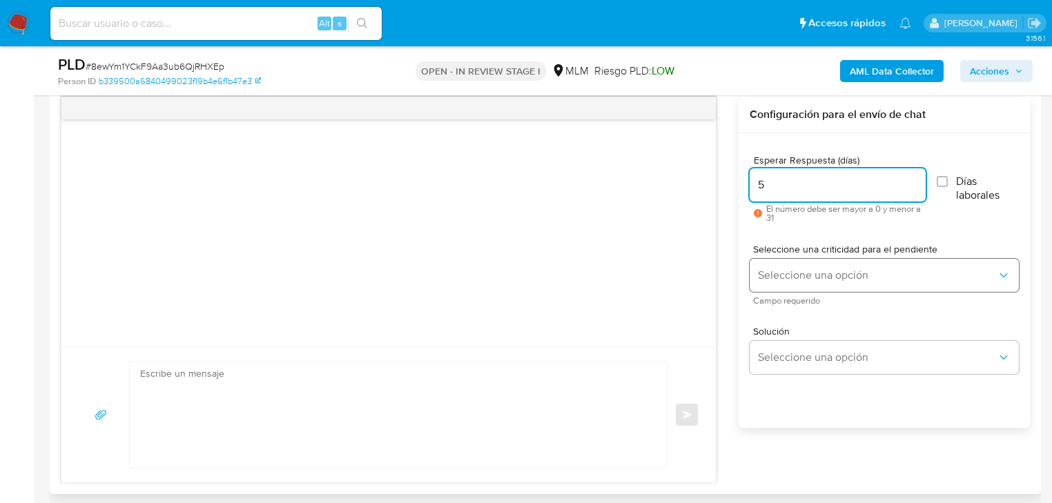
type input "5"
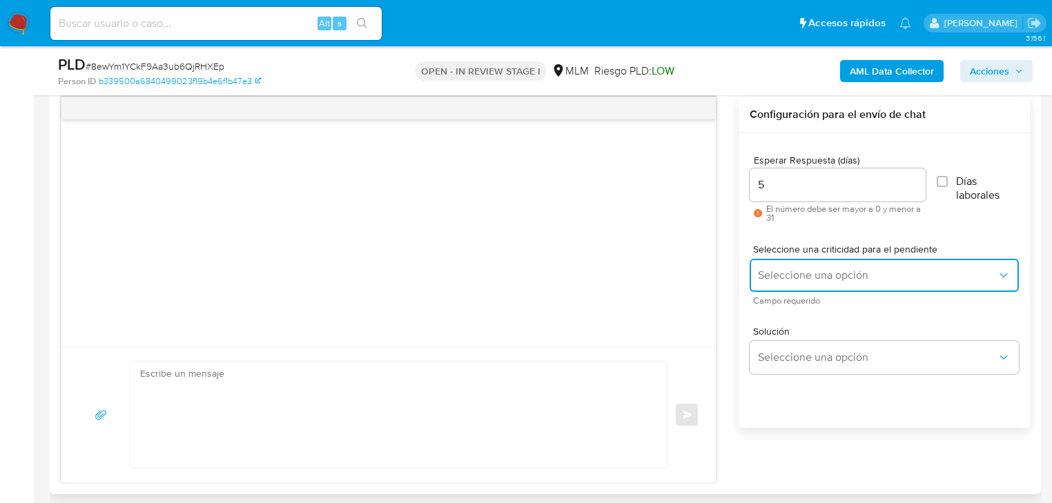
click at [804, 266] on button "Seleccione una opción" at bounding box center [884, 275] width 269 height 33
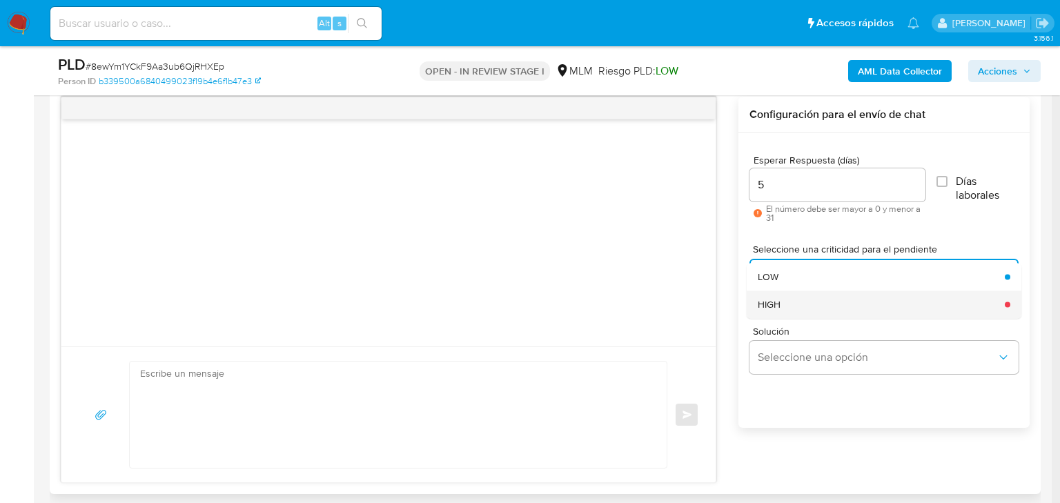
click at [806, 303] on div "HIGH" at bounding box center [877, 305] width 239 height 28
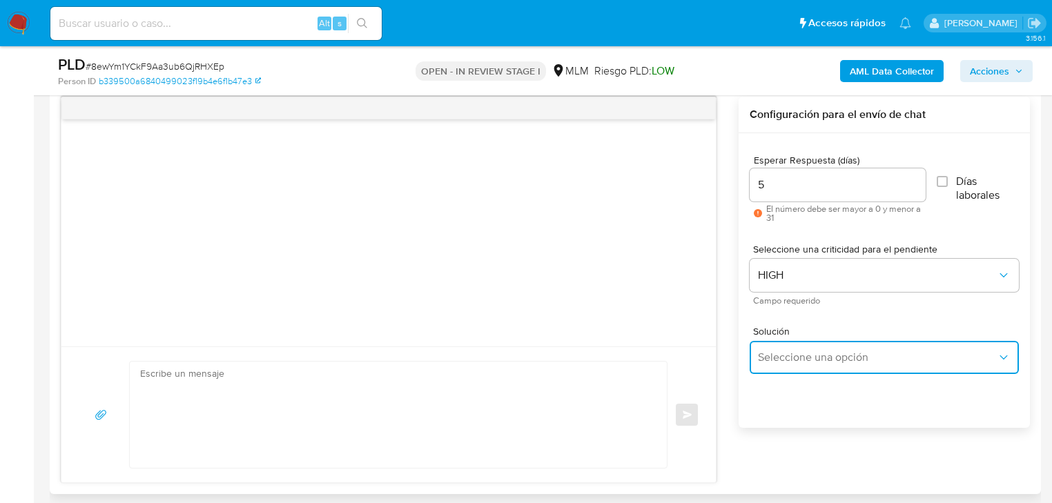
drag, startPoint x: 823, startPoint y: 343, endPoint x: 1025, endPoint y: 290, distance: 208.4
click at [826, 343] on button "Seleccione una opción" at bounding box center [884, 357] width 269 height 33
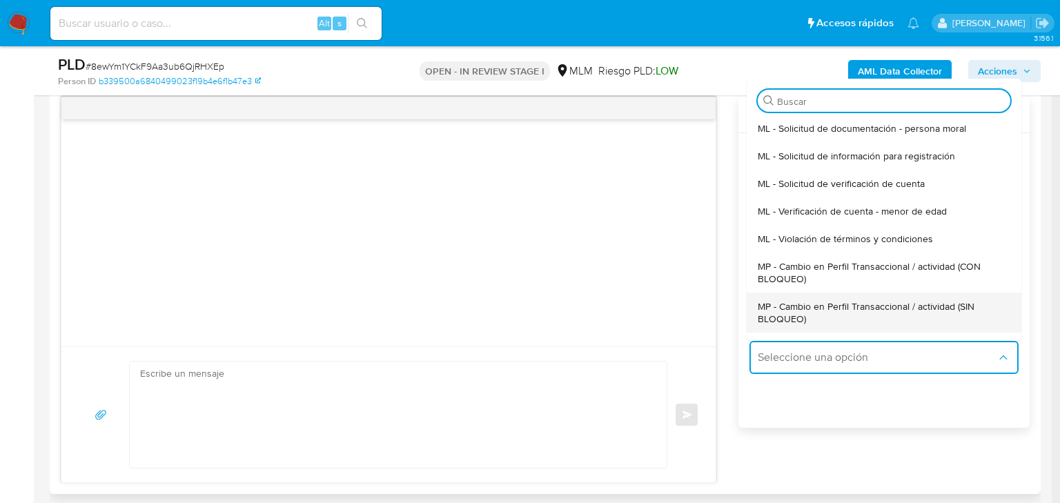
drag, startPoint x: 944, startPoint y: 311, endPoint x: 646, endPoint y: 312, distance: 298.2
click at [944, 312] on span "MP - Cambio en Perfil Transaccional / actividad (SIN BLOQUEO)" at bounding box center [880, 312] width 244 height 25
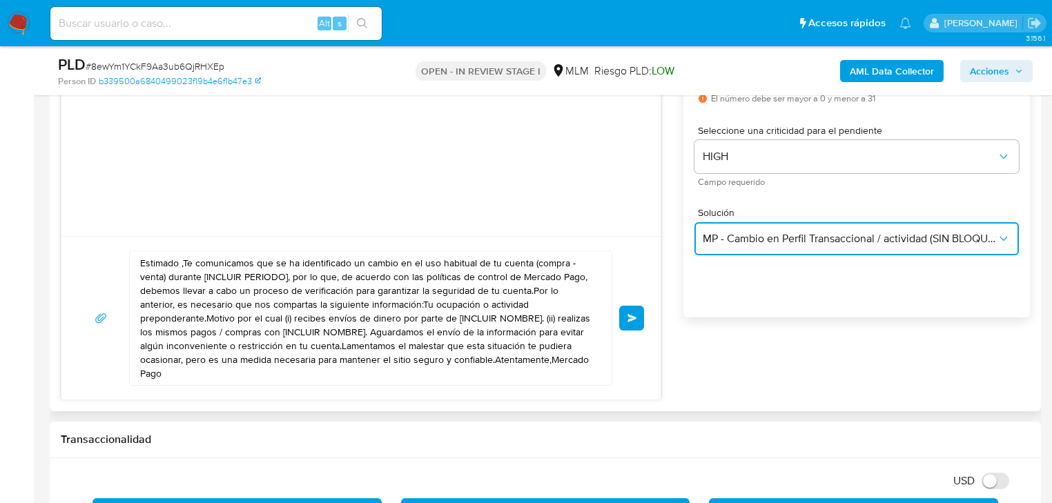
scroll to position [828, 0]
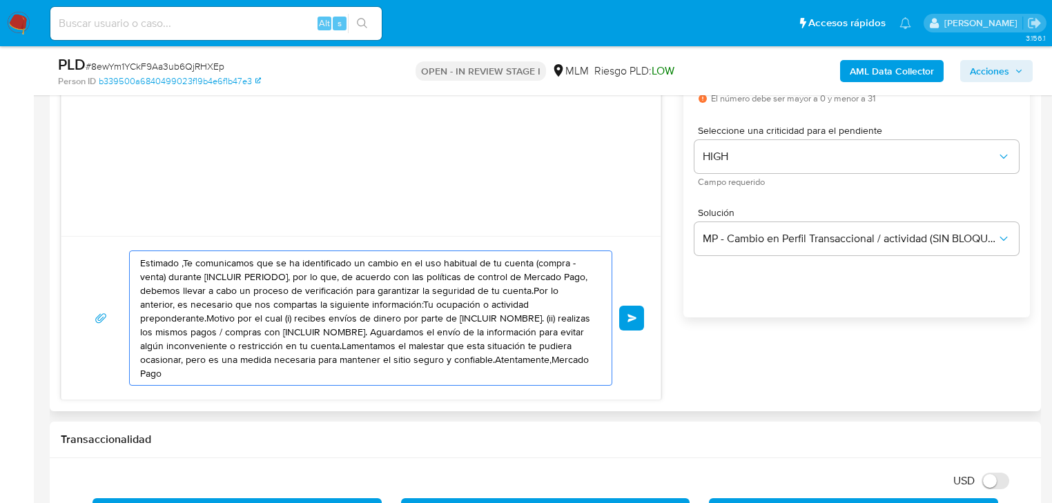
drag, startPoint x: 462, startPoint y: 352, endPoint x: 109, endPoint y: 254, distance: 366.7
click at [110, 245] on div "Estimado ,Te comunicamos que se ha identificado un cambio en el uso habitual de…" at bounding box center [360, 318] width 599 height 164
paste textarea "2032709115"
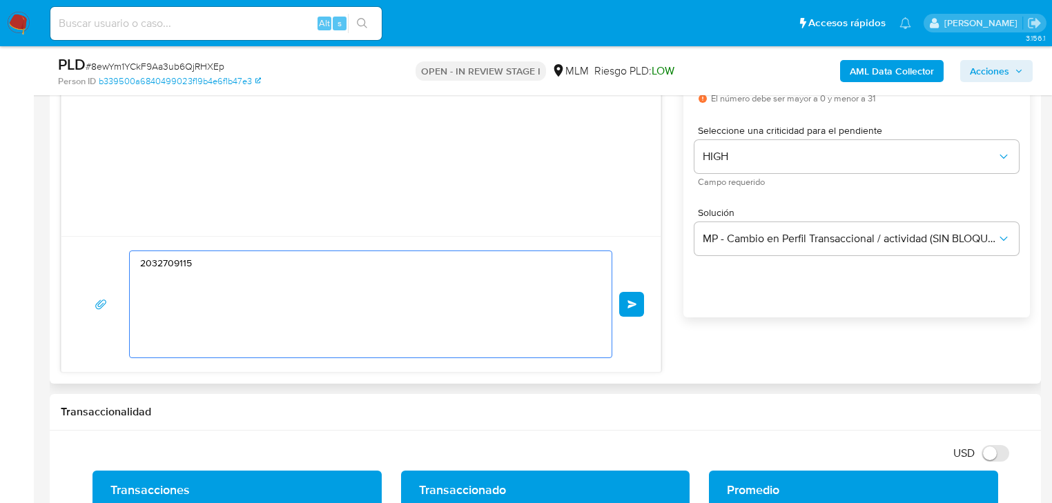
click at [412, 287] on textarea "2032709115" at bounding box center [367, 304] width 454 height 106
drag, startPoint x: 402, startPoint y: 287, endPoint x: 58, endPoint y: 242, distance: 346.6
click at [57, 242] on div "Historial CX Soluciones Chat Id Estado Fecha de creación Origen Proceso Anterio…" at bounding box center [545, 156] width 991 height 453
paste textarea "Estimado Henry se ha identificado un cambio en el uso habitual de tu cuenta par…"
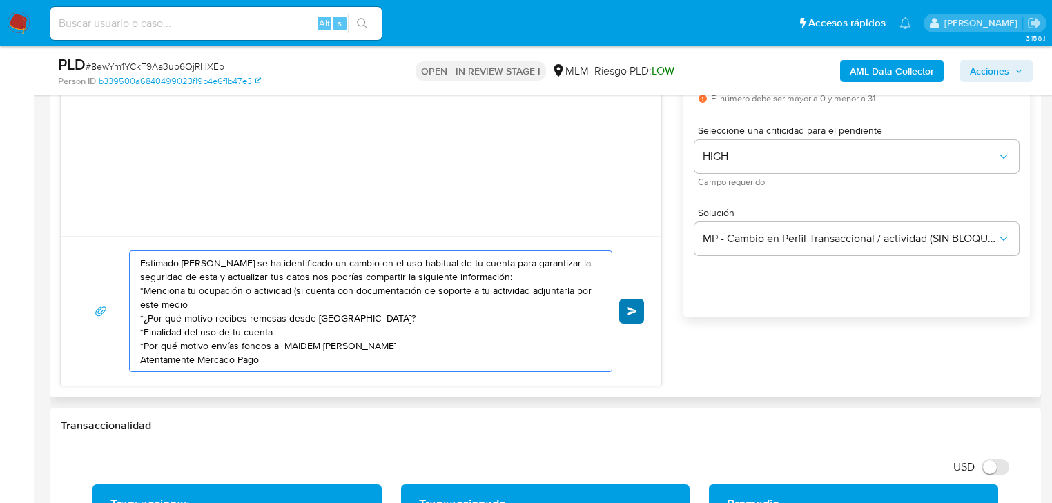
type textarea "Estimado Henry se ha identificado un cambio en el uso habitual de tu cuenta par…"
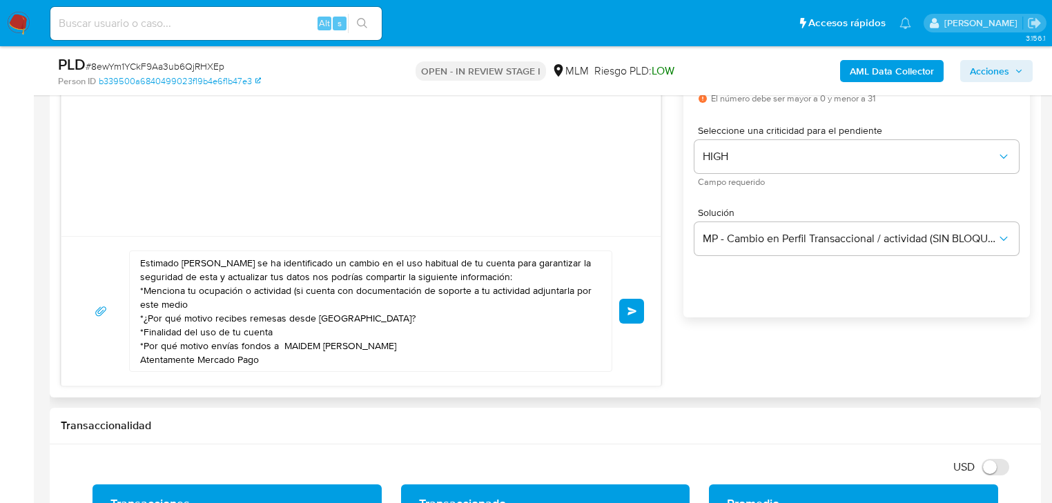
click at [625, 309] on button "Enviar" at bounding box center [631, 311] width 25 height 25
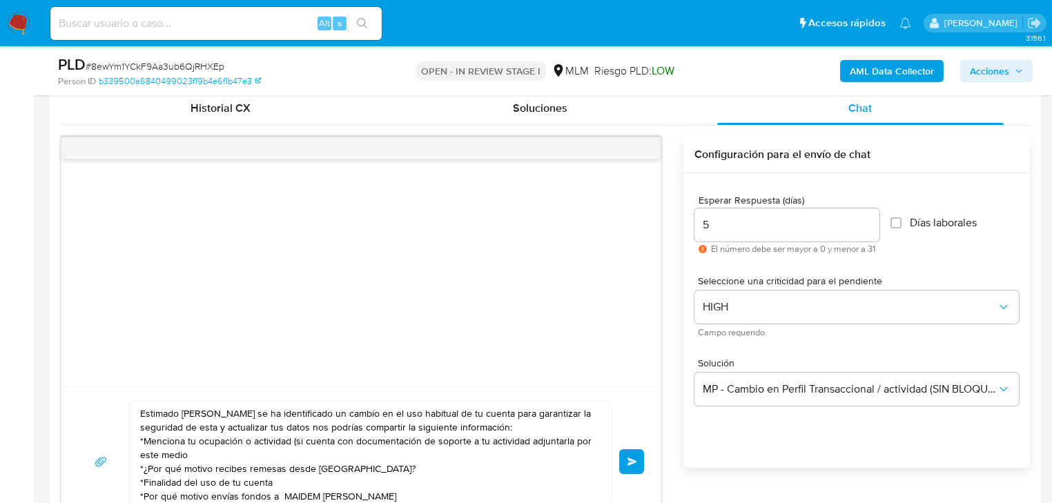
scroll to position [663, 0]
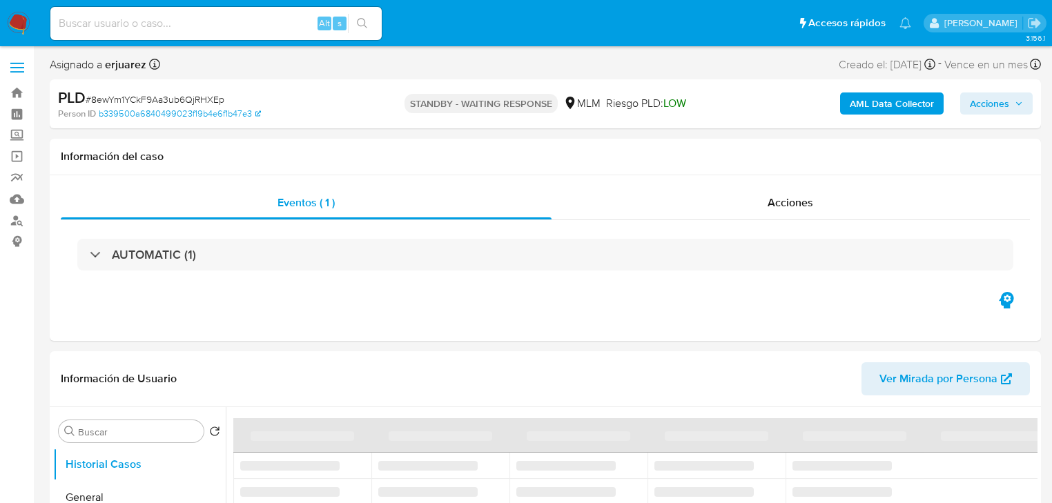
select select "10"
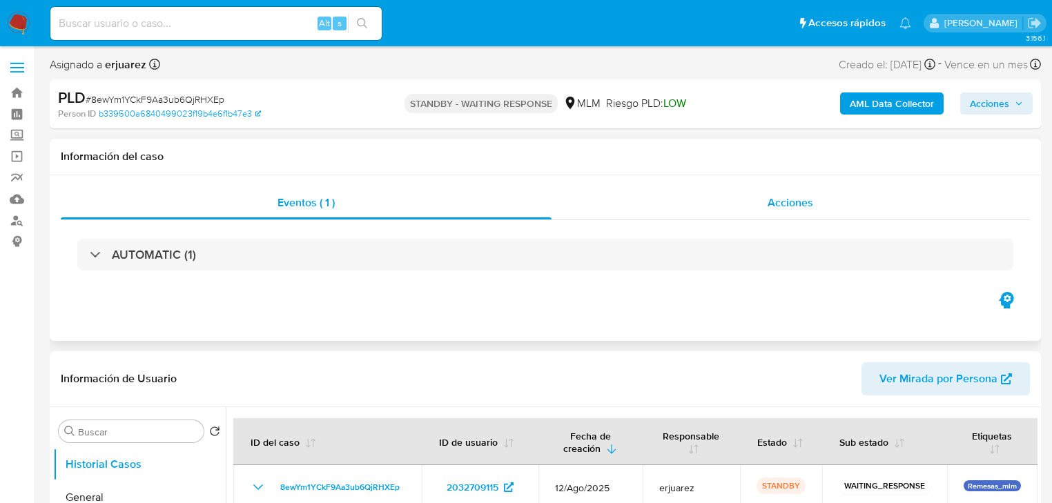
click at [747, 204] on div "Acciones" at bounding box center [790, 202] width 479 height 33
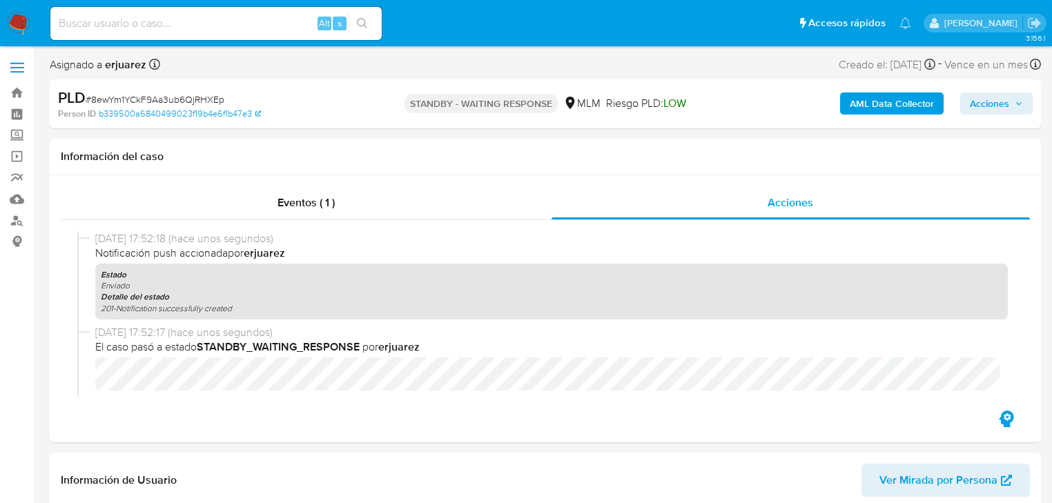
click at [18, 26] on img at bounding box center [18, 23] width 23 height 23
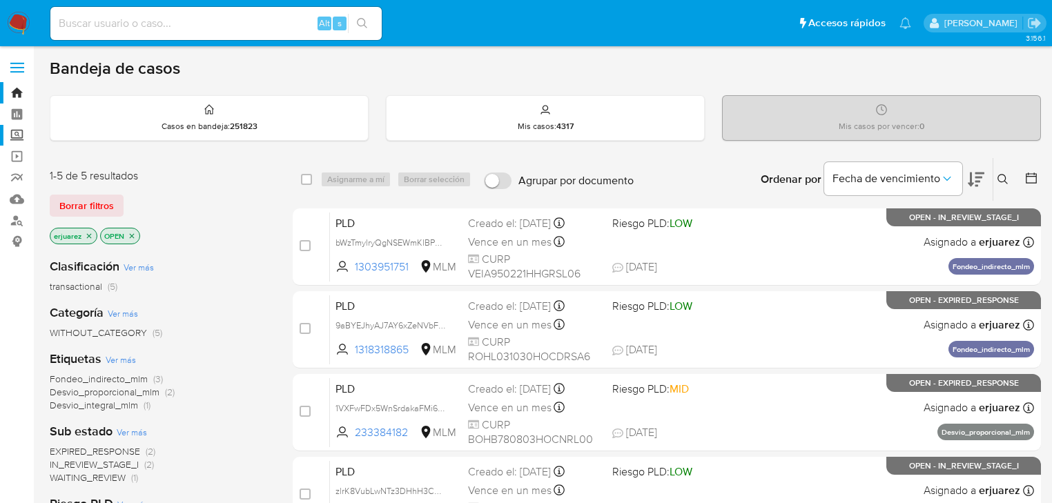
click at [22, 141] on label "Screening" at bounding box center [82, 135] width 164 height 21
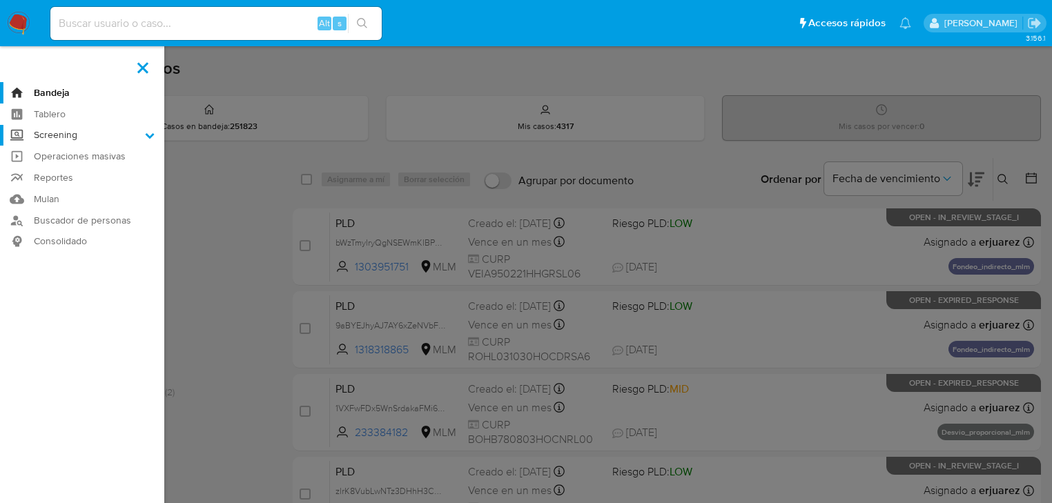
click at [0, 0] on input "Screening" at bounding box center [0, 0] width 0 height 0
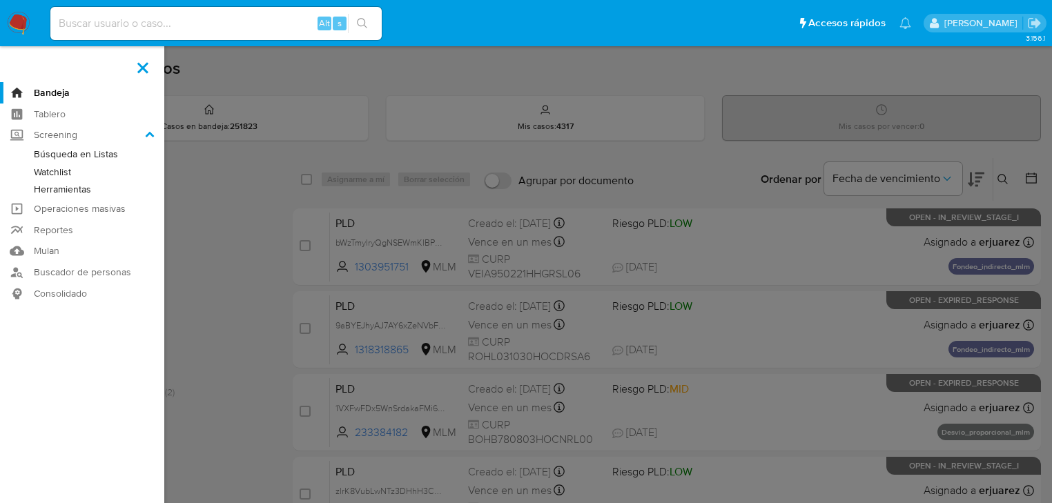
click at [83, 189] on link "Herramientas" at bounding box center [82, 189] width 164 height 17
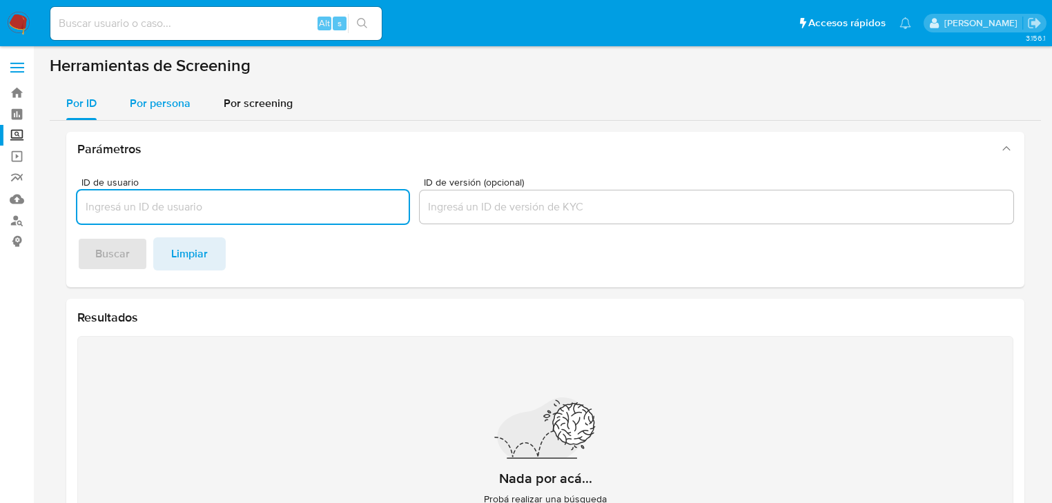
click at [166, 108] on div "Por persona" at bounding box center [160, 103] width 61 height 33
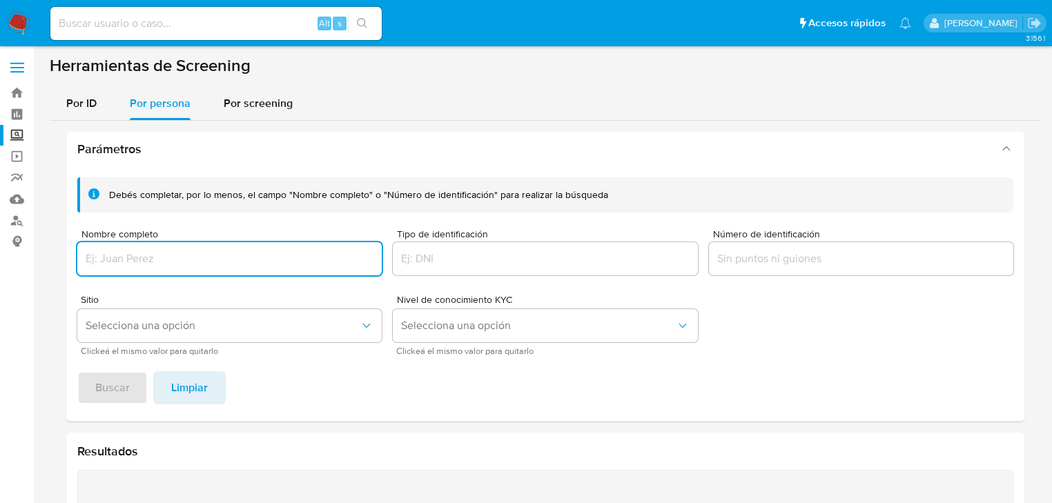
drag, startPoint x: 123, startPoint y: 253, endPoint x: 120, endPoint y: 295, distance: 41.5
click at [122, 257] on input "Nombre completo" at bounding box center [229, 259] width 304 height 18
type input "[PERSON_NAME] DEL ANGEL"
click at [110, 384] on span "Buscar" at bounding box center [112, 388] width 35 height 30
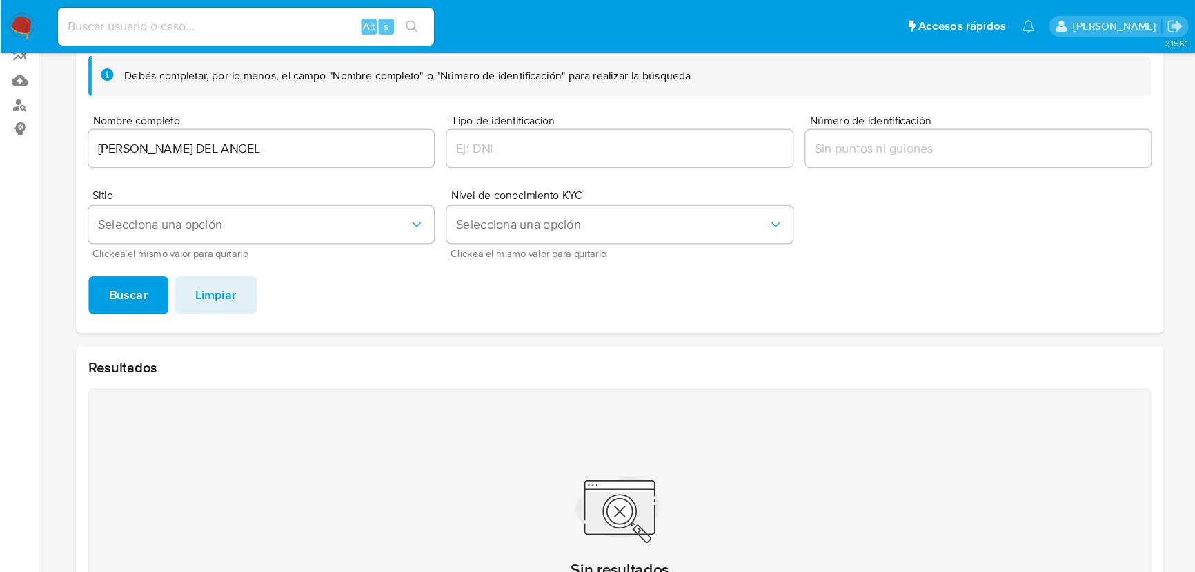
scroll to position [128, 0]
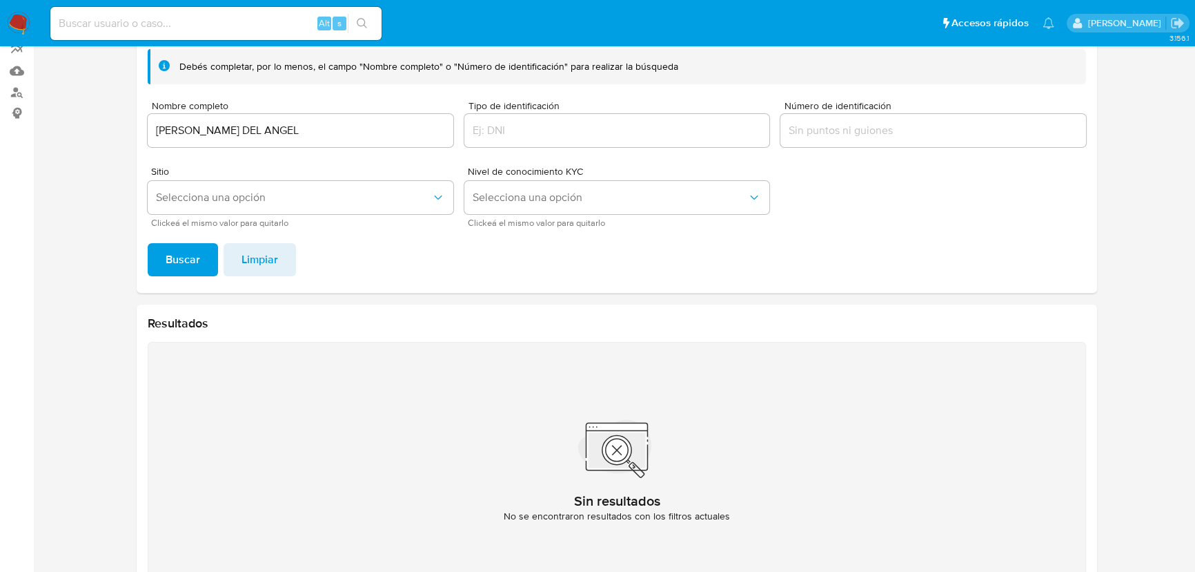
click at [15, 26] on img at bounding box center [18, 23] width 23 height 23
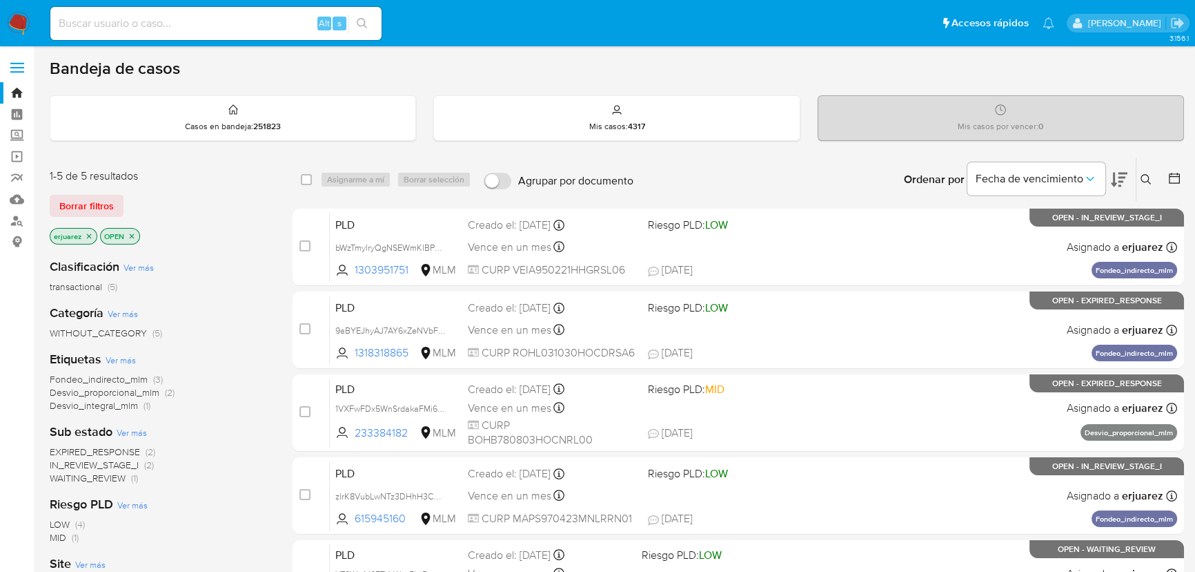
drag, startPoint x: 84, startPoint y: 235, endPoint x: 118, endPoint y: 232, distance: 33.9
click at [86, 235] on icon "close-filter" at bounding box center [89, 236] width 8 height 8
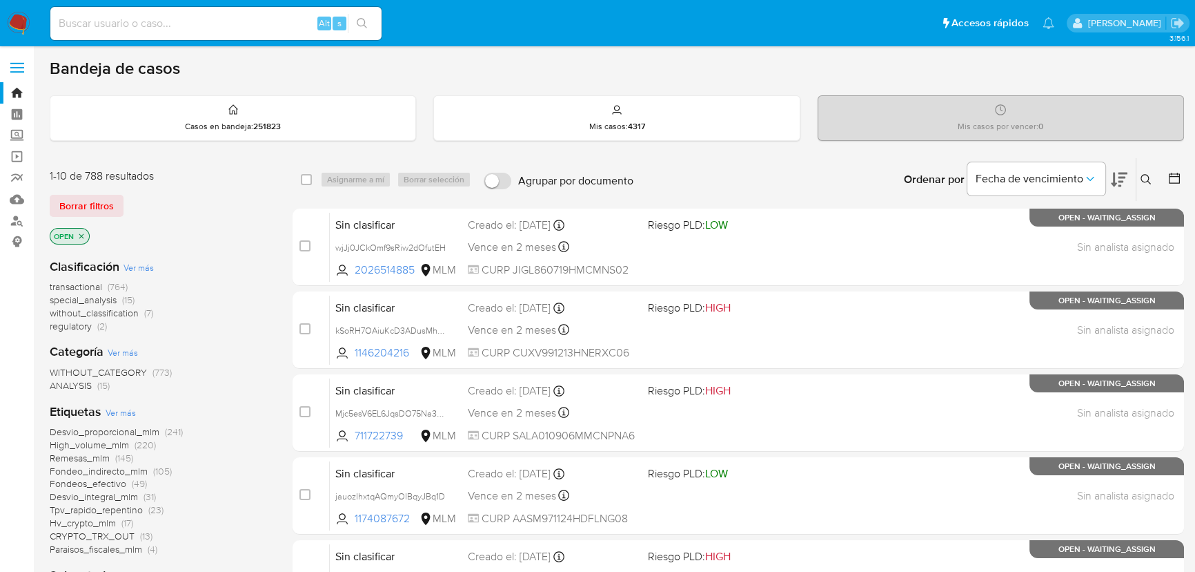
drag, startPoint x: 1147, startPoint y: 177, endPoint x: 1012, endPoint y: 208, distance: 138.8
click at [1144, 178] on icon at bounding box center [1146, 179] width 11 height 11
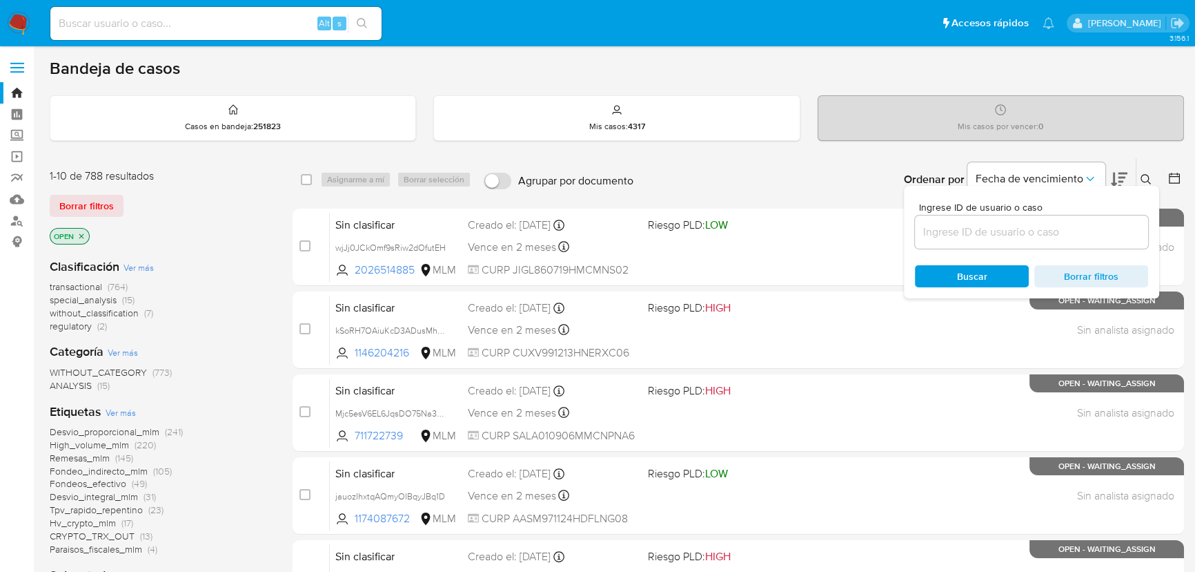
click at [973, 229] on input at bounding box center [1031, 232] width 233 height 18
type input "271700125"
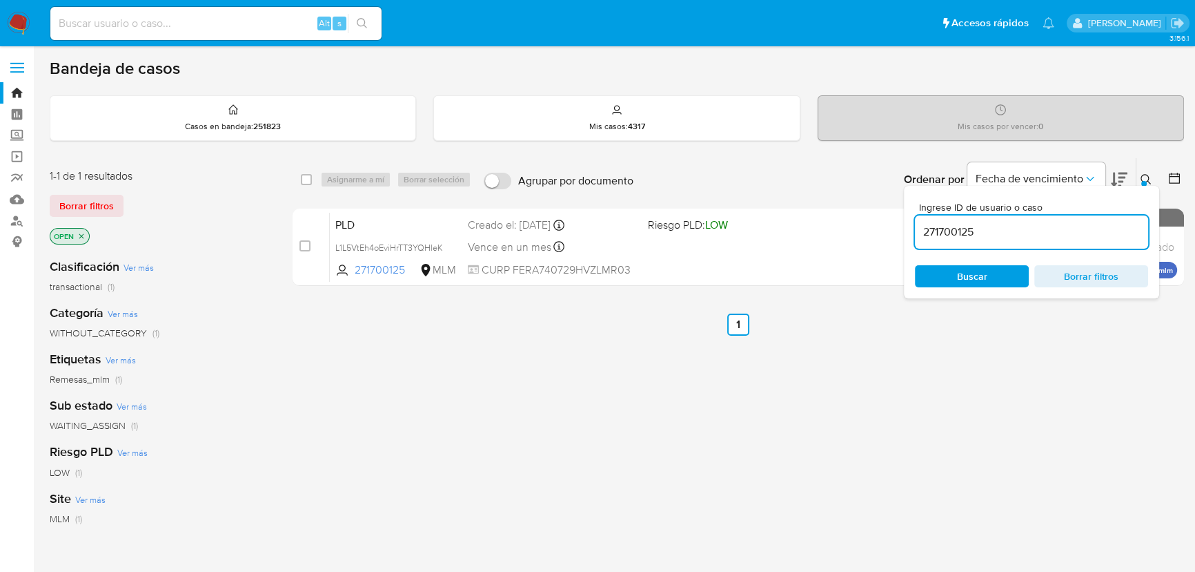
drag, startPoint x: 531, startPoint y: 420, endPoint x: 544, endPoint y: 334, distance: 87.2
click at [540, 418] on div "select-all-cases-checkbox Asignarme a mí Borrar selección Agrupar por documento…" at bounding box center [739, 469] width 892 height 625
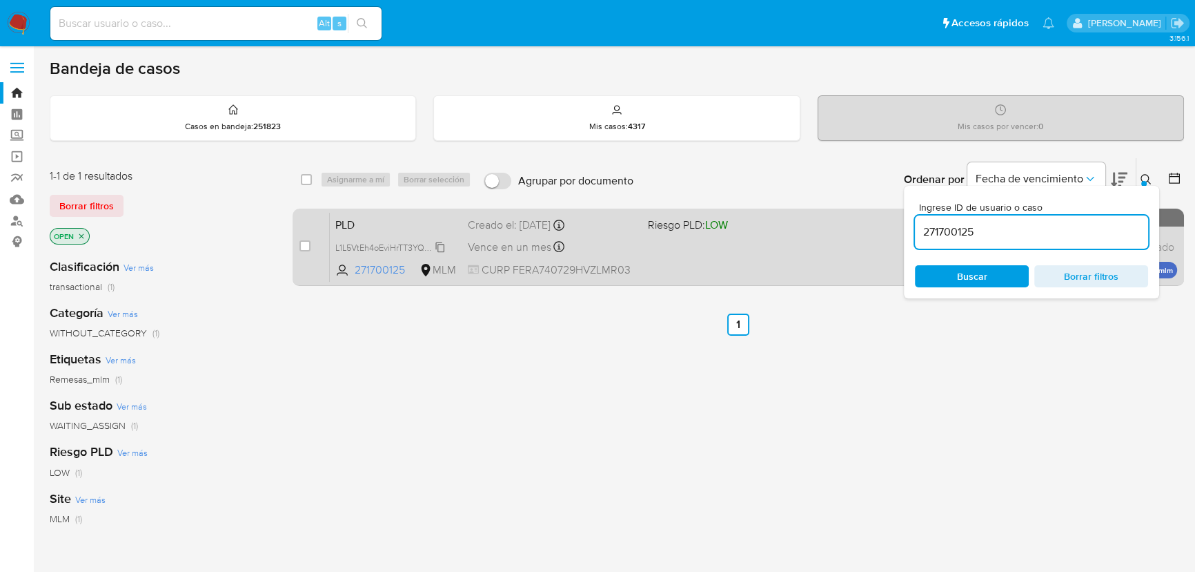
click at [392, 248] on span "L1L5VtEh4oEviHrTT3YQHleK" at bounding box center [389, 246] width 108 height 15
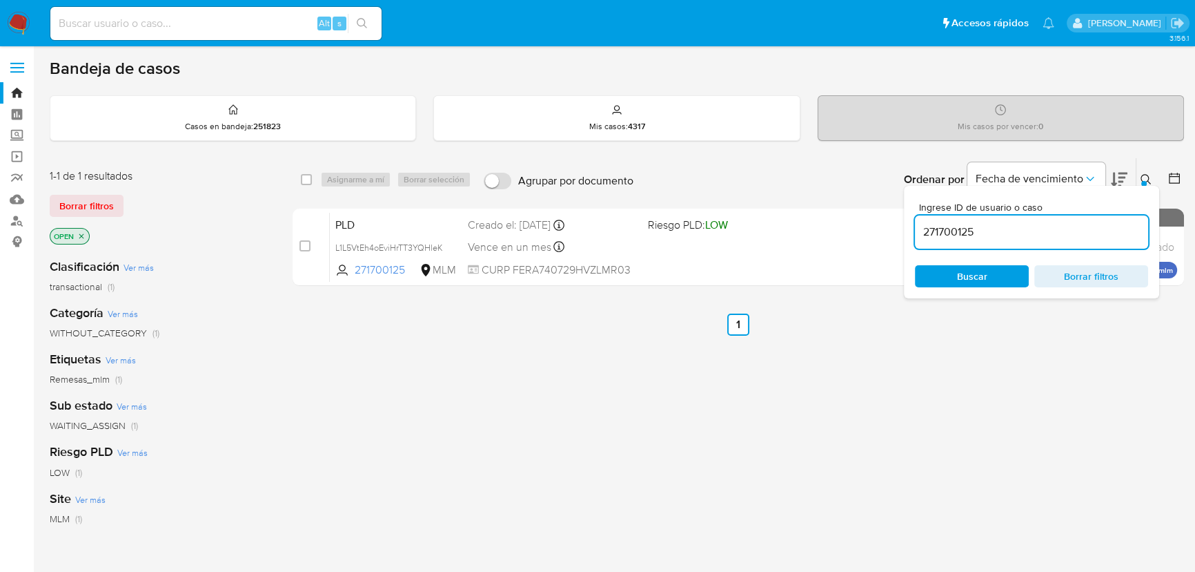
click at [602, 428] on div "select-all-cases-checkbox Asignarme a mí Borrar selección Agrupar por documento…" at bounding box center [739, 469] width 892 height 625
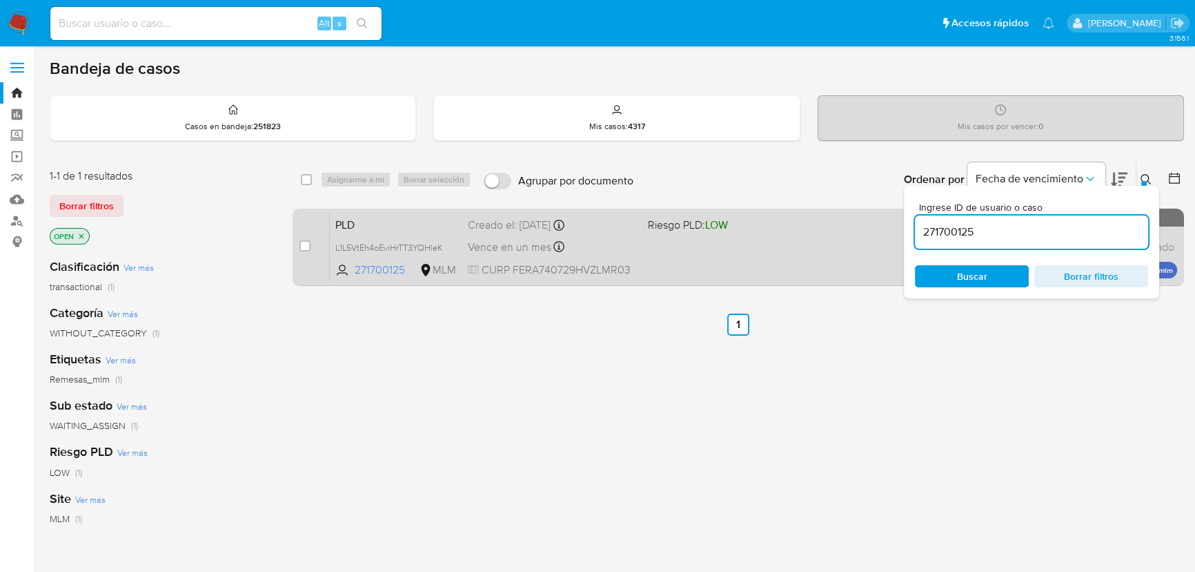
drag, startPoint x: 303, startPoint y: 247, endPoint x: 309, endPoint y: 232, distance: 16.4
click at [303, 247] on input "checkbox" at bounding box center [305, 245] width 11 height 11
checkbox input "true"
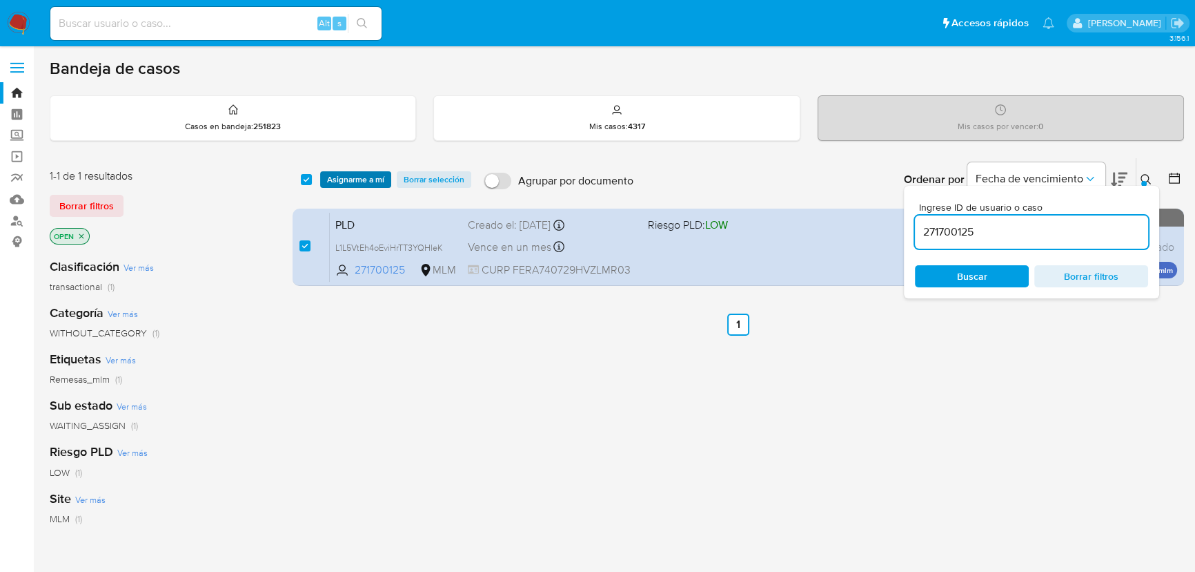
click at [352, 179] on span "Asignarme a mí" at bounding box center [355, 180] width 57 height 14
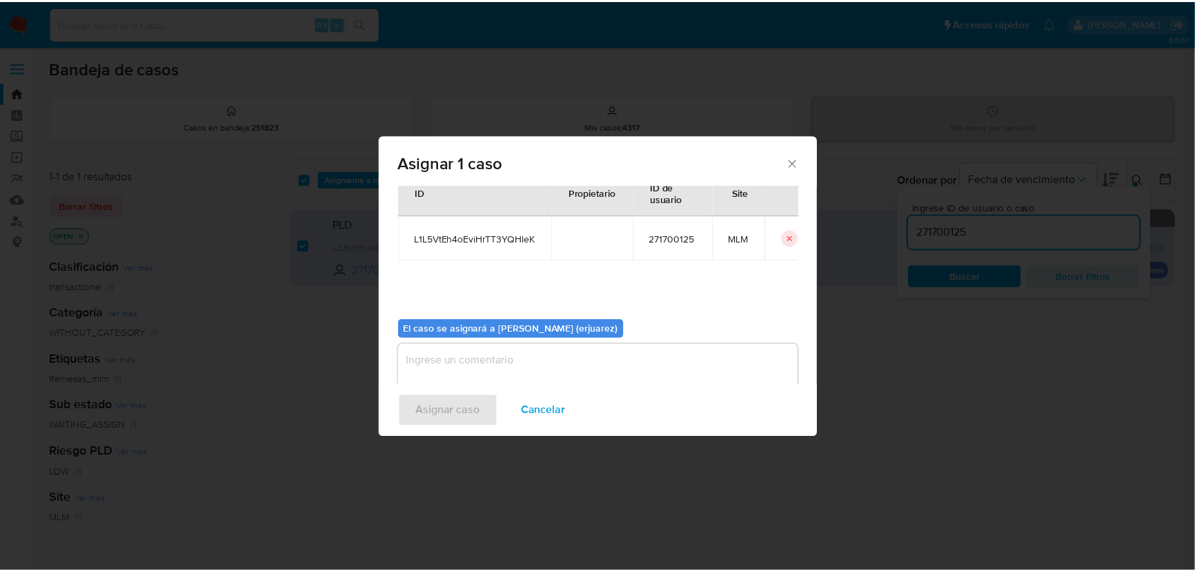
scroll to position [62, 0]
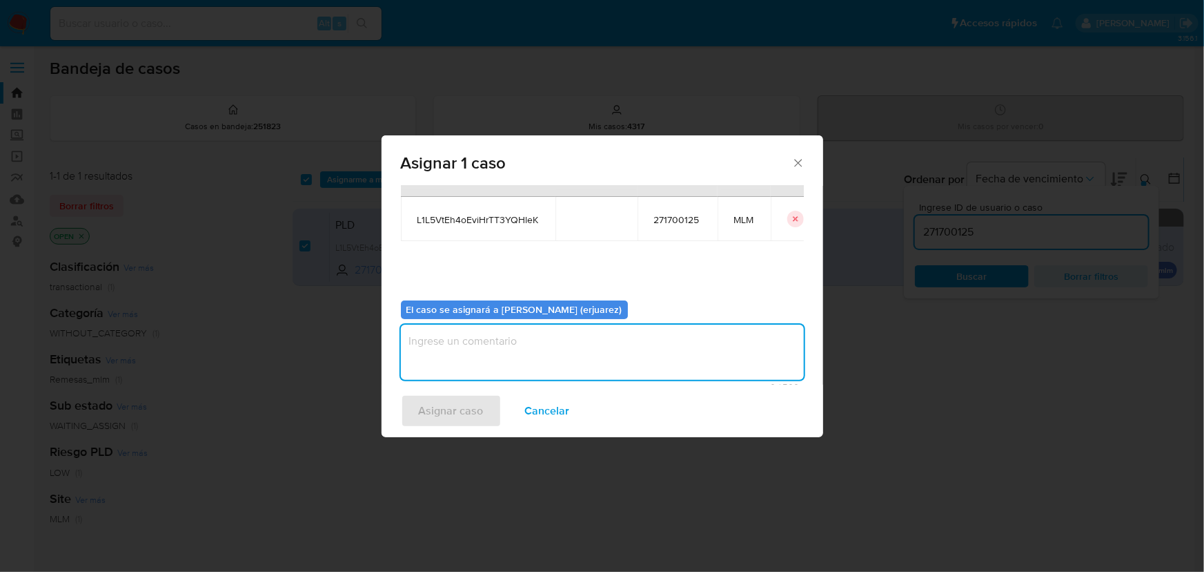
click at [436, 344] on textarea "assign-modal" at bounding box center [602, 351] width 403 height 55
type textarea "e"
type textarea "EPJU"
click at [450, 400] on span "Asignar caso" at bounding box center [451, 411] width 65 height 30
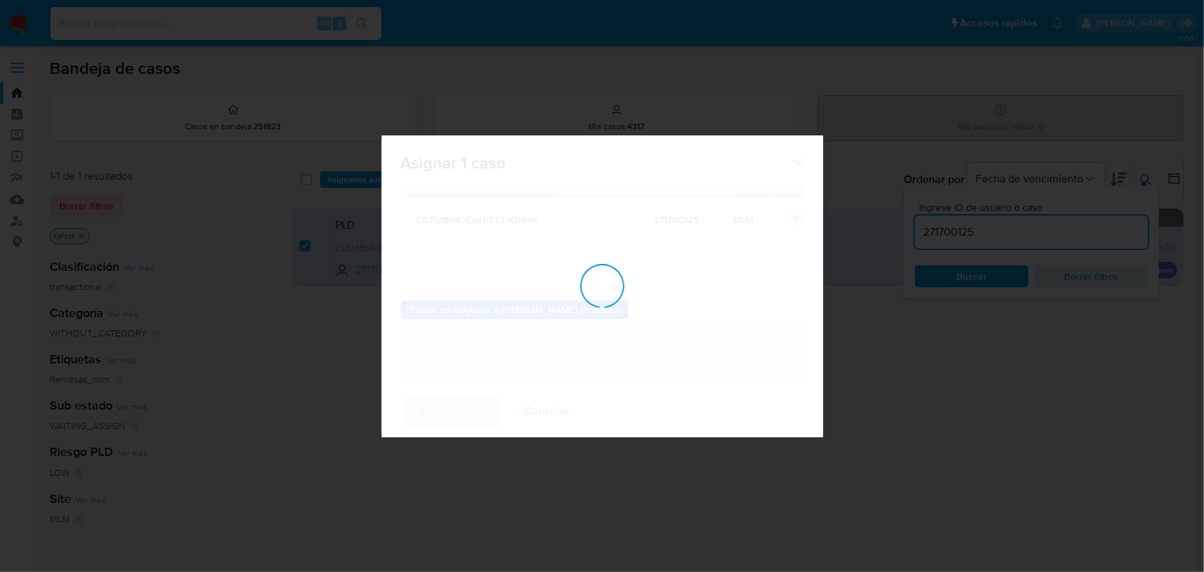
checkbox input "false"
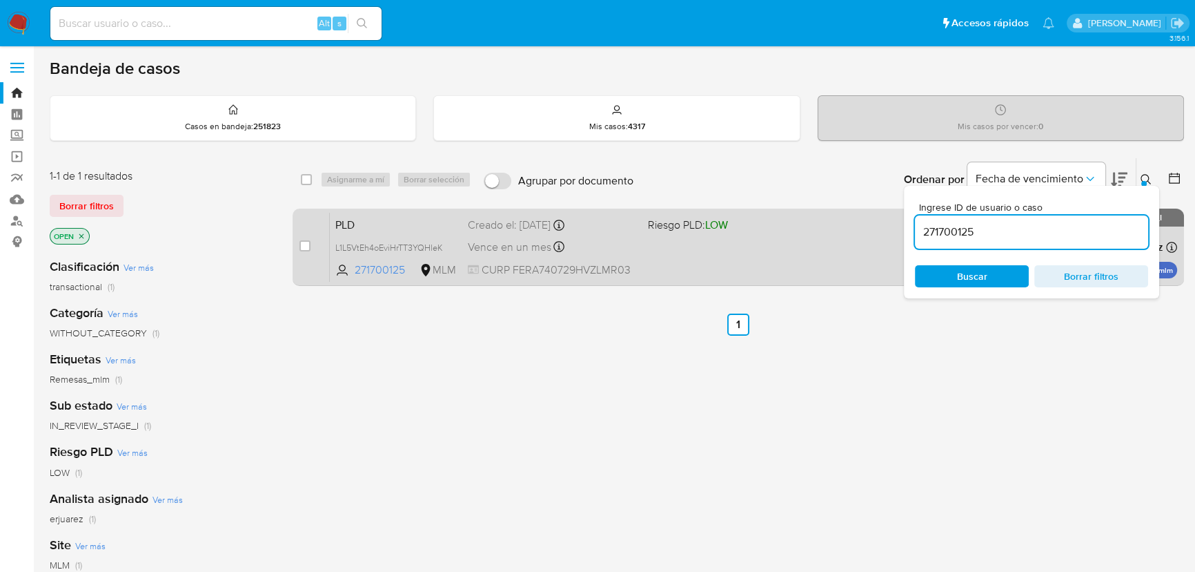
click at [588, 251] on div "Vence en un mes Vence el 11/10/2025 02:07:56" at bounding box center [552, 246] width 169 height 19
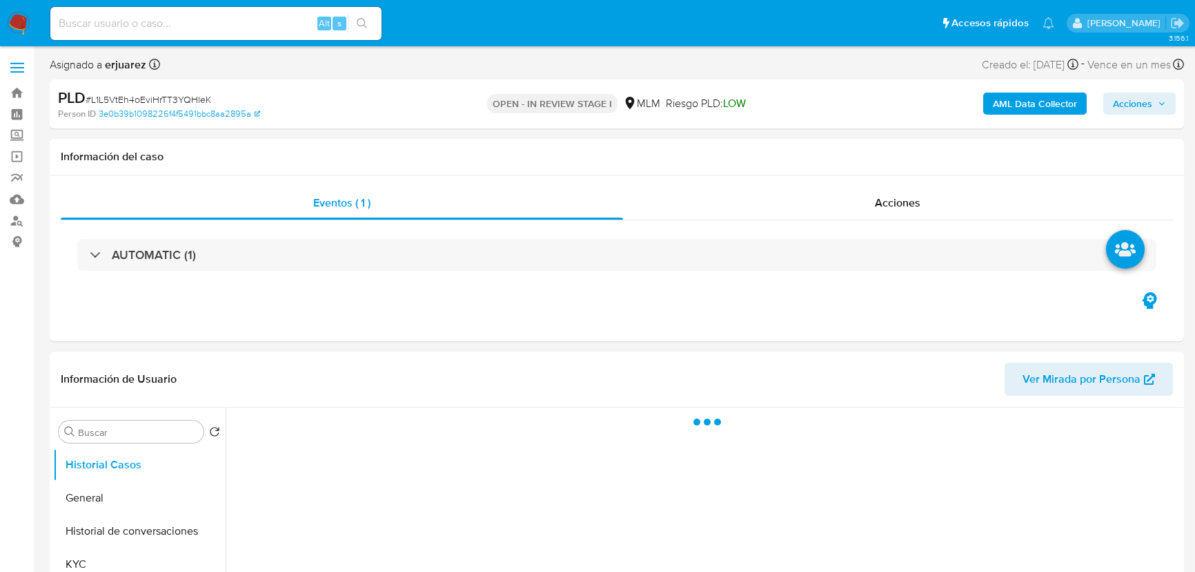
select select "10"
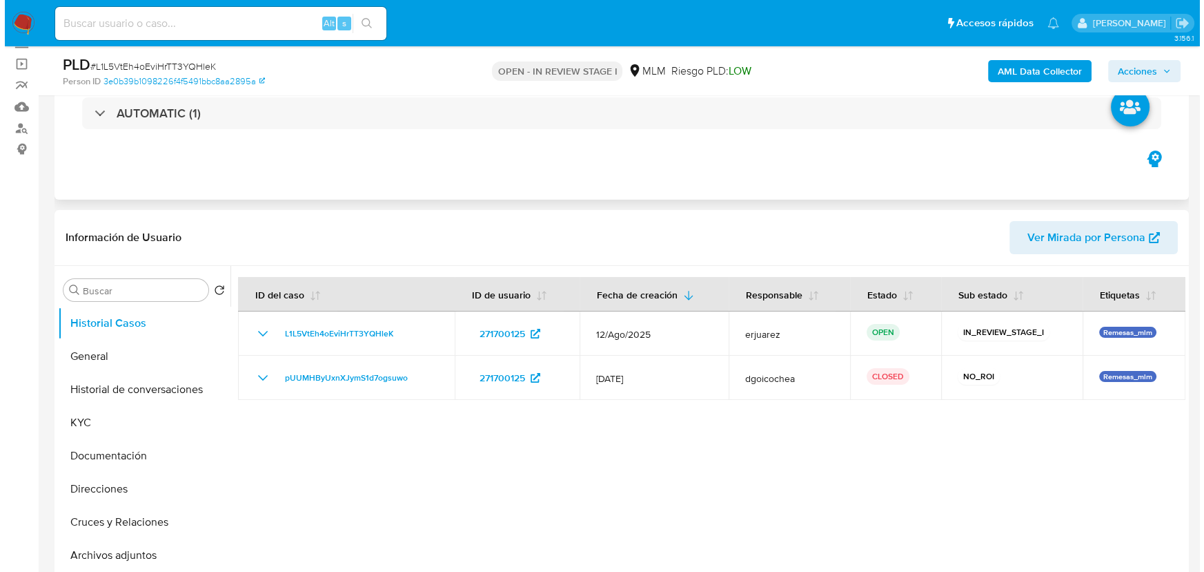
scroll to position [188, 0]
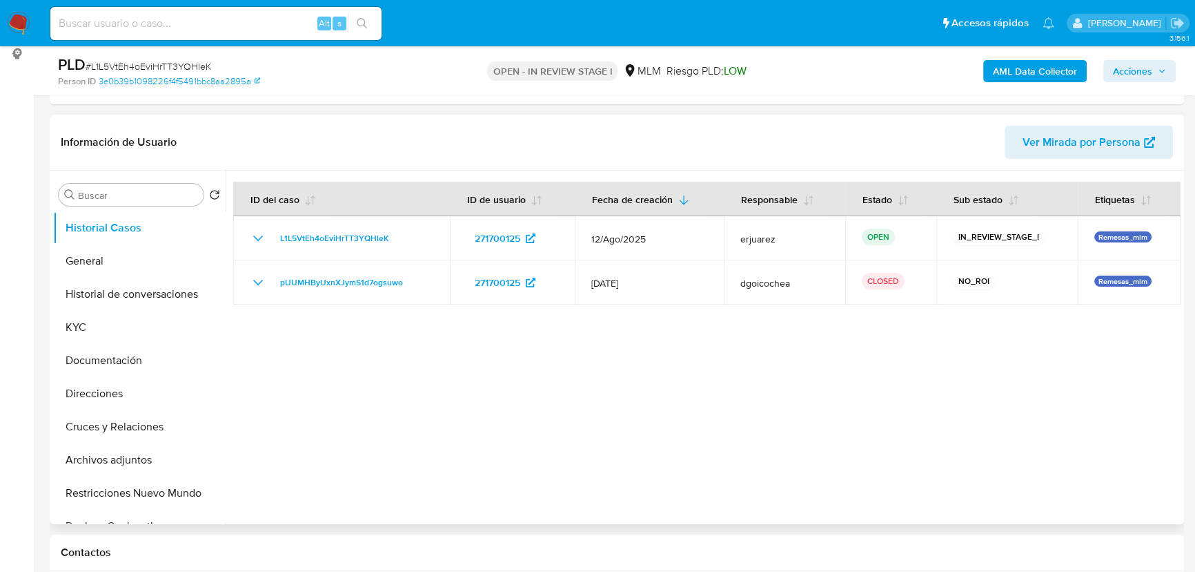
drag, startPoint x: 165, startPoint y: 292, endPoint x: 494, endPoint y: 311, distance: 329.1
click at [166, 293] on button "Historial de conversaciones" at bounding box center [139, 293] width 173 height 33
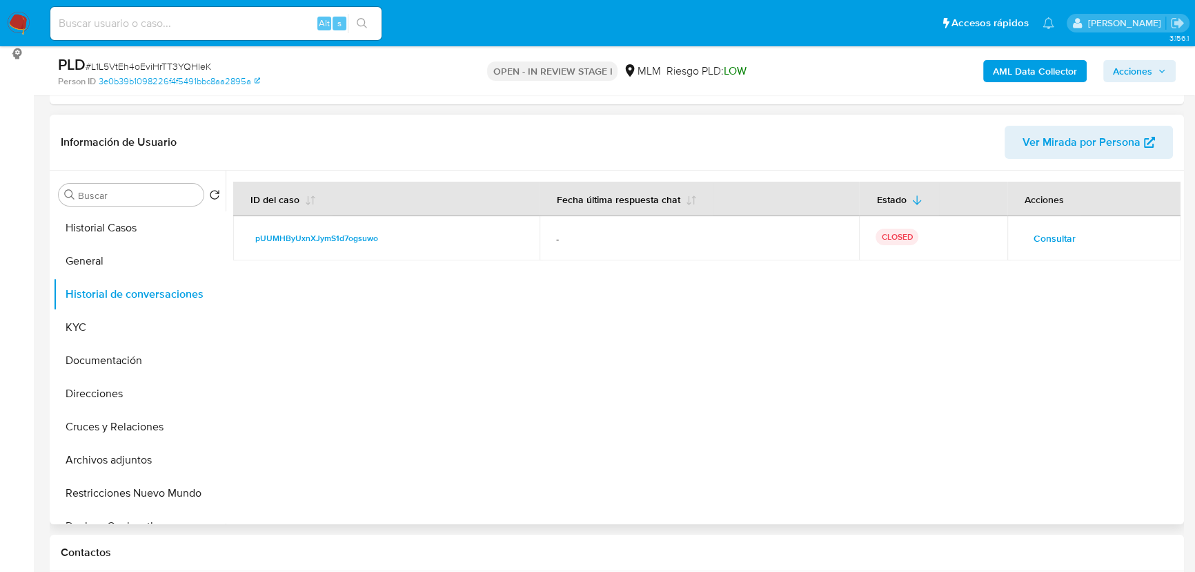
click at [1053, 242] on span "Consultar" at bounding box center [1055, 237] width 42 height 19
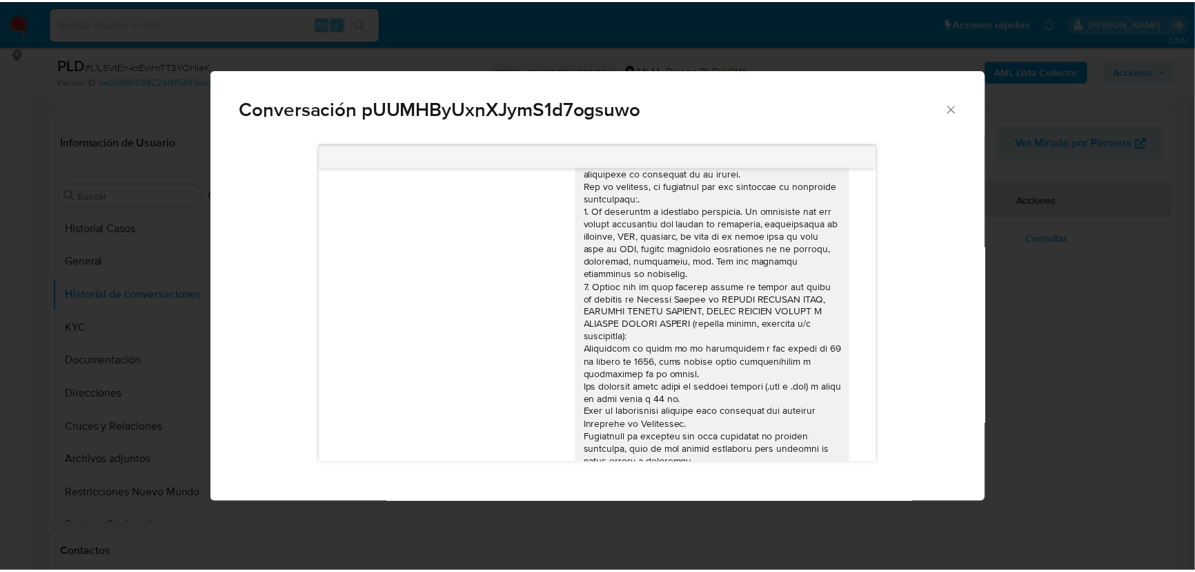
scroll to position [0, 0]
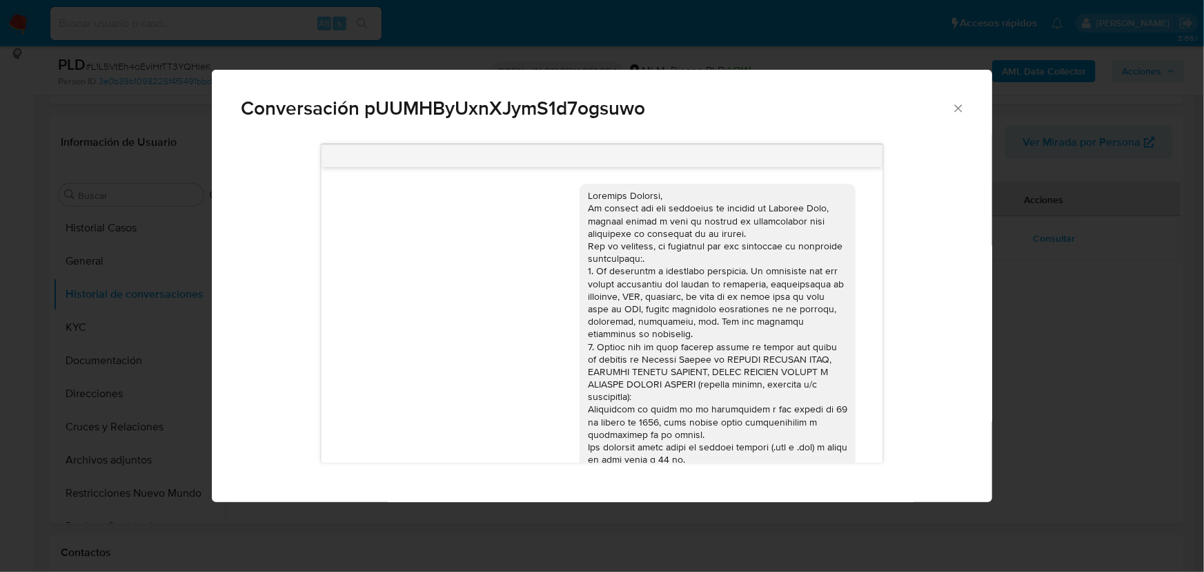
click at [84, 342] on div "Conversación pUUMHByUxnXJymS1d7ogsuwo 11/08/2025 21:44:40" at bounding box center [602, 286] width 1204 height 572
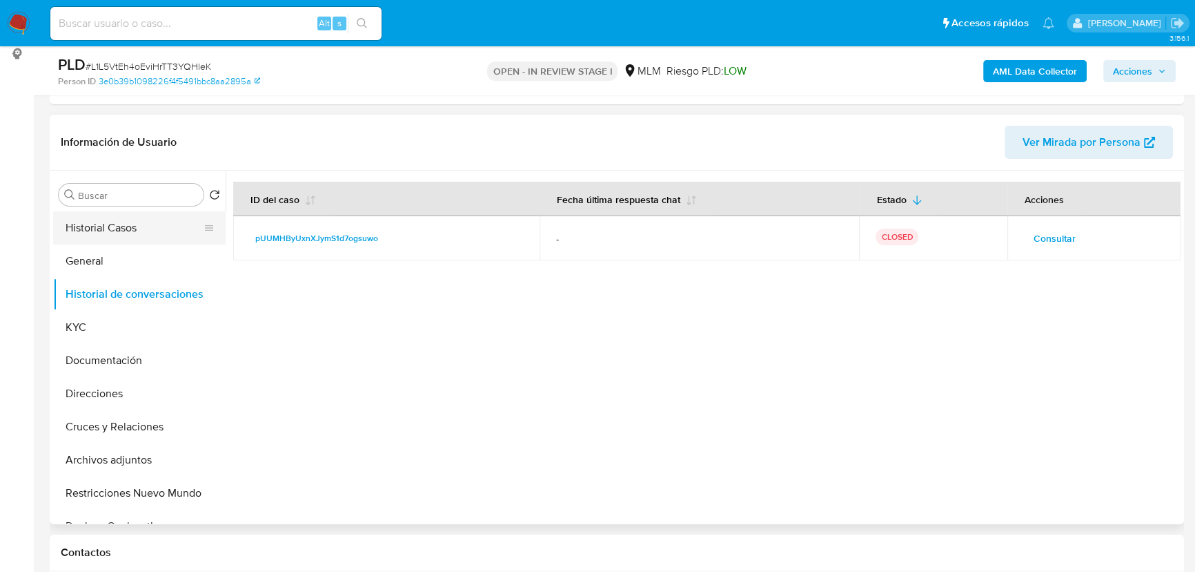
click at [125, 220] on button "Historial Casos" at bounding box center [134, 227] width 162 height 33
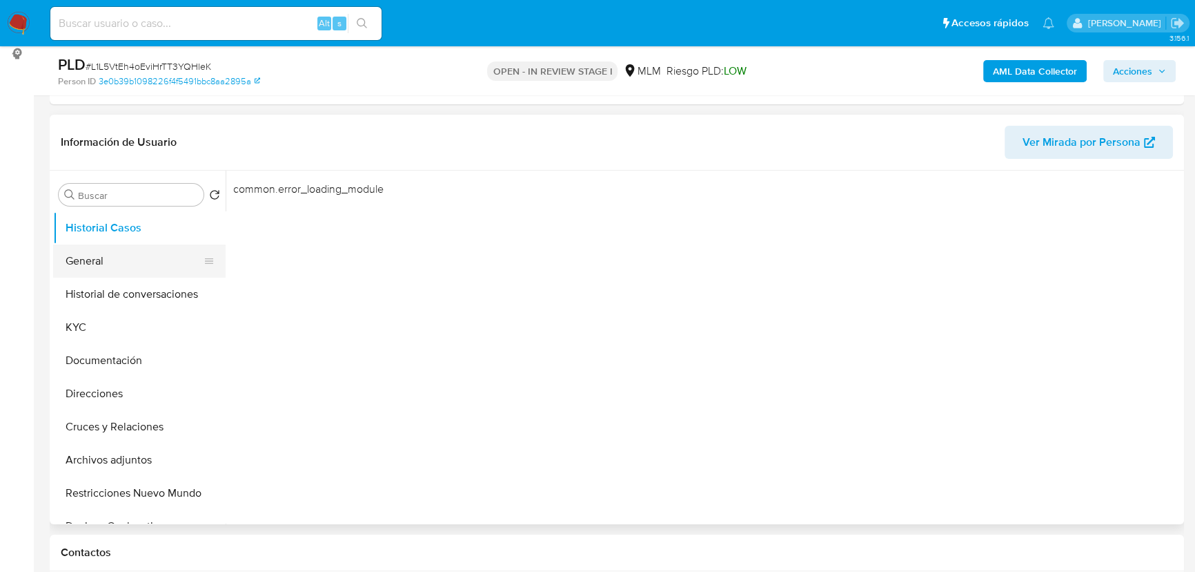
drag, startPoint x: 172, startPoint y: 272, endPoint x: 138, endPoint y: 68, distance: 206.4
click at [172, 271] on button "General" at bounding box center [139, 260] width 173 height 33
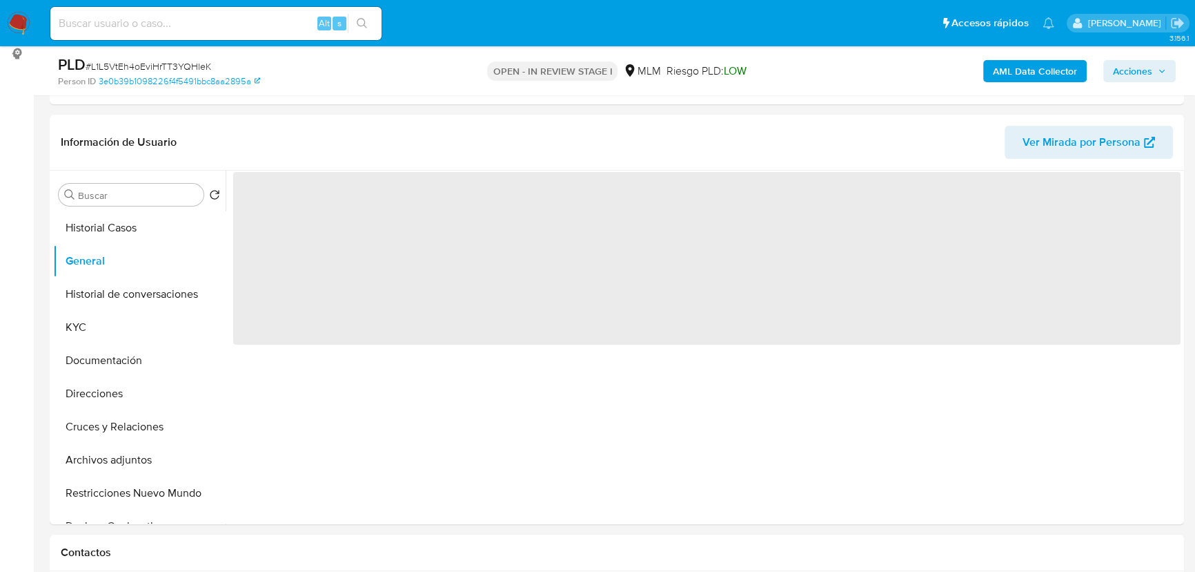
click at [25, 20] on img at bounding box center [18, 23] width 23 height 23
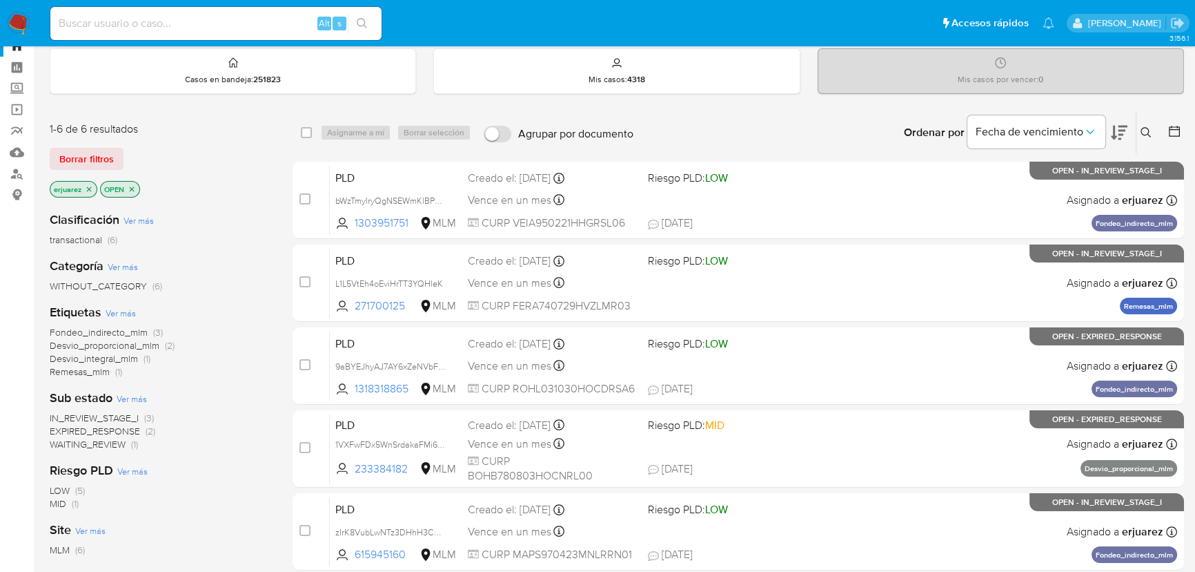
scroll to position [125, 0]
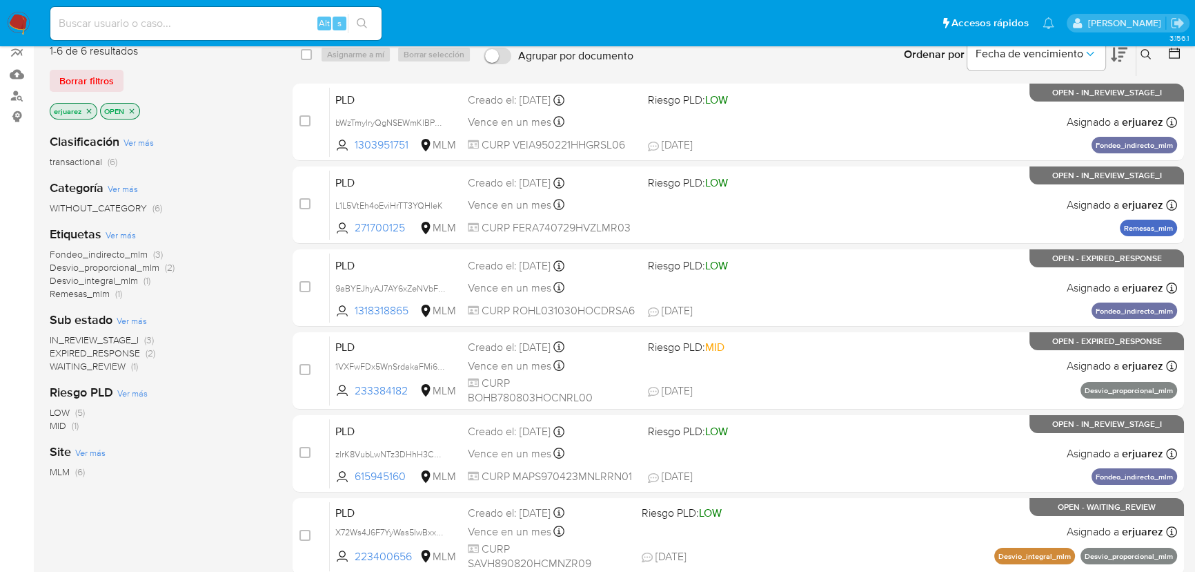
click at [124, 339] on span "IN_REVIEW_STAGE_I" at bounding box center [94, 340] width 89 height 14
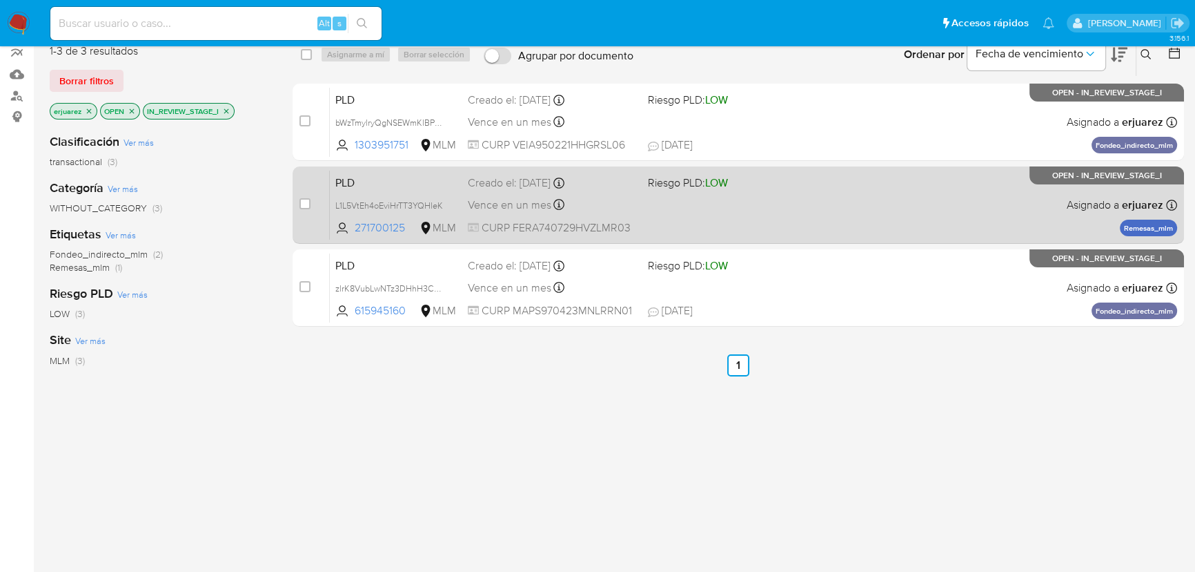
click at [580, 216] on div "PLD L1L5VtEh4oEviHrTT3YQHleK 271700125 MLM Riesgo PLD: LOW Creado el: 12/08/202…" at bounding box center [754, 205] width 848 height 70
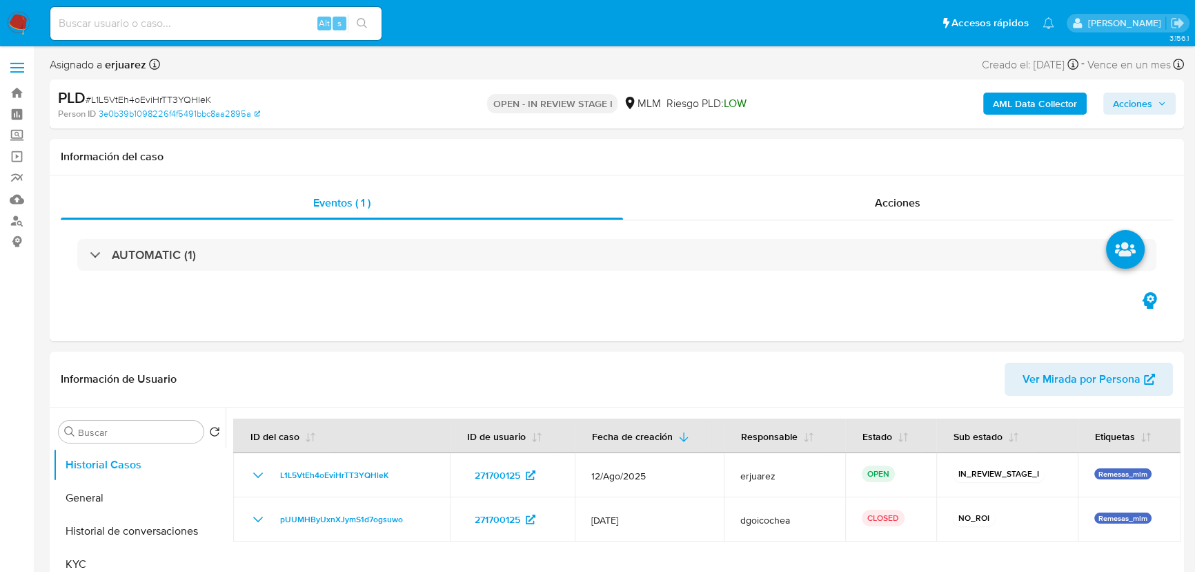
select select "10"
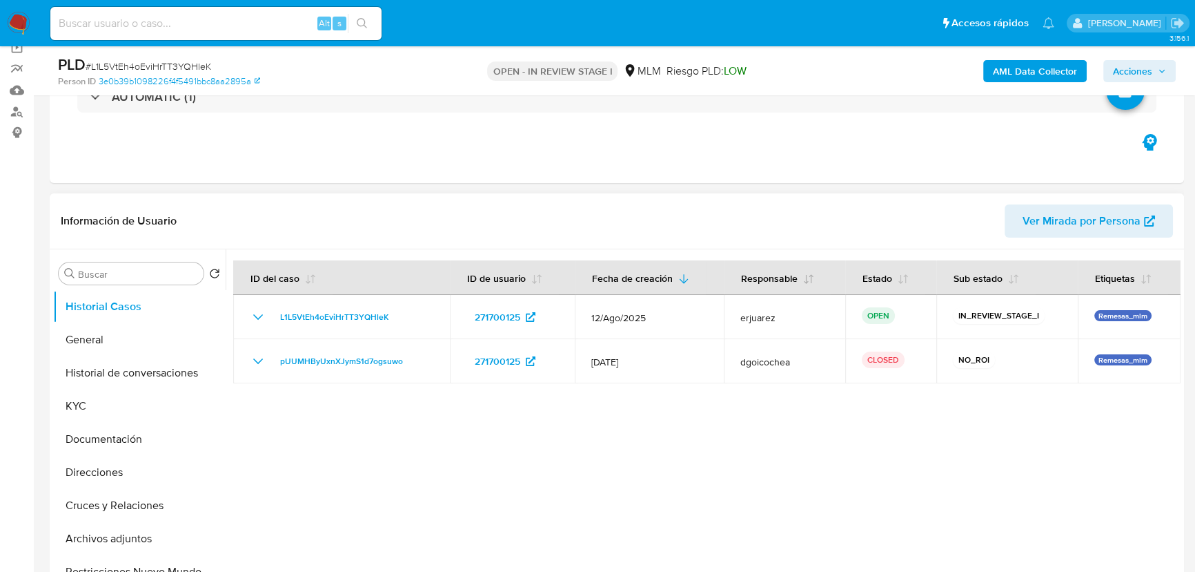
scroll to position [125, 0]
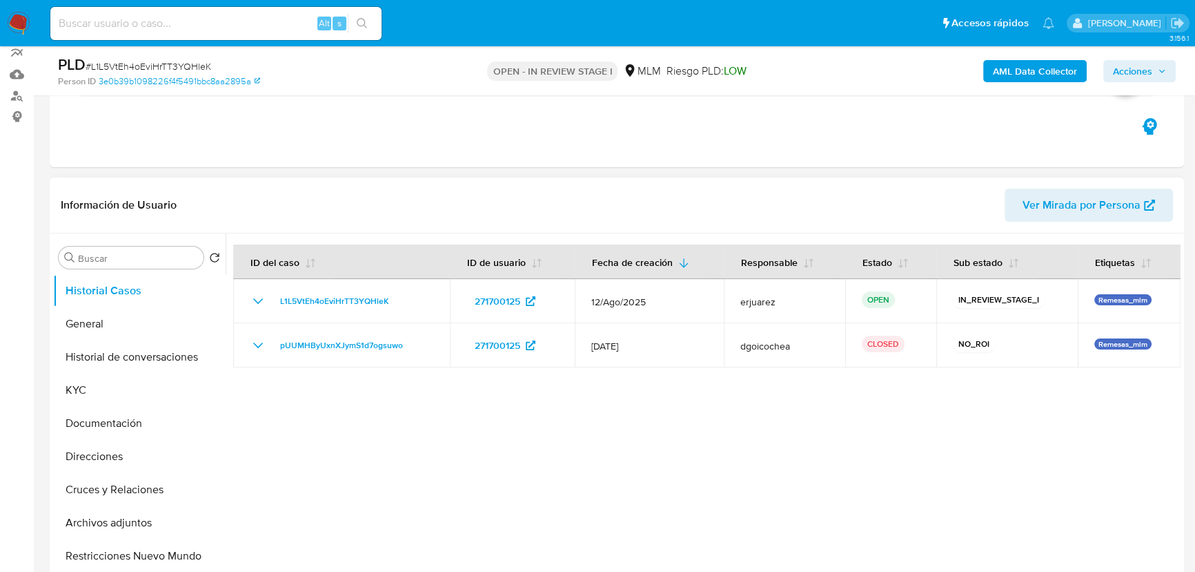
drag, startPoint x: 94, startPoint y: 315, endPoint x: 222, endPoint y: 296, distance: 129.7
click at [95, 316] on button "General" at bounding box center [139, 323] width 173 height 33
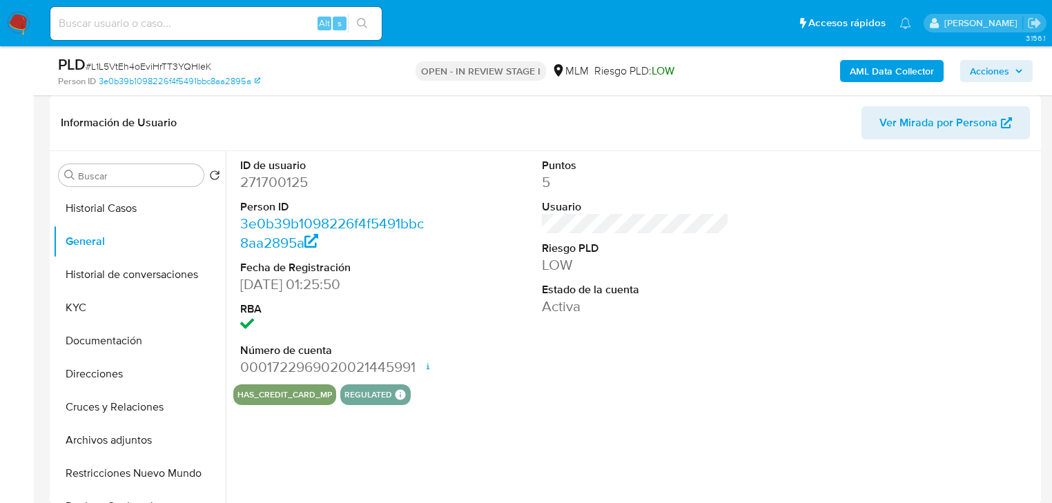
scroll to position [188, 0]
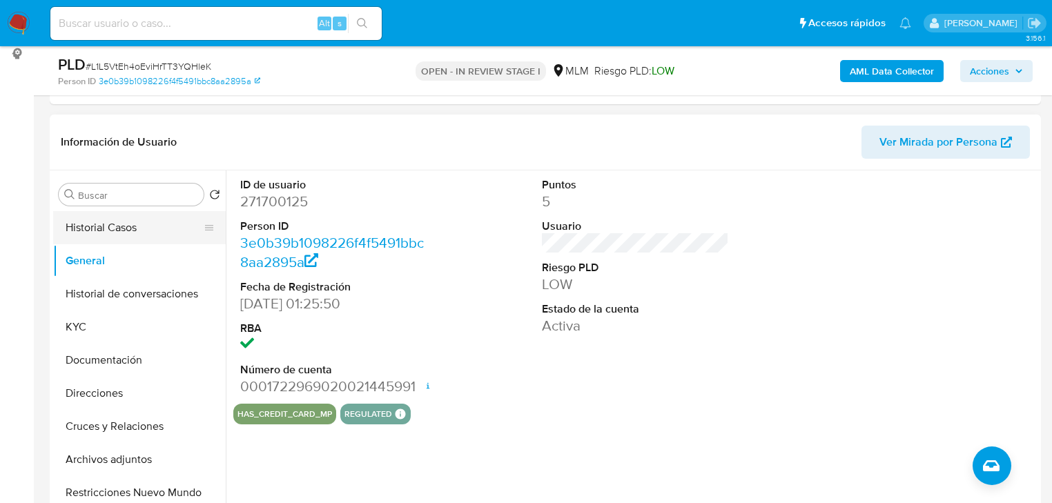
click at [148, 229] on button "Historial Casos" at bounding box center [134, 227] width 162 height 33
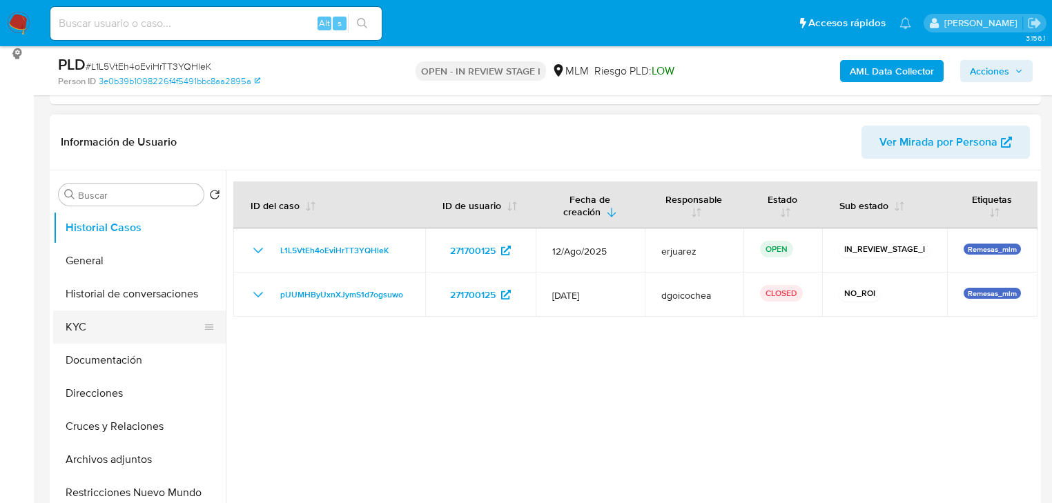
click at [77, 322] on button "KYC" at bounding box center [134, 327] width 162 height 33
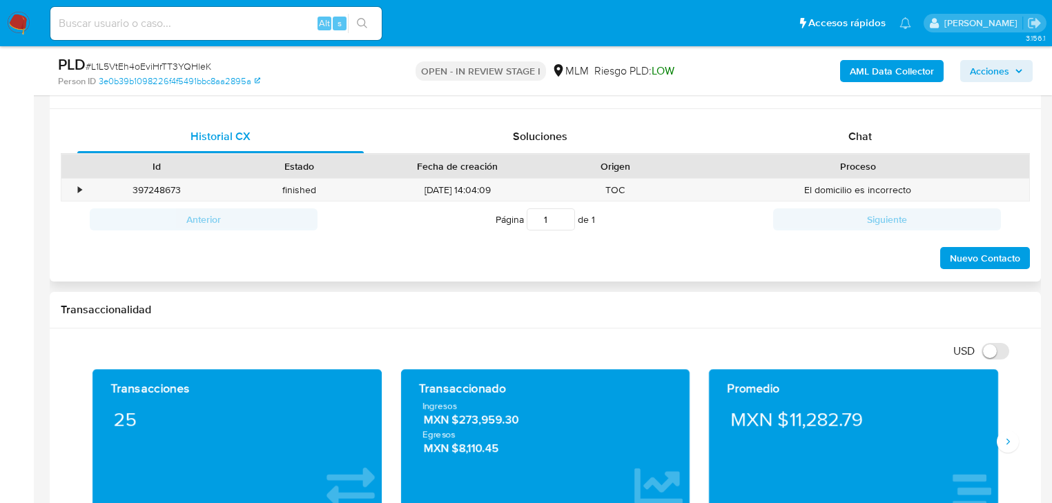
scroll to position [795, 0]
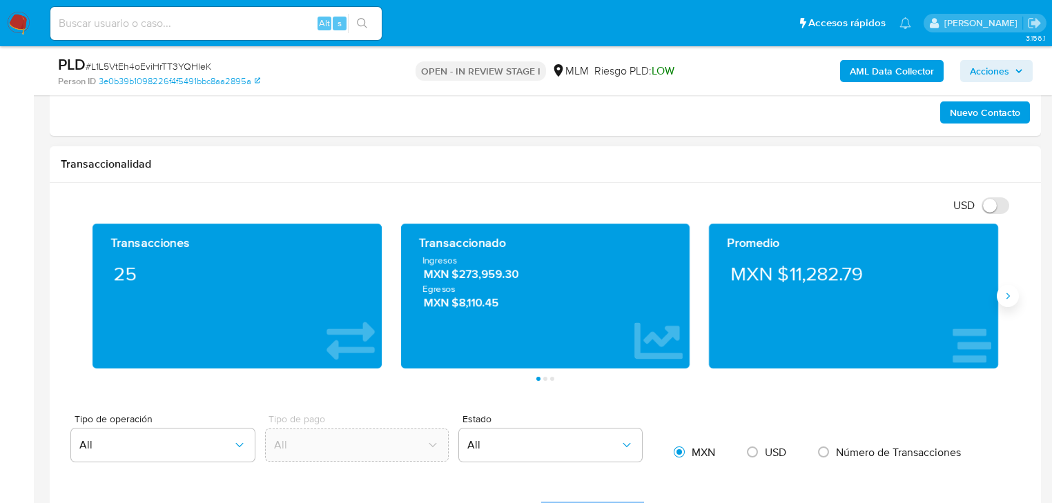
click at [1007, 291] on icon "Siguiente" at bounding box center [1007, 296] width 11 height 11
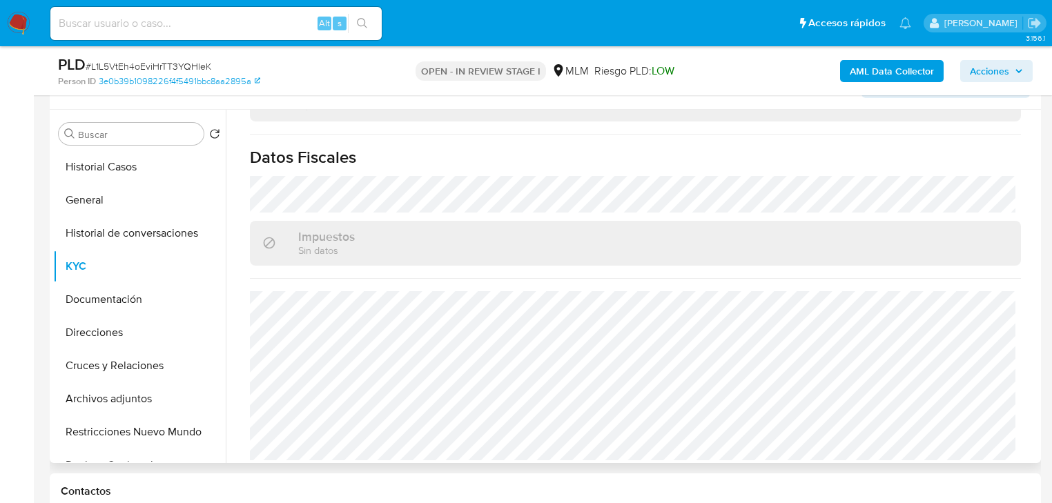
scroll to position [243, 0]
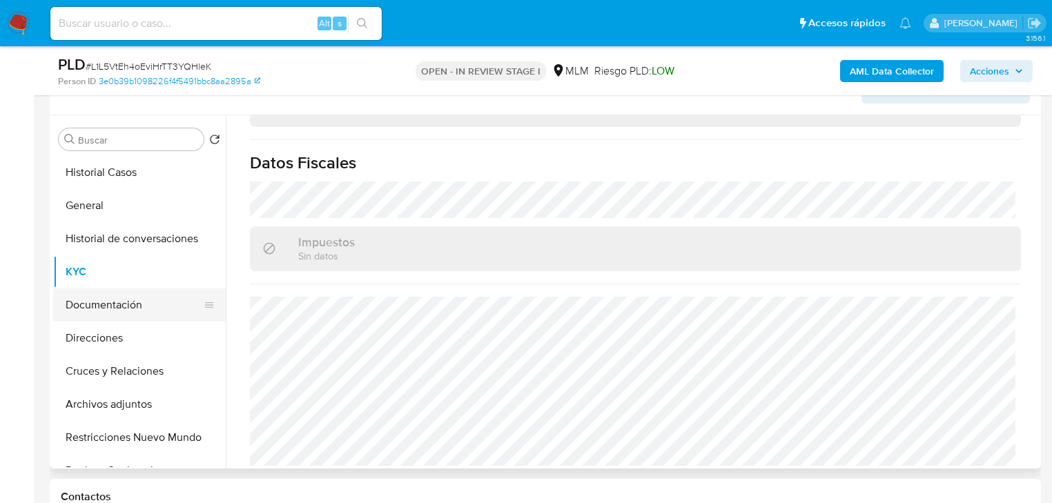
click at [138, 305] on button "Documentación" at bounding box center [134, 305] width 162 height 33
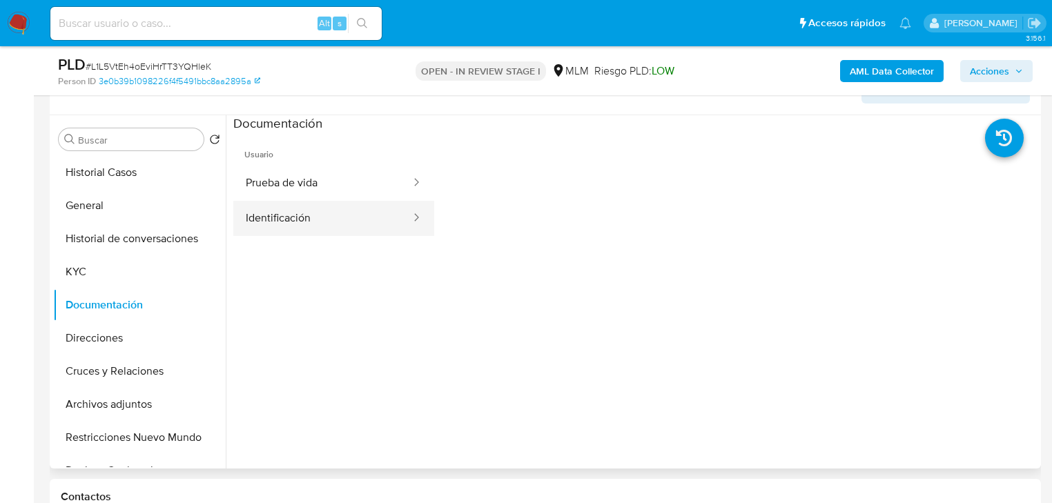
click at [293, 227] on button "Identificación" at bounding box center [322, 218] width 179 height 35
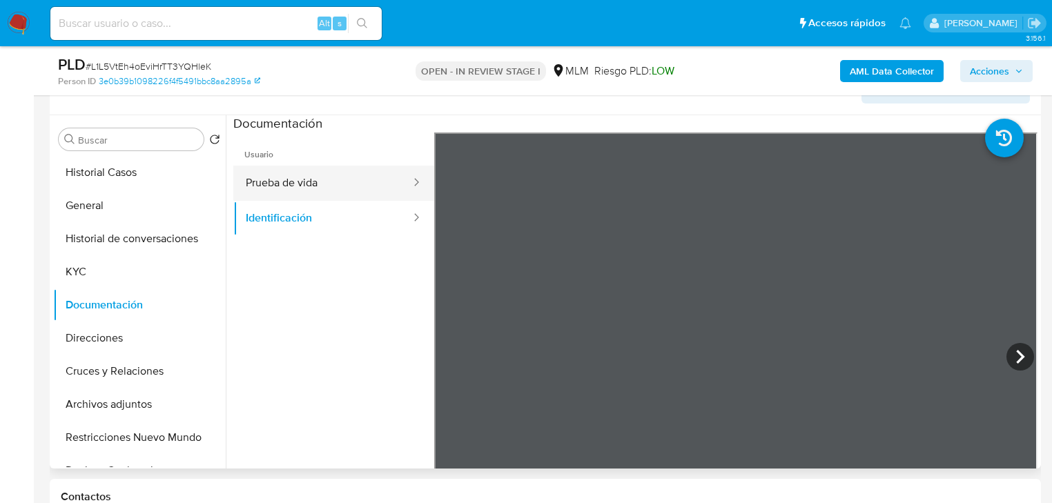
click at [335, 182] on button "Prueba de vida" at bounding box center [322, 183] width 179 height 35
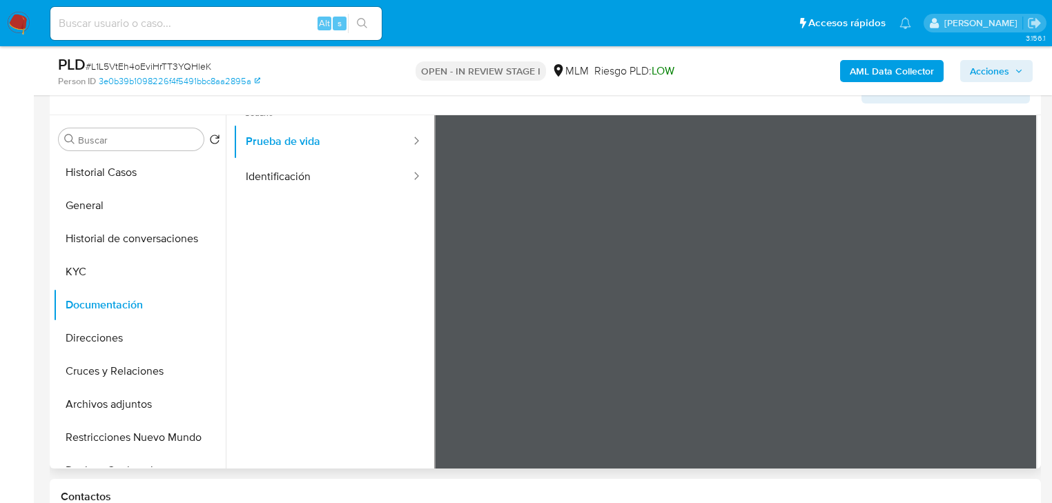
scroll to position [110, 0]
click at [92, 395] on button "Archivos adjuntos" at bounding box center [134, 404] width 162 height 33
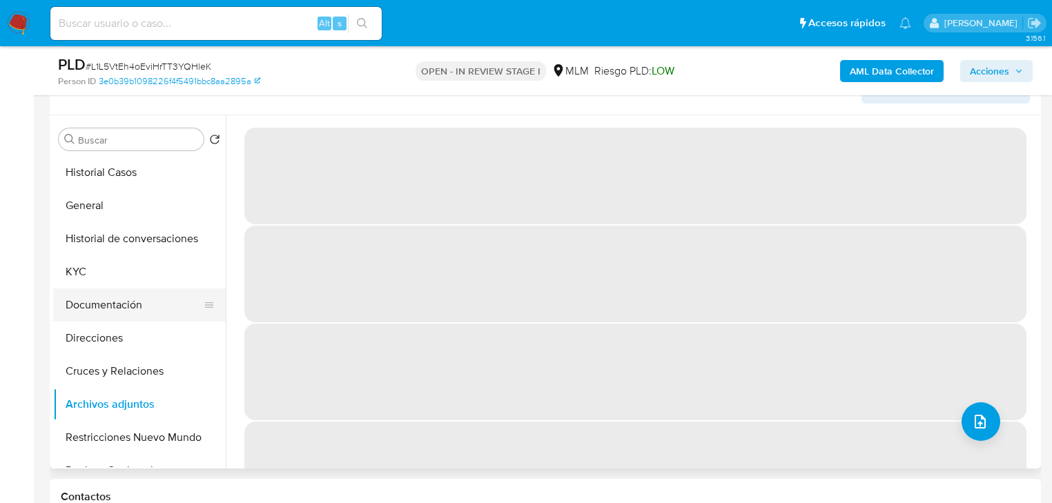
click at [128, 305] on button "Documentación" at bounding box center [134, 305] width 162 height 33
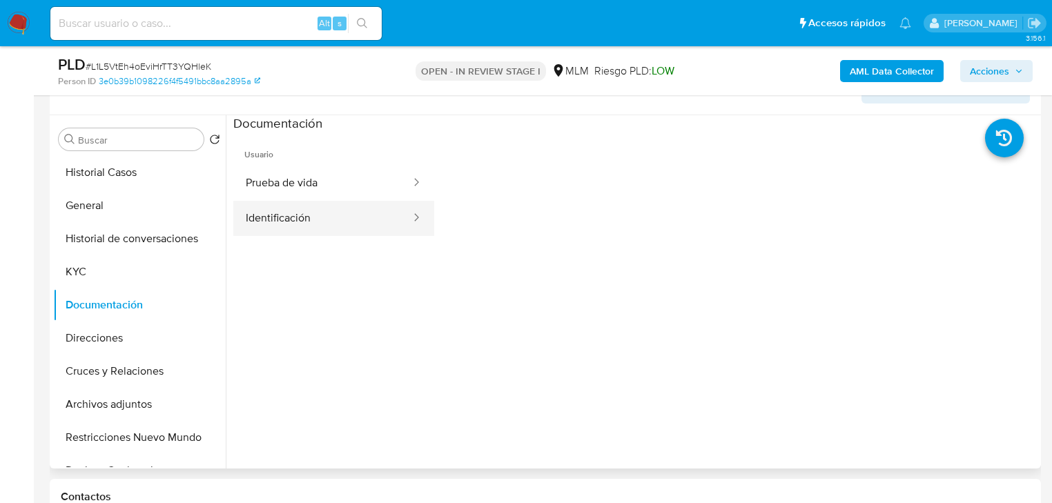
click at [284, 219] on button "Identificación" at bounding box center [322, 218] width 179 height 35
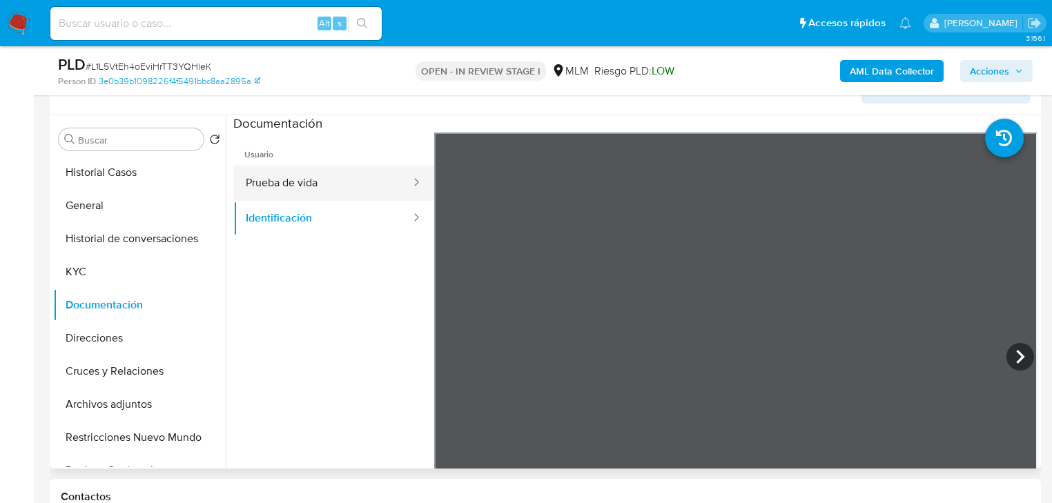
click at [329, 175] on button "Prueba de vida" at bounding box center [322, 183] width 179 height 35
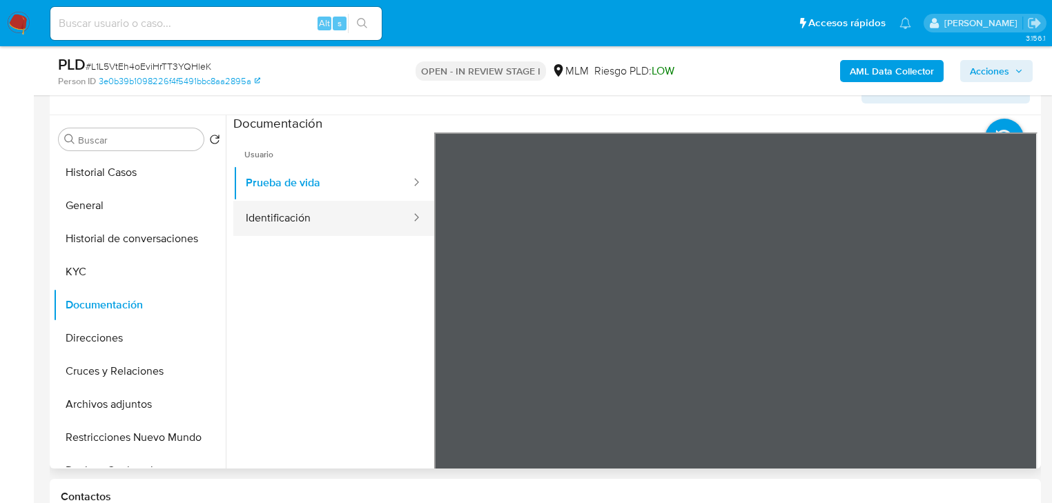
click at [309, 206] on button "Identificación" at bounding box center [322, 218] width 179 height 35
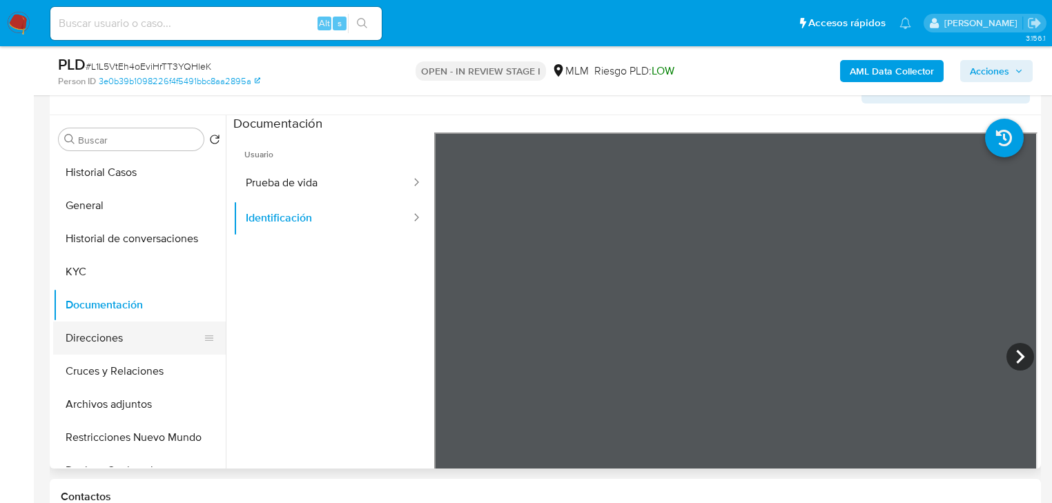
click at [119, 333] on button "Direcciones" at bounding box center [134, 338] width 162 height 33
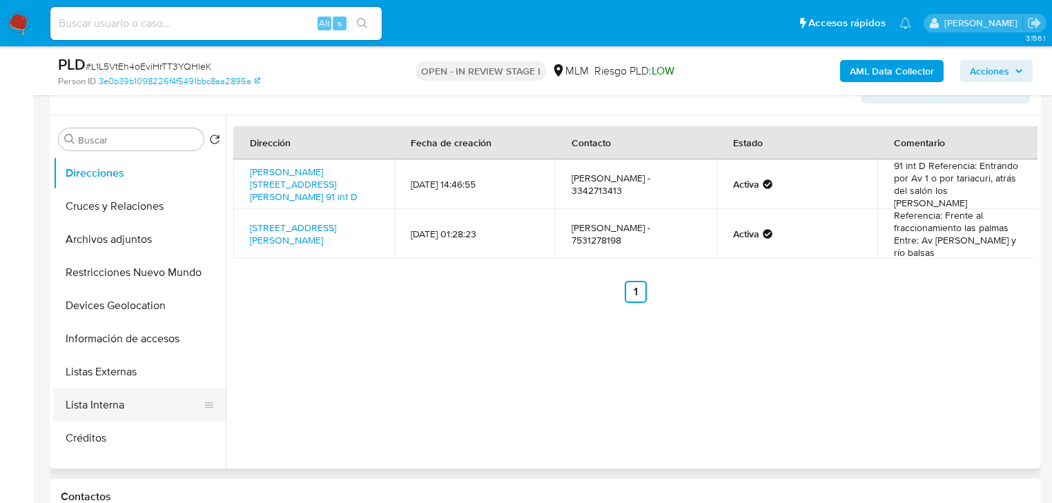
scroll to position [166, 0]
click at [128, 369] on button "Listas Externas" at bounding box center [134, 371] width 162 height 33
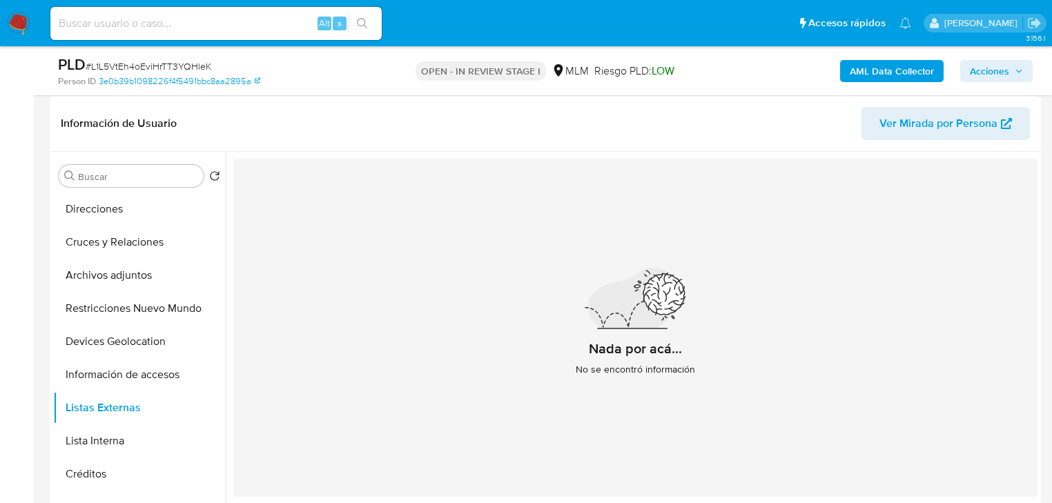
scroll to position [188, 0]
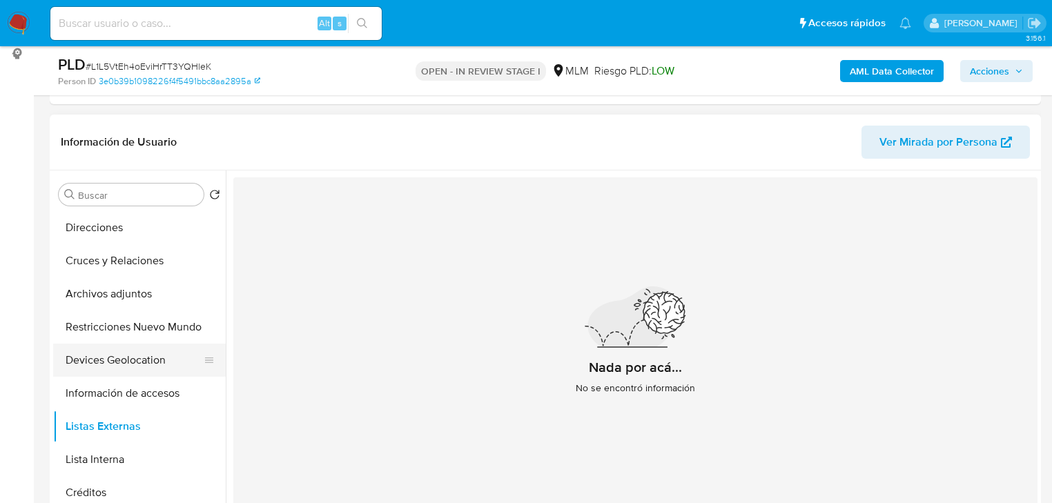
click at [110, 362] on button "Devices Geolocation" at bounding box center [134, 360] width 162 height 33
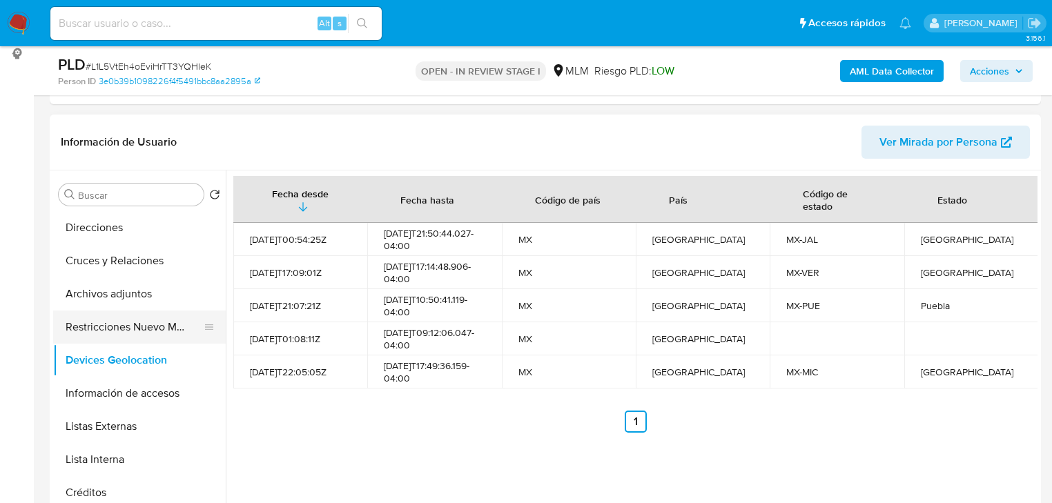
click at [166, 330] on button "Restricciones Nuevo Mundo" at bounding box center [134, 327] width 162 height 33
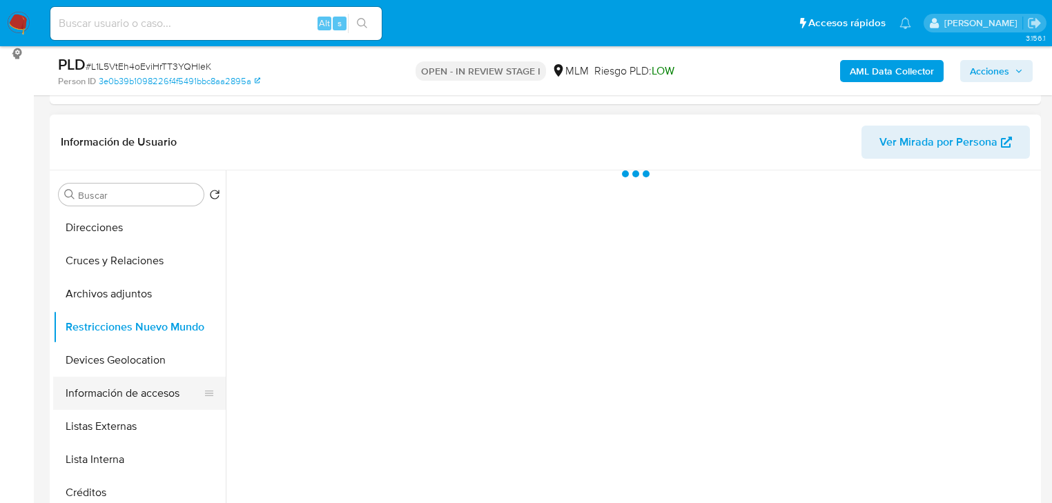
click at [158, 396] on button "Información de accesos" at bounding box center [134, 393] width 162 height 33
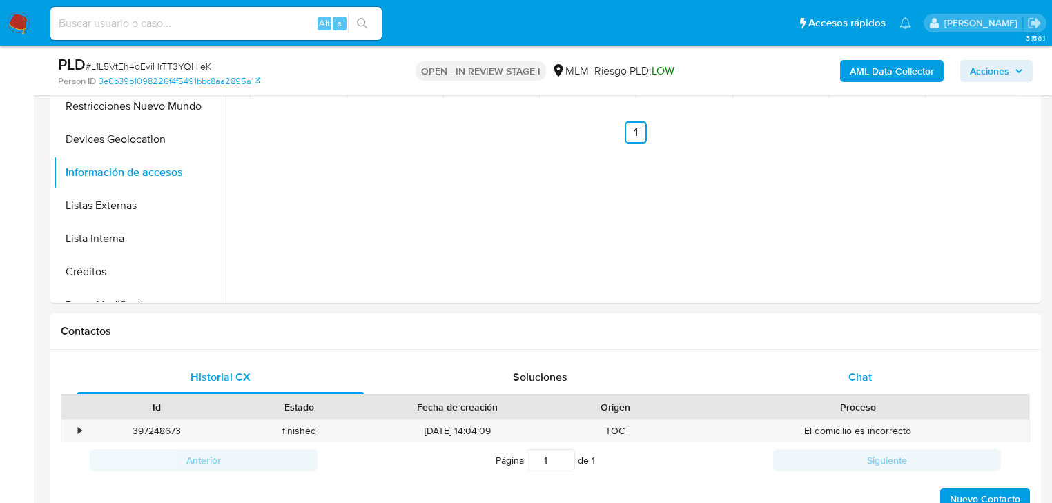
drag, startPoint x: 870, startPoint y: 370, endPoint x: 862, endPoint y: 368, distance: 7.9
click at [870, 371] on span "Chat" at bounding box center [859, 377] width 23 height 16
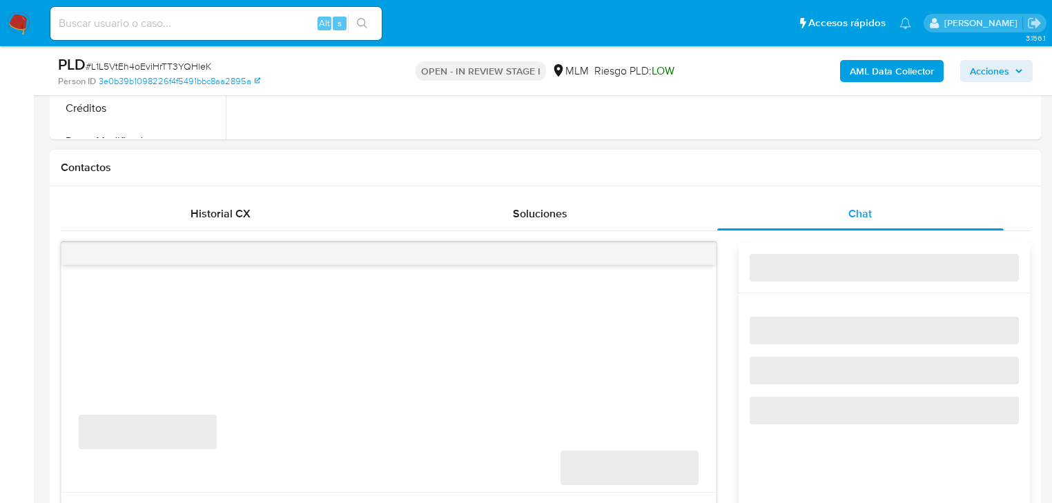
scroll to position [685, 0]
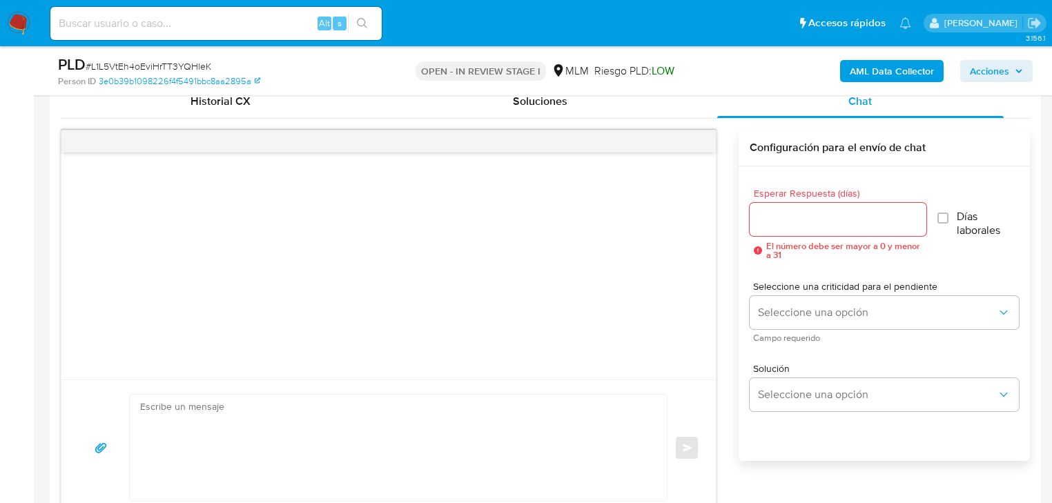
click at [808, 208] on div at bounding box center [838, 219] width 177 height 33
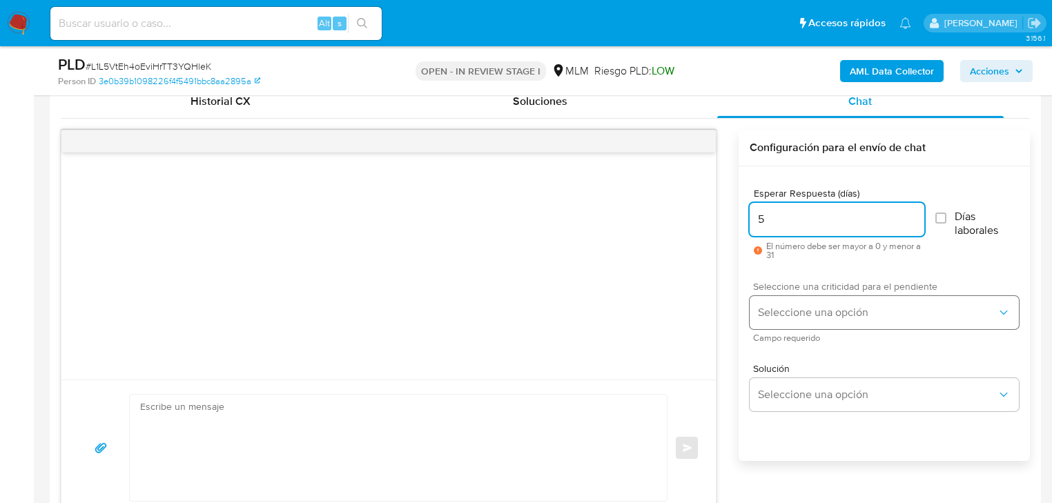
type input "5"
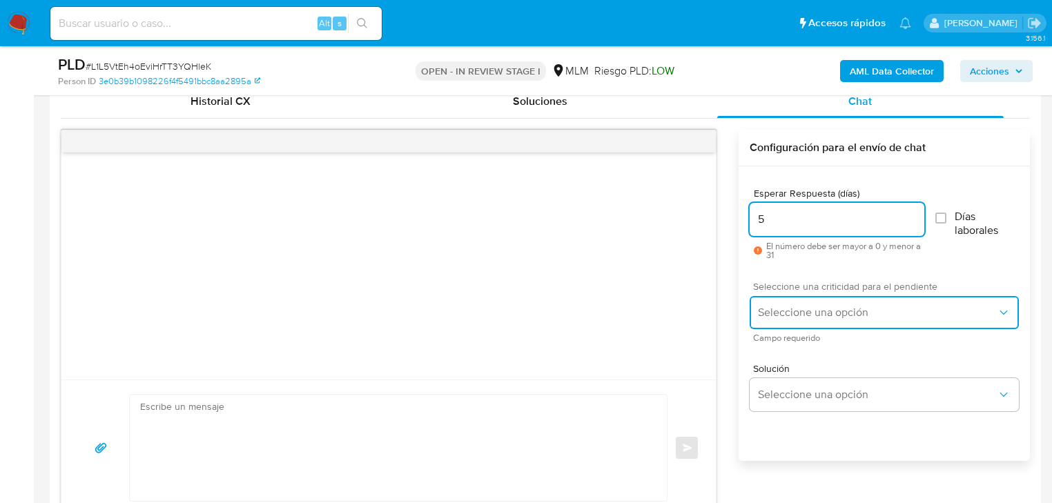
drag, startPoint x: 789, startPoint y: 310, endPoint x: 817, endPoint y: 312, distance: 28.4
click at [789, 311] on span "Seleccione una opción" at bounding box center [877, 313] width 239 height 14
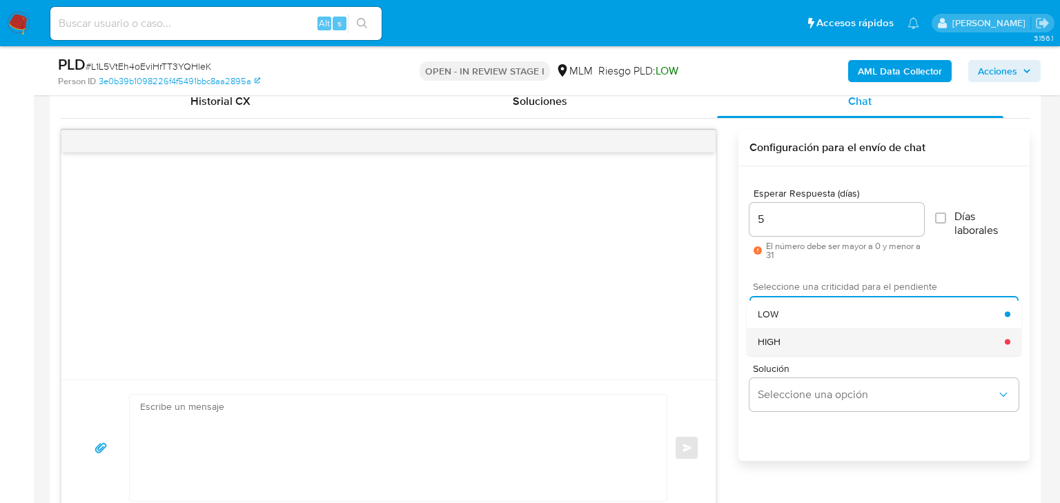
click at [818, 340] on div "HIGH" at bounding box center [881, 342] width 247 height 28
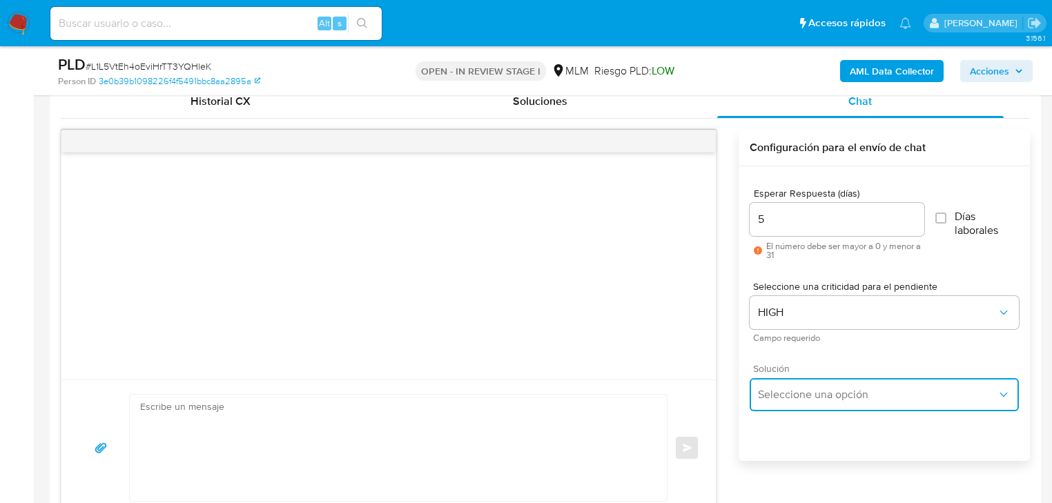
click at [831, 394] on span "Seleccione una opción" at bounding box center [877, 395] width 239 height 14
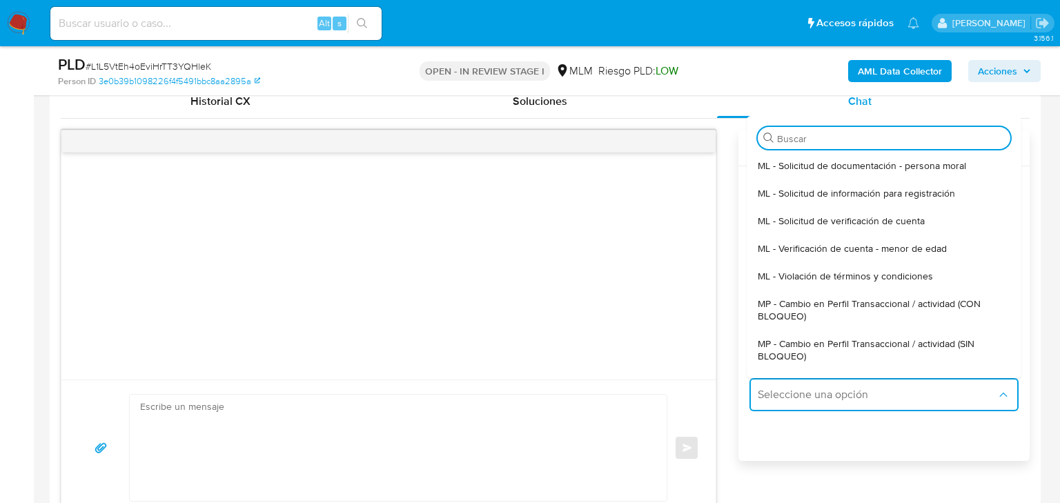
drag, startPoint x: 915, startPoint y: 339, endPoint x: 509, endPoint y: 391, distance: 409.2
click at [914, 340] on span "MP - Cambio en Perfil Transaccional / actividad (SIN BLOQUEO)" at bounding box center [884, 350] width 253 height 25
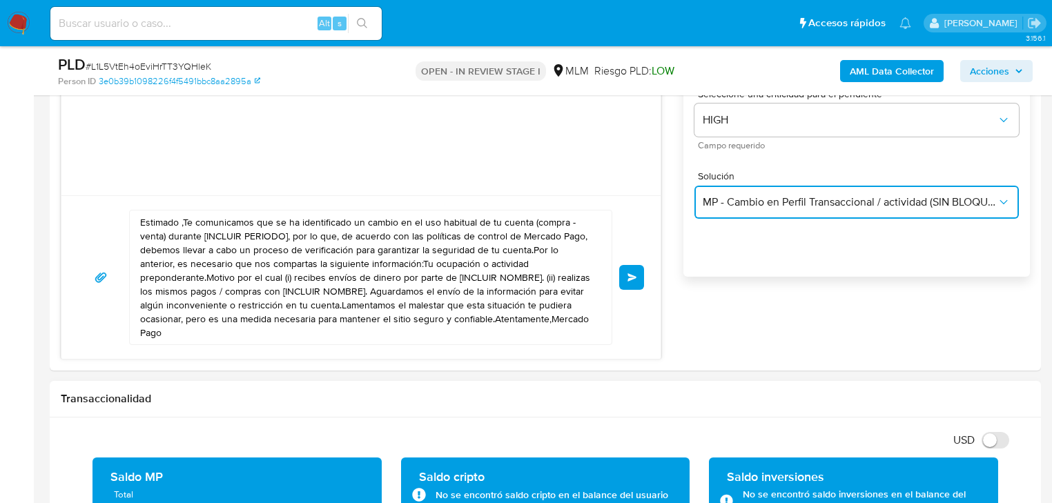
scroll to position [961, 0]
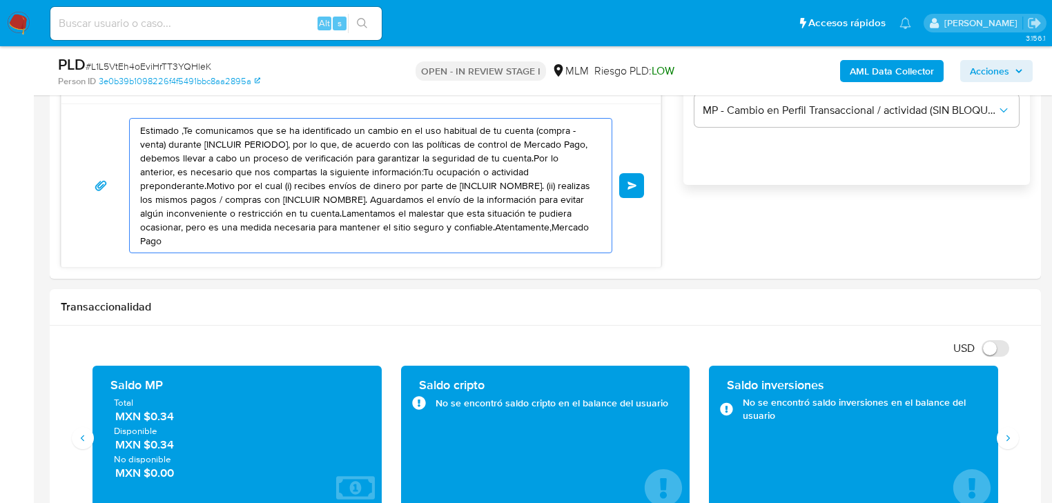
drag, startPoint x: 530, startPoint y: 237, endPoint x: 41, endPoint y: 121, distance: 502.9
paste textarea "Armando se ha identificado un cambio en el uso habitual de tu cuenta para garan…"
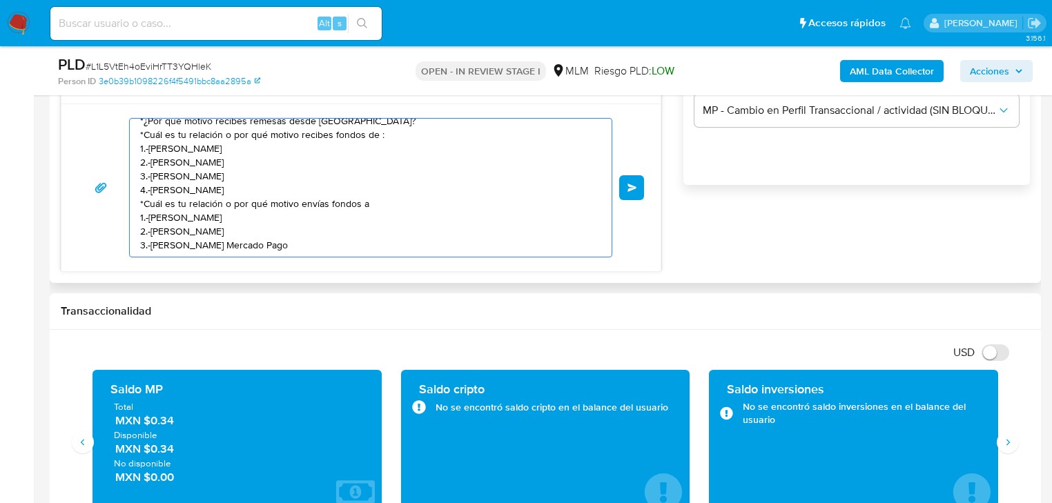
scroll to position [79, 0]
click at [289, 242] on textarea "Estimado Armando se ha identificado un cambio en el uso habitual de tu cuenta p…" at bounding box center [367, 188] width 454 height 138
paste textarea "Por otro lado te informamos que al ser este un segundo contacto en caso de no t…"
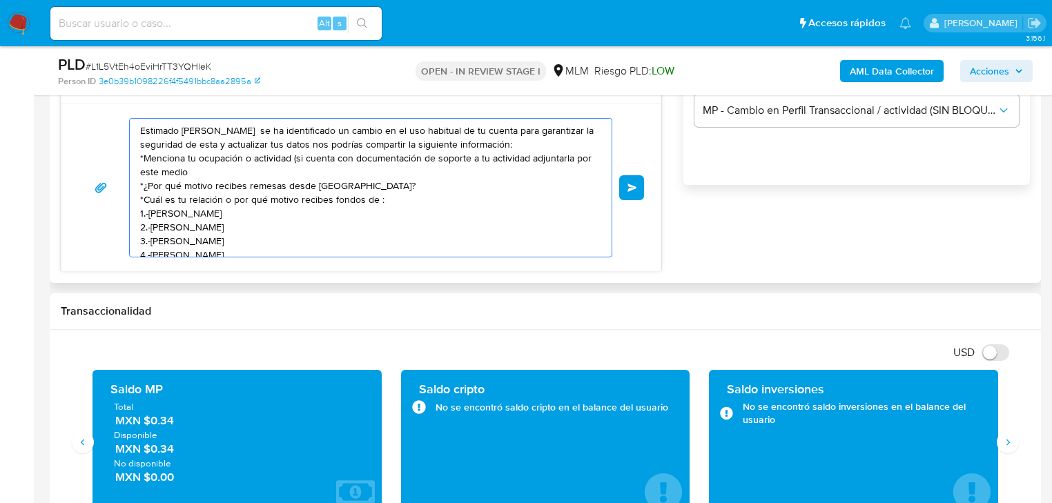
scroll to position [106, 0]
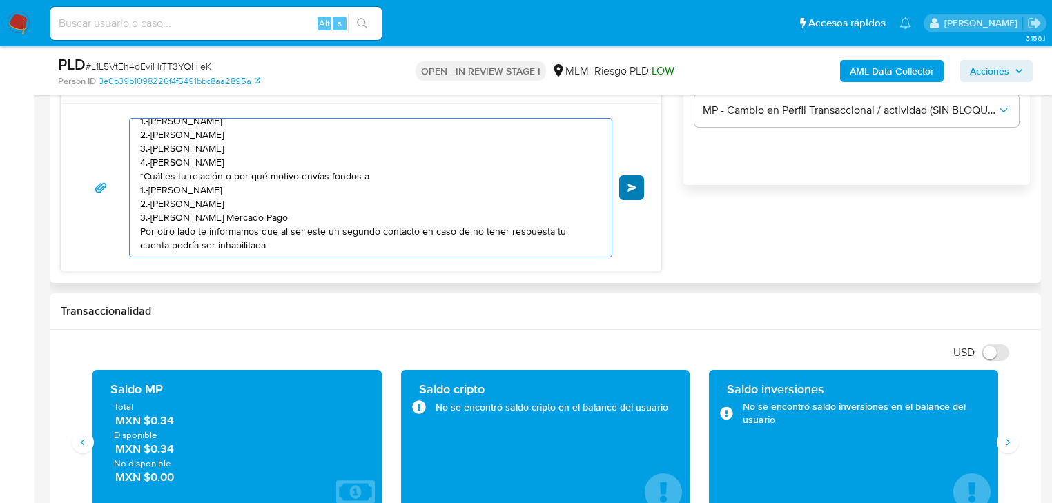
type textarea "Estimado Armando se ha identificado un cambio en el uso habitual de tu cuenta p…"
click at [620, 184] on button "Enviar" at bounding box center [631, 187] width 25 height 25
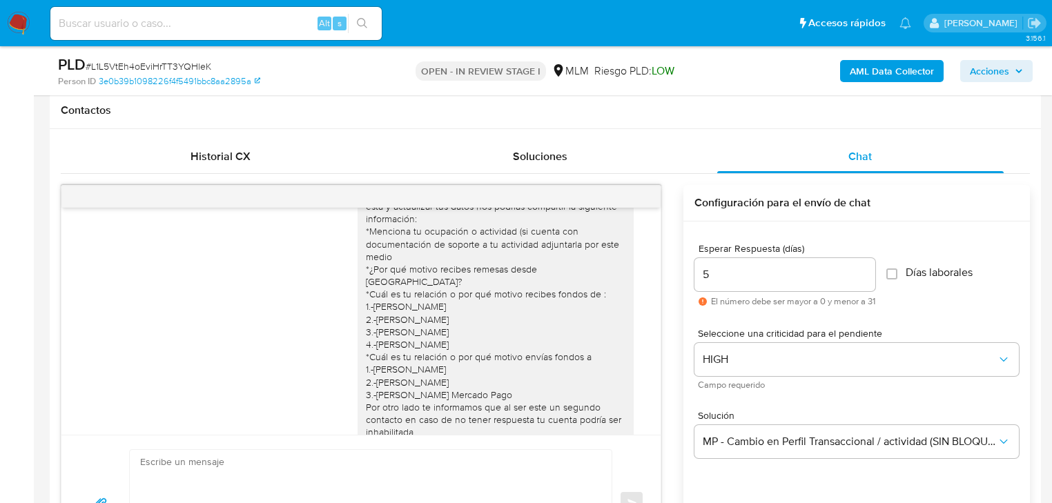
scroll to position [36, 0]
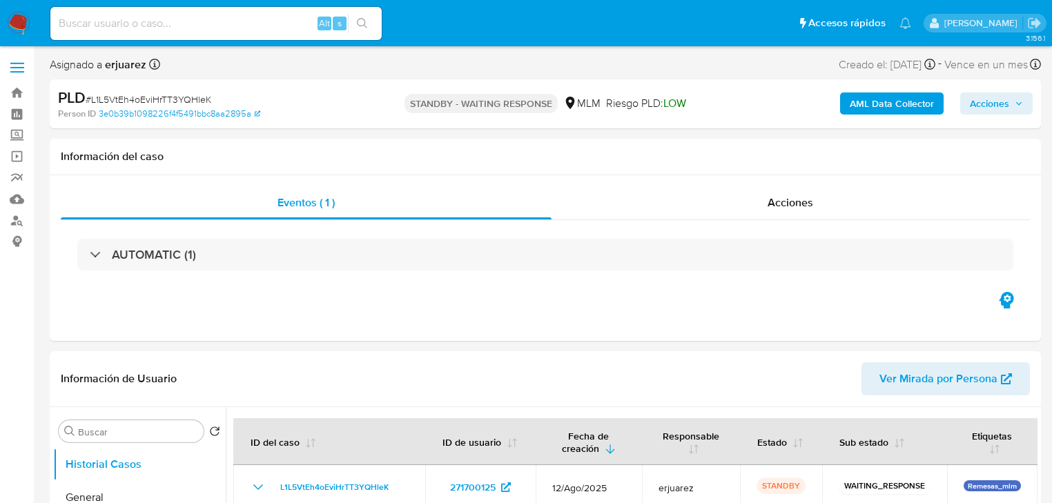
select select "10"
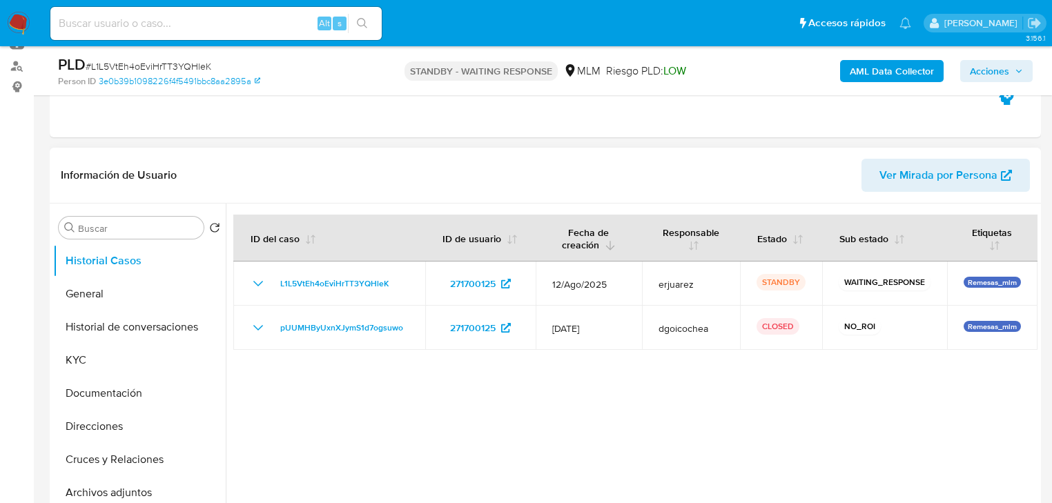
scroll to position [166, 0]
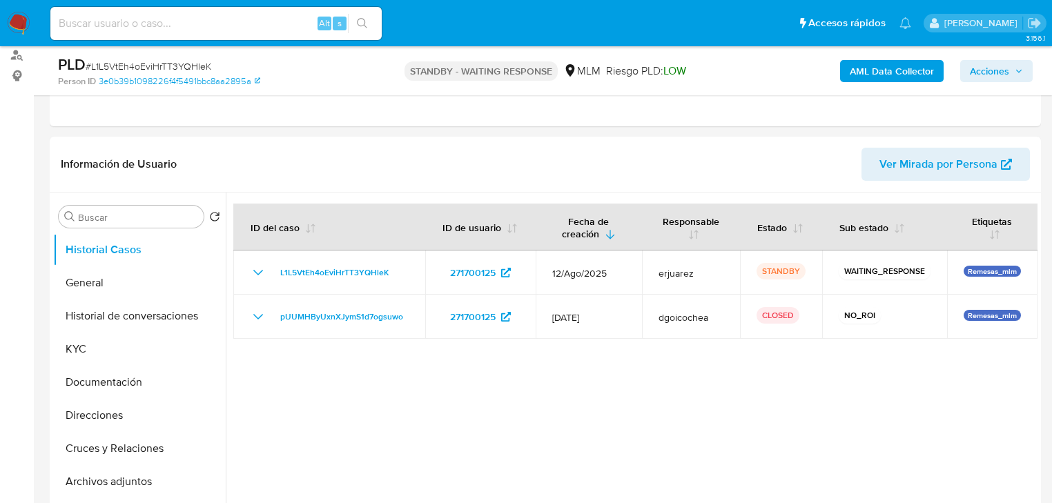
click at [18, 14] on img at bounding box center [18, 23] width 23 height 23
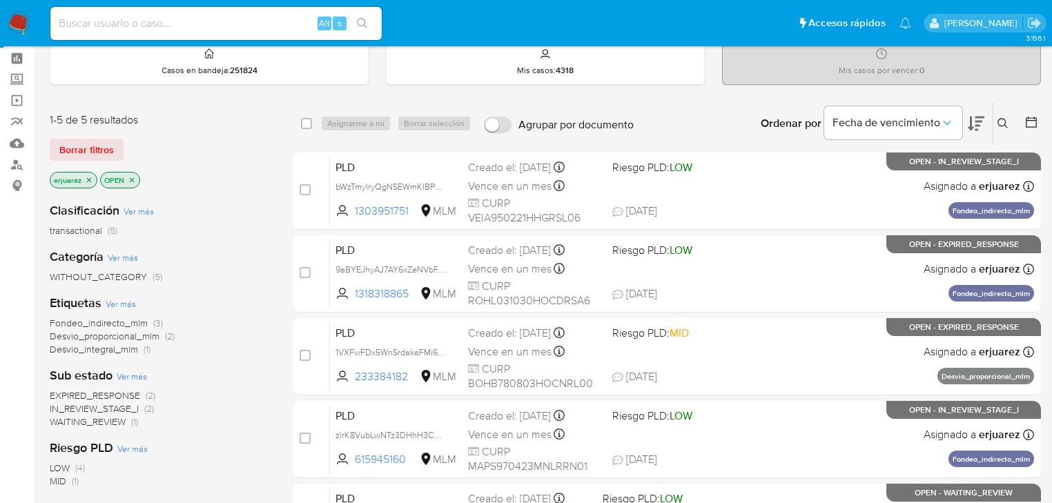
scroll to position [55, 0]
click at [21, 84] on label "Screening" at bounding box center [82, 80] width 164 height 21
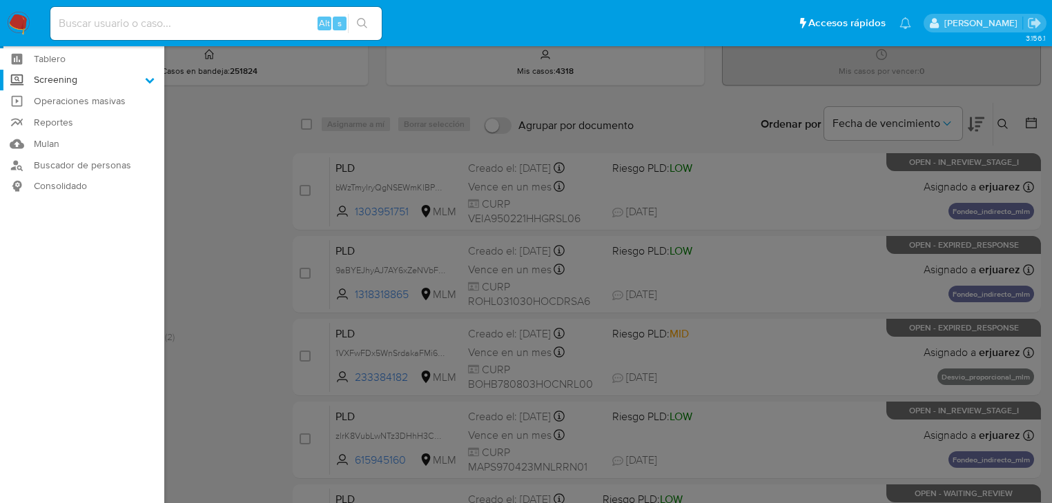
click at [0, 0] on input "Screening" at bounding box center [0, 0] width 0 height 0
click at [61, 130] on link "Herramientas" at bounding box center [82, 134] width 164 height 17
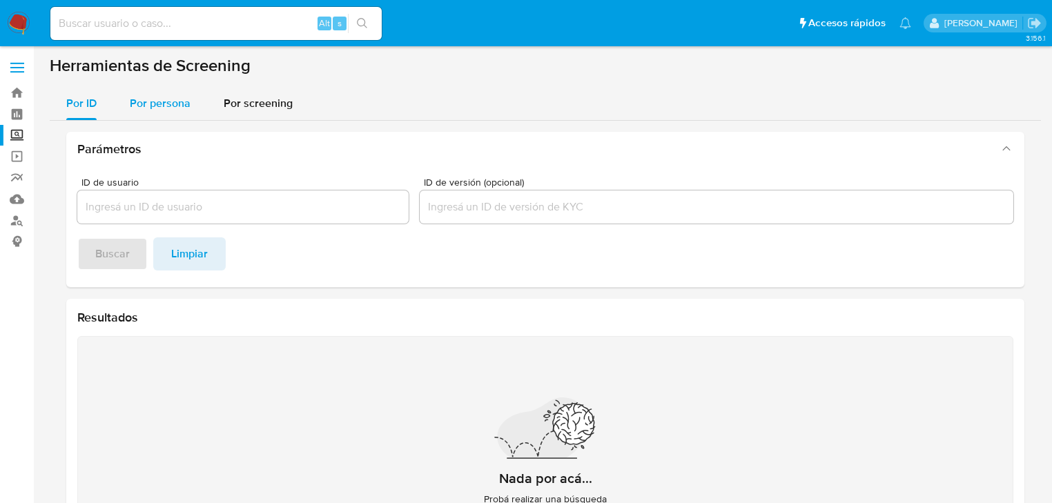
click at [144, 105] on span "Por persona" at bounding box center [160, 103] width 61 height 16
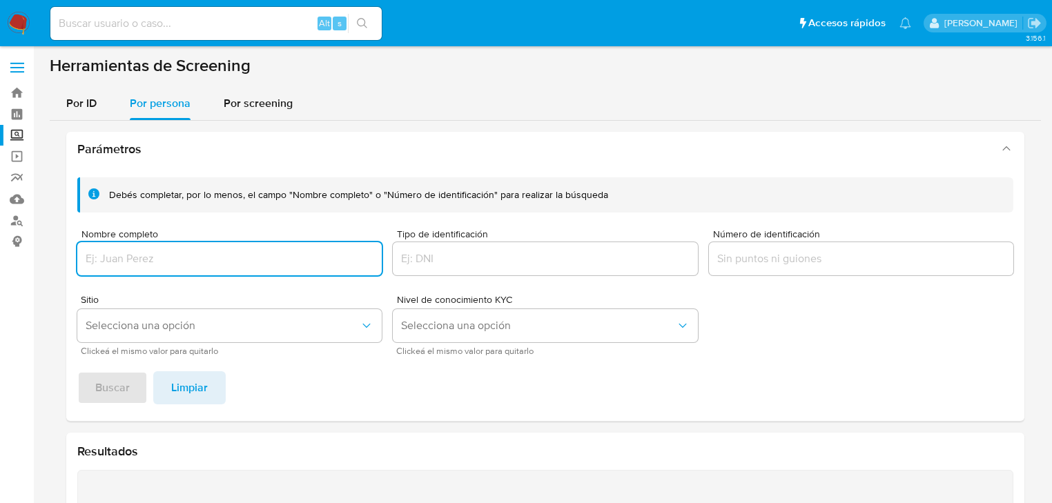
click at [145, 251] on div at bounding box center [229, 258] width 304 height 33
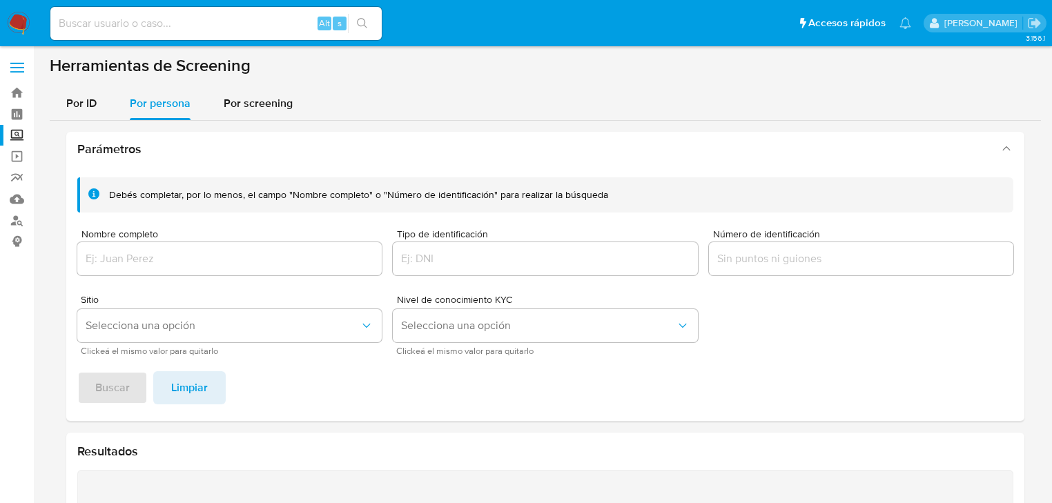
click at [148, 262] on input "Nombre completo" at bounding box center [229, 259] width 304 height 18
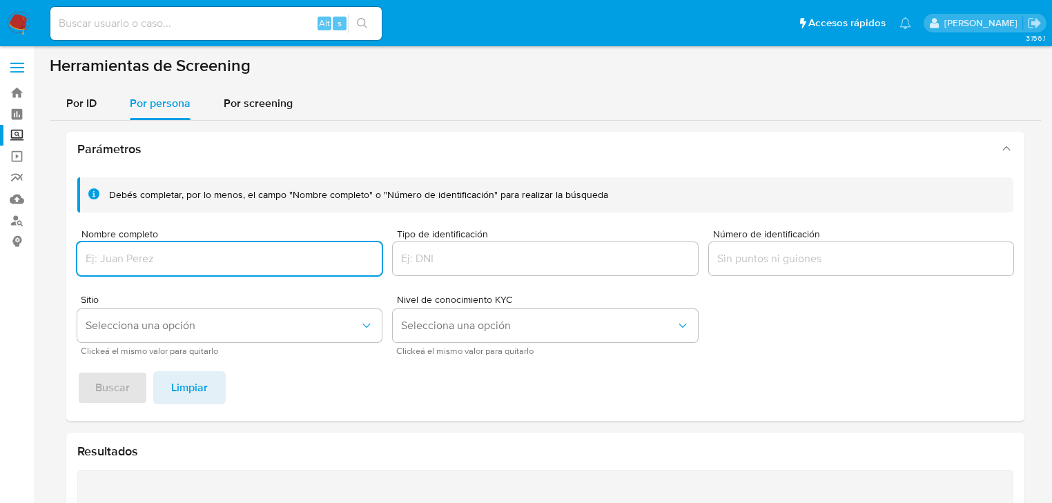
click at [104, 251] on input "Nombre completo" at bounding box center [229, 259] width 304 height 18
click at [113, 377] on span "Buscar" at bounding box center [112, 388] width 35 height 30
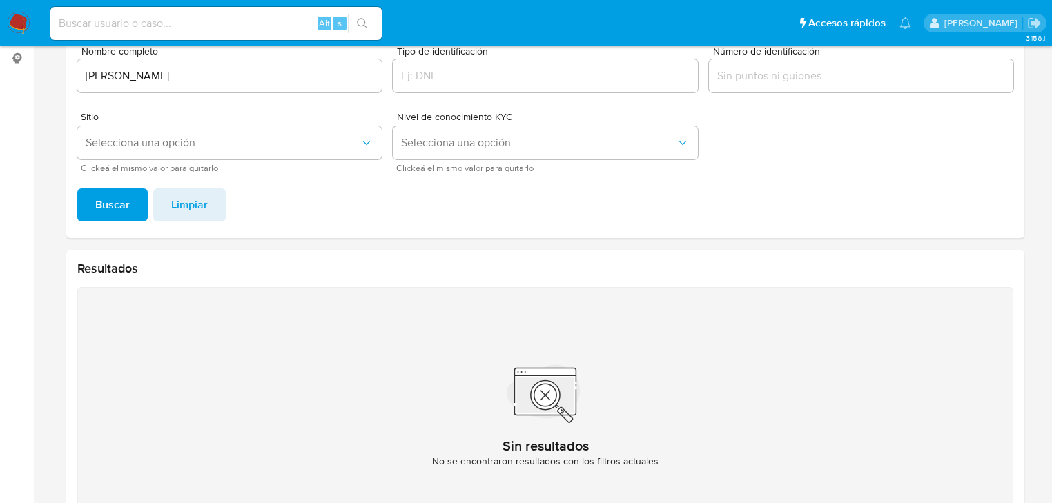
scroll to position [73, 0]
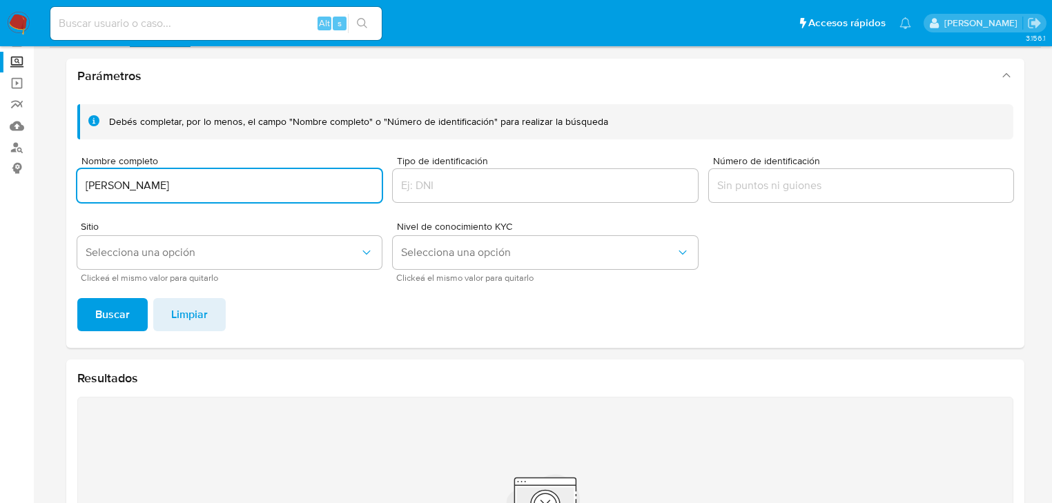
drag, startPoint x: 75, startPoint y: 176, endPoint x: 58, endPoint y: 174, distance: 16.7
click at [58, 174] on div "Parámetros Debés completar, por lo menos, el campo "Nombre completo" o "Número …" at bounding box center [545, 354] width 991 height 613
click at [108, 320] on span "Buscar" at bounding box center [112, 315] width 35 height 30
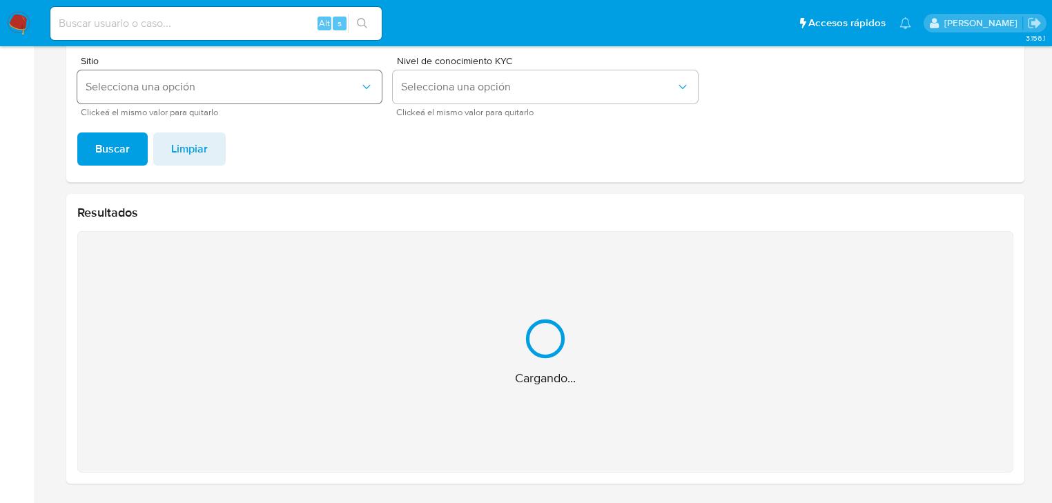
scroll to position [19, 0]
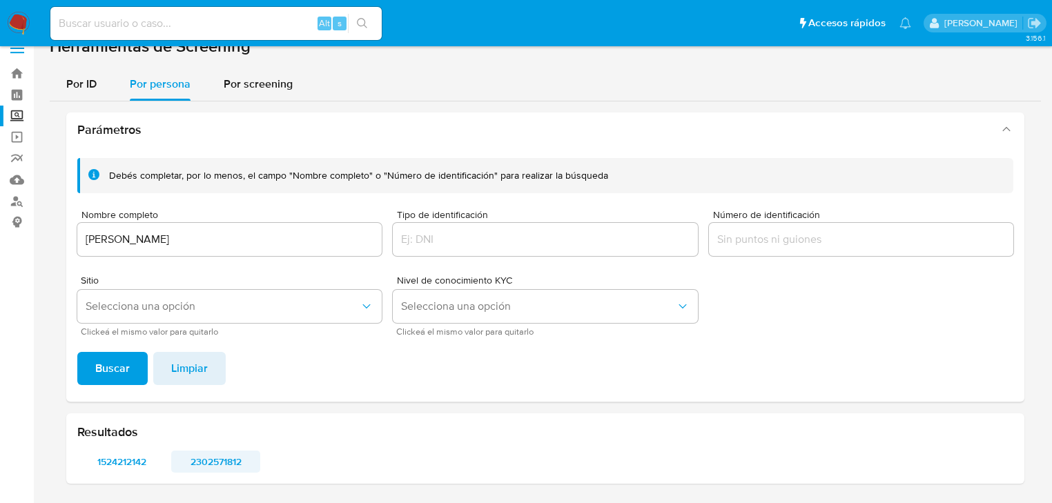
click at [210, 460] on span "2302571812" at bounding box center [215, 461] width 69 height 19
click at [126, 461] on span "1524212142" at bounding box center [121, 461] width 69 height 19
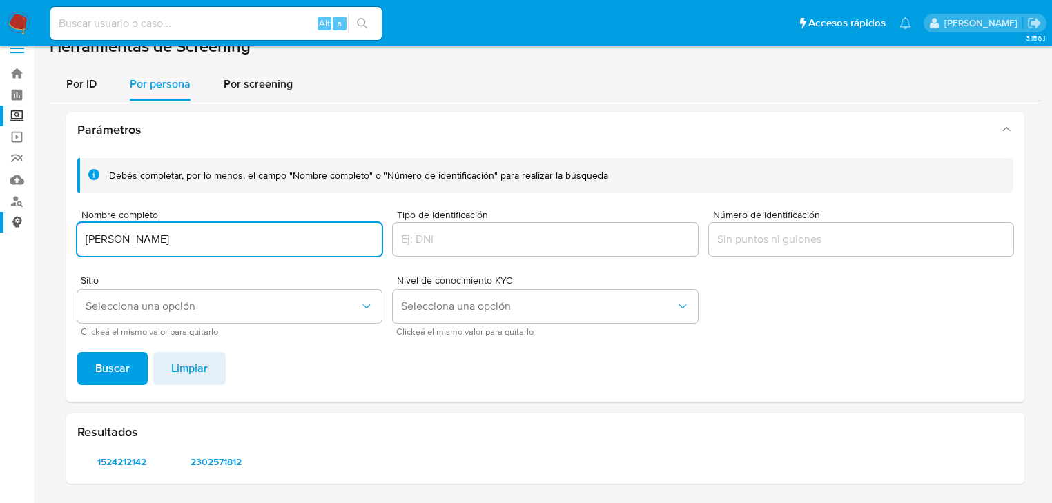
drag, startPoint x: 162, startPoint y: 237, endPoint x: 24, endPoint y: 231, distance: 137.5
click at [19, 225] on section "Bandeja Tablero Screening Búsqueda en Listas Watchlist Herramientas Operaciones…" at bounding box center [526, 242] width 1052 height 523
click at [100, 241] on input "DE [PERSON_NAME]" at bounding box center [229, 240] width 304 height 18
click at [90, 242] on input "[PERSON_NAME]" at bounding box center [229, 240] width 304 height 18
click at [111, 368] on span "Buscar" at bounding box center [112, 368] width 35 height 30
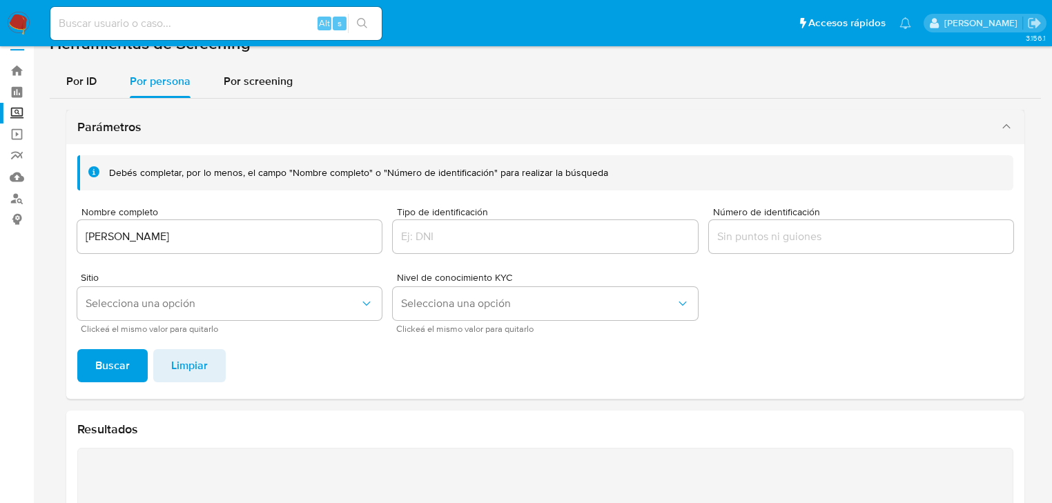
scroll to position [18, 0]
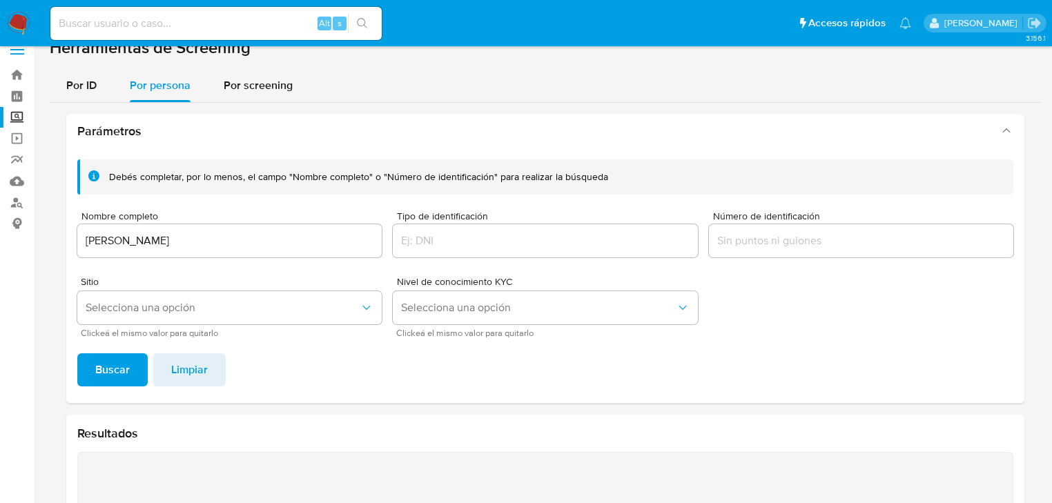
drag, startPoint x: 188, startPoint y: 222, endPoint x: 158, endPoint y: 233, distance: 32.1
click at [150, 230] on div "ANDRES TOZCANO MORA" at bounding box center [229, 240] width 304 height 33
click at [224, 240] on input "ANDRES TOZCANO MORA" at bounding box center [229, 241] width 304 height 18
drag, startPoint x: 186, startPoint y: 235, endPoint x: 99, endPoint y: 279, distance: 97.5
click at [64, 231] on div "Parámetros Debés completar, por lo menos, el campo "Nombre completo" o "Número …" at bounding box center [545, 409] width 991 height 613
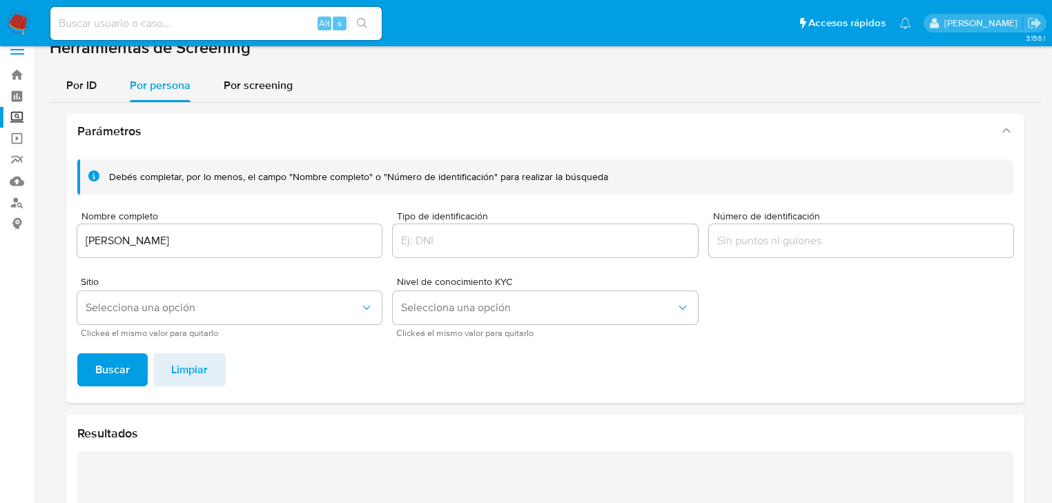
click at [113, 367] on span "Buscar" at bounding box center [112, 370] width 35 height 30
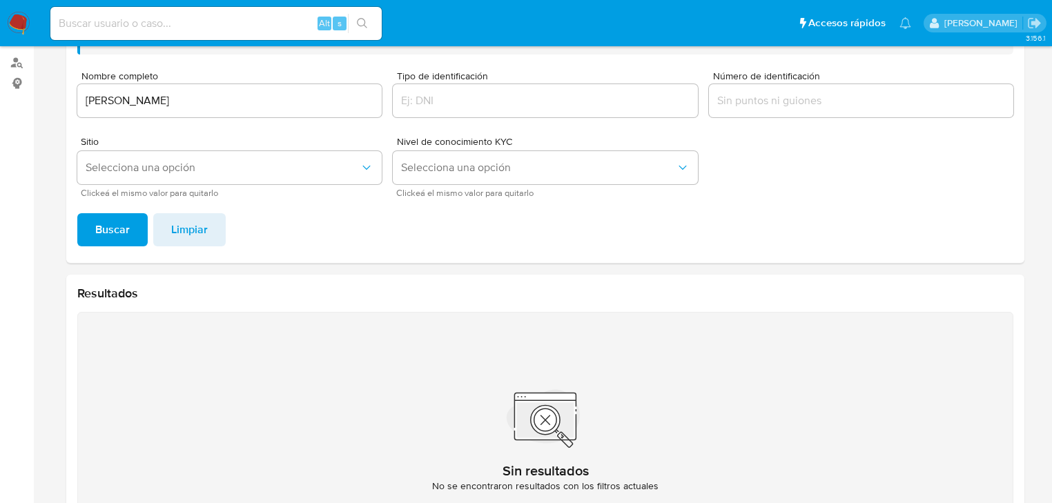
scroll to position [73, 0]
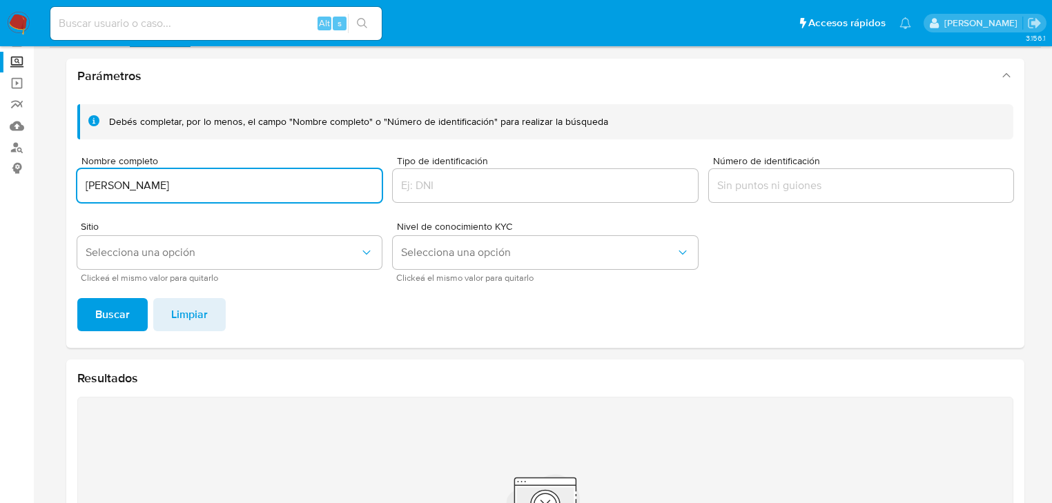
drag, startPoint x: 248, startPoint y: 181, endPoint x: 75, endPoint y: 165, distance: 174.0
click at [75, 165] on div "Debés completar, por lo menos, el campo "Nombre completo" o "Número de identifi…" at bounding box center [545, 220] width 958 height 255
click at [106, 316] on span "Buscar" at bounding box center [112, 315] width 35 height 30
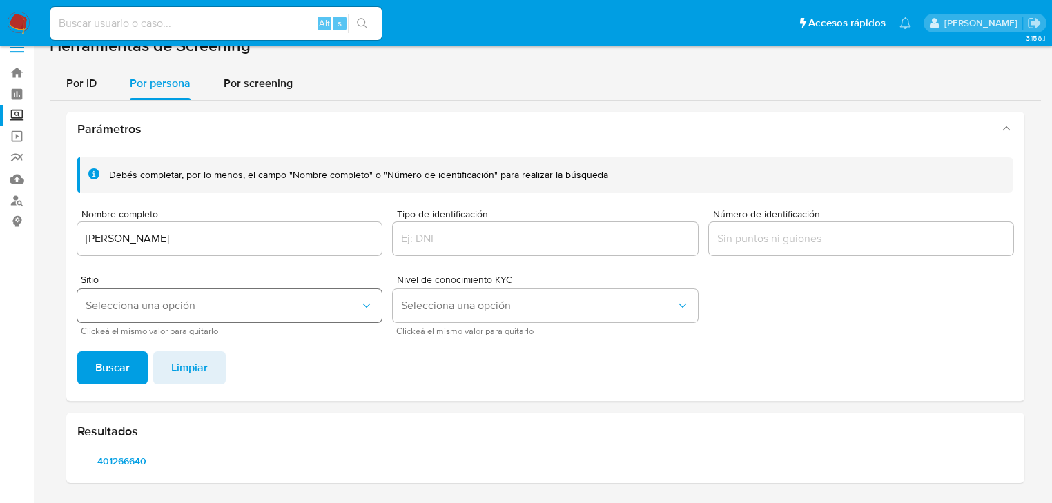
scroll to position [19, 0]
click at [121, 462] on span "401266640" at bounding box center [121, 461] width 69 height 19
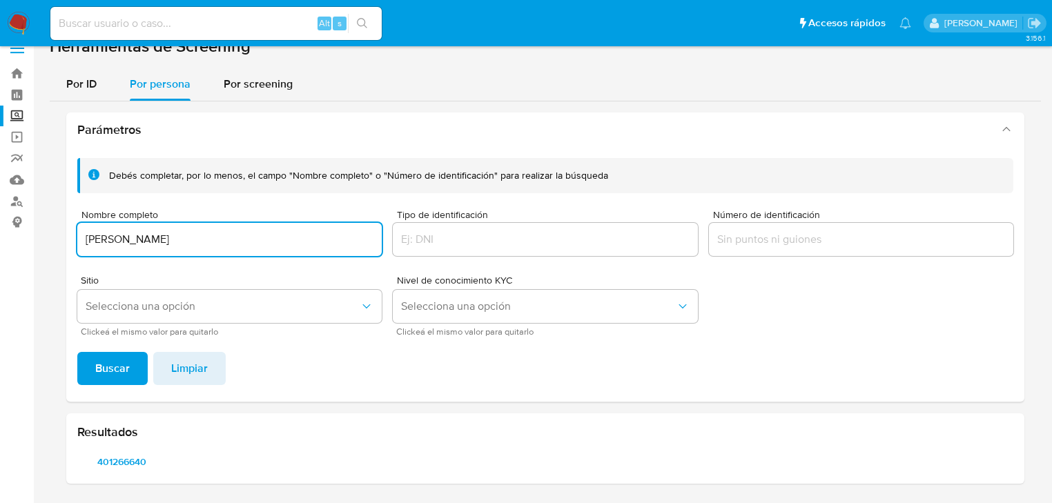
drag, startPoint x: 174, startPoint y: 235, endPoint x: 85, endPoint y: 237, distance: 89.1
click at [85, 237] on input "NOEMI VALENTIN HERNANDEZ" at bounding box center [229, 240] width 304 height 18
type input "CLAUDIA ZETINA FELIPE"
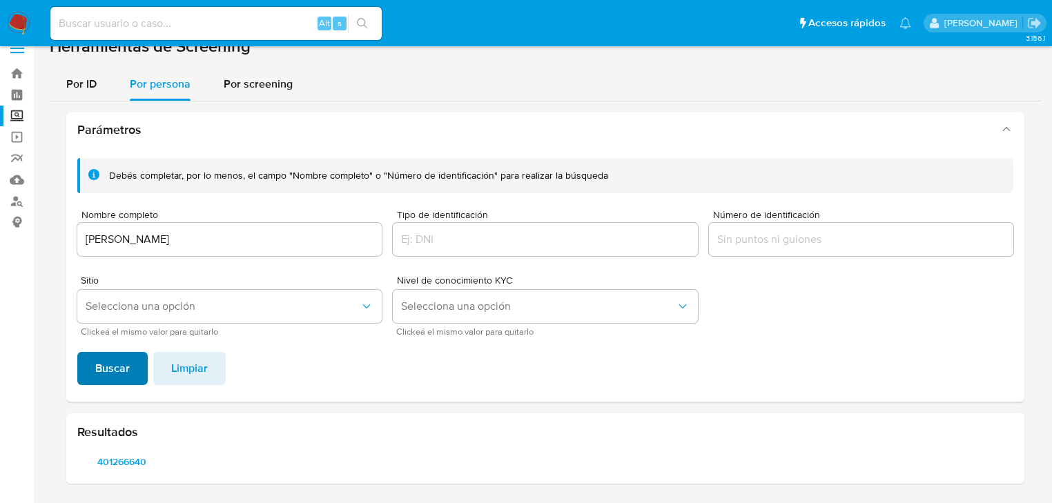
drag, startPoint x: 123, startPoint y: 373, endPoint x: 89, endPoint y: 375, distance: 33.9
click at [109, 373] on span "Buscar" at bounding box center [112, 368] width 35 height 30
click at [99, 456] on span "1369005335" at bounding box center [121, 461] width 69 height 19
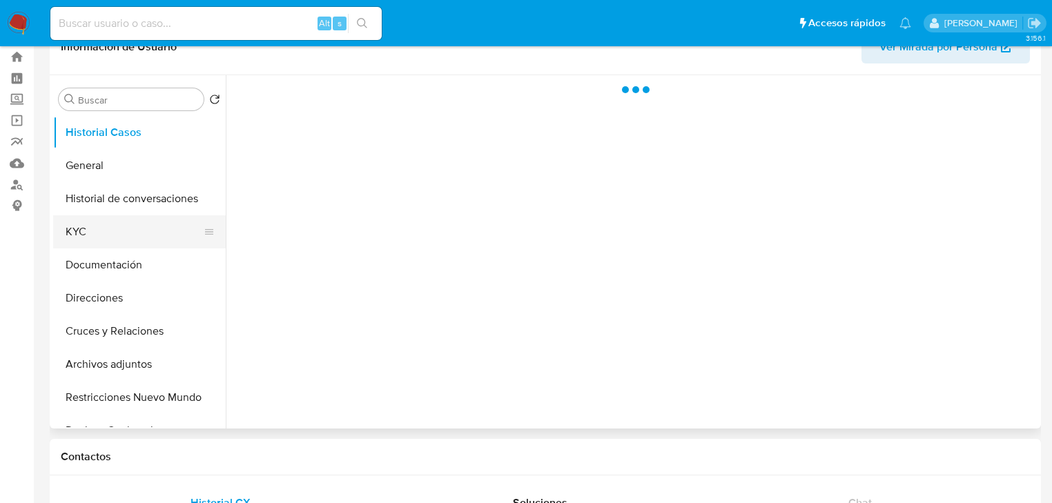
scroll to position [55, 0]
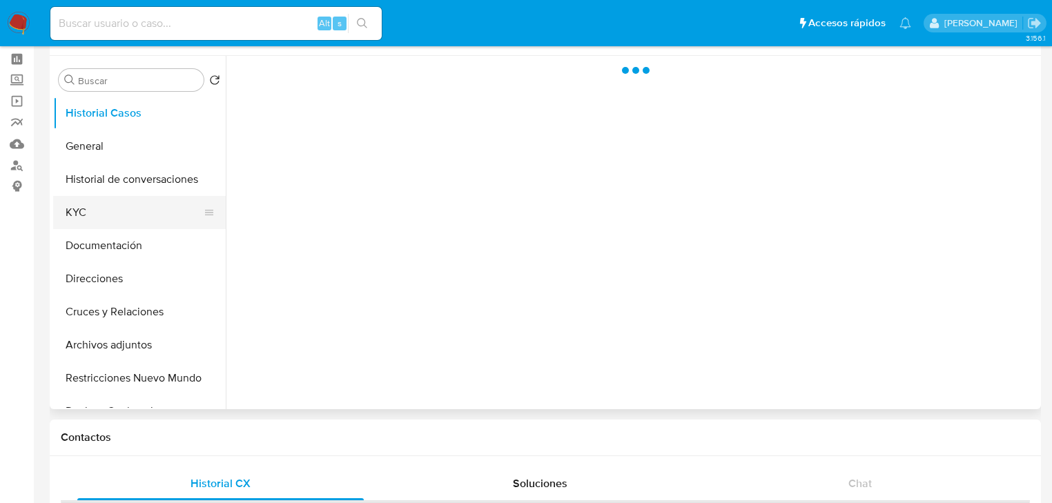
click at [91, 200] on button "KYC" at bounding box center [134, 212] width 162 height 33
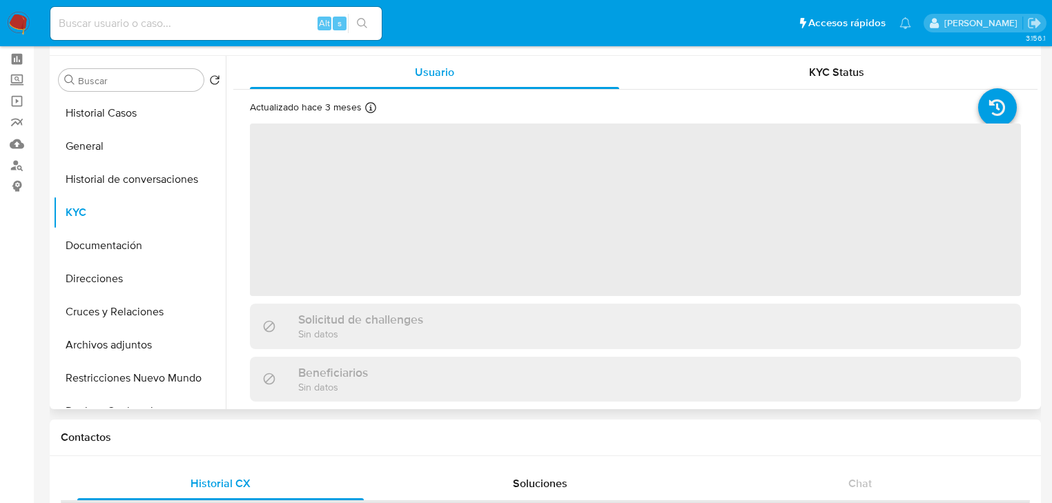
select select "10"
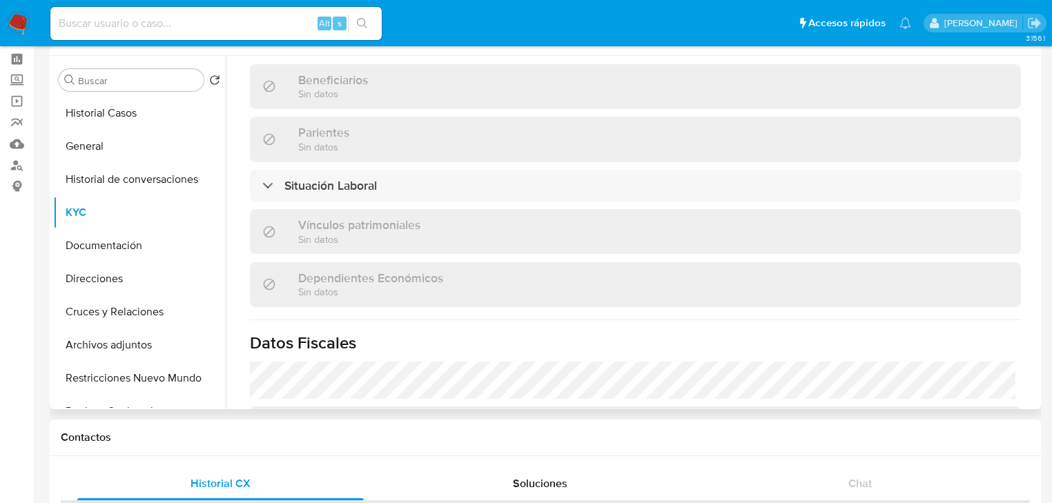
scroll to position [828, 0]
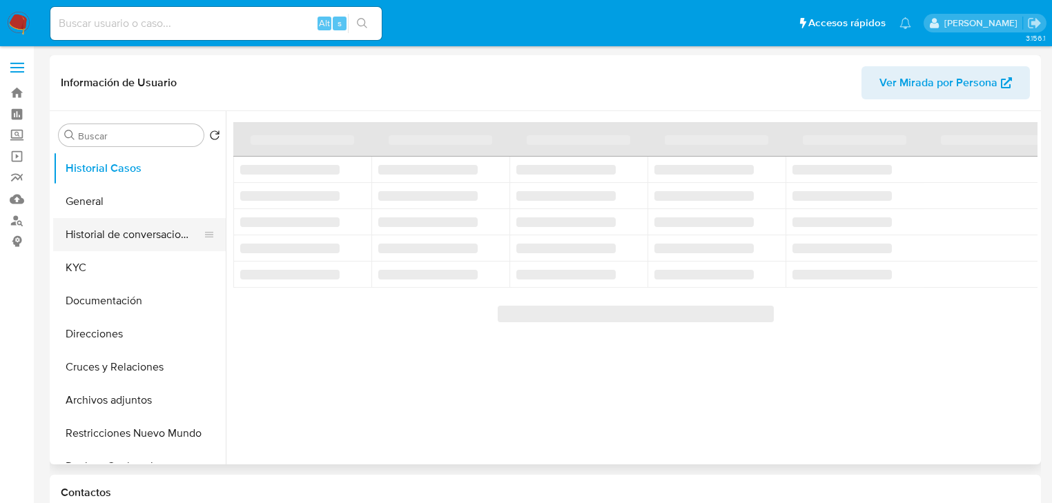
select select "10"
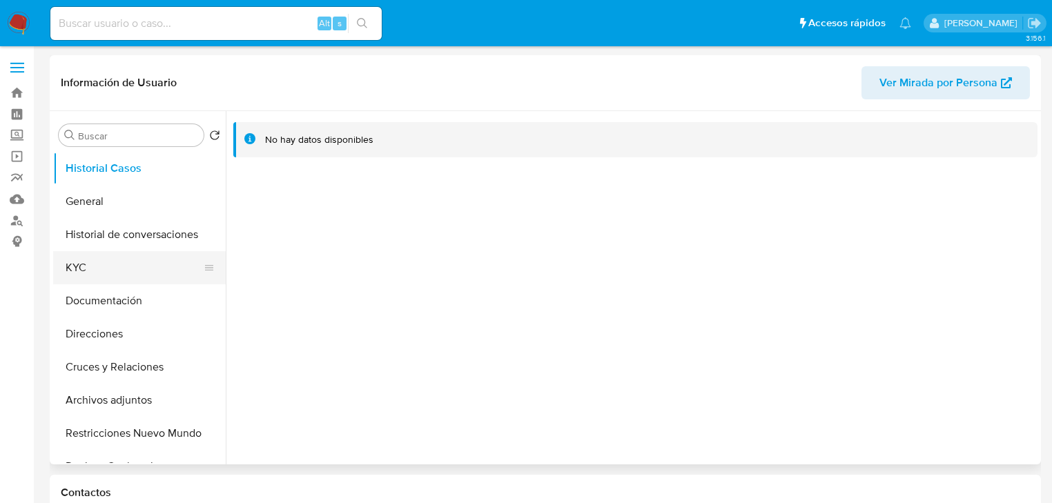
click at [92, 273] on button "KYC" at bounding box center [134, 267] width 162 height 33
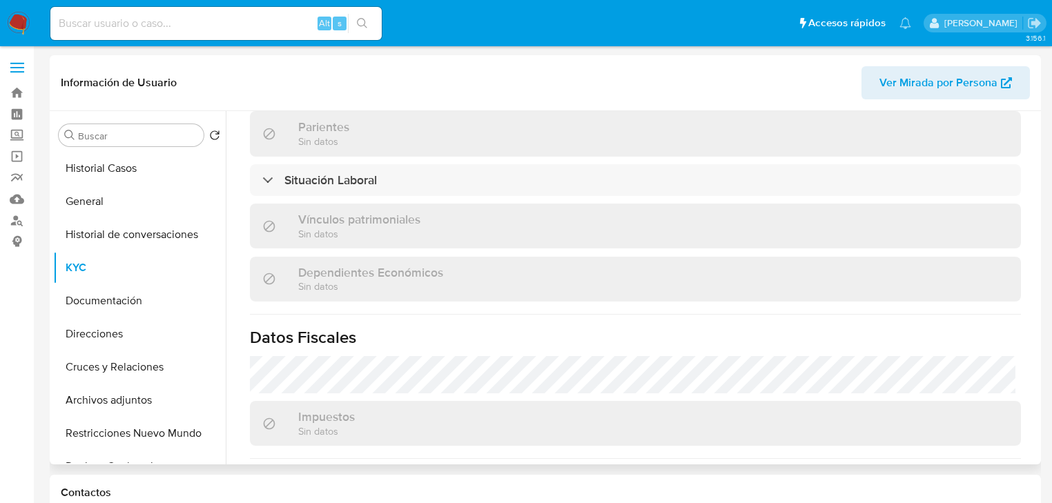
scroll to position [826, 0]
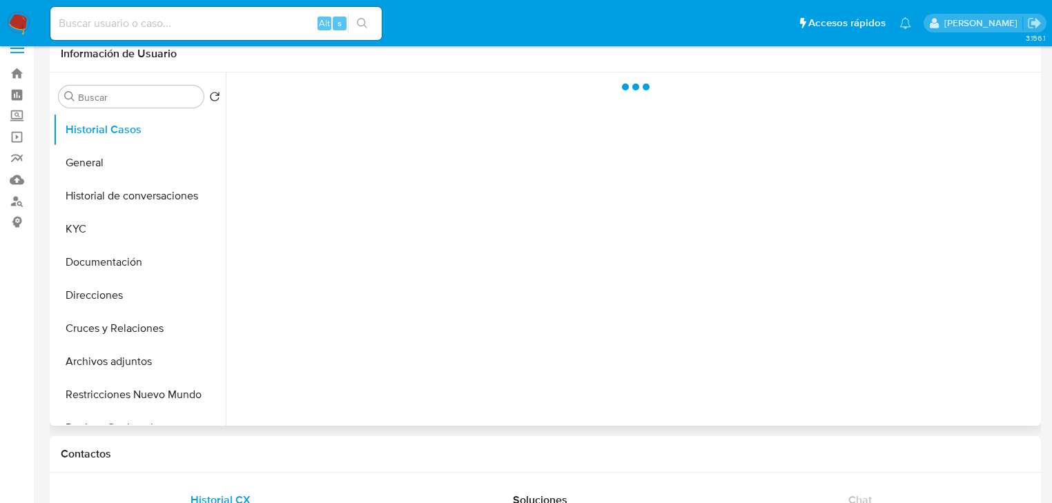
scroll to position [55, 0]
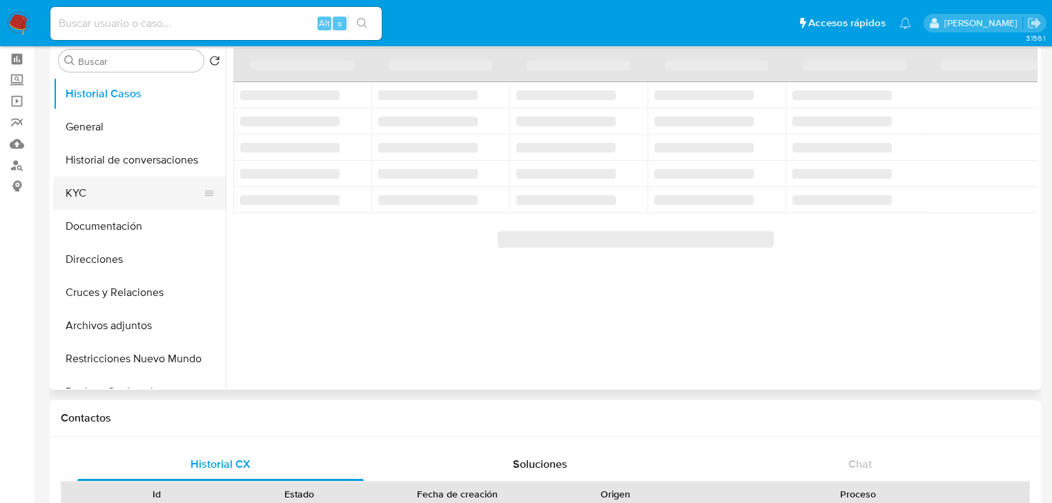
click at [94, 191] on button "KYC" at bounding box center [134, 193] width 162 height 33
select select "10"
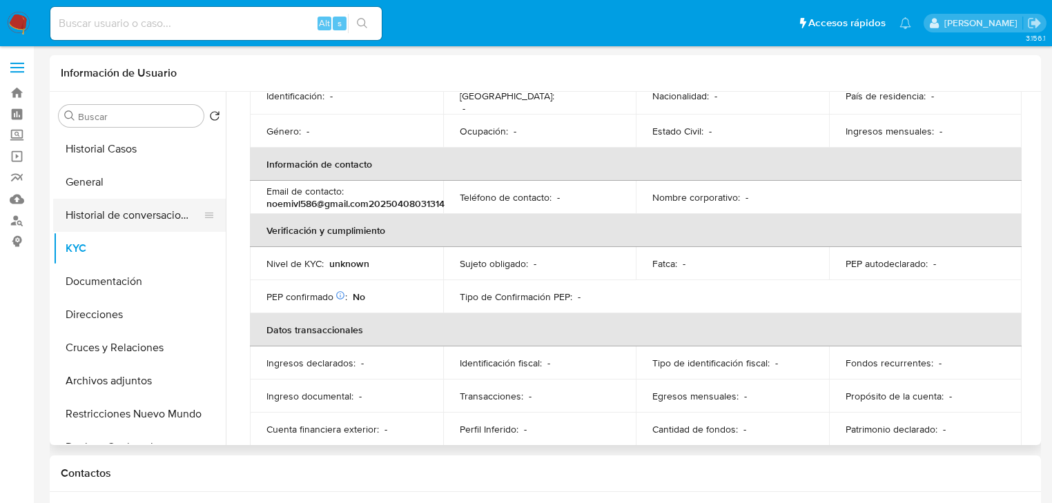
scroll to position [180, 0]
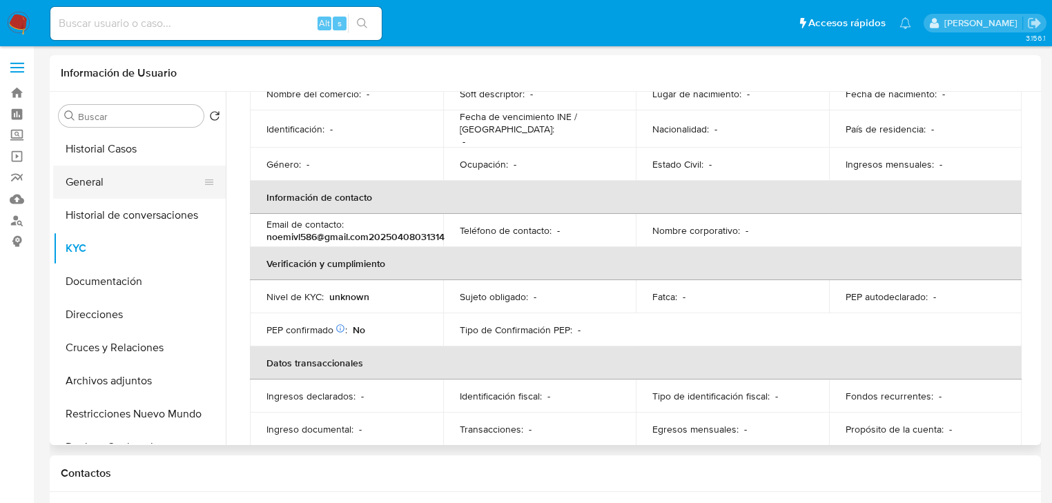
click at [124, 175] on button "General" at bounding box center [134, 182] width 162 height 33
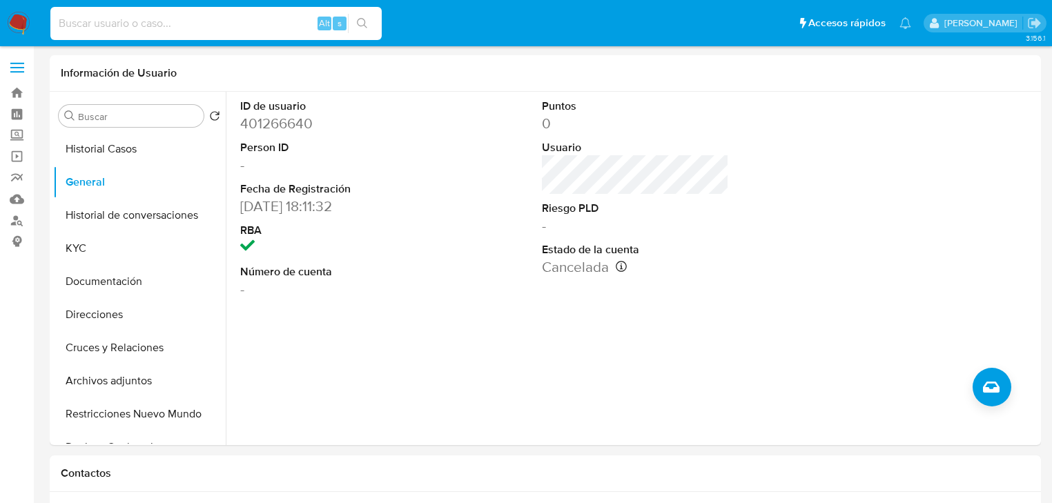
click at [155, 31] on input at bounding box center [215, 23] width 331 height 18
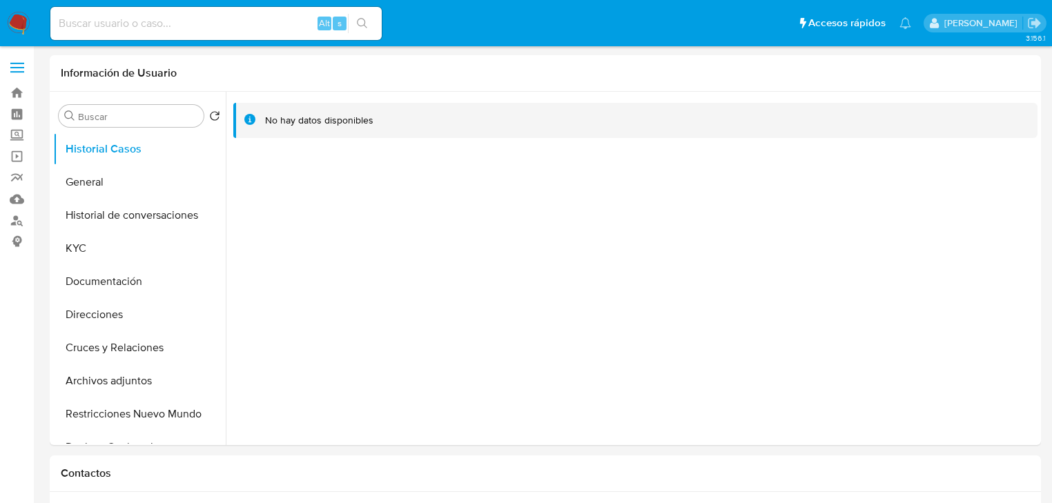
select select "10"
